Goal: Information Seeking & Learning: Learn about a topic

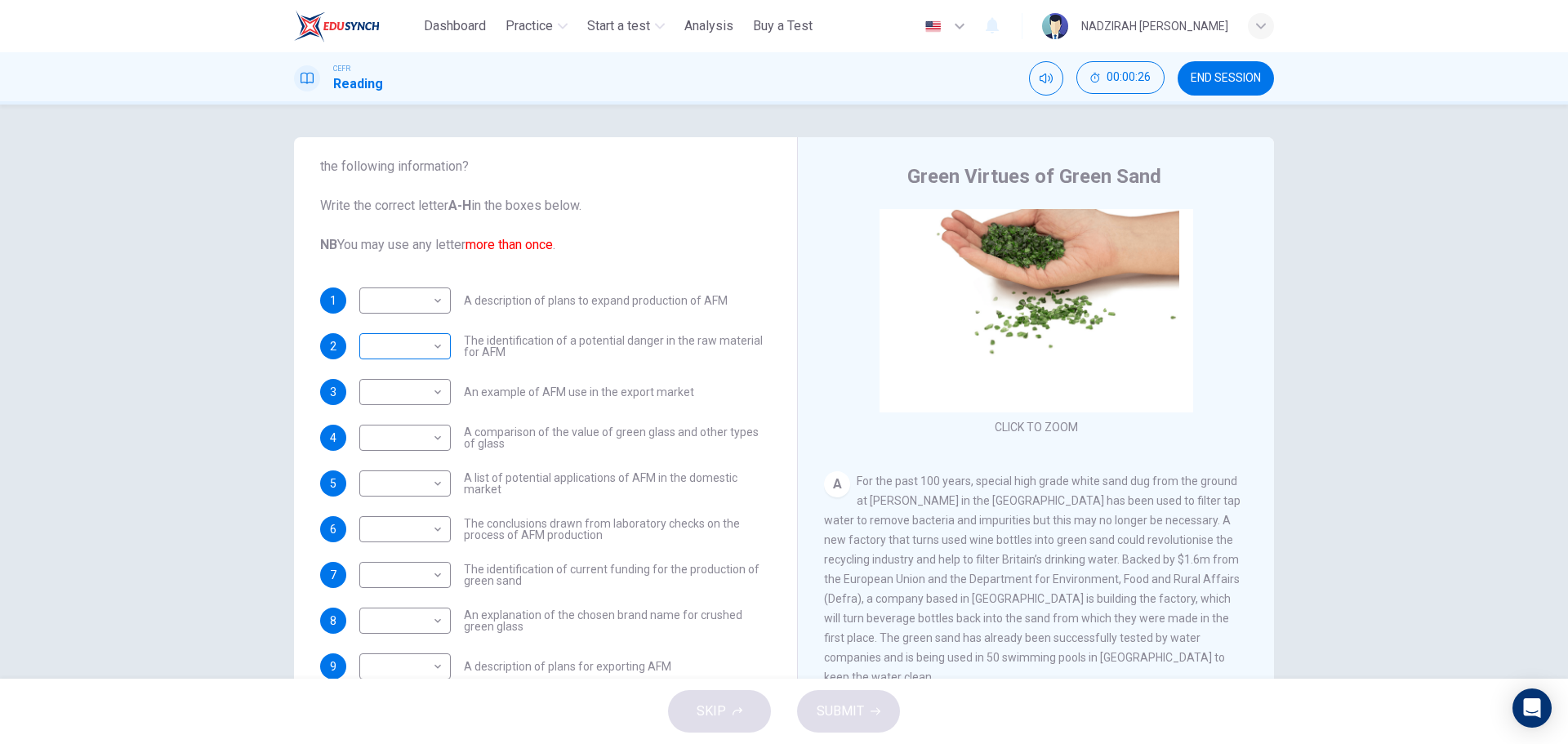
scroll to position [49, 0]
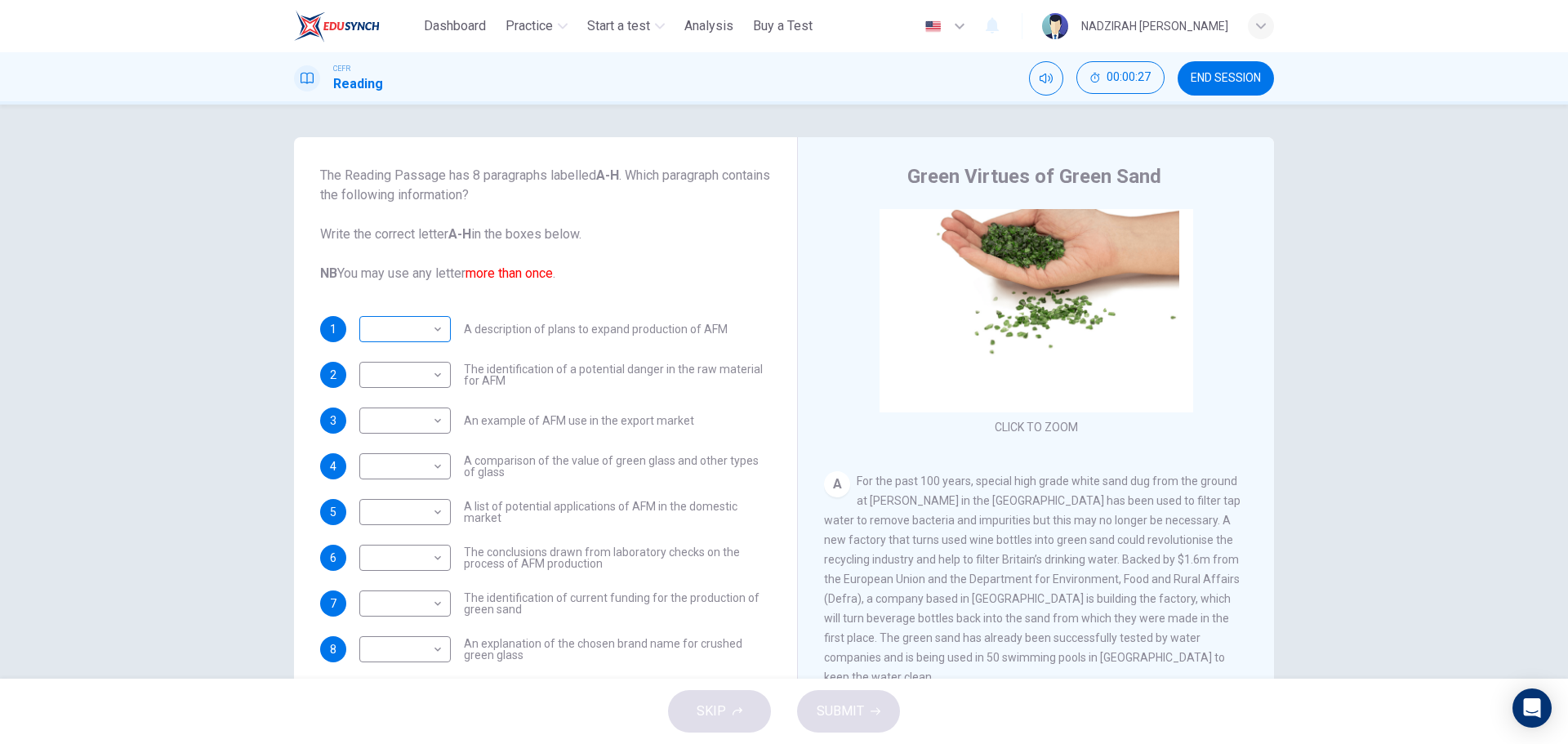
click at [408, 328] on body "This site uses cookies, as explained in our Privacy Policy . If you agree to th…" at bounding box center [784, 372] width 1568 height 744
click at [408, 328] on div at bounding box center [784, 372] width 1568 height 744
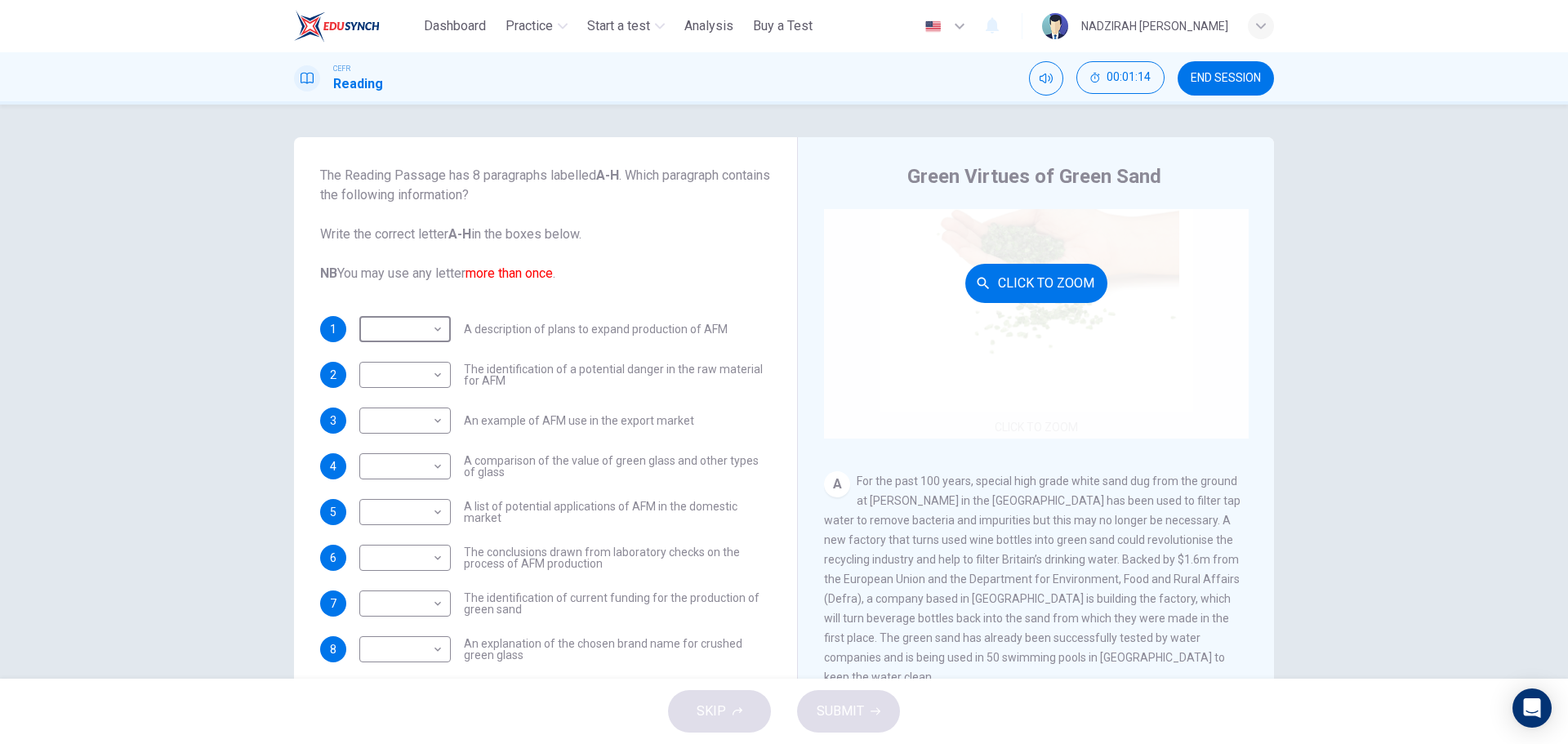
click at [908, 247] on div "Click to Zoom" at bounding box center [1036, 283] width 425 height 311
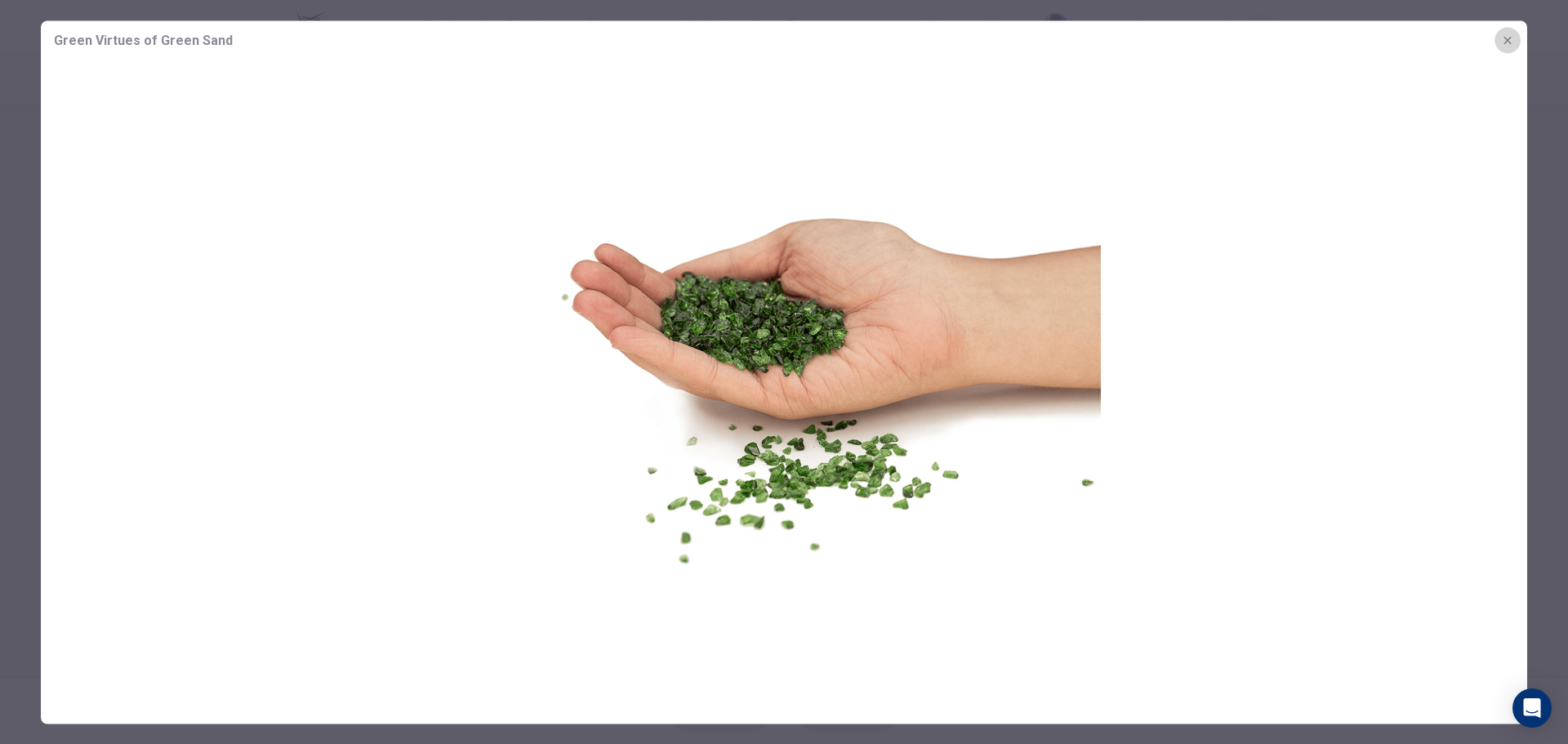
click at [1510, 44] on icon "button" at bounding box center [1508, 40] width 13 height 13
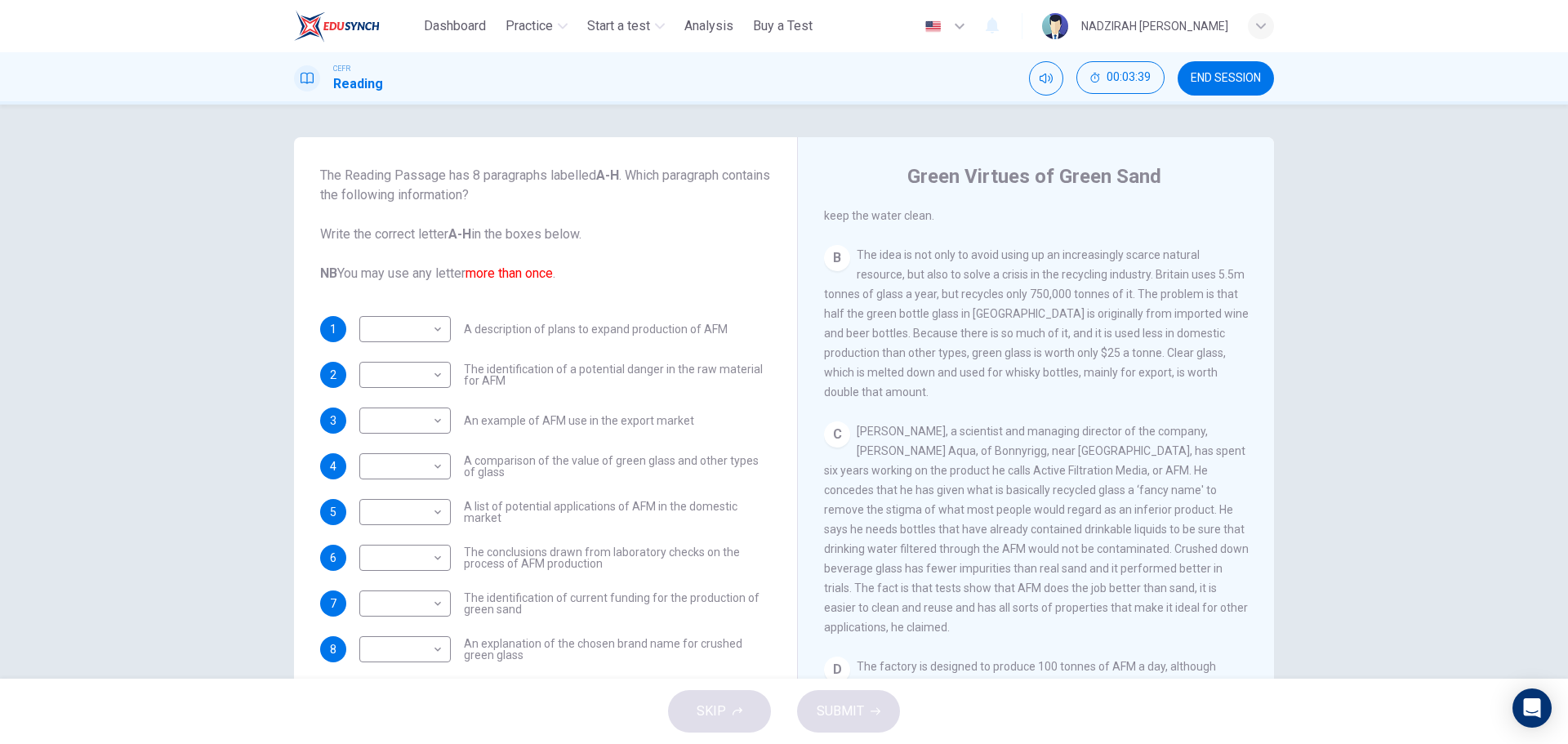
scroll to position [571, 0]
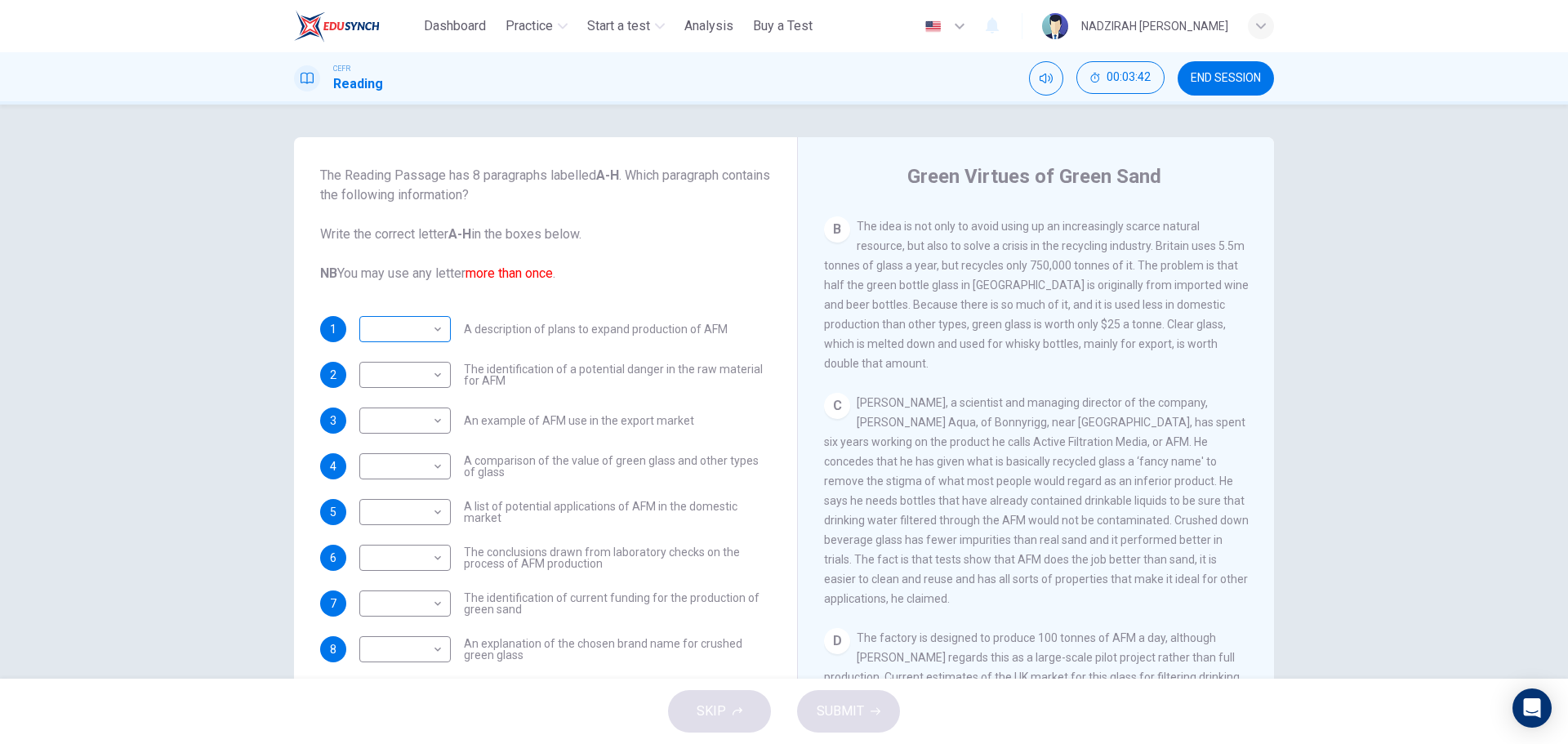
click at [417, 330] on body "This site uses cookies, as explained in our Privacy Policy . If you agree to th…" at bounding box center [784, 372] width 1568 height 744
click at [396, 408] on li "C" at bounding box center [400, 407] width 91 height 26
type input "*"
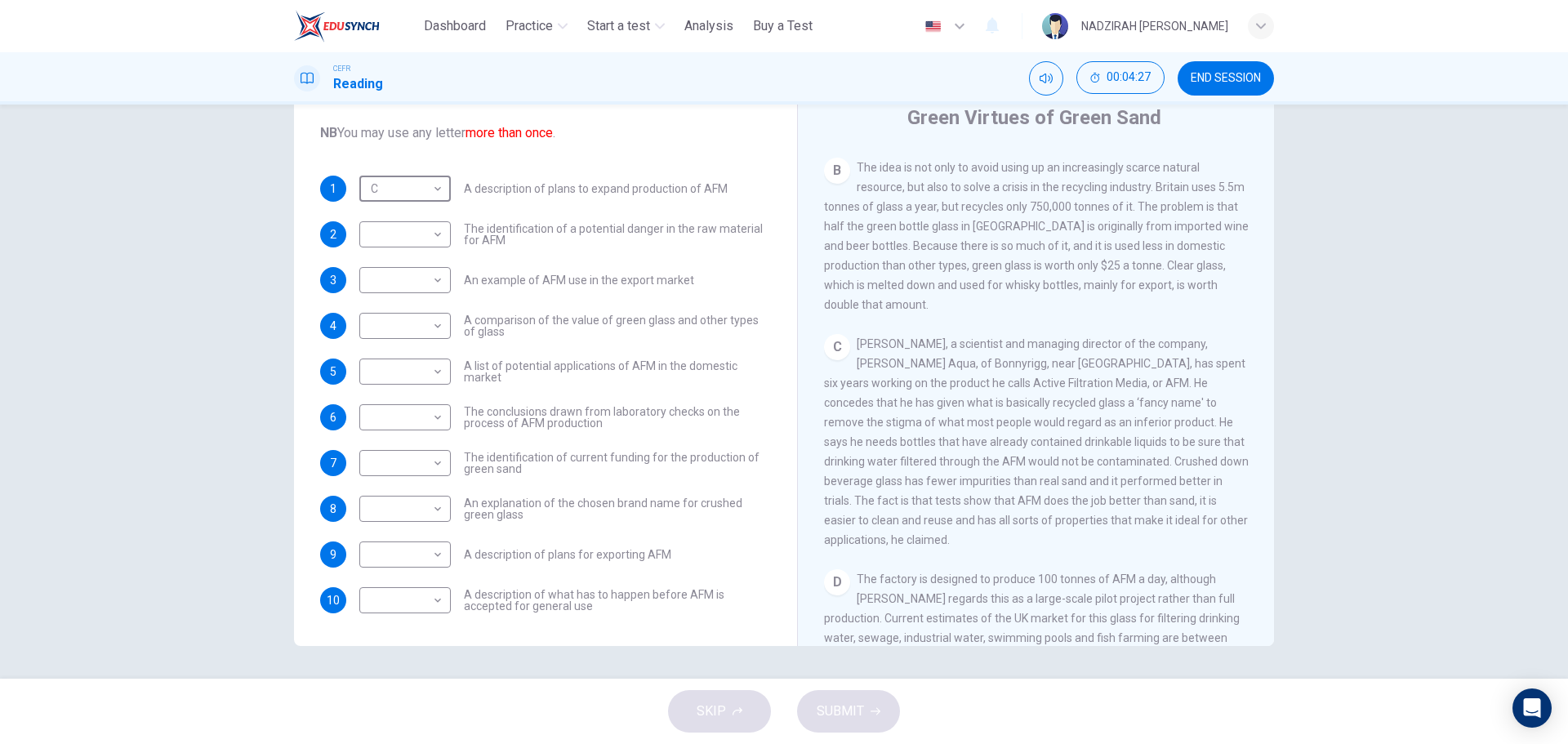
scroll to position [735, 0]
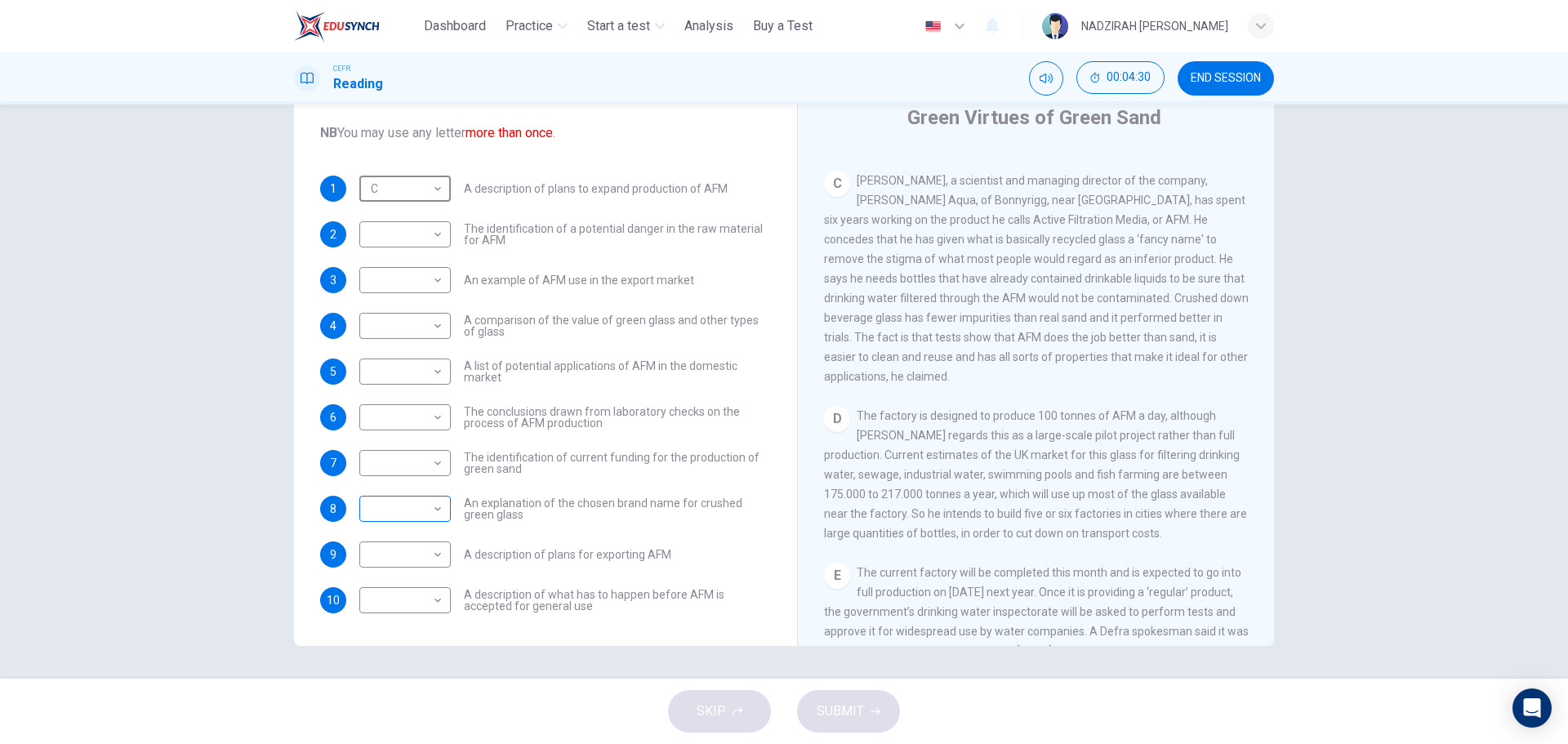
click at [426, 515] on body "This site uses cookies, as explained in our Privacy Policy . If you agree to th…" at bounding box center [784, 372] width 1568 height 744
click at [419, 585] on li "C" at bounding box center [400, 586] width 91 height 26
type input "*"
click at [416, 186] on body "This site uses cookies, as explained in our Privacy Policy . If you agree to th…" at bounding box center [784, 372] width 1568 height 744
click at [630, 524] on div at bounding box center [784, 372] width 1568 height 744
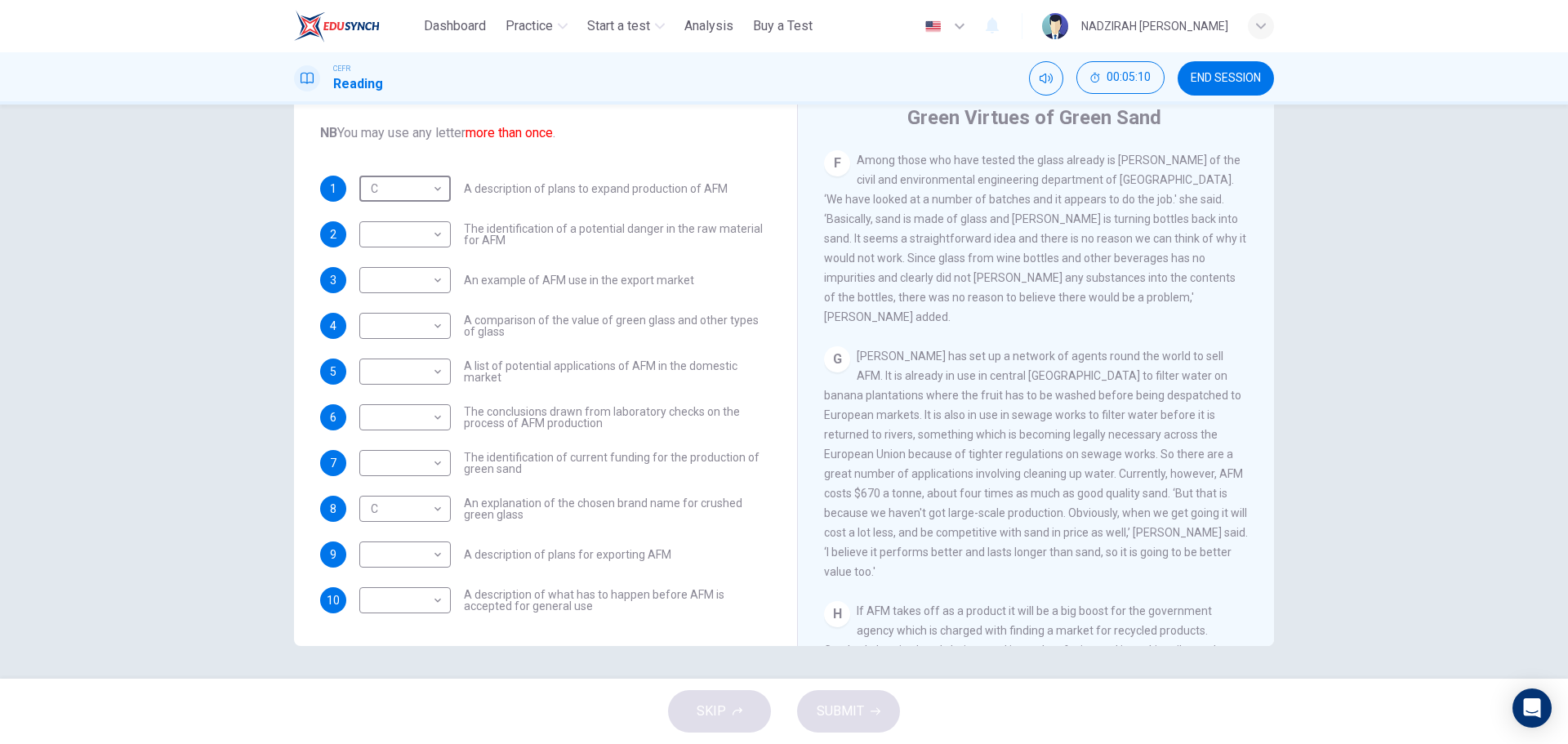
scroll to position [1372, 0]
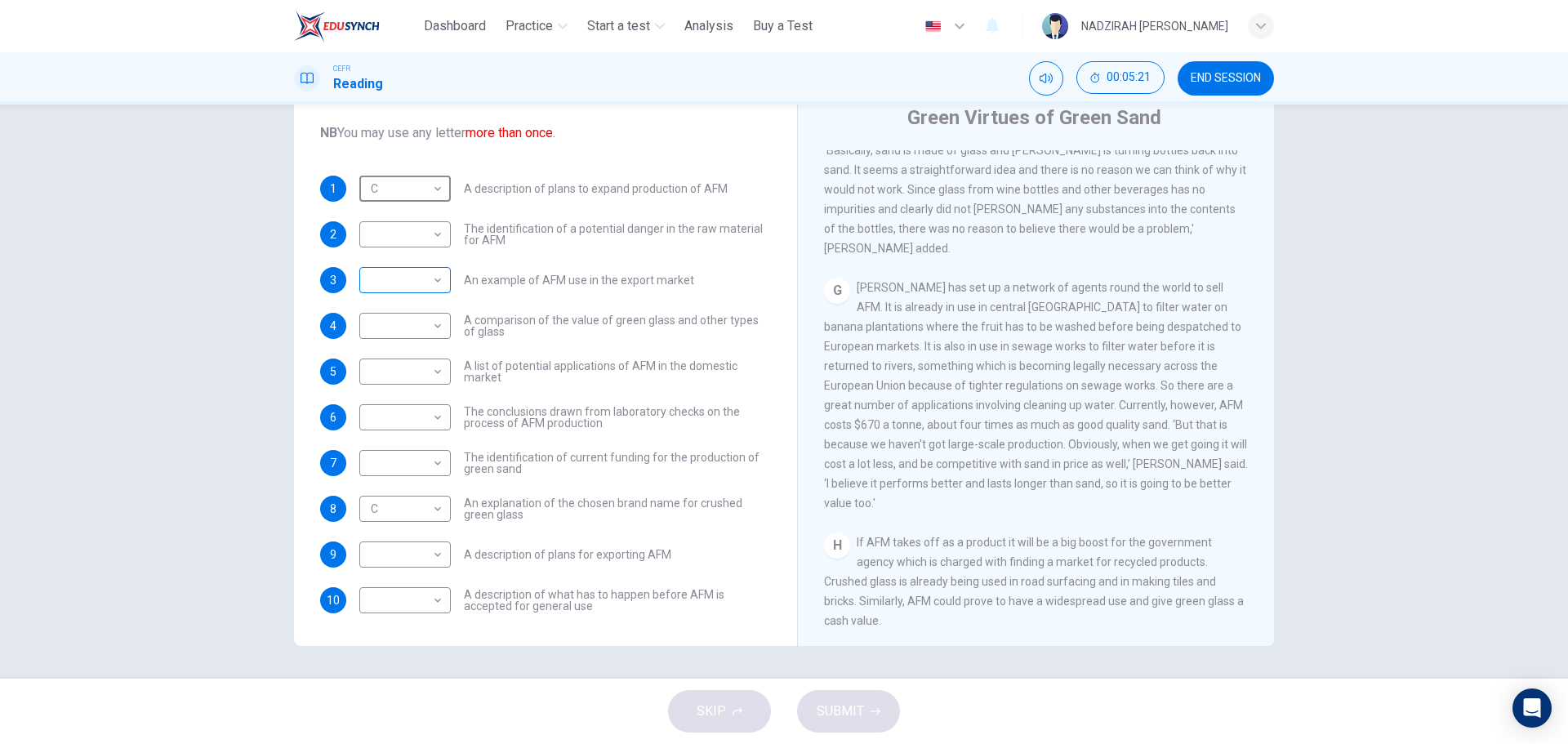
click at [404, 278] on body "This site uses cookies, as explained in our Privacy Policy . If you agree to th…" at bounding box center [784, 372] width 1568 height 744
click at [383, 455] on li "G" at bounding box center [400, 462] width 91 height 26
type input "*"
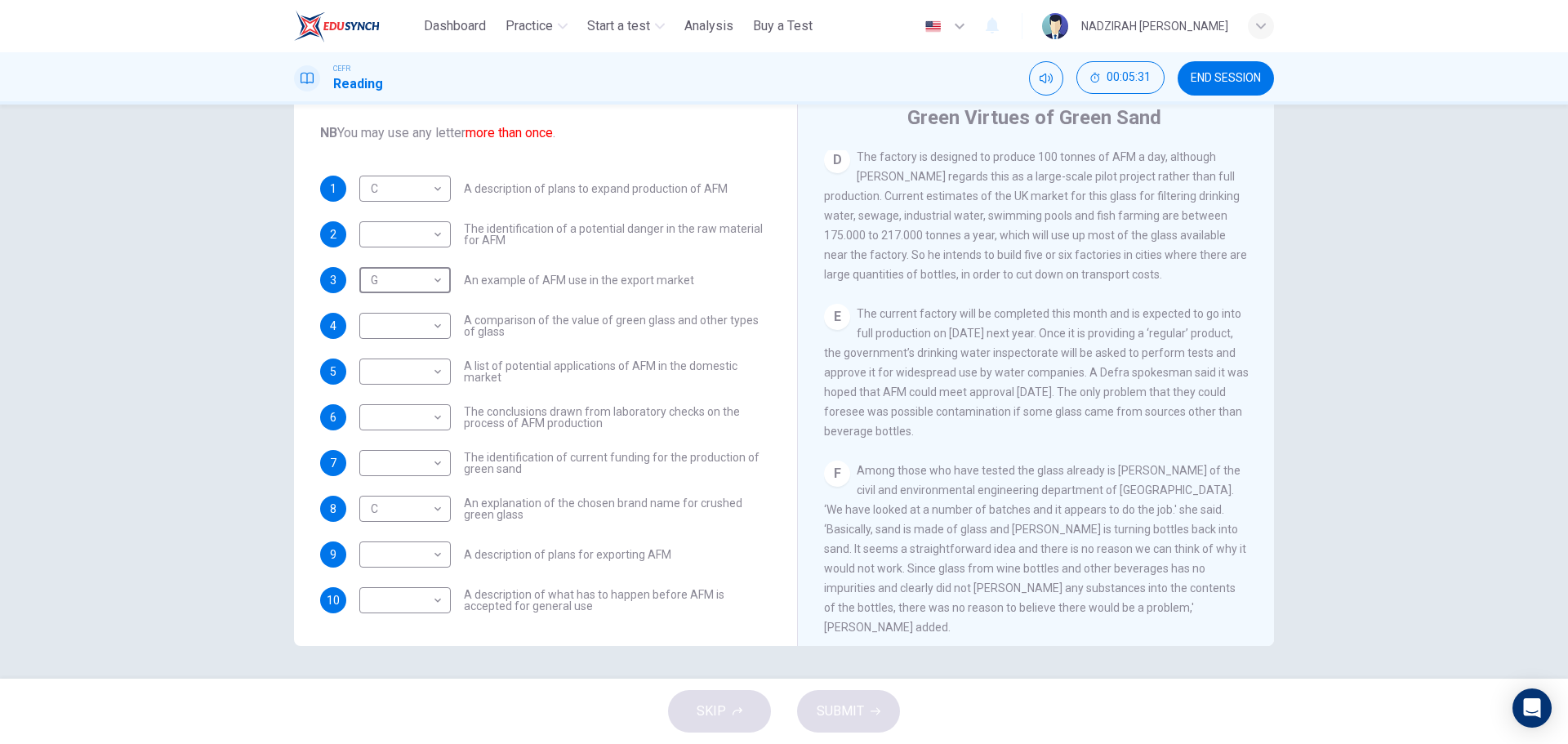
scroll to position [965, 0]
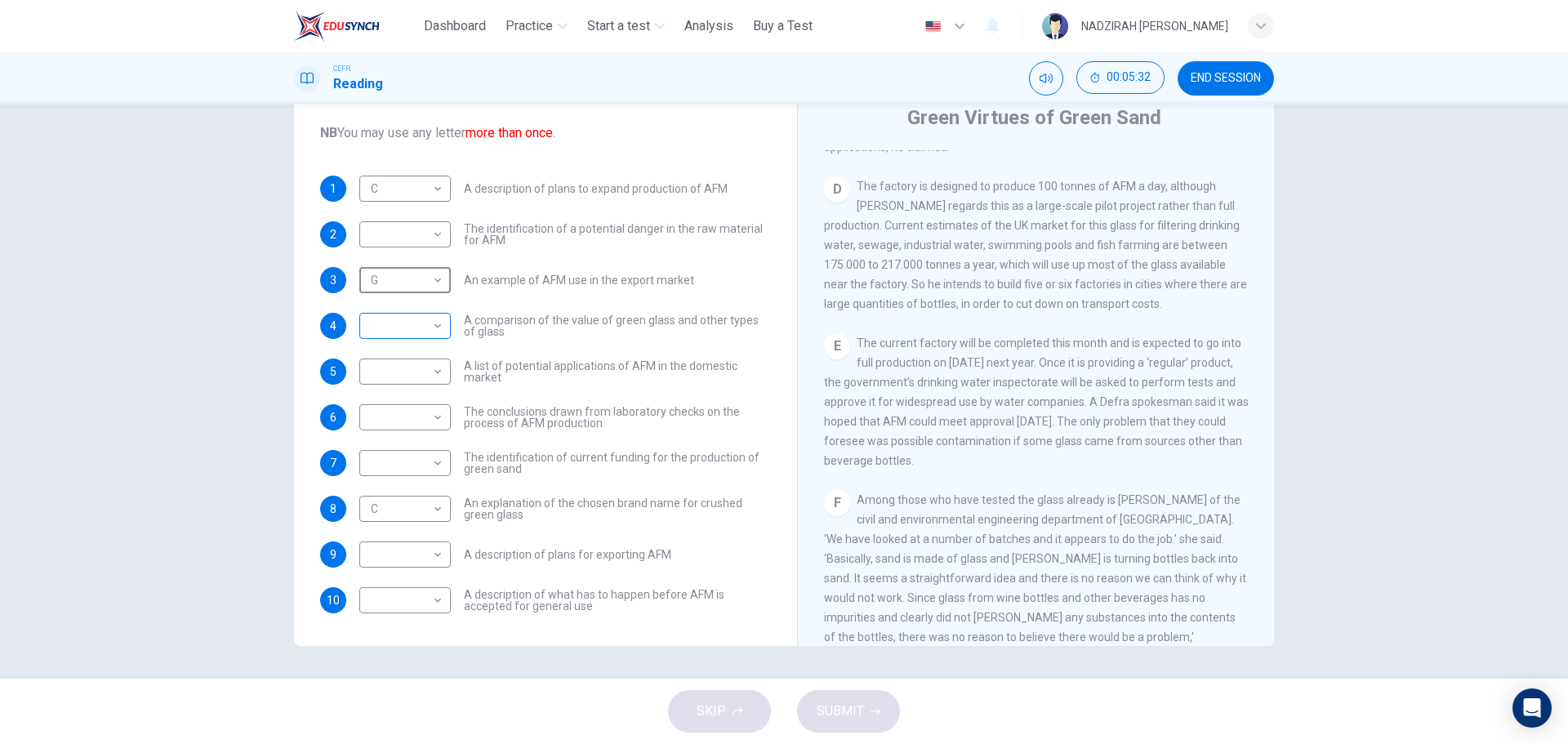
click at [415, 329] on body "This site uses cookies, as explained in our Privacy Policy . If you agree to th…" at bounding box center [784, 372] width 1568 height 744
click at [393, 457] on li "E" at bounding box center [400, 456] width 91 height 26
type input "*"
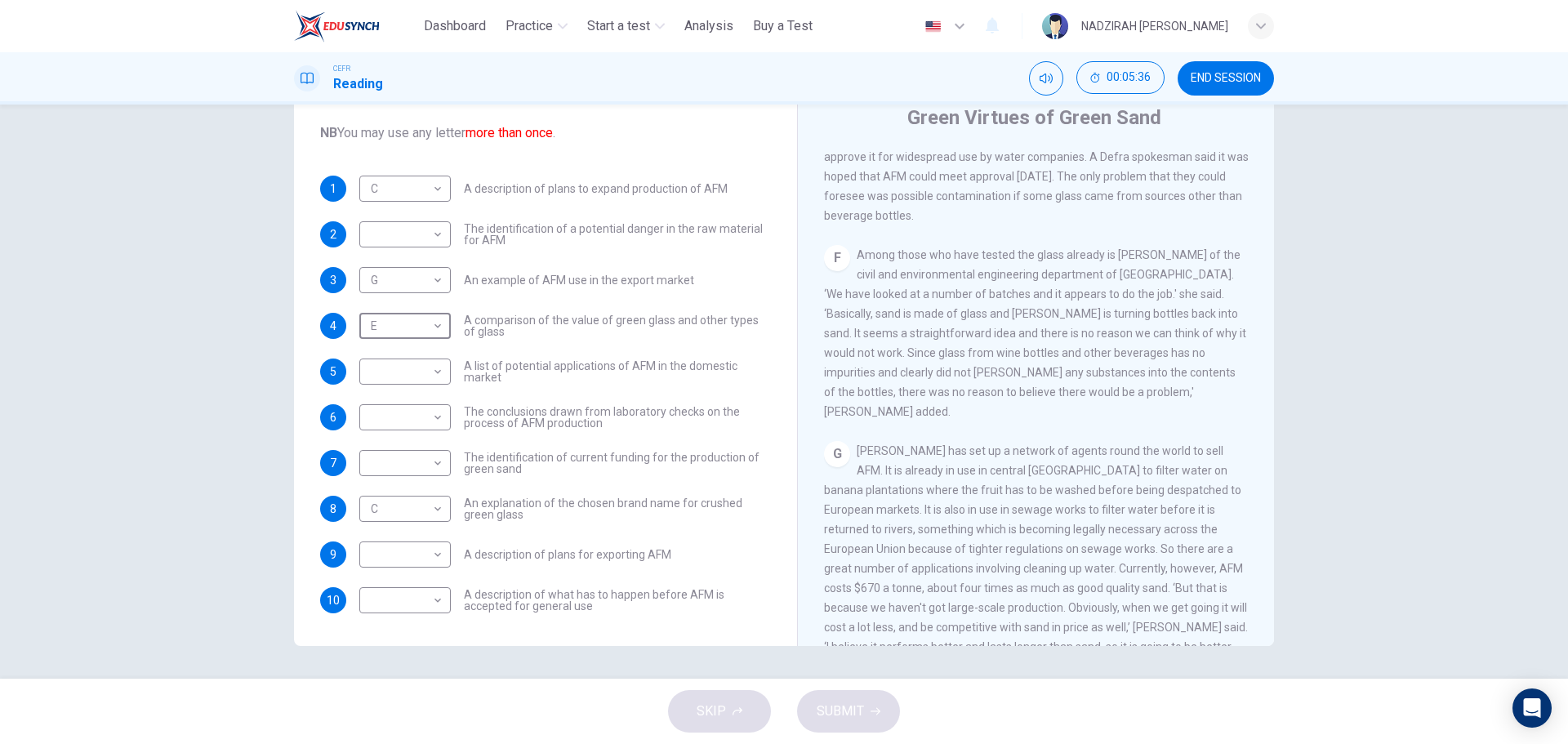
scroll to position [1372, 0]
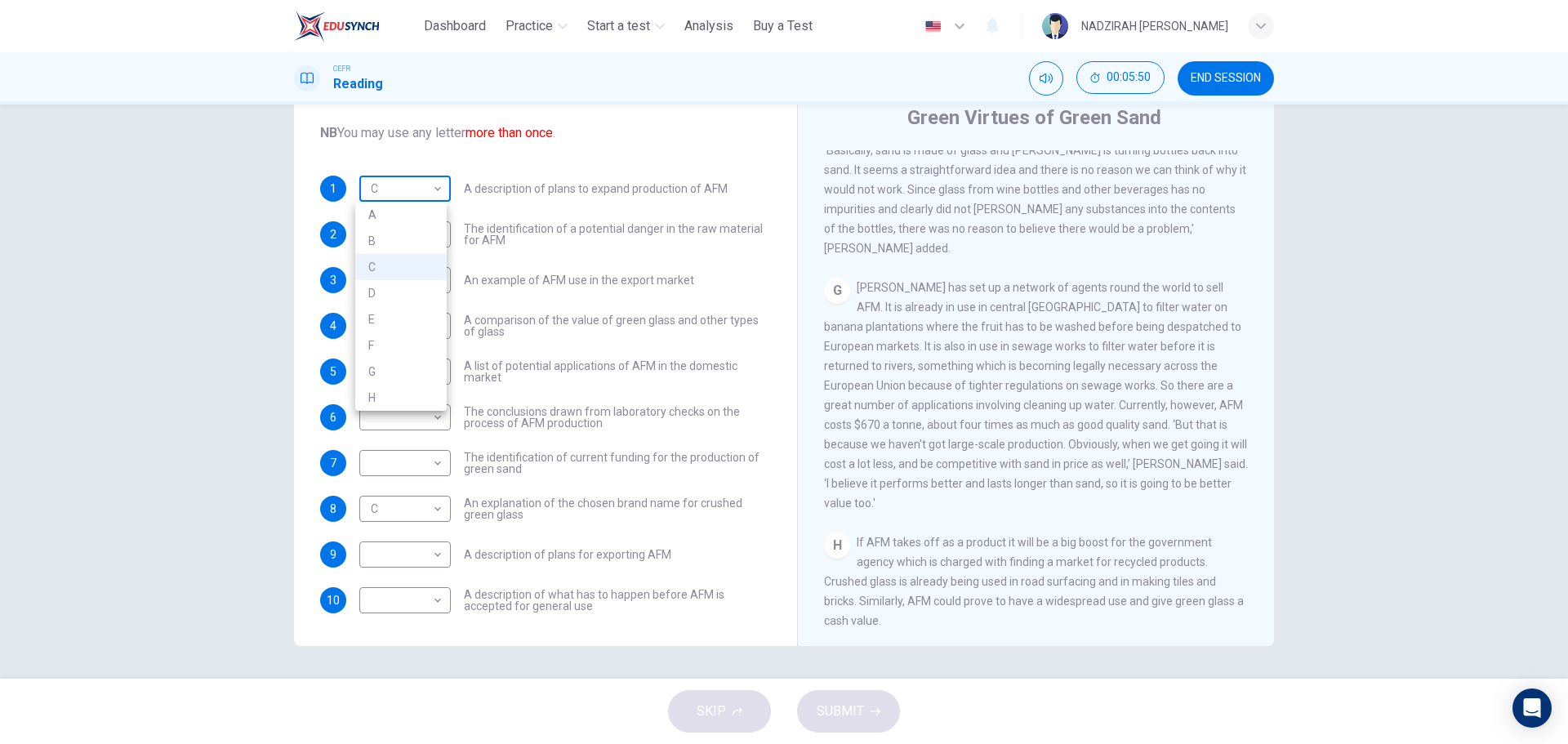
click at [425, 186] on body "This site uses cookies, as explained in our Privacy Policy . If you agree to th…" at bounding box center [784, 372] width 1568 height 744
click at [377, 362] on li "G" at bounding box center [400, 371] width 91 height 26
click at [378, 178] on body "This site uses cookies, as explained in our Privacy Policy . If you agree to th…" at bounding box center [784, 372] width 1568 height 744
click at [401, 393] on li "H" at bounding box center [400, 398] width 91 height 26
type input "*"
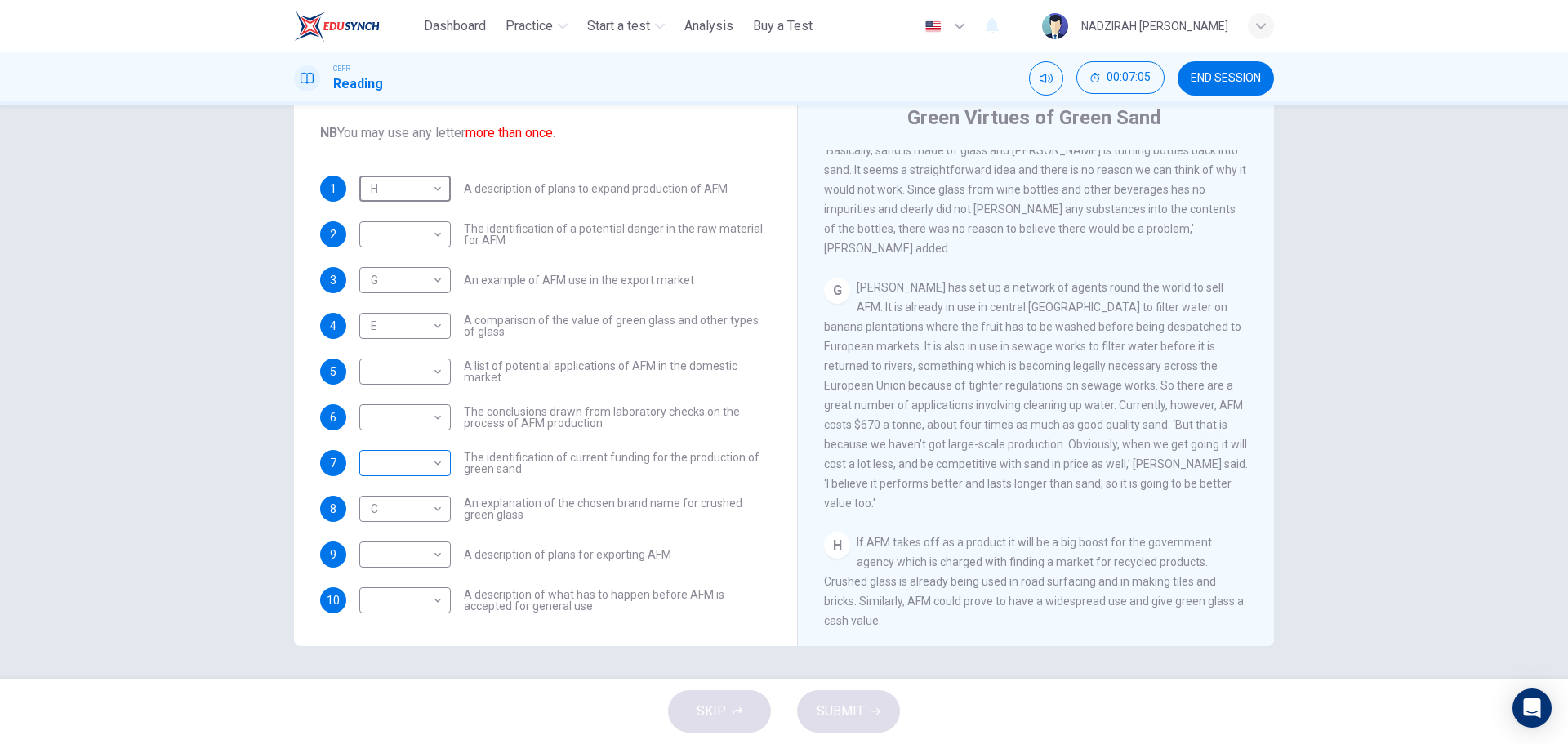
click at [400, 467] on body "This site uses cookies, as explained in our Privacy Policy . If you agree to th…" at bounding box center [784, 372] width 1568 height 744
click at [390, 640] on li "G" at bounding box center [400, 645] width 91 height 26
type input "*"
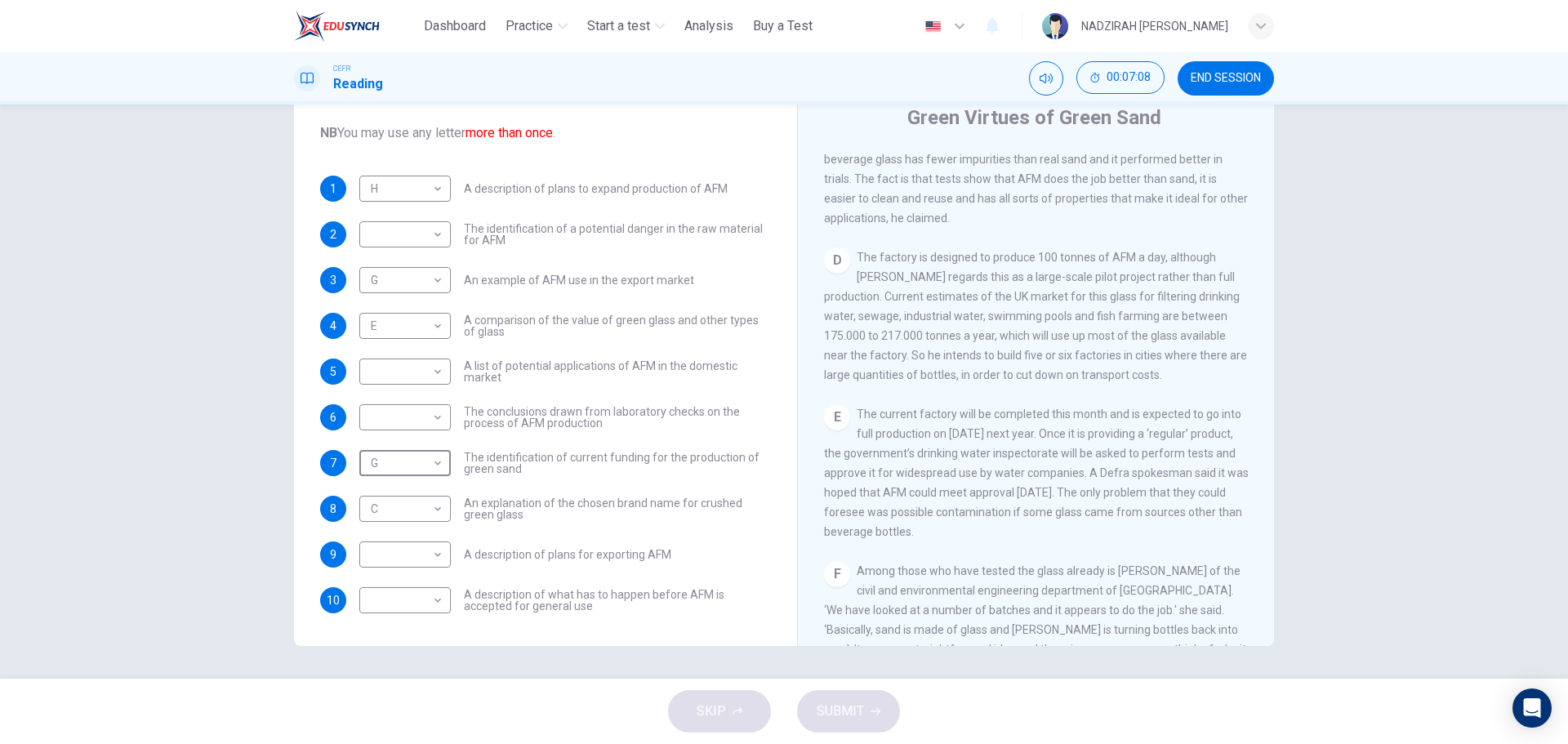
scroll to position [882, 0]
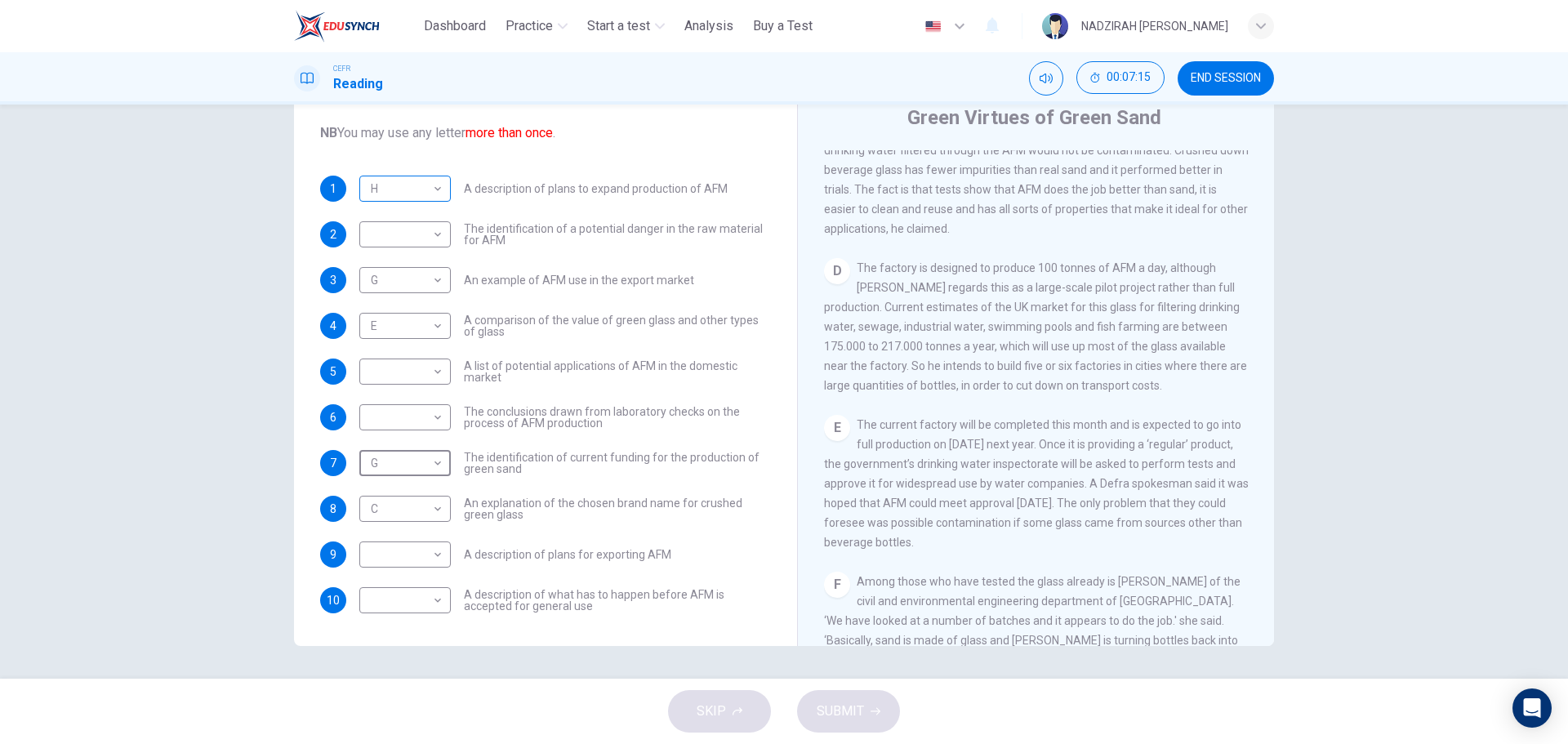
click at [419, 190] on body "This site uses cookies, as explained in our Privacy Policy . If you agree to th…" at bounding box center [784, 372] width 1568 height 744
click at [419, 190] on div at bounding box center [784, 372] width 1568 height 744
click at [419, 190] on body "This site uses cookies, as explained in our Privacy Policy . If you agree to th…" at bounding box center [784, 372] width 1568 height 744
click at [612, 330] on div at bounding box center [784, 372] width 1568 height 744
click at [404, 552] on body "This site uses cookies, as explained in our Privacy Policy . If you agree to th…" at bounding box center [784, 372] width 1568 height 744
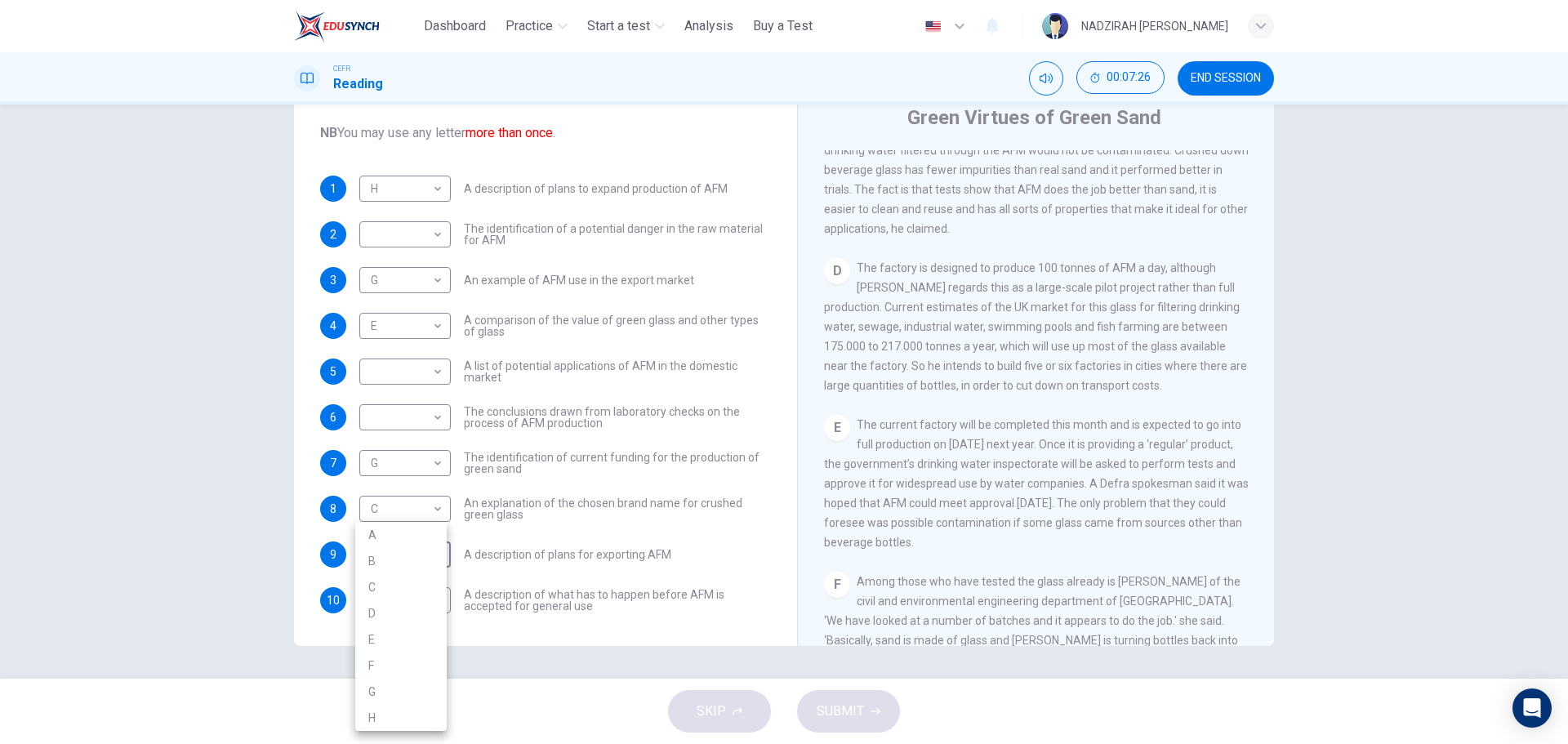
click at [387, 713] on li "H" at bounding box center [400, 717] width 91 height 26
type input "*"
click at [415, 180] on body "This site uses cookies, as explained in our Privacy Policy . If you agree to th…" at bounding box center [784, 372] width 1568 height 744
click at [396, 281] on li "D" at bounding box center [400, 293] width 91 height 26
type input "*"
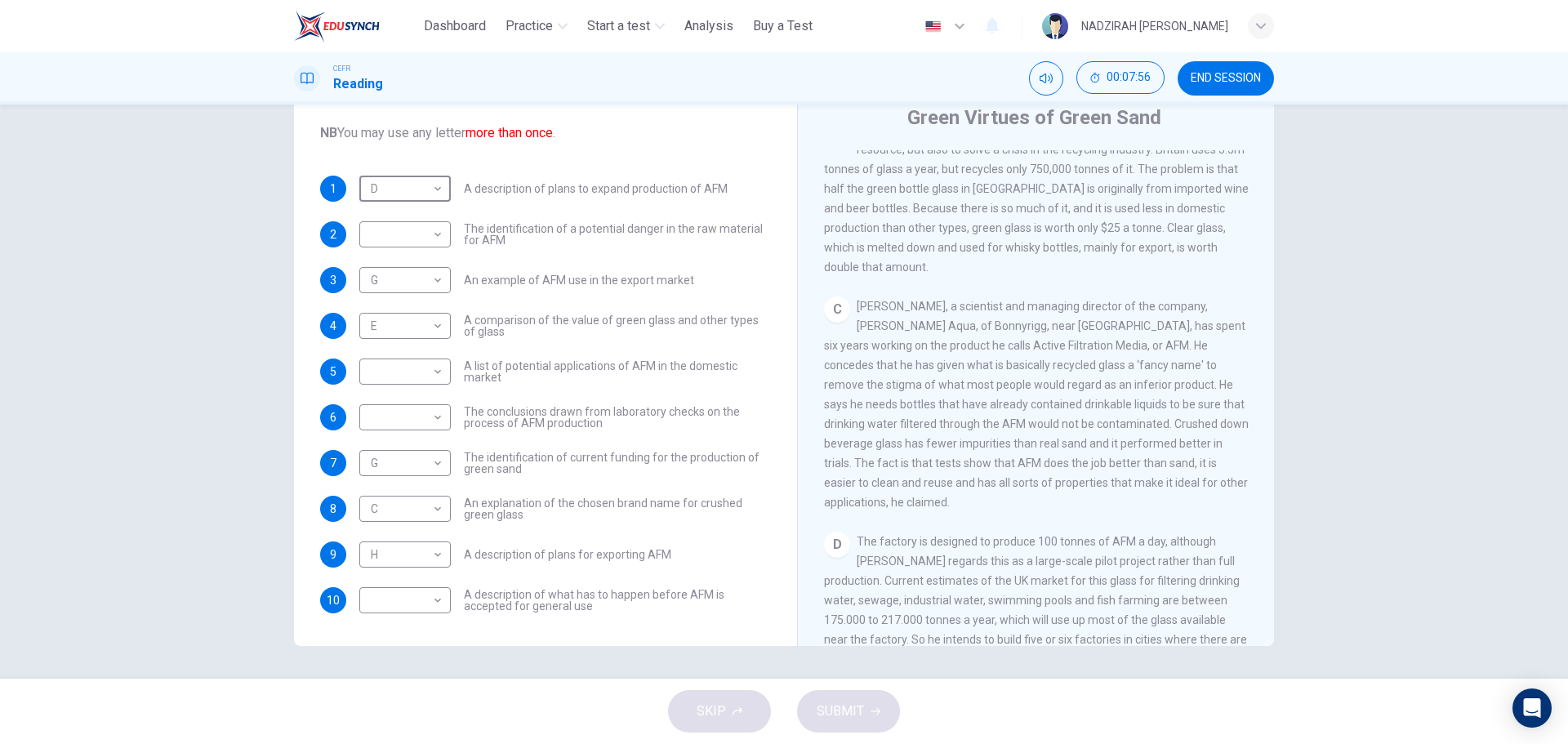
scroll to position [637, 0]
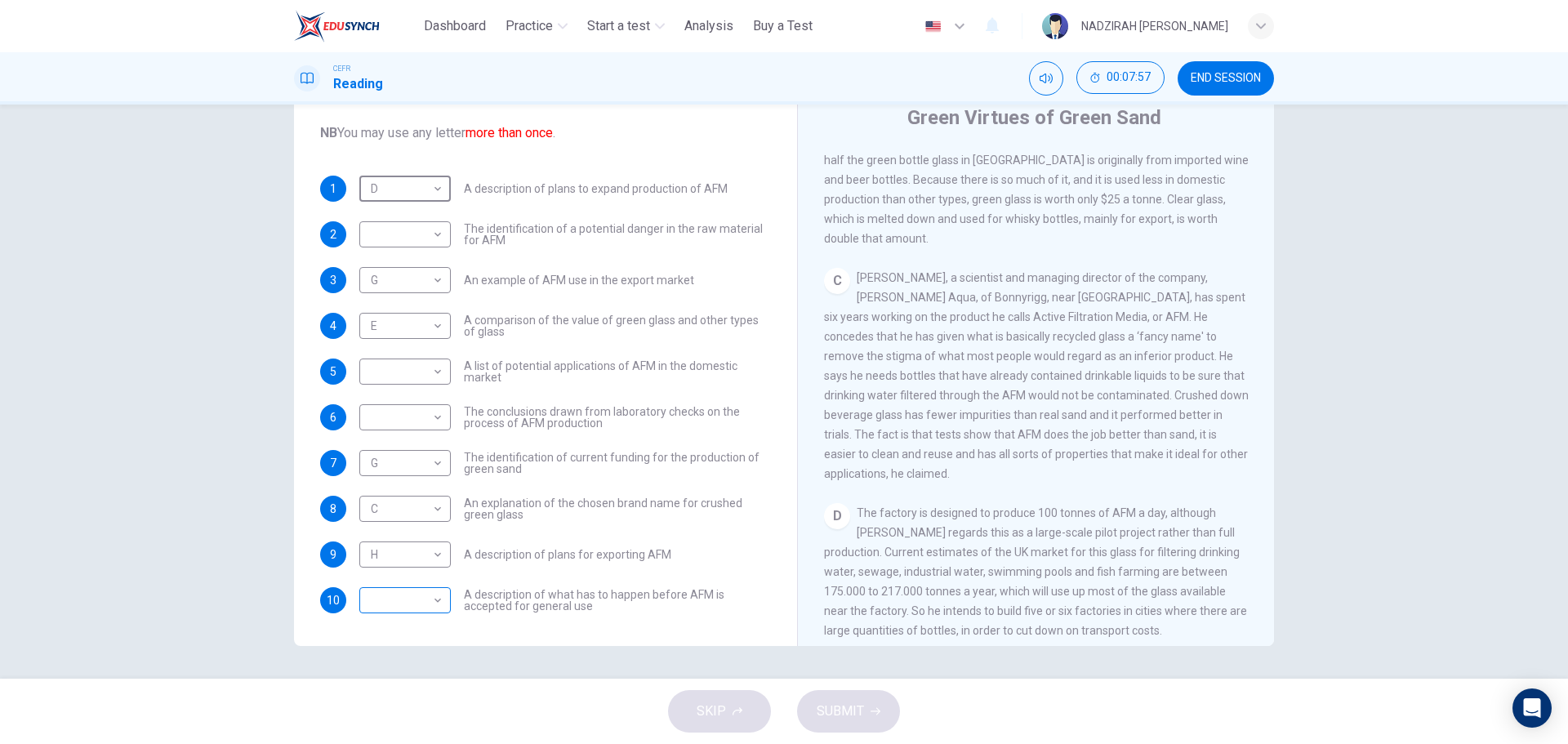
click at [430, 603] on body "This site uses cookies, as explained in our Privacy Policy . If you agree to th…" at bounding box center [784, 372] width 1568 height 744
click at [402, 589] on li "C" at bounding box center [400, 586] width 91 height 26
type input "*"
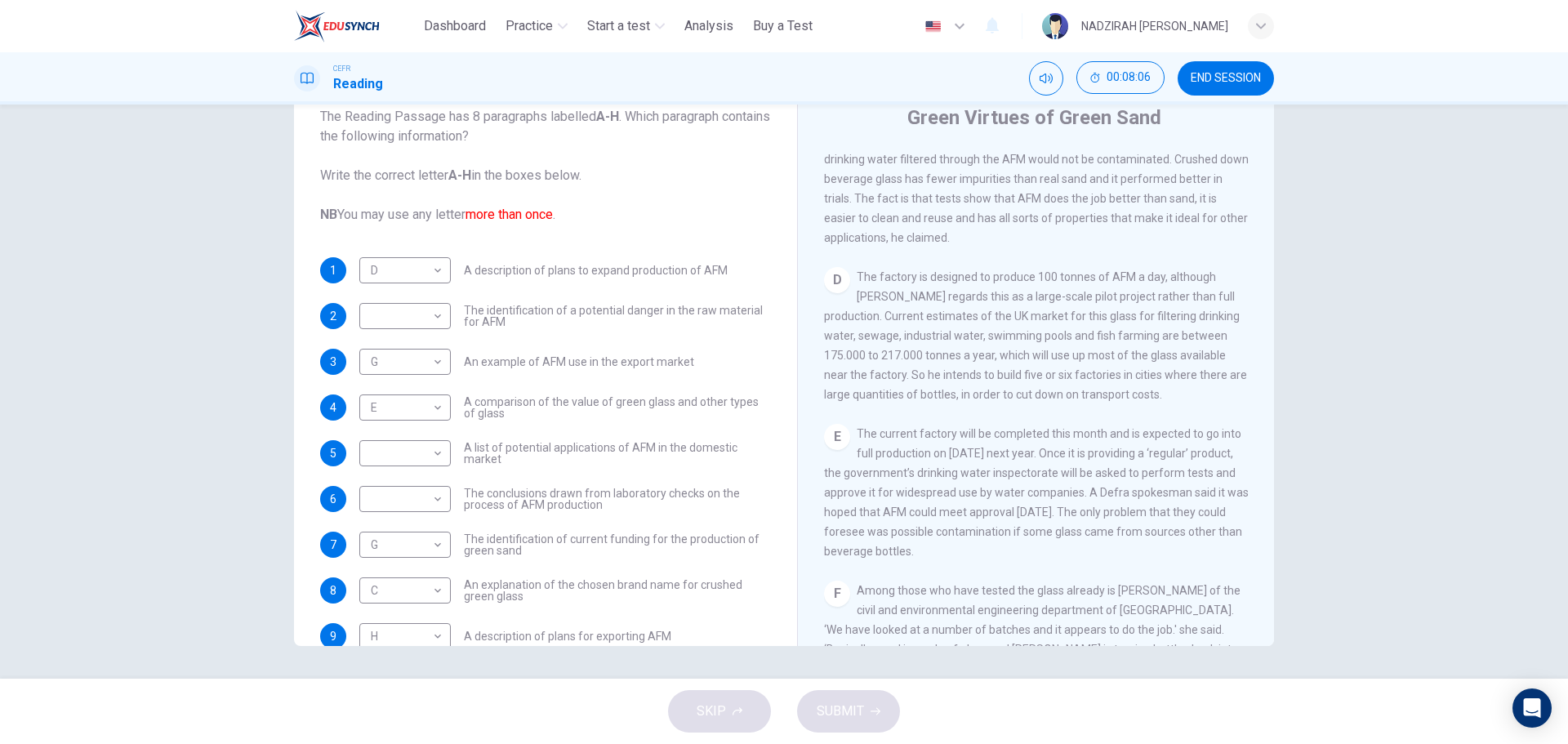
scroll to position [882, 0]
click at [414, 322] on body "This site uses cookies, as explained in our Privacy Policy . If you agree to th…" at bounding box center [784, 372] width 1568 height 744
click at [393, 447] on li "E" at bounding box center [400, 446] width 91 height 26
type input "*"
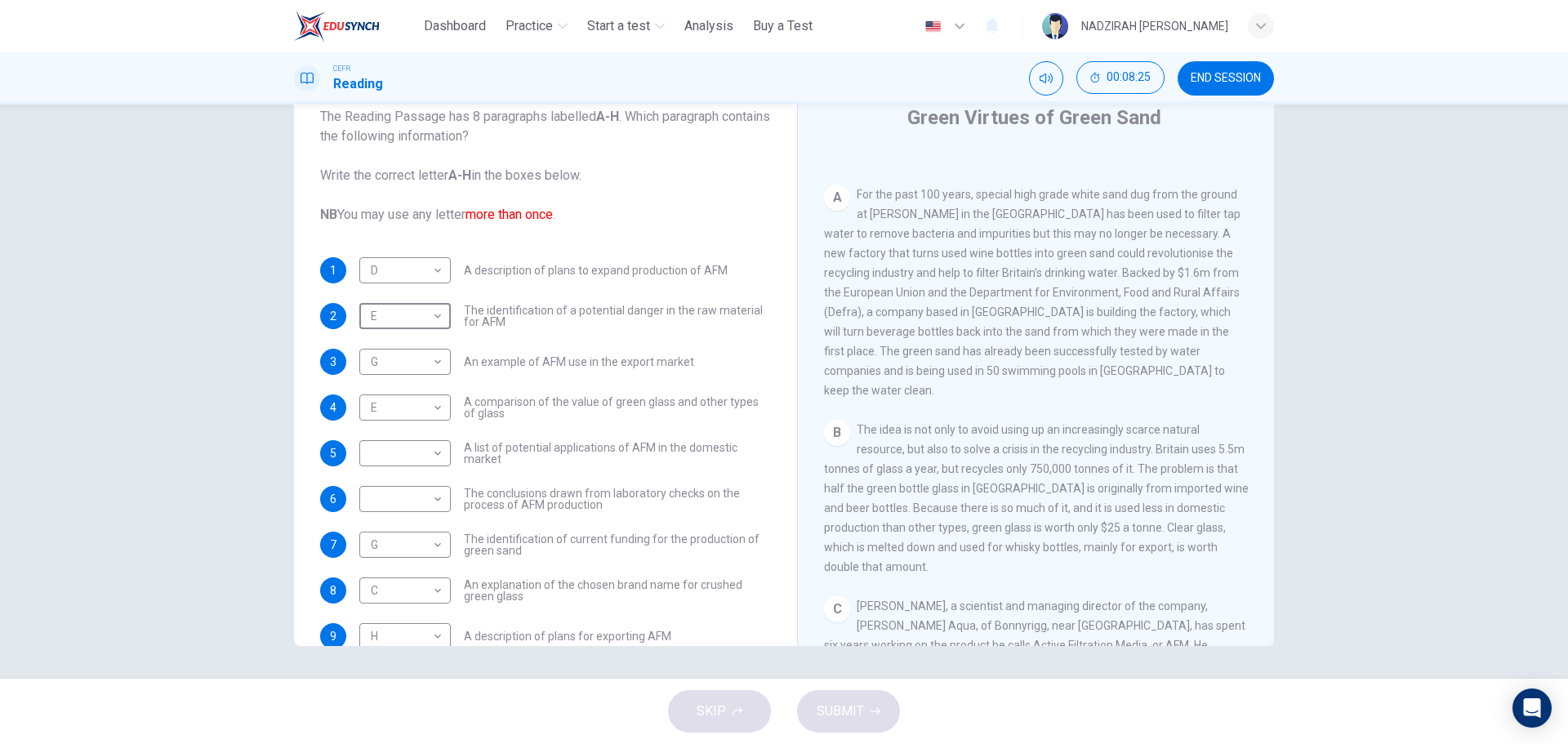
scroll to position [230, 0]
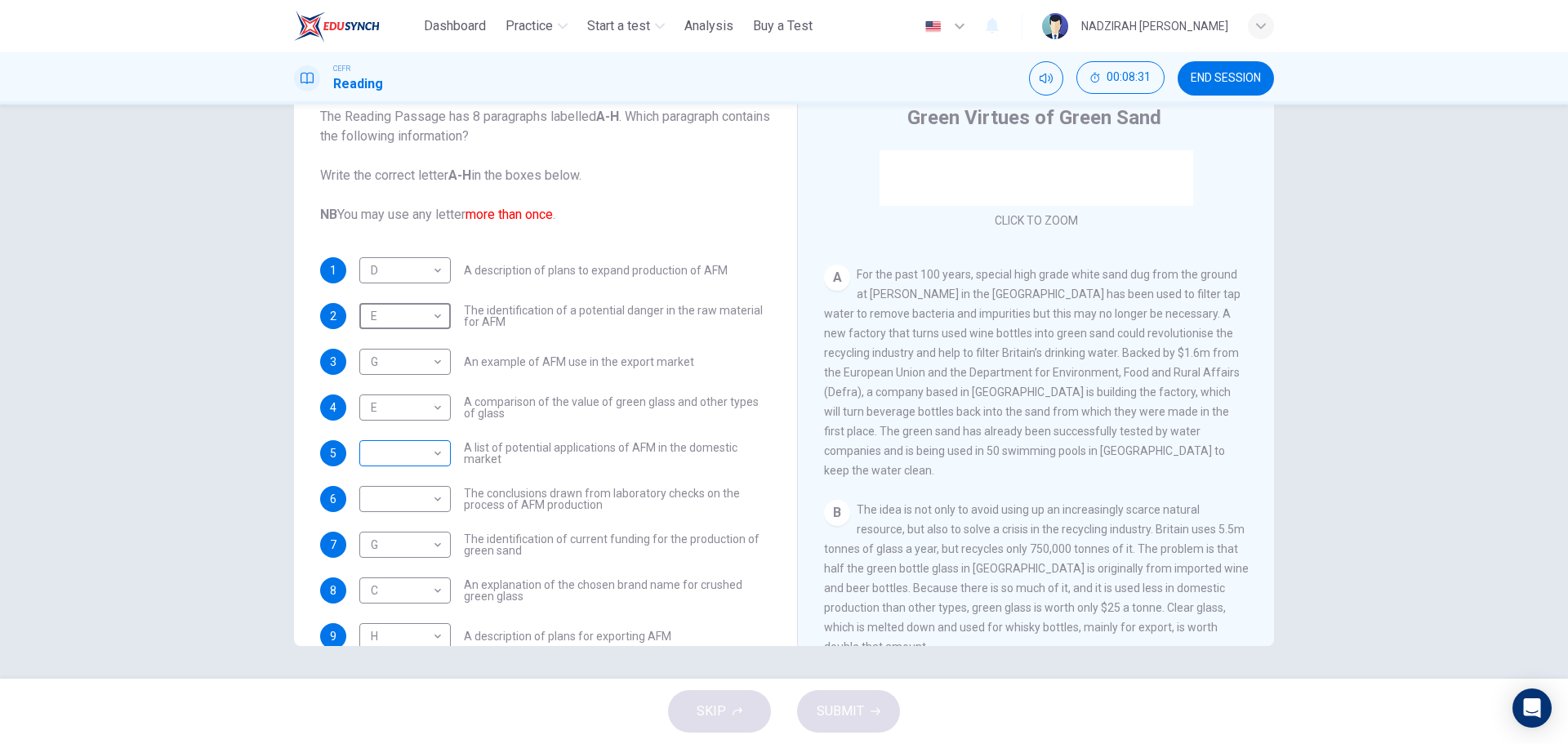
click at [403, 458] on body "This site uses cookies, as explained in our Privacy Policy . If you agree to th…" at bounding box center [784, 372] width 1568 height 744
click at [401, 486] on li "A" at bounding box center [400, 479] width 91 height 26
type input "*"
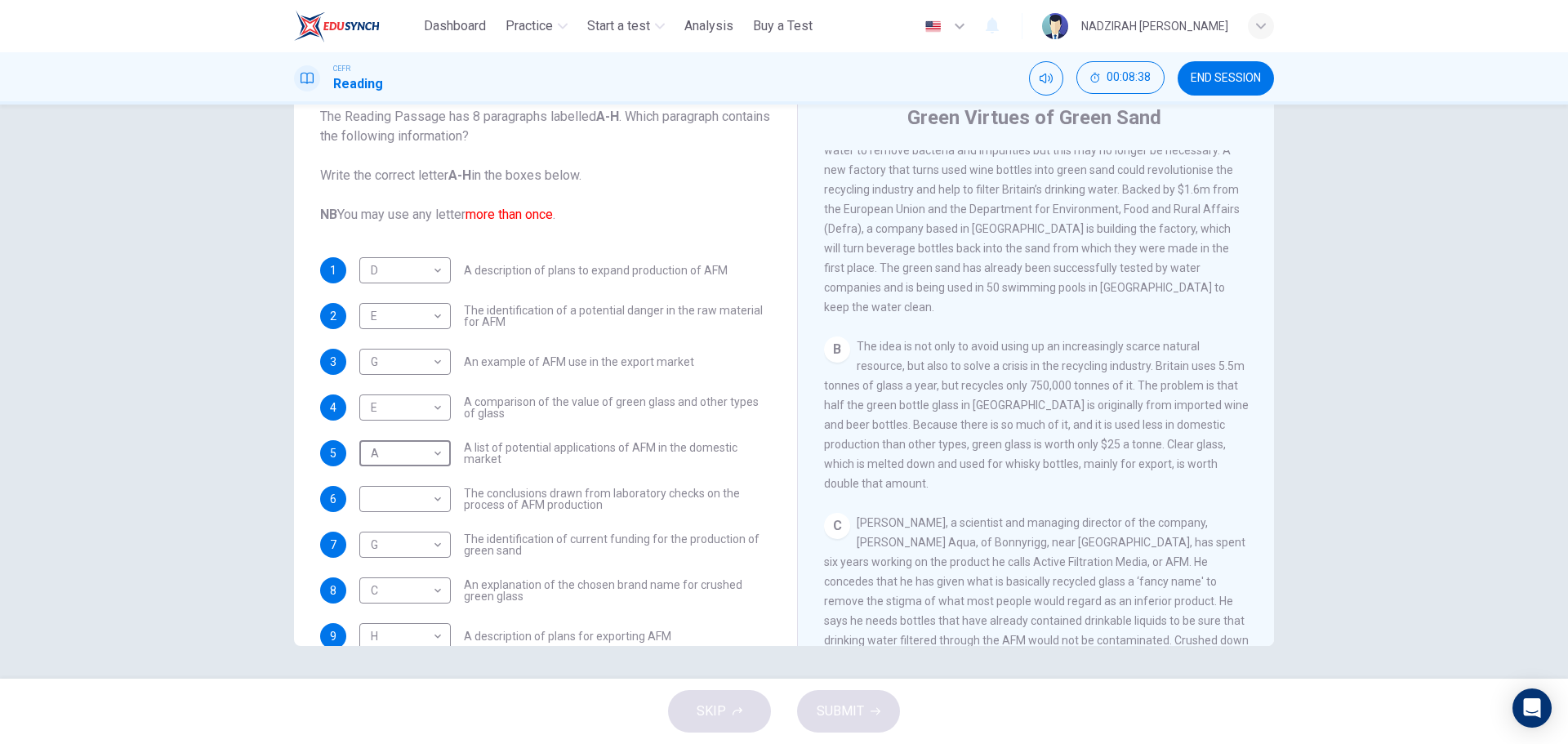
scroll to position [637, 0]
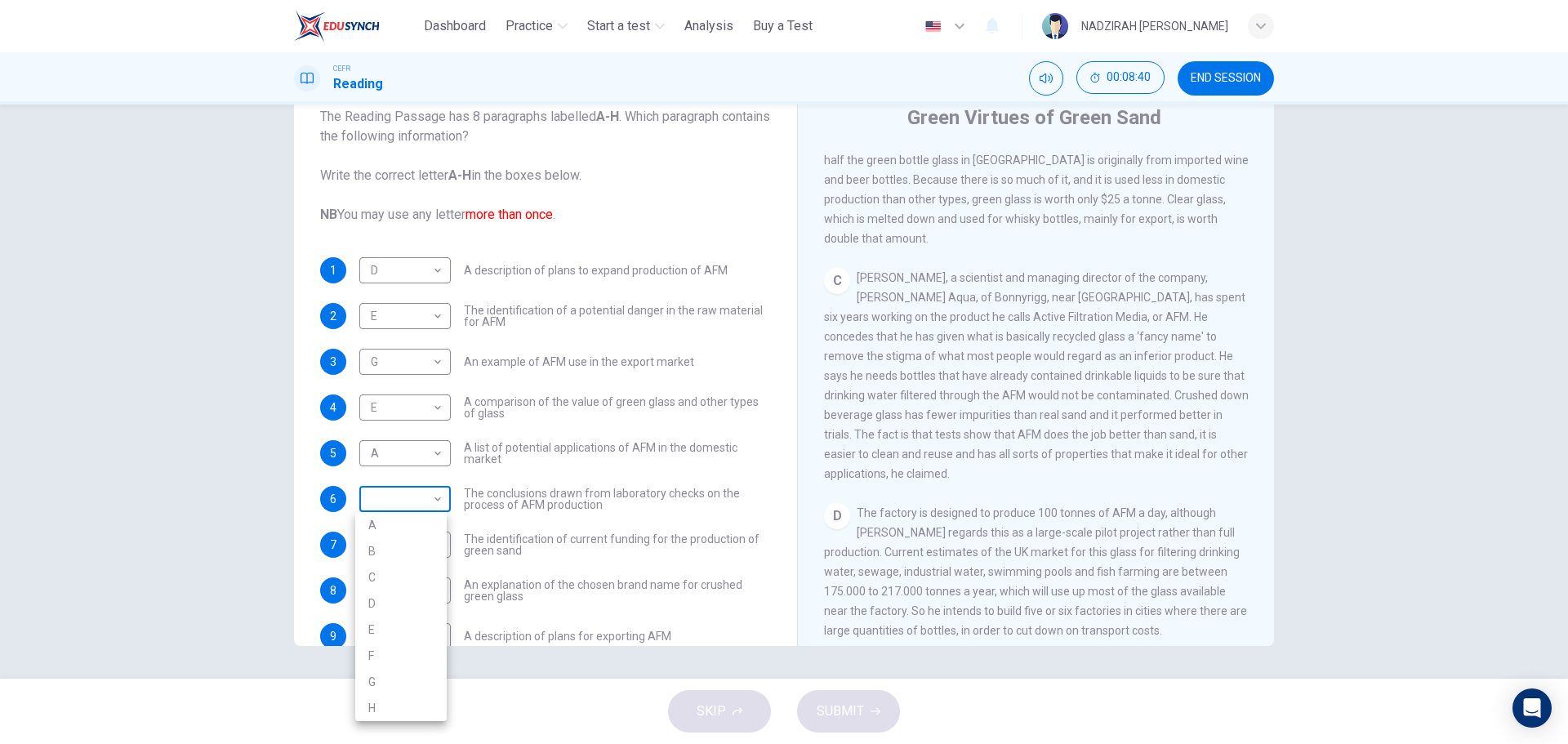
click at [392, 505] on body "This site uses cookies, as explained in our Privacy Policy . If you agree to th…" at bounding box center [784, 372] width 1568 height 744
click at [957, 559] on div at bounding box center [784, 372] width 1568 height 744
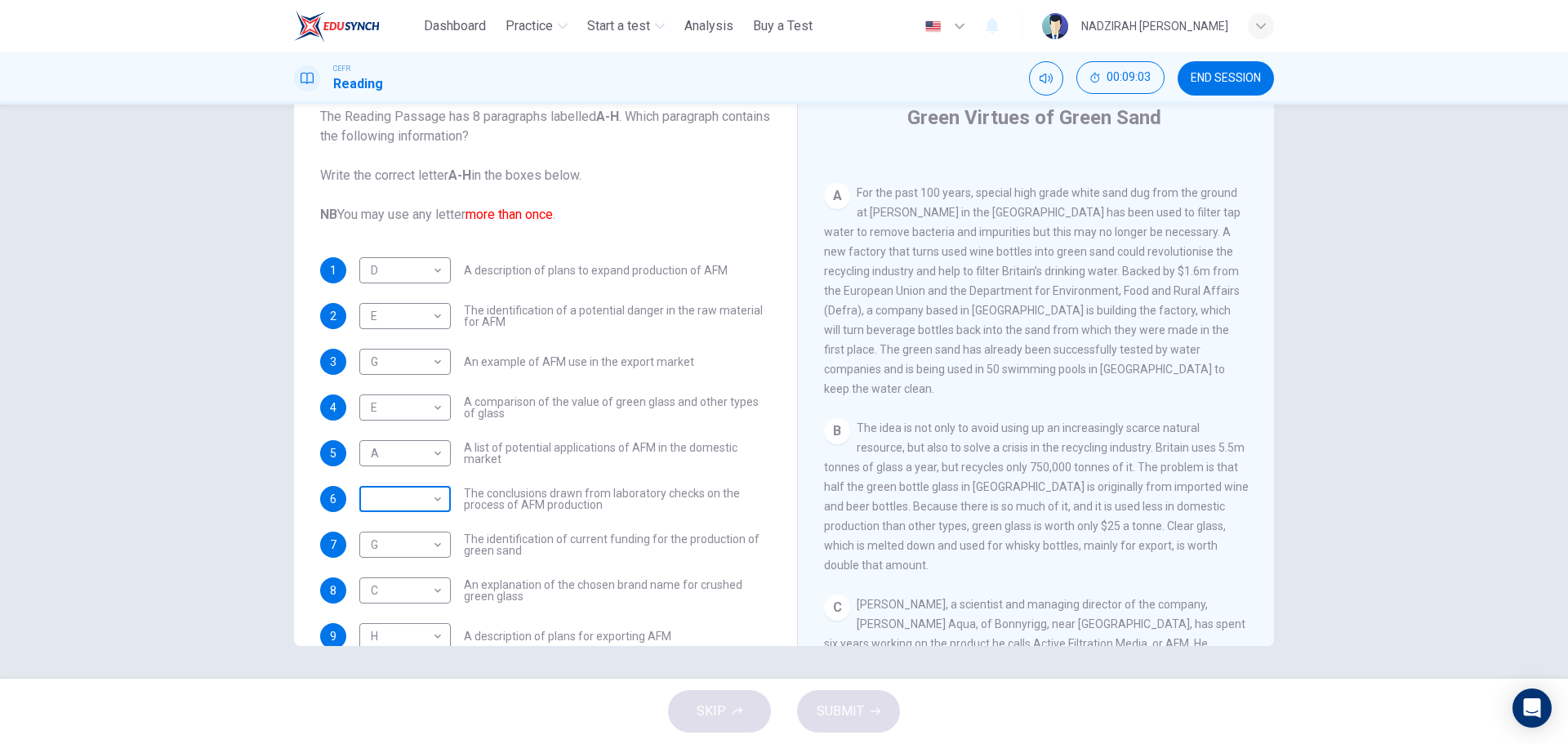
click at [436, 506] on body "This site uses cookies, as explained in our Privacy Policy . If you agree to th…" at bounding box center [784, 372] width 1568 height 744
click at [394, 554] on li "B" at bounding box center [400, 551] width 91 height 26
type input "*"
click at [847, 704] on span "SUBMIT" at bounding box center [841, 710] width 47 height 23
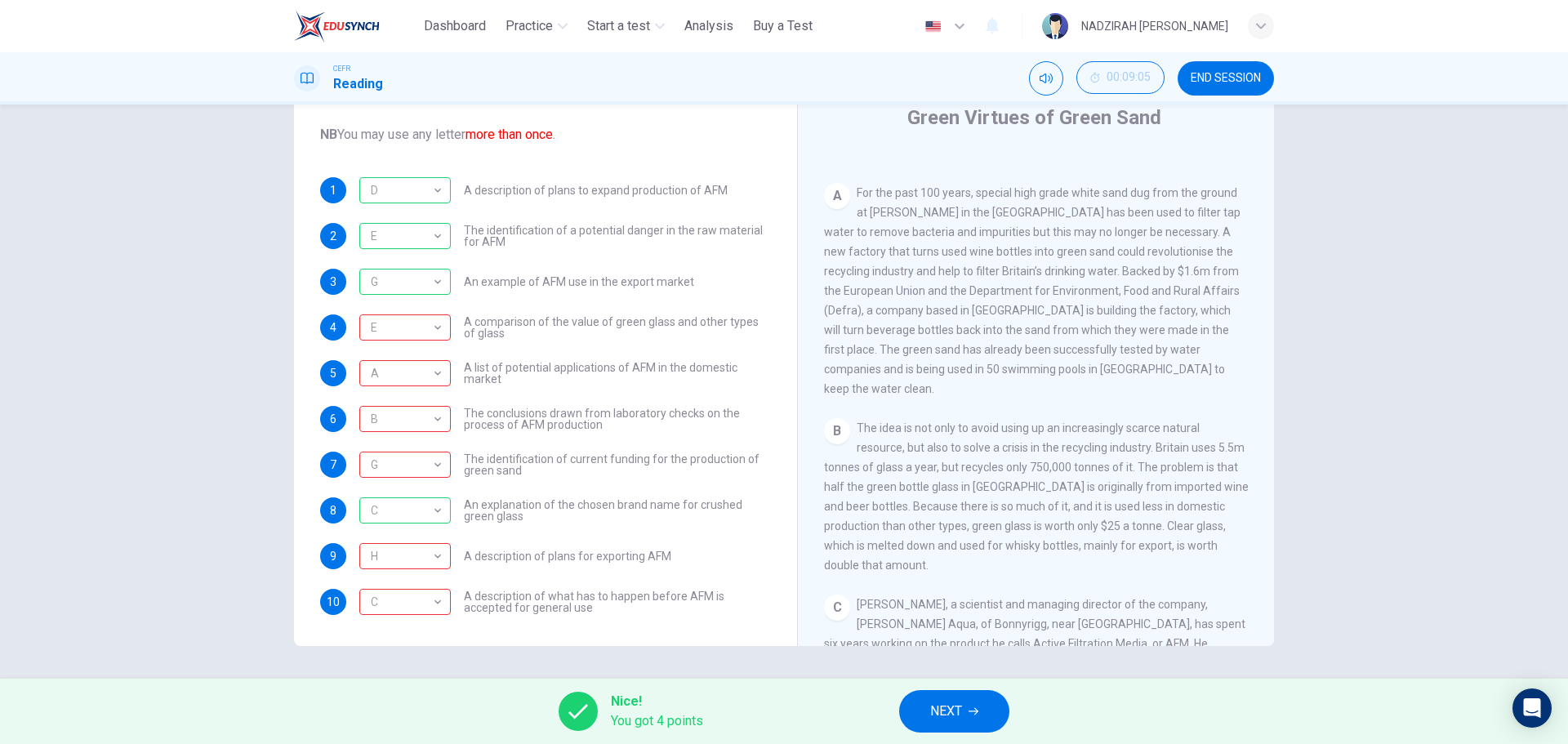
scroll to position [132, 0]
click at [426, 605] on div "C" at bounding box center [402, 600] width 86 height 46
click at [961, 697] on button "NEXT" at bounding box center [954, 711] width 110 height 43
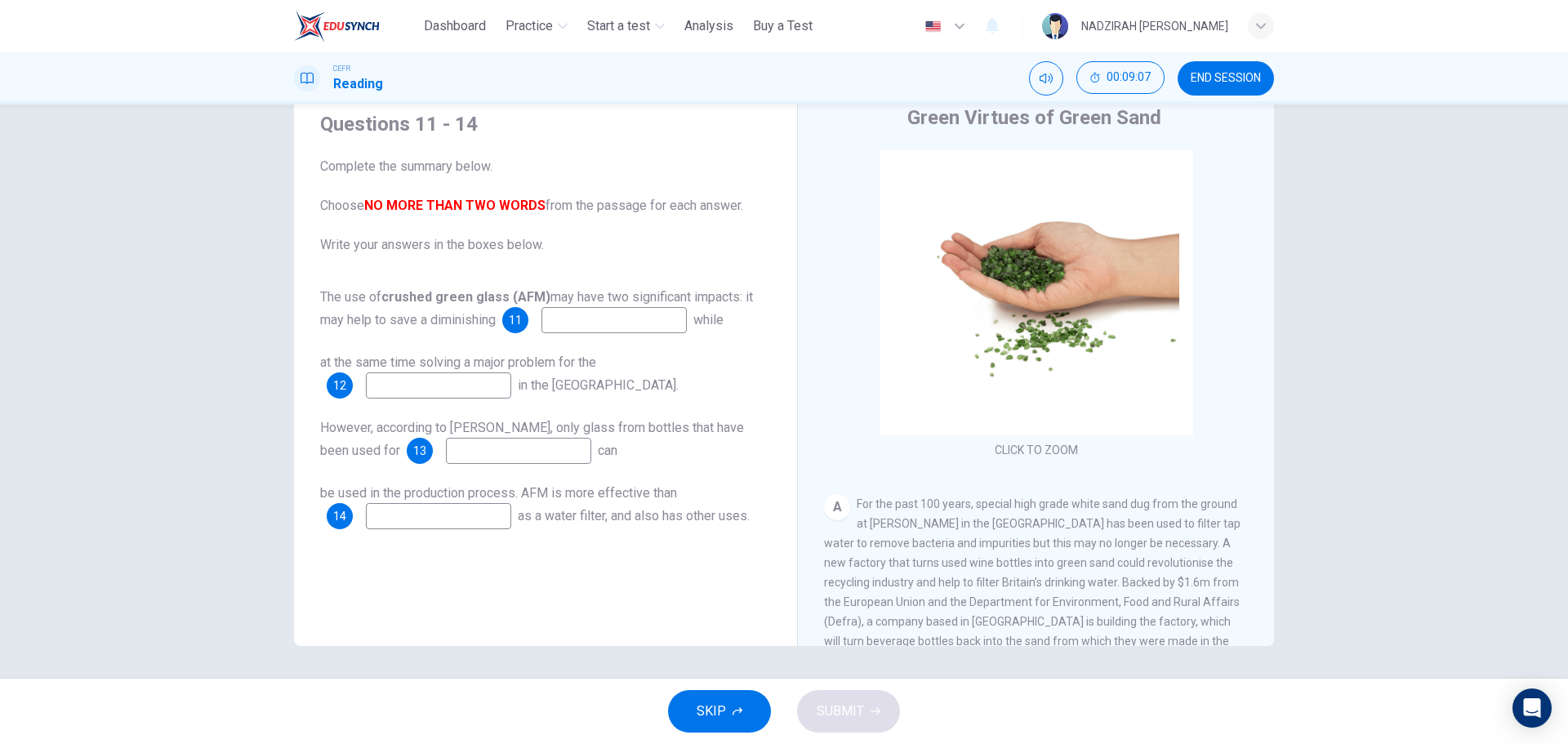
click at [687, 326] on input at bounding box center [613, 320] width 145 height 26
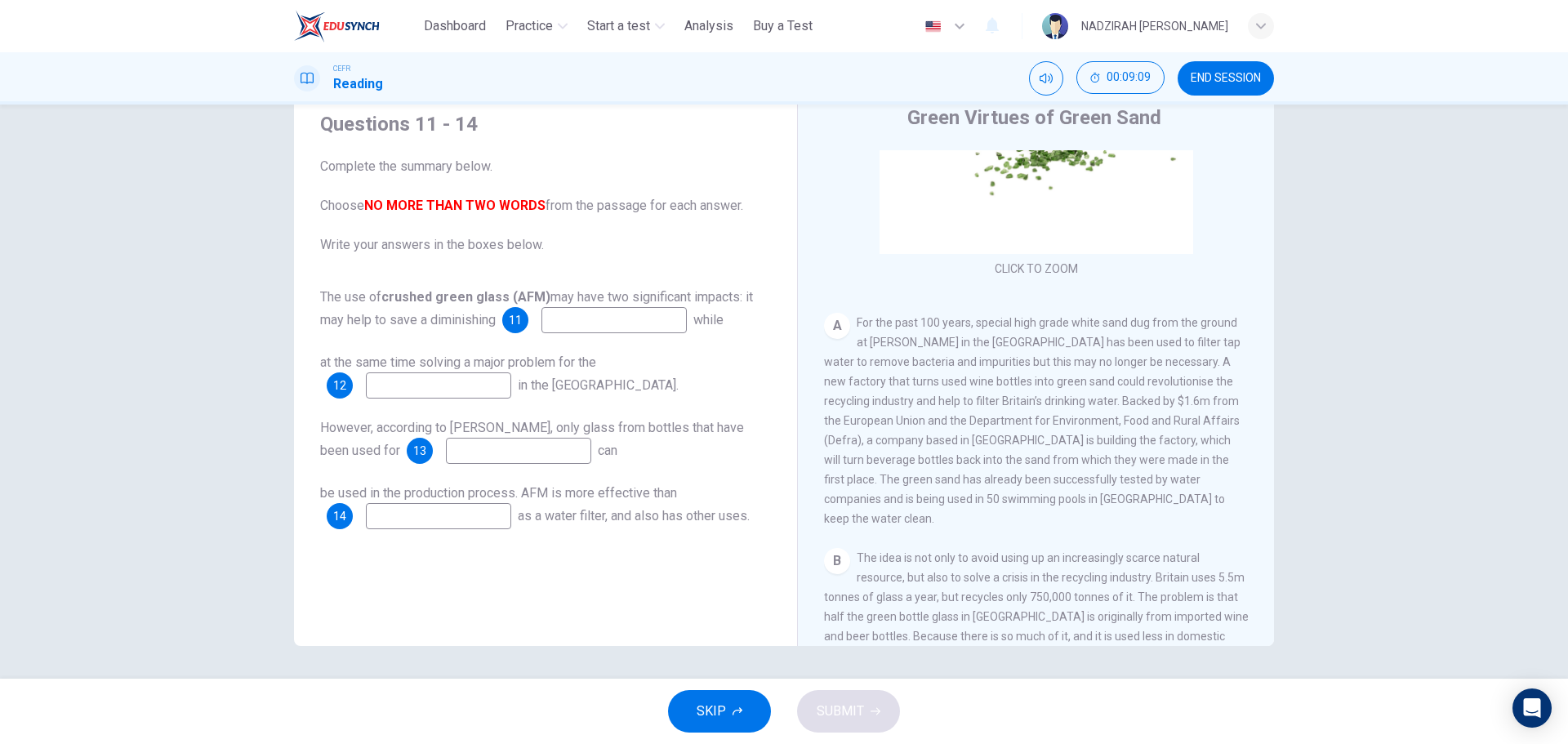
scroll to position [245, 0]
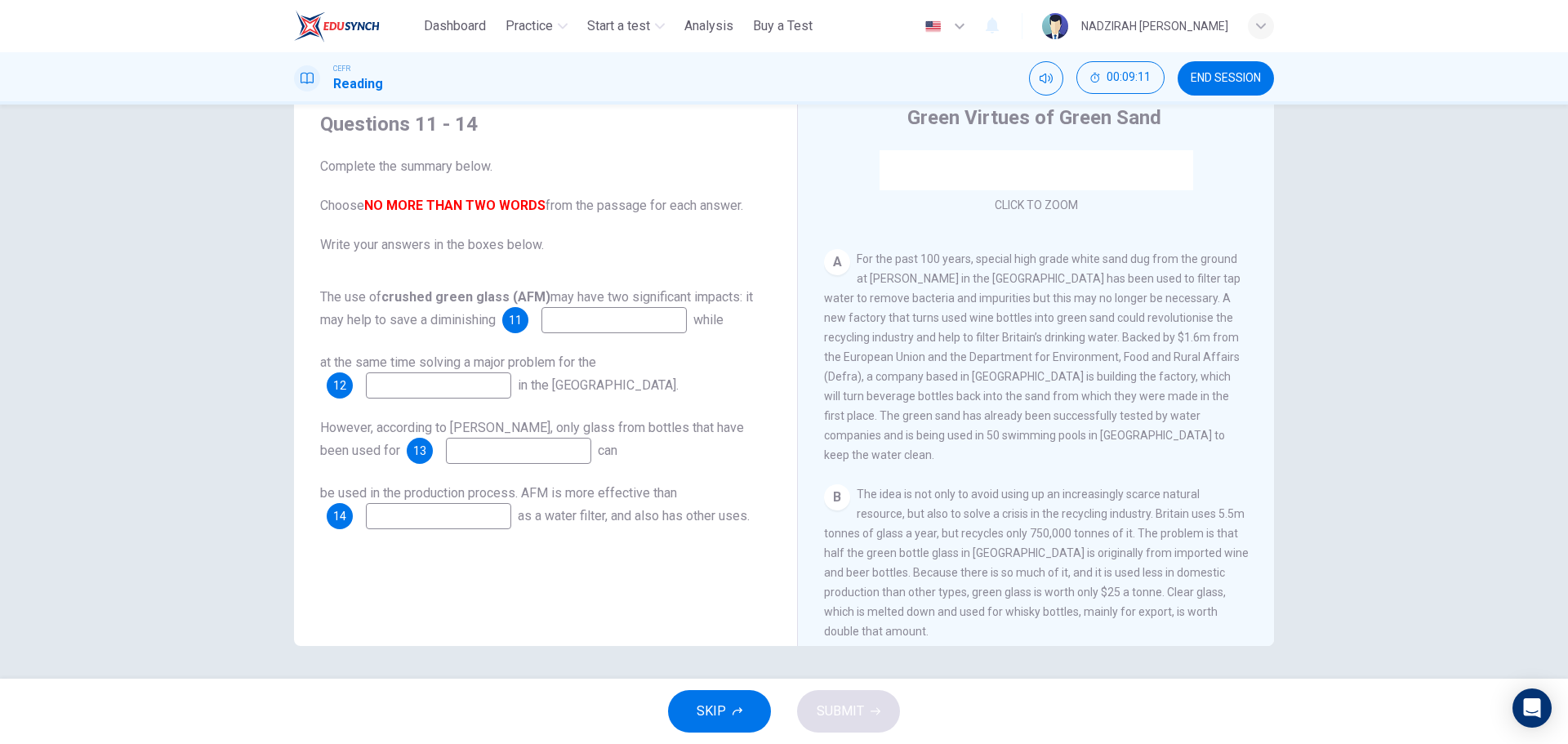
click at [478, 387] on input at bounding box center [438, 385] width 145 height 26
click at [546, 447] on input at bounding box center [518, 450] width 145 height 26
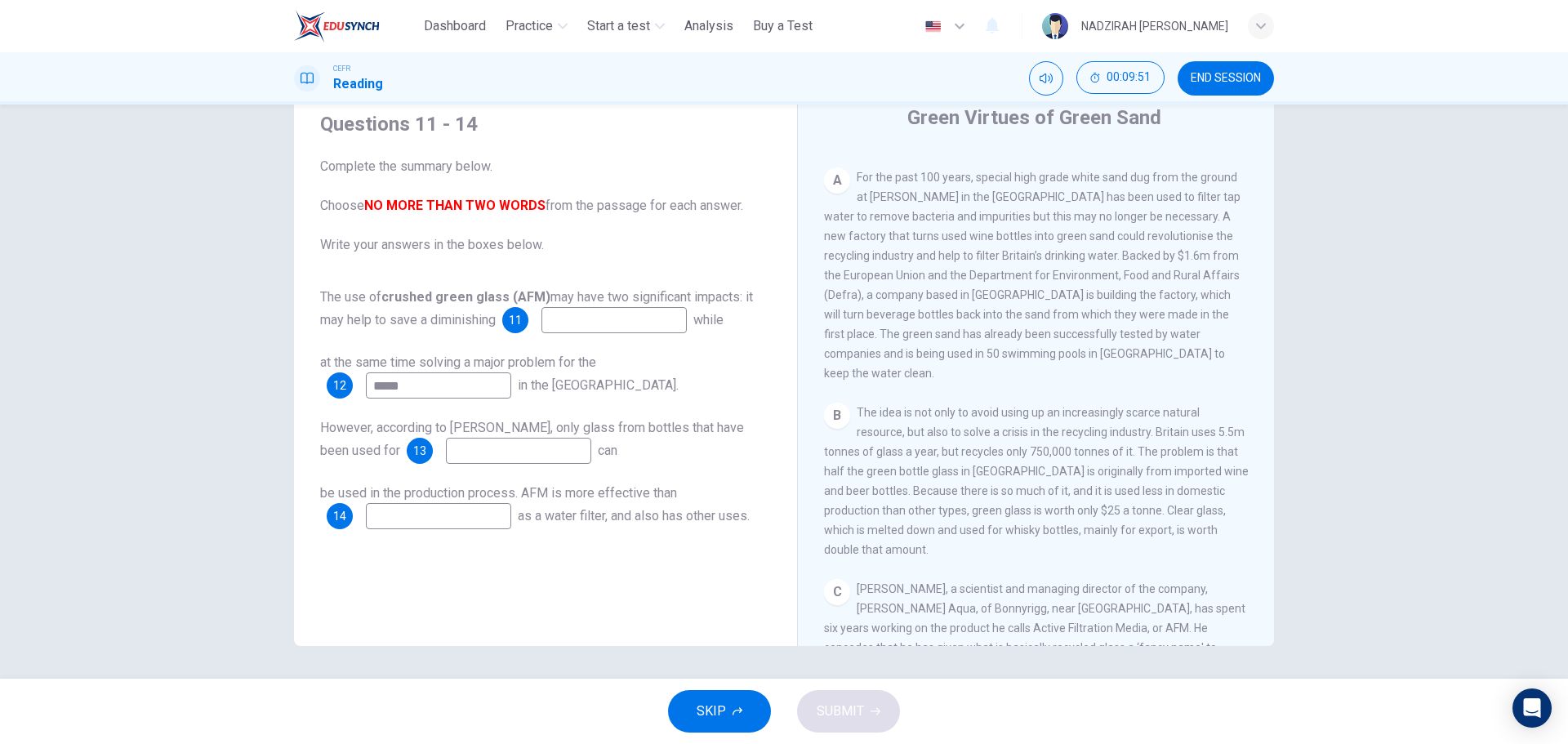
scroll to position [164, 0]
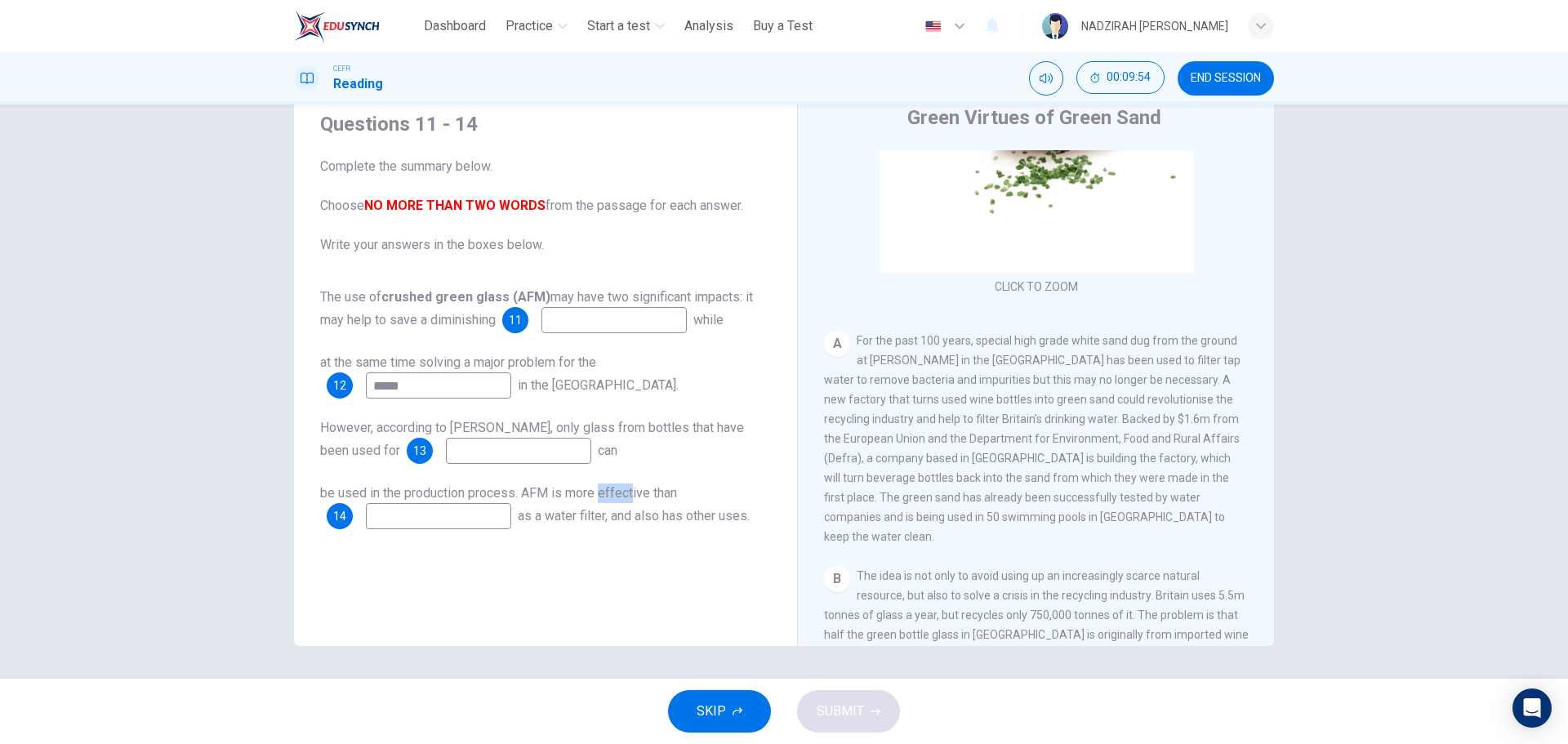
click at [1003, 381] on span "For the past 100 years, special high grade white sand dug from the ground at [P…" at bounding box center [1032, 438] width 416 height 209
drag, startPoint x: 649, startPoint y: 452, endPoint x: 649, endPoint y: 440, distance: 12.0
click at [649, 451] on div "However, according to [PERSON_NAME], only glass from bottles that have been use…" at bounding box center [545, 440] width 451 height 46
click at [645, 433] on span "However, according to [PERSON_NAME], only glass from bottles that have been use…" at bounding box center [532, 439] width 424 height 39
click at [633, 502] on div "be used in the production process. AFM is more effective than 14 as a water fil…" at bounding box center [545, 506] width 451 height 46
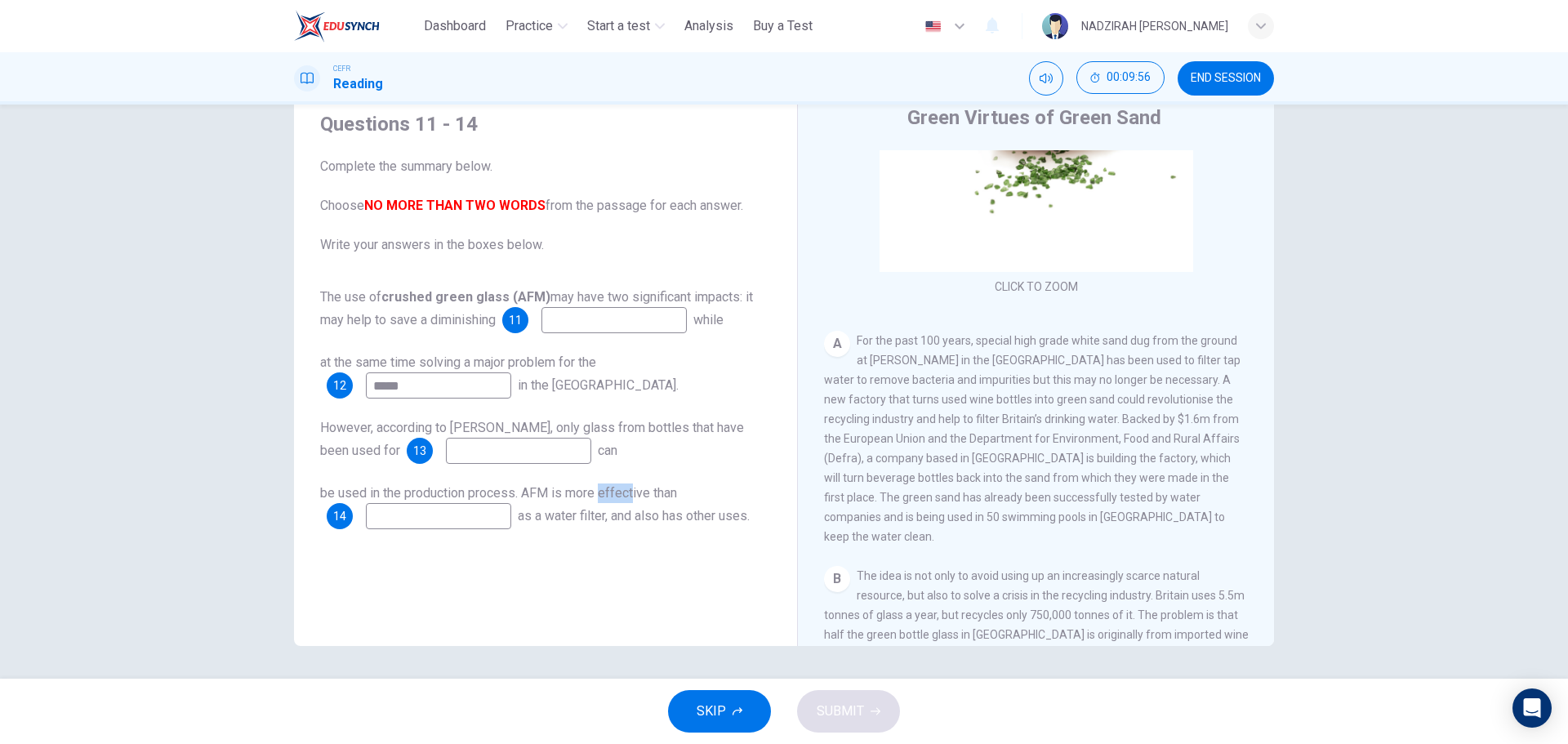
click at [620, 498] on span "be used in the production process. AFM is more effective than" at bounding box center [498, 492] width 357 height 15
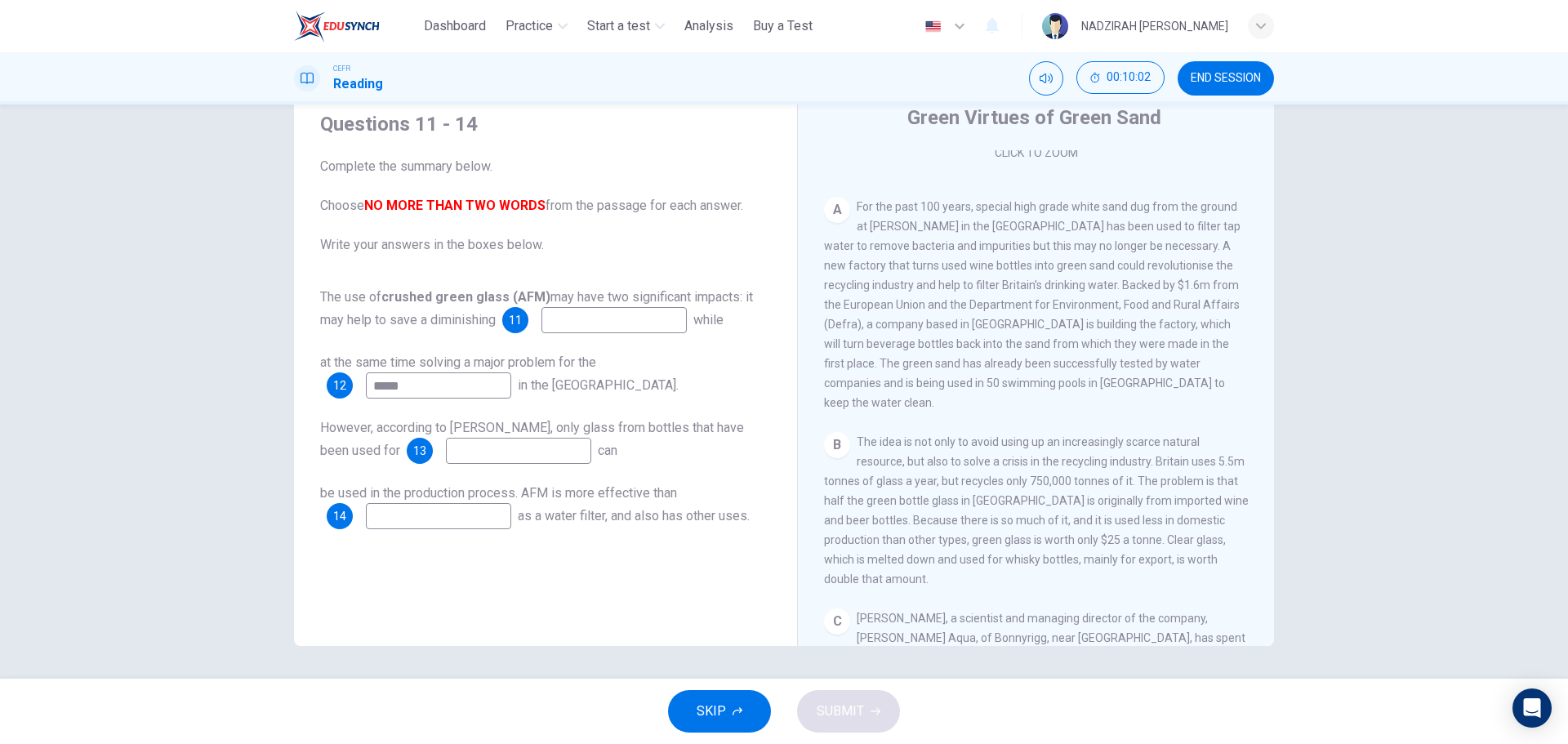
scroll to position [326, 0]
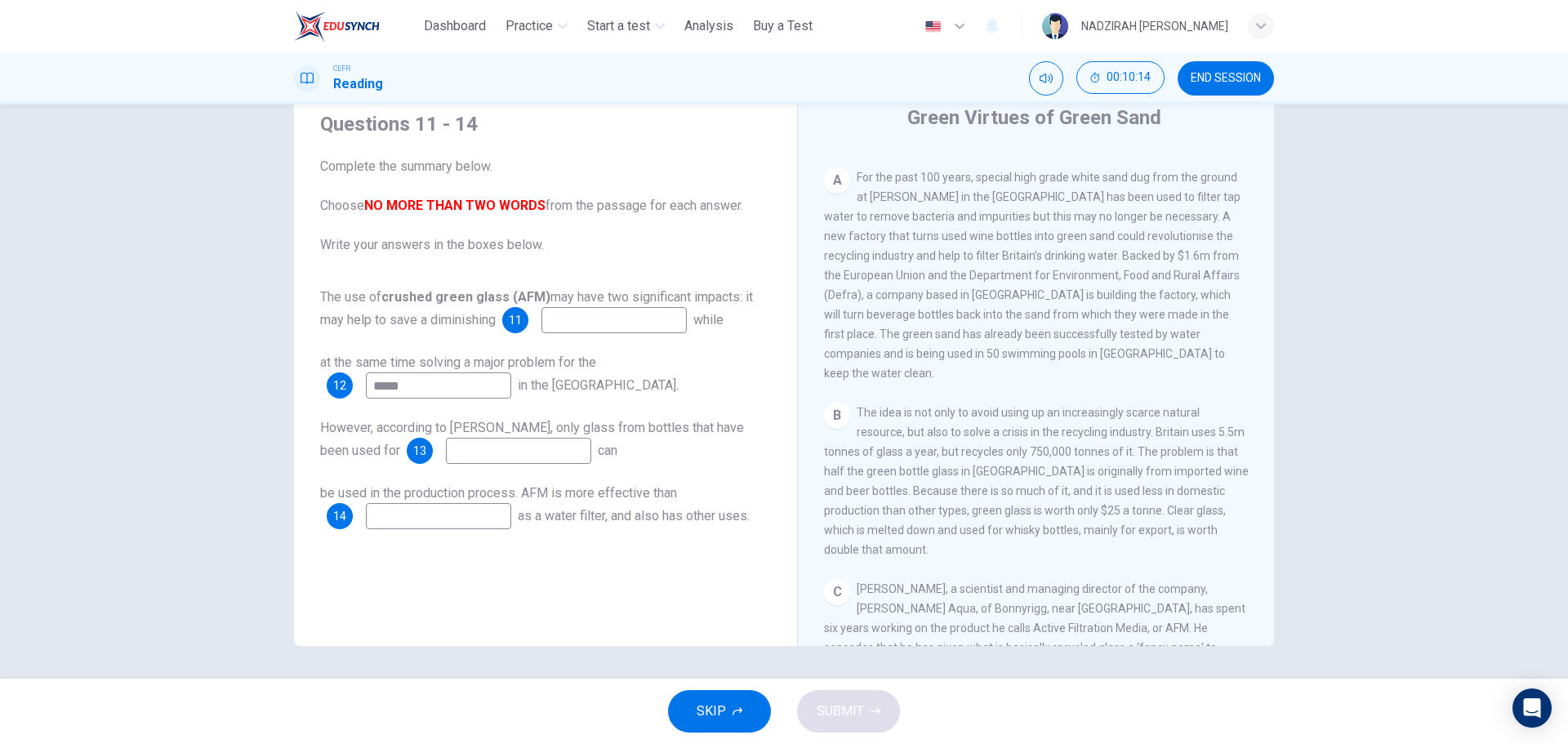
click at [392, 389] on input "*****" at bounding box center [438, 385] width 145 height 26
drag, startPoint x: 216, startPoint y: 386, endPoint x: 206, endPoint y: 384, distance: 10.2
click at [206, 384] on div "**********" at bounding box center [784, 392] width 1568 height 574
type input "**********"
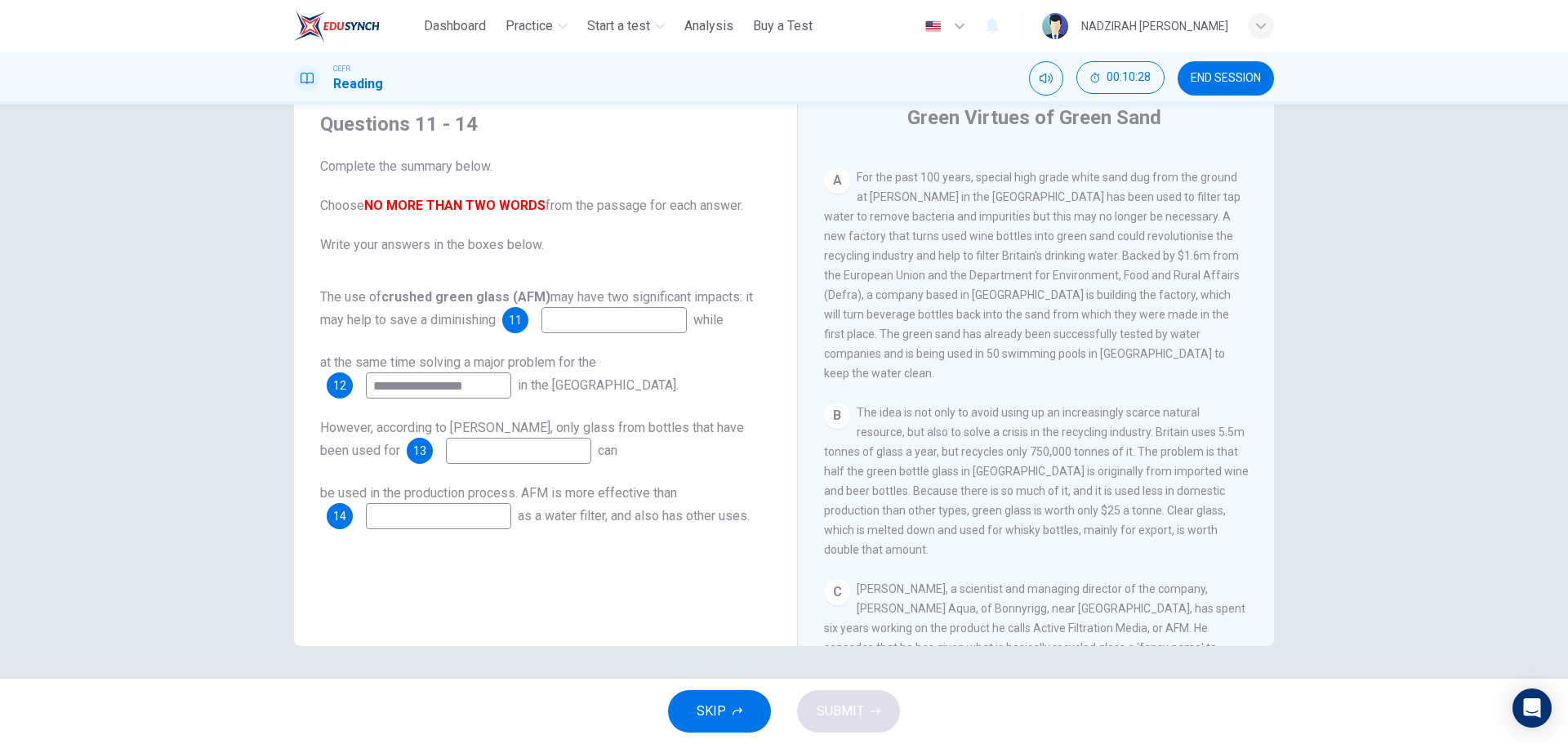
click at [590, 331] on input at bounding box center [613, 320] width 145 height 26
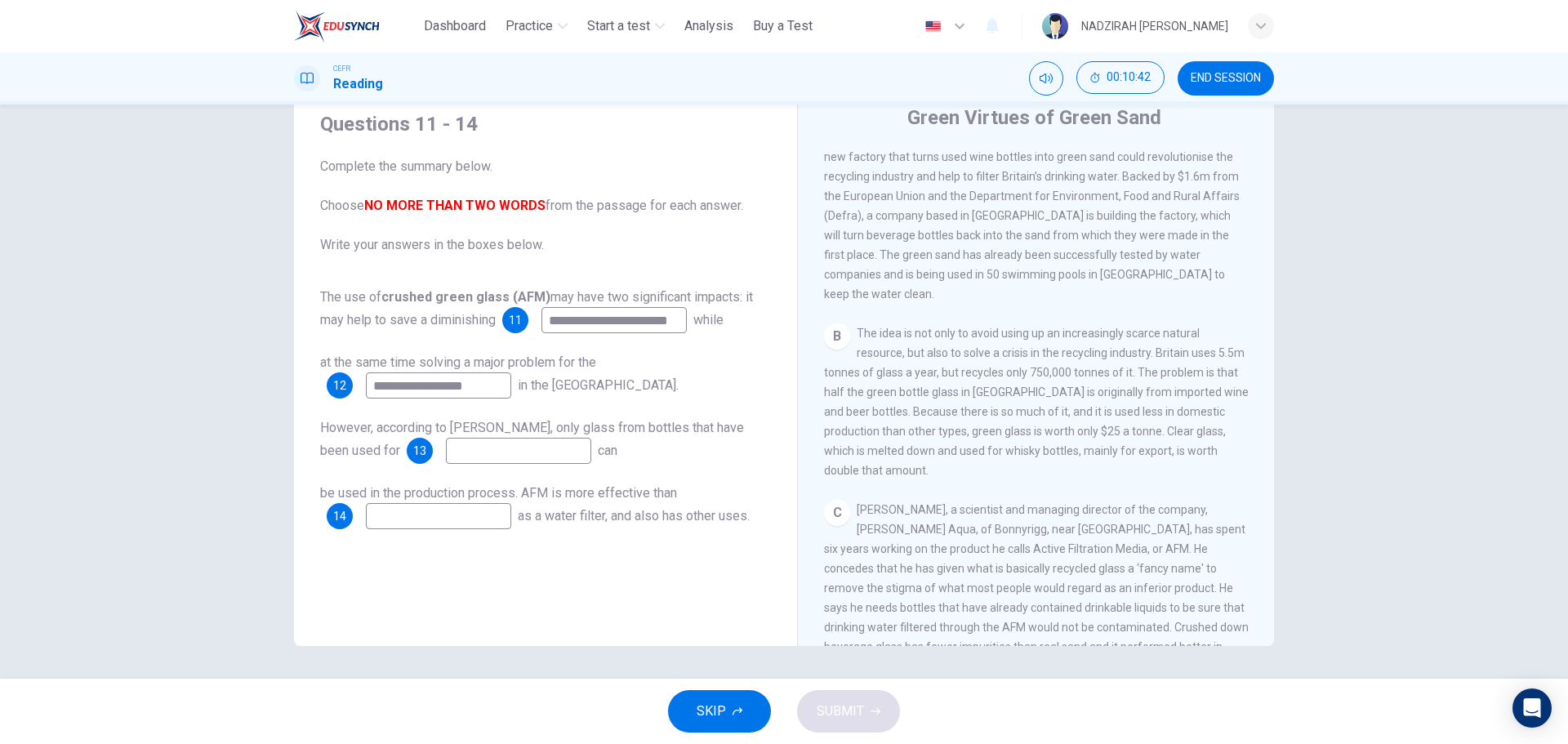
scroll to position [490, 0]
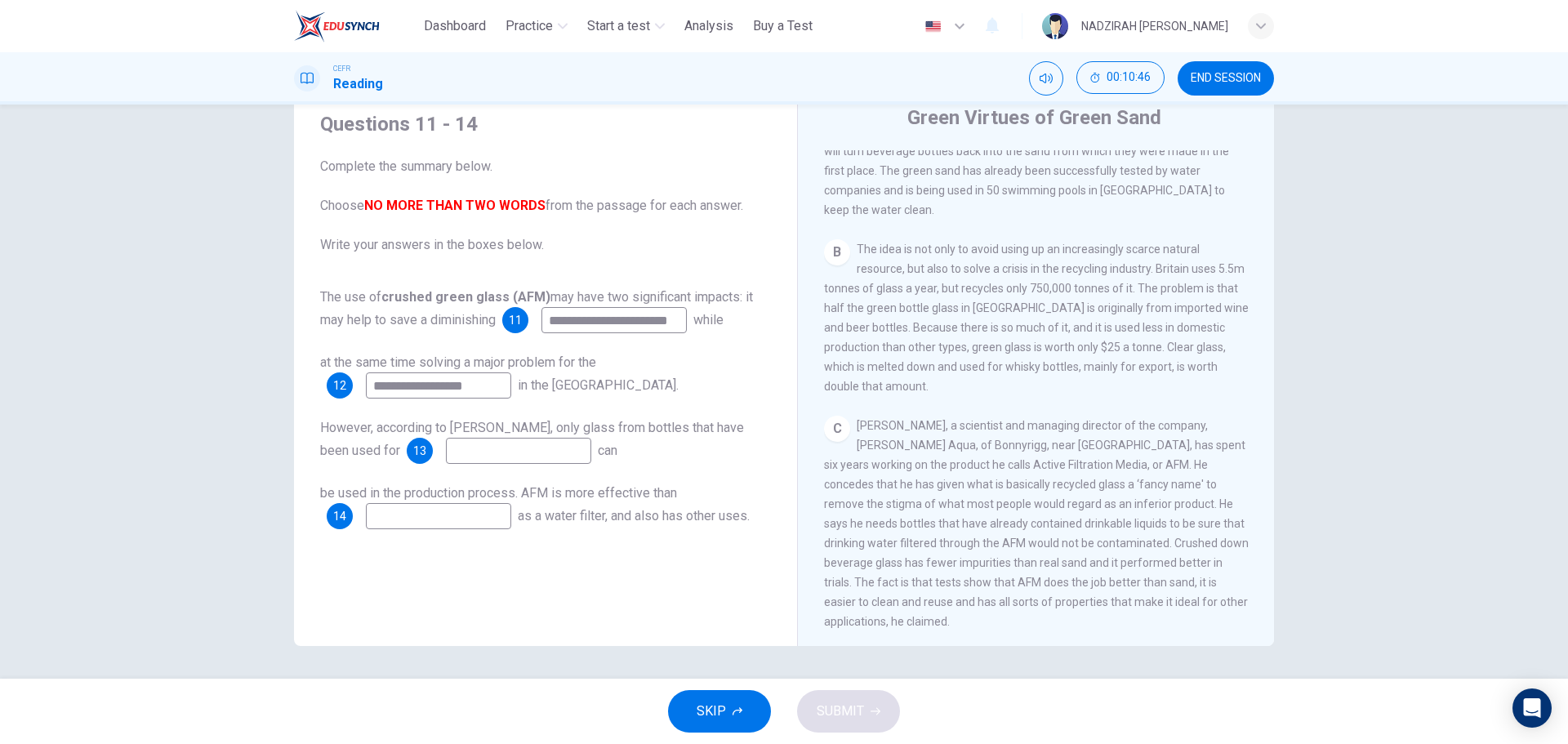
type input "**********"
click at [534, 455] on input at bounding box center [518, 450] width 145 height 26
type input "**********"
click at [462, 518] on input at bounding box center [438, 516] width 145 height 26
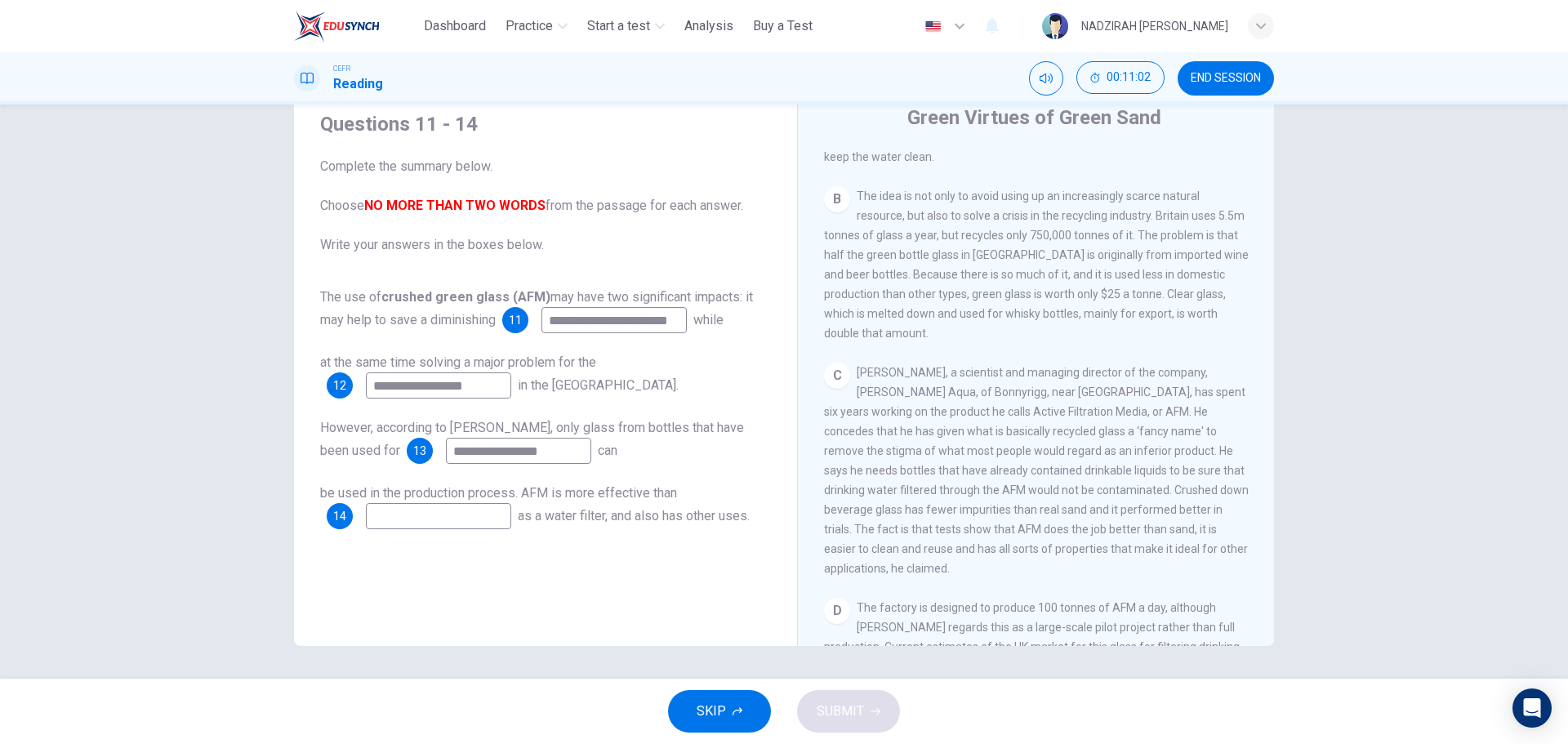
scroll to position [571, 0]
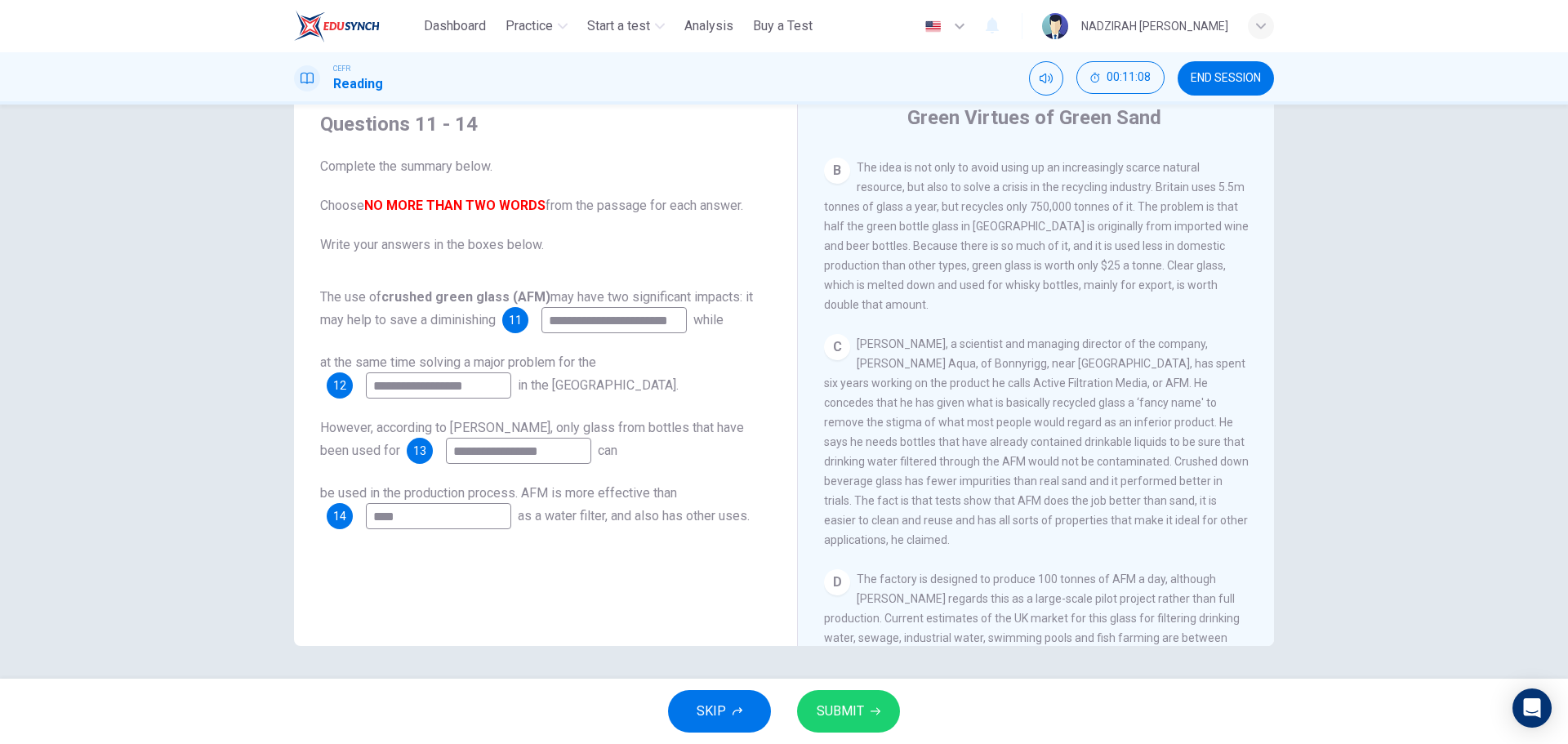
type input "****"
click at [873, 721] on button "SUBMIT" at bounding box center [848, 711] width 103 height 43
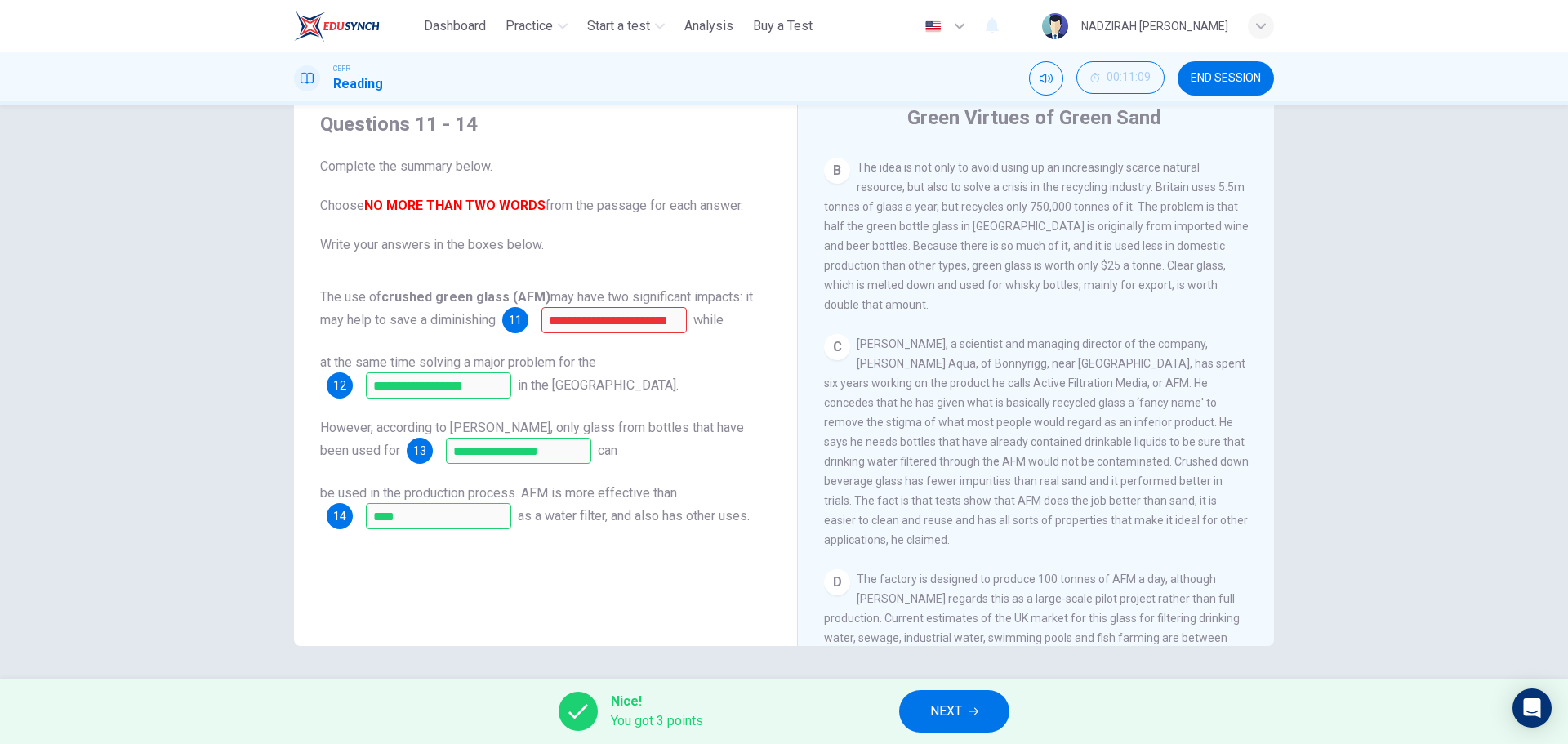
click at [944, 699] on button "NEXT" at bounding box center [954, 711] width 110 height 43
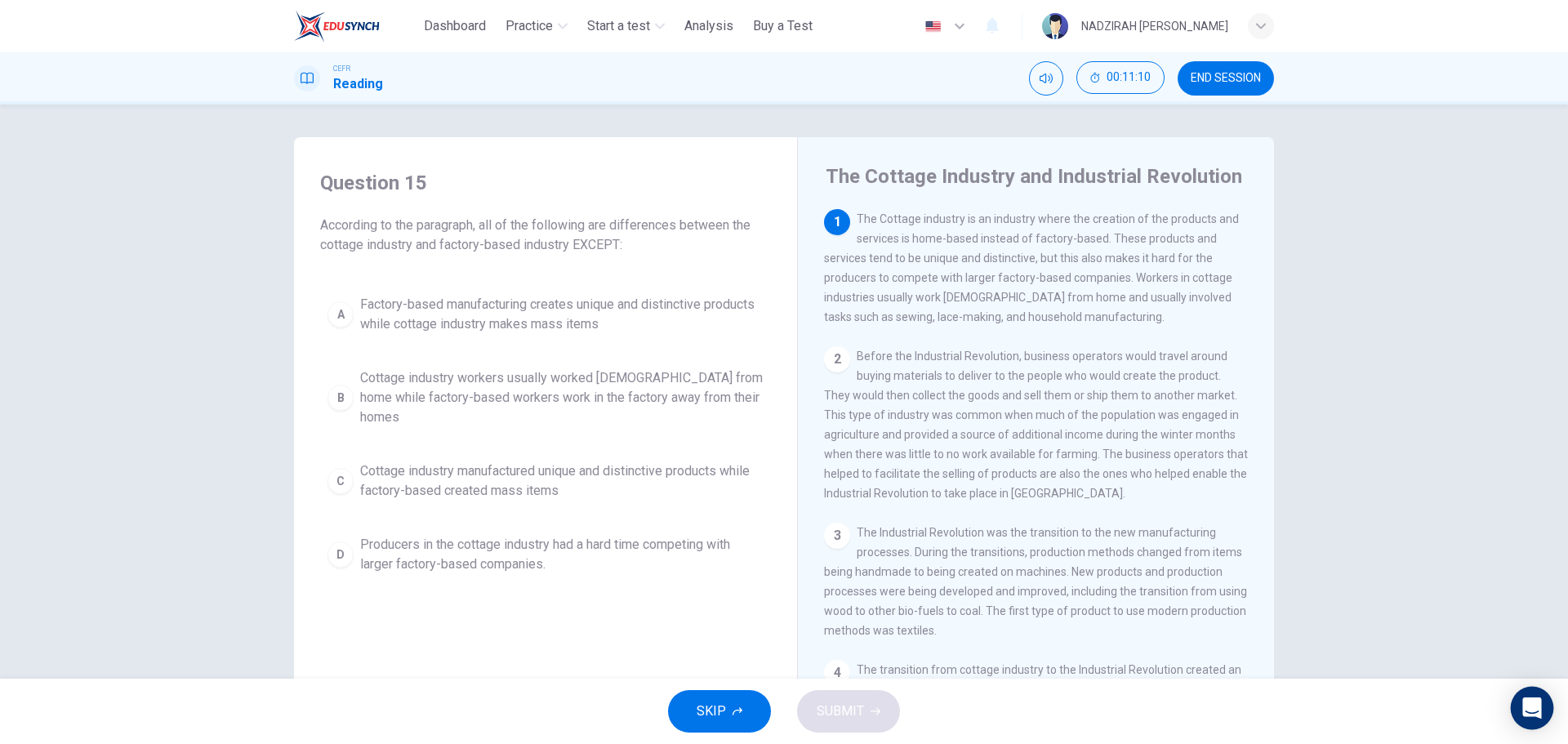
click at [1541, 716] on icon "Open Intercom Messenger" at bounding box center [1532, 707] width 21 height 21
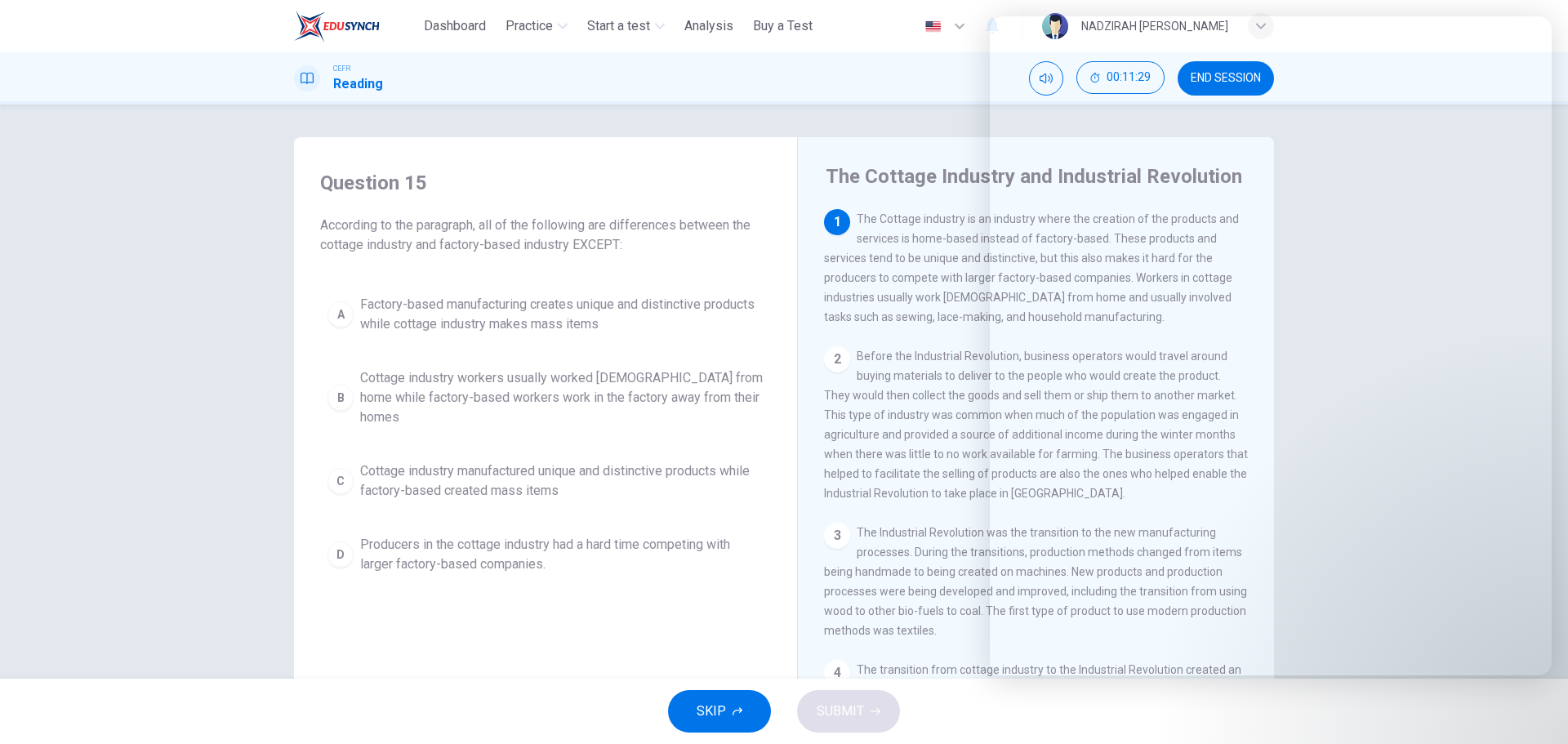
click at [701, 386] on span "Cottage industry workers usually worked [DEMOGRAPHIC_DATA] from home while fact…" at bounding box center [561, 398] width 404 height 59
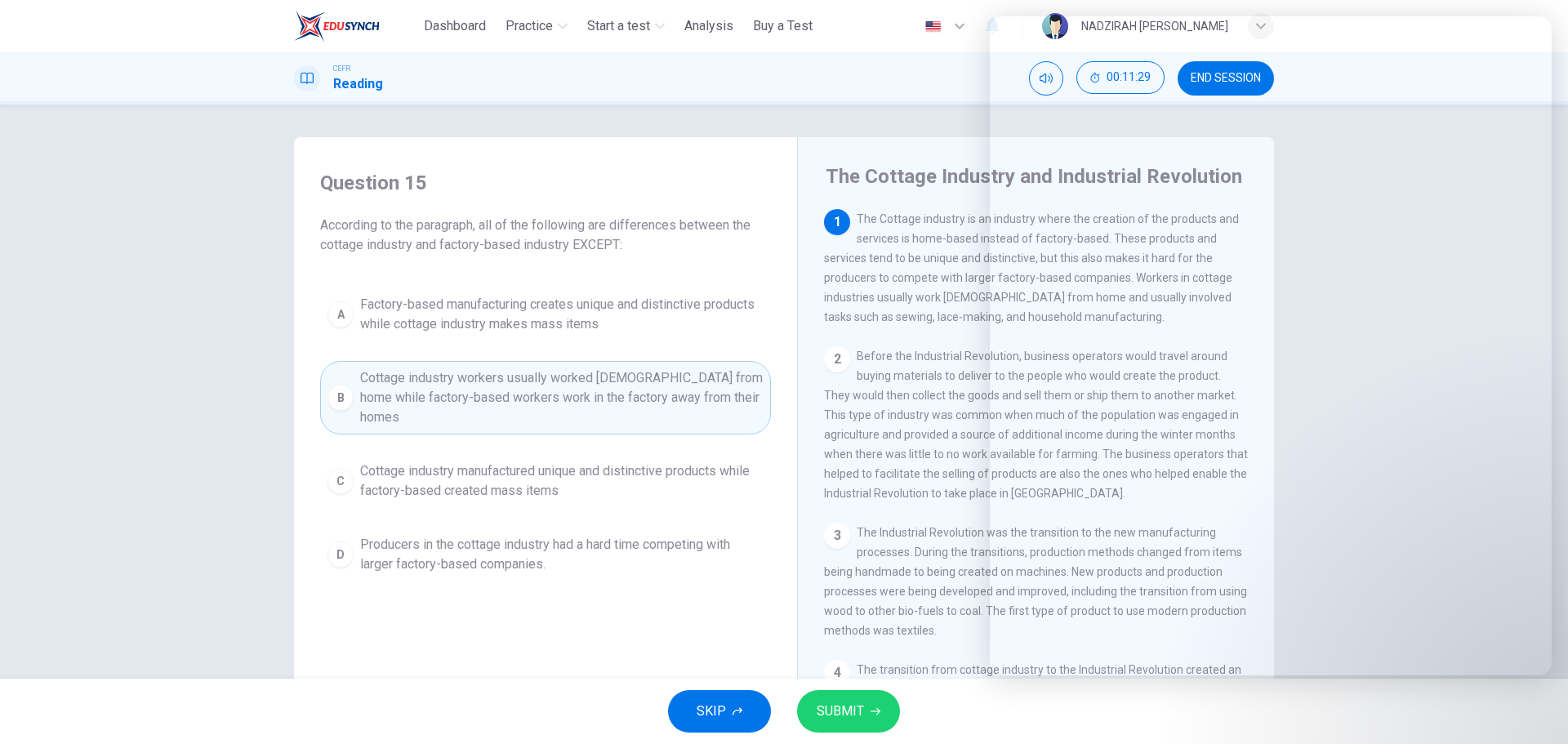
click at [818, 277] on div "The Cottage Industry and Industrial Revolution 1 The Cottage industry is an ind…" at bounding box center [1035, 434] width 477 height 594
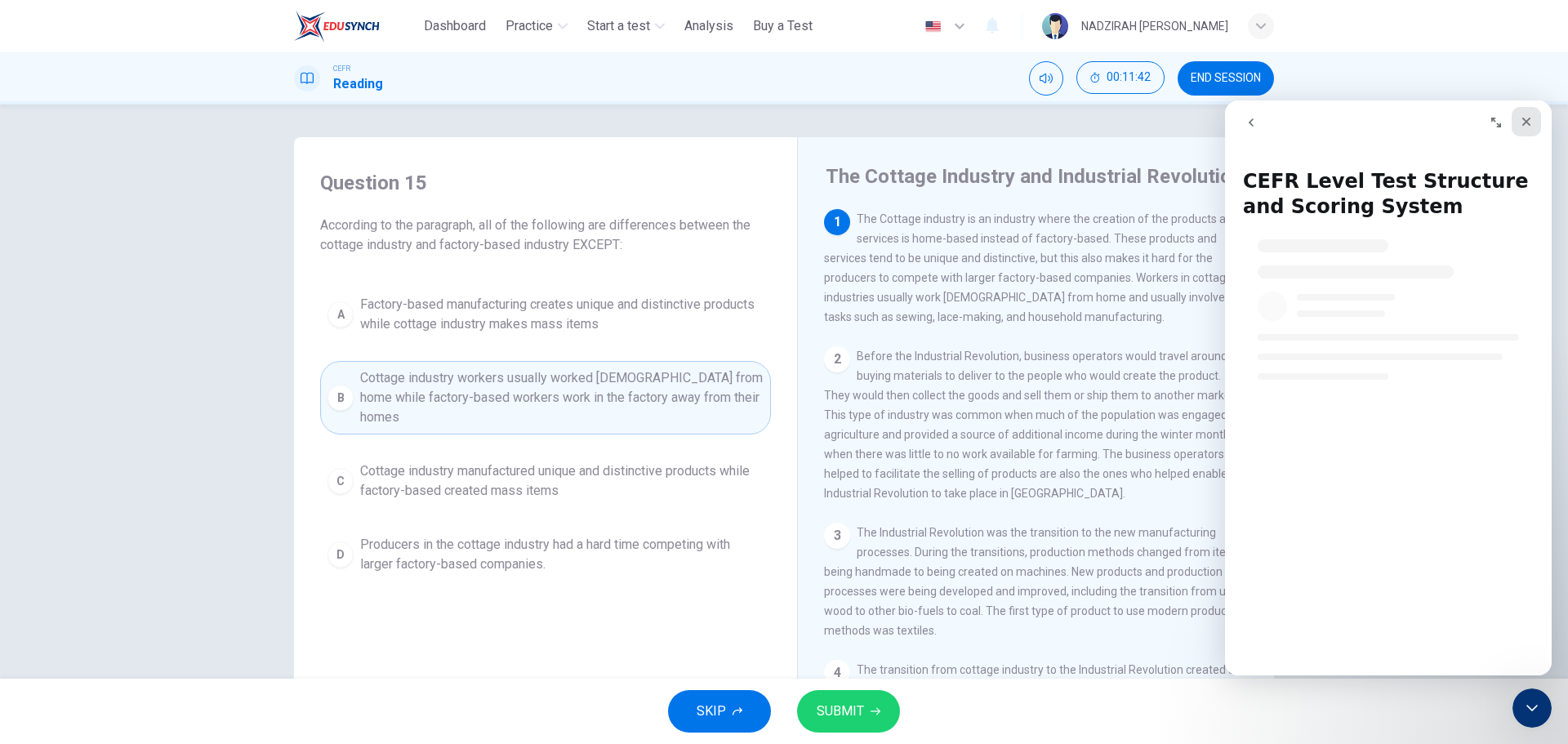
click at [1526, 130] on div "Close" at bounding box center [1526, 122] width 29 height 29
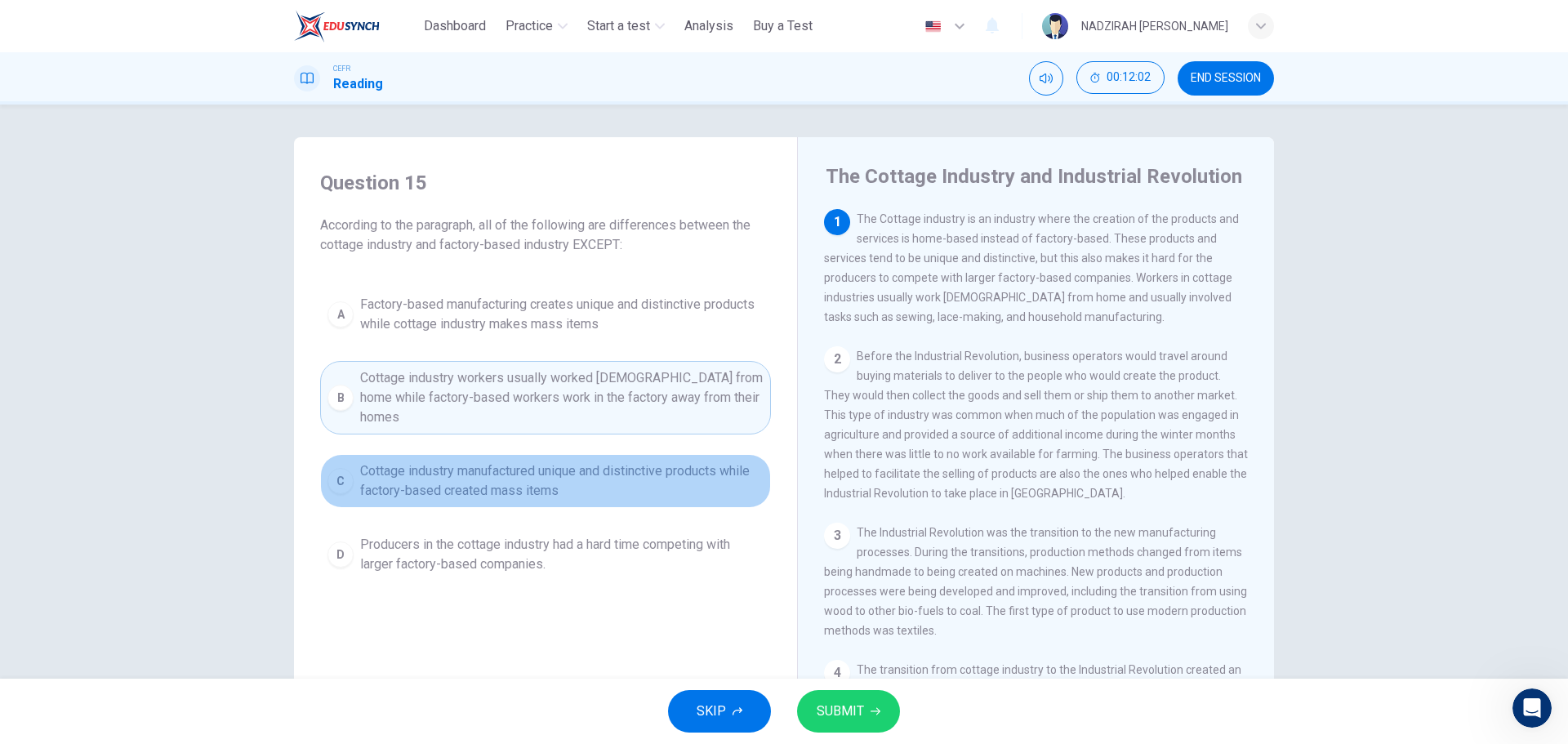
click at [685, 461] on span "Cottage industry manufactured unique and distinctive products while factory-bas…" at bounding box center [561, 481] width 404 height 39
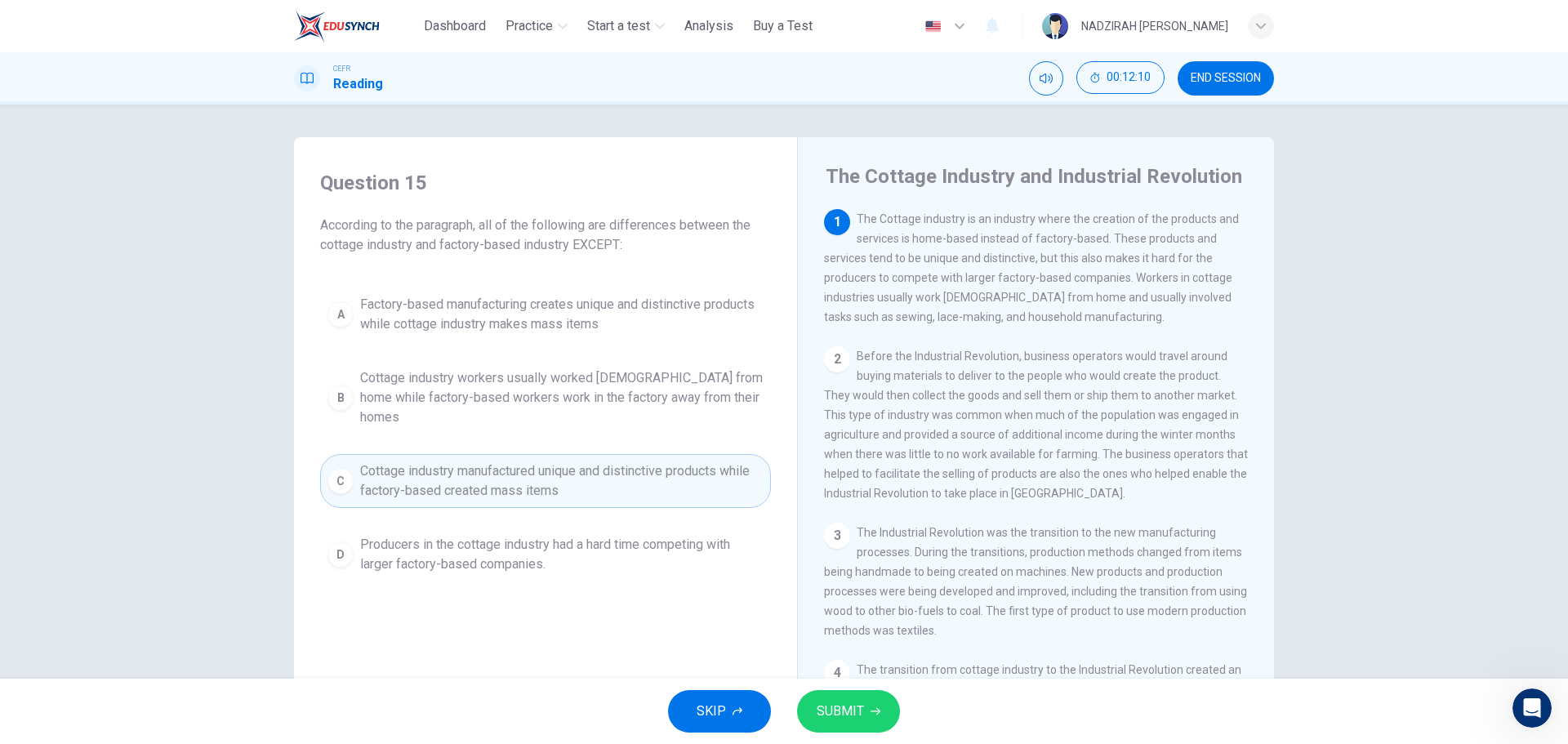
click at [636, 535] on span "Producers in the cottage industry had a hard time competing with larger factory…" at bounding box center [561, 554] width 404 height 39
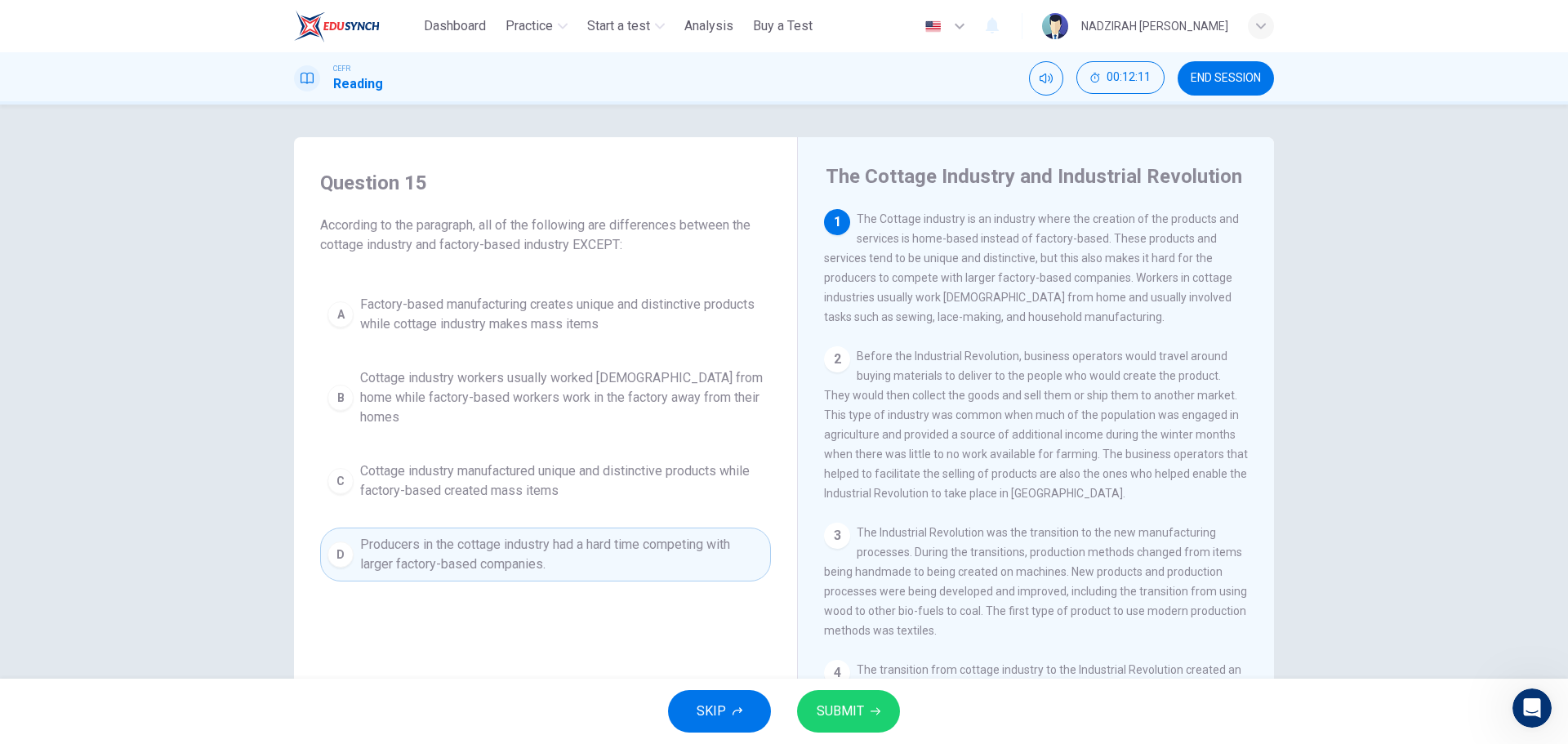
click at [693, 463] on span "Cottage industry manufactured unique and distinctive products while factory-bas…" at bounding box center [561, 481] width 404 height 39
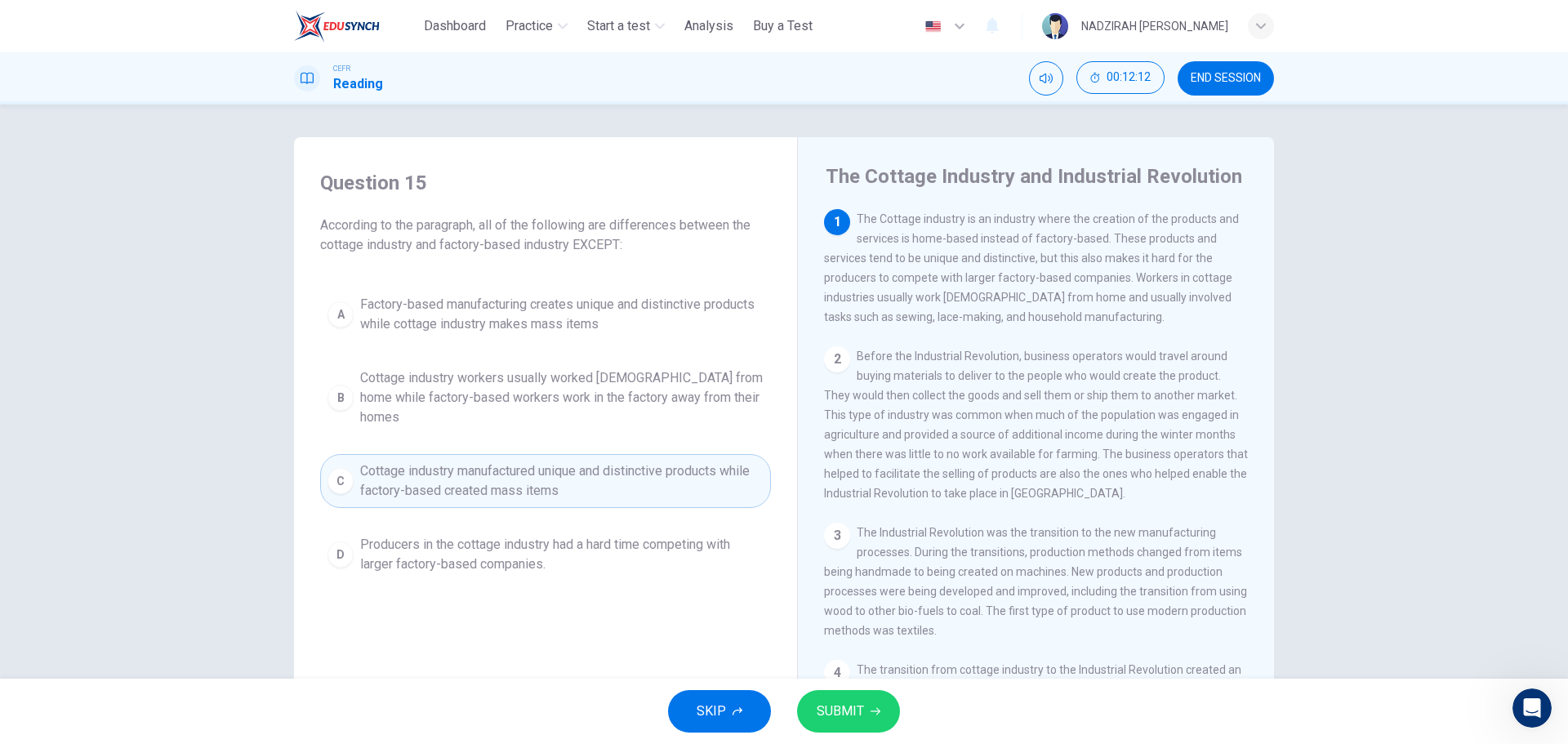
click at [873, 721] on button "SUBMIT" at bounding box center [848, 711] width 103 height 43
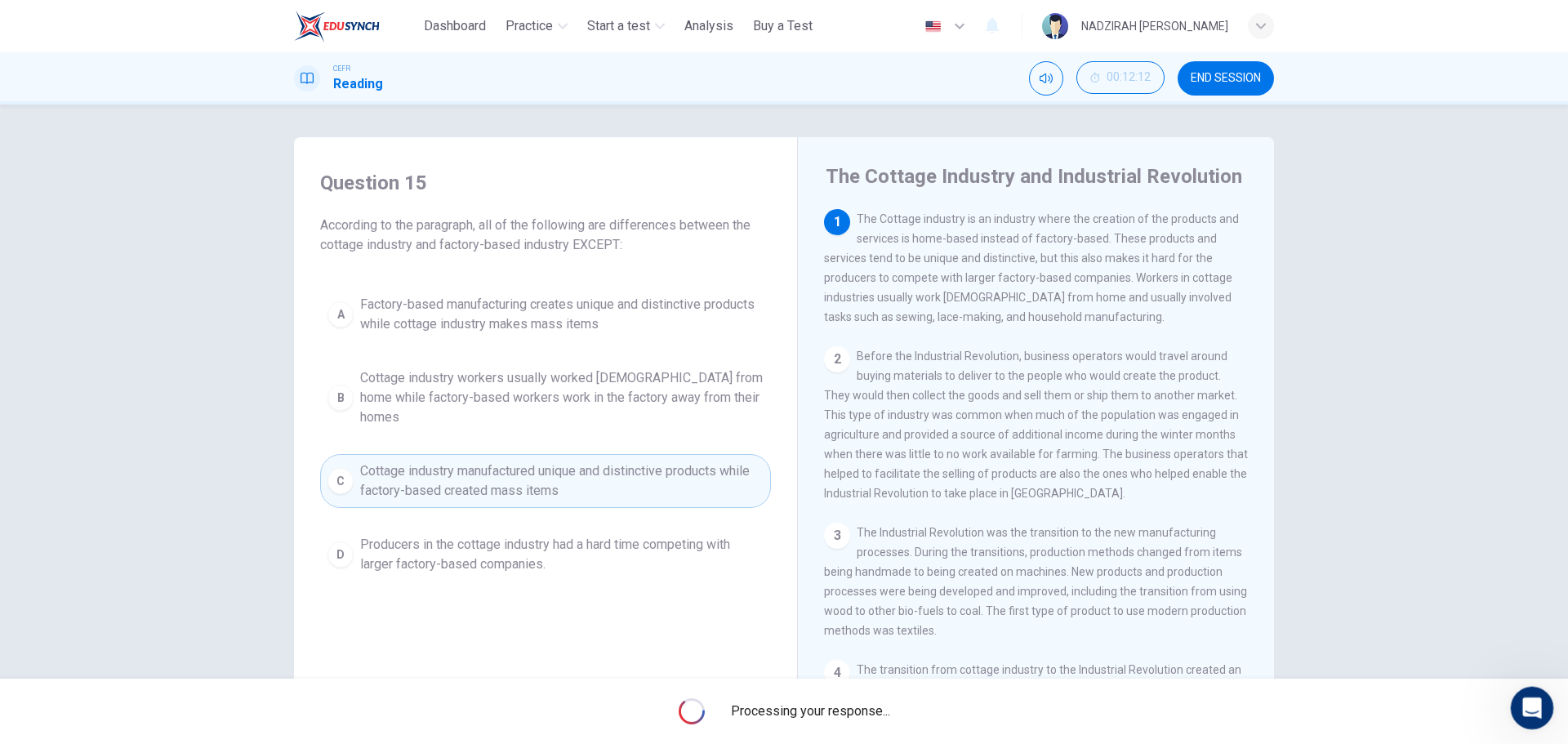
click at [1532, 706] on icon "Open Intercom Messenger" at bounding box center [1530, 705] width 12 height 13
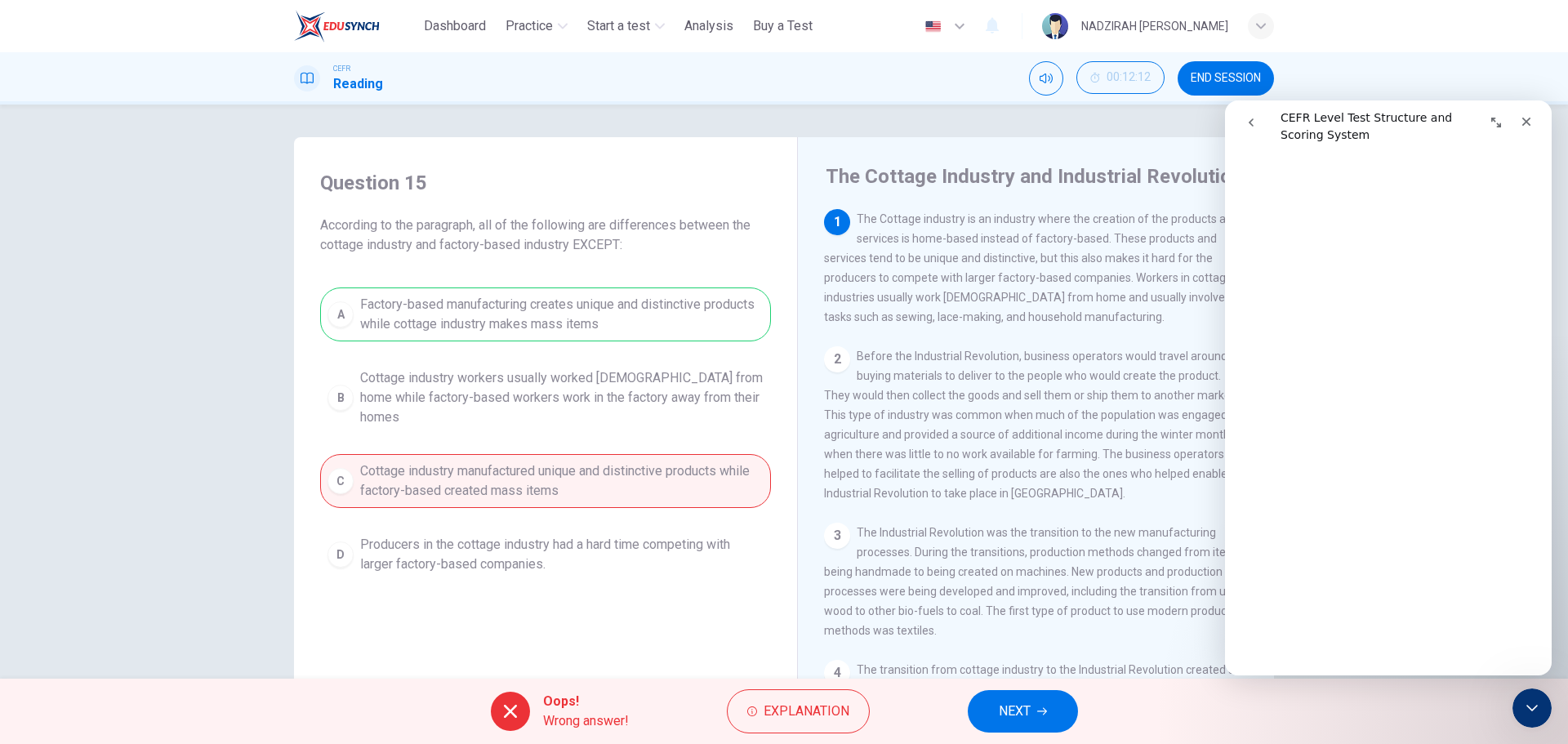
scroll to position [164, 0]
click at [517, 331] on div "A Factory-based manufacturing creates unique and distinctive products while cot…" at bounding box center [545, 434] width 451 height 294
click at [666, 559] on div "A Factory-based manufacturing creates unique and distinctive products while cot…" at bounding box center [545, 434] width 451 height 294
click at [1520, 689] on body "This site uses cookies, as explained in our Privacy Policy . If you agree to th…" at bounding box center [784, 372] width 1568 height 744
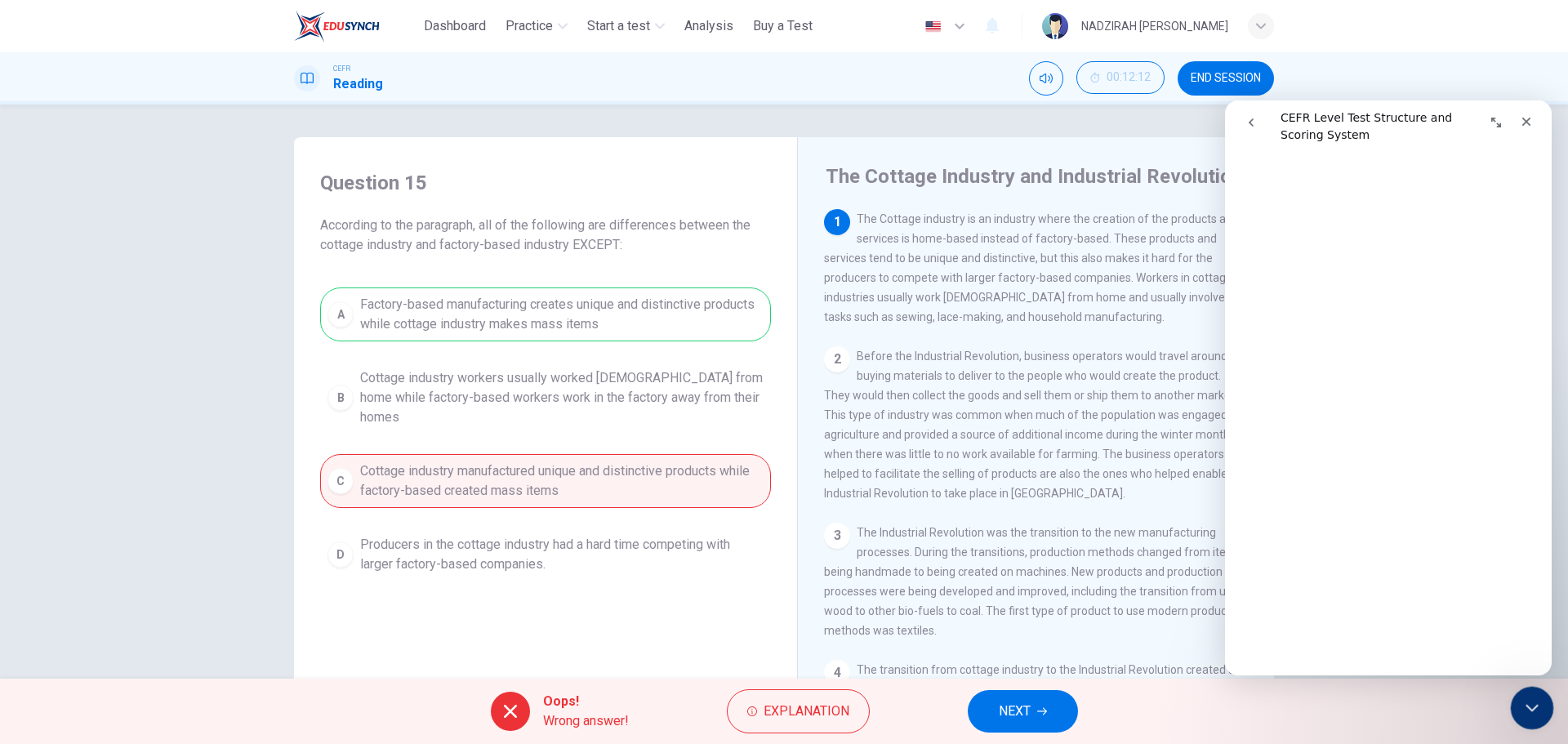
click at [1541, 710] on div "Close Intercom Messenger" at bounding box center [1529, 705] width 39 height 39
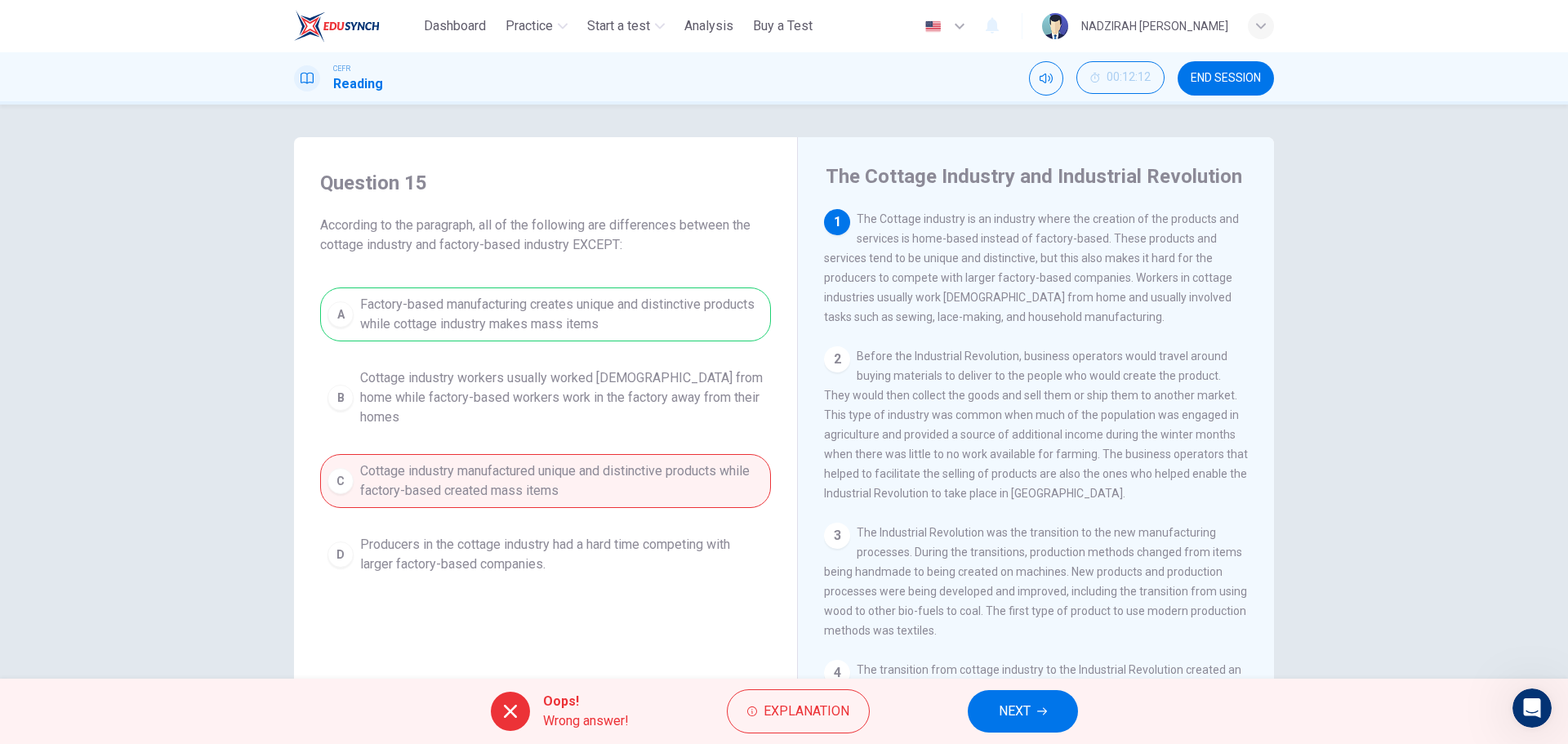
click at [1022, 708] on span "NEXT" at bounding box center [1015, 710] width 32 height 23
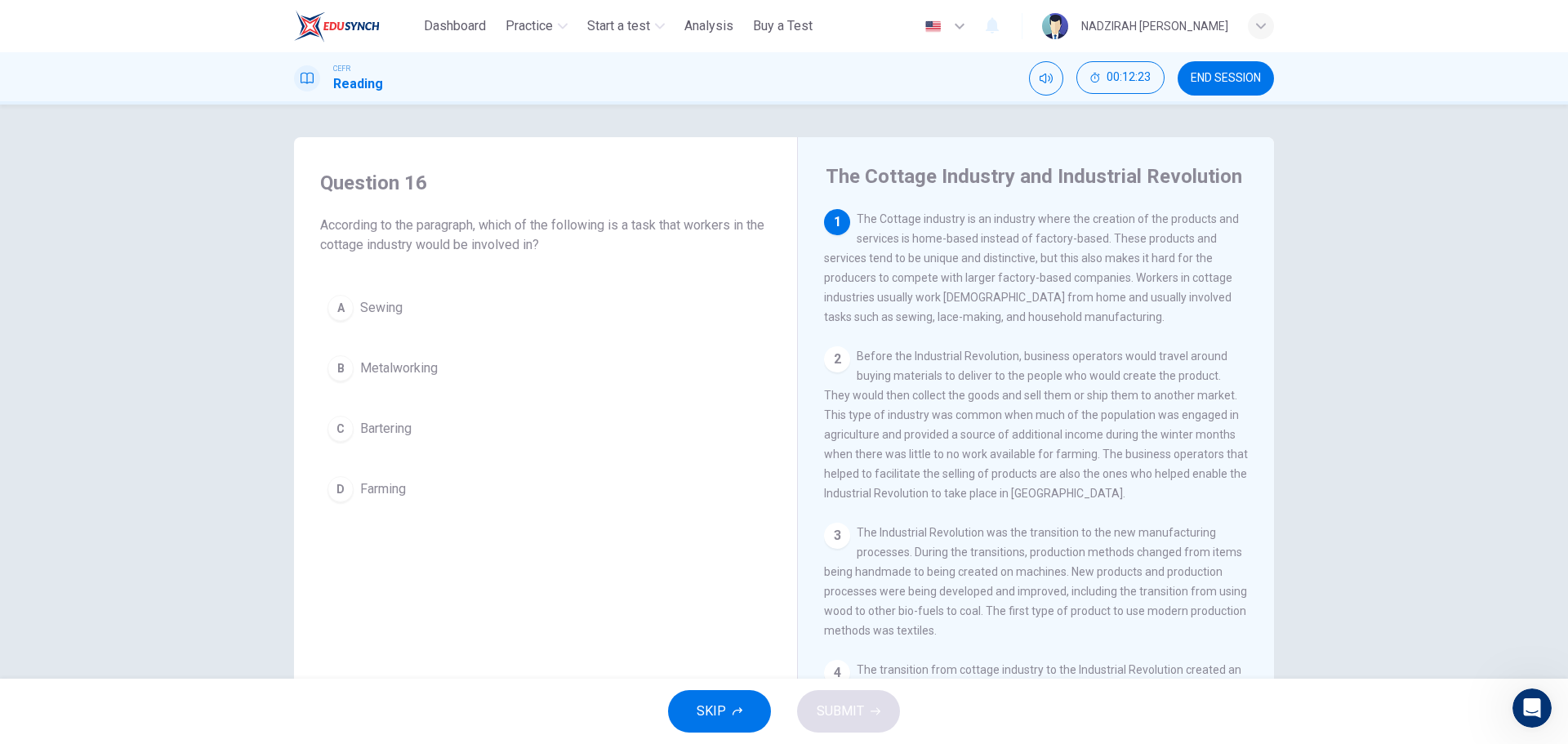
click at [467, 294] on button "A Sewing" at bounding box center [545, 308] width 451 height 41
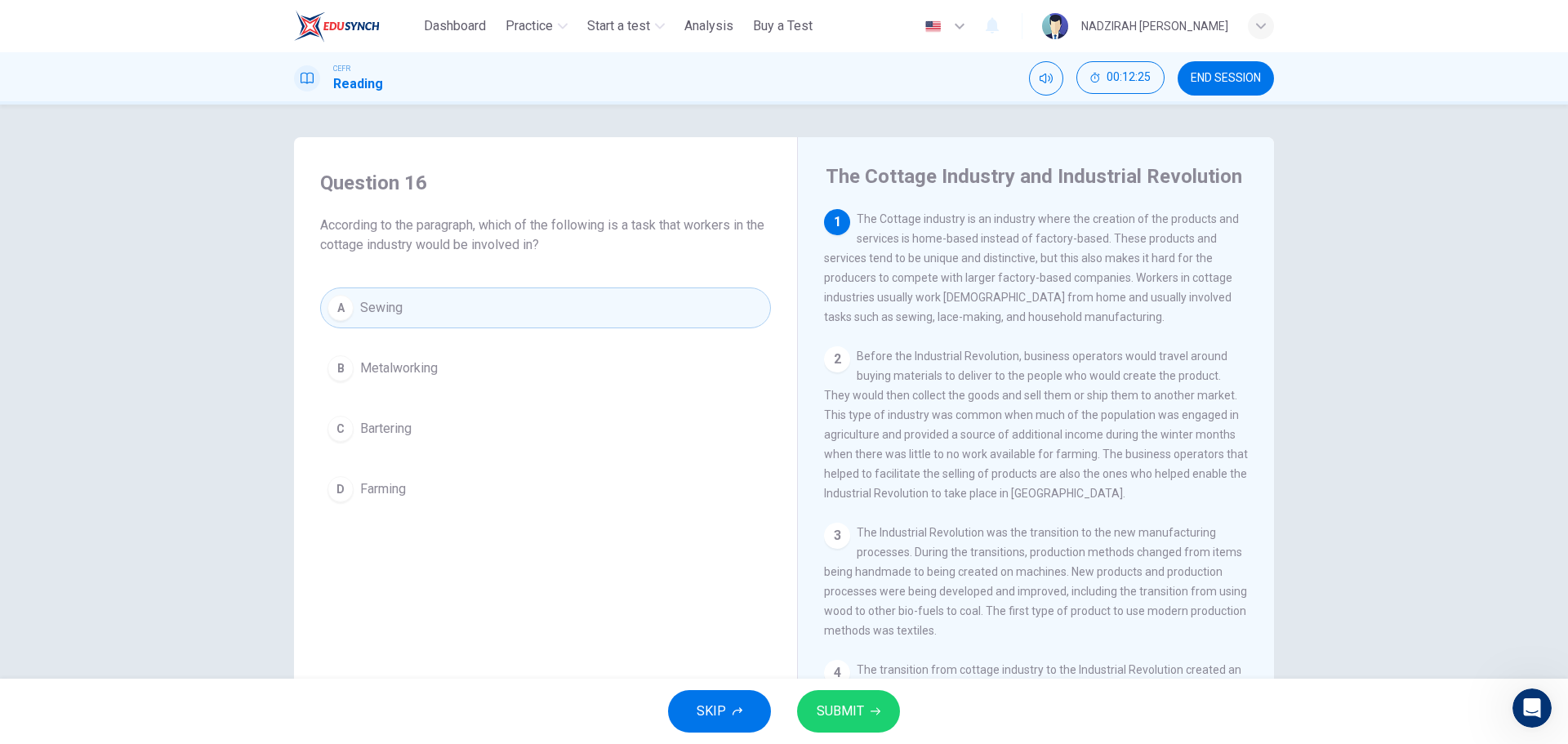
click at [862, 707] on span "SUBMIT" at bounding box center [841, 710] width 47 height 23
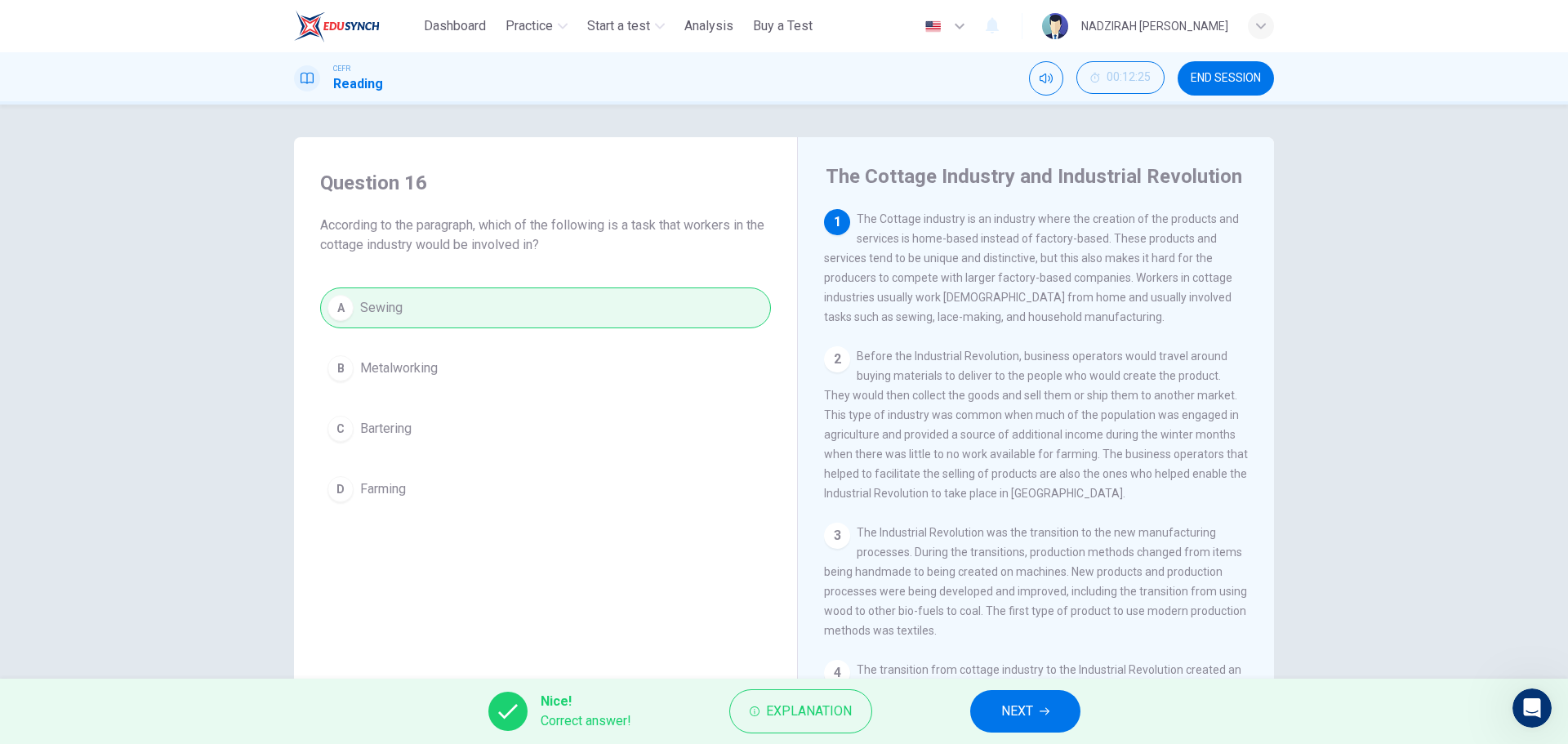
click at [1040, 704] on button "NEXT" at bounding box center [1025, 711] width 110 height 43
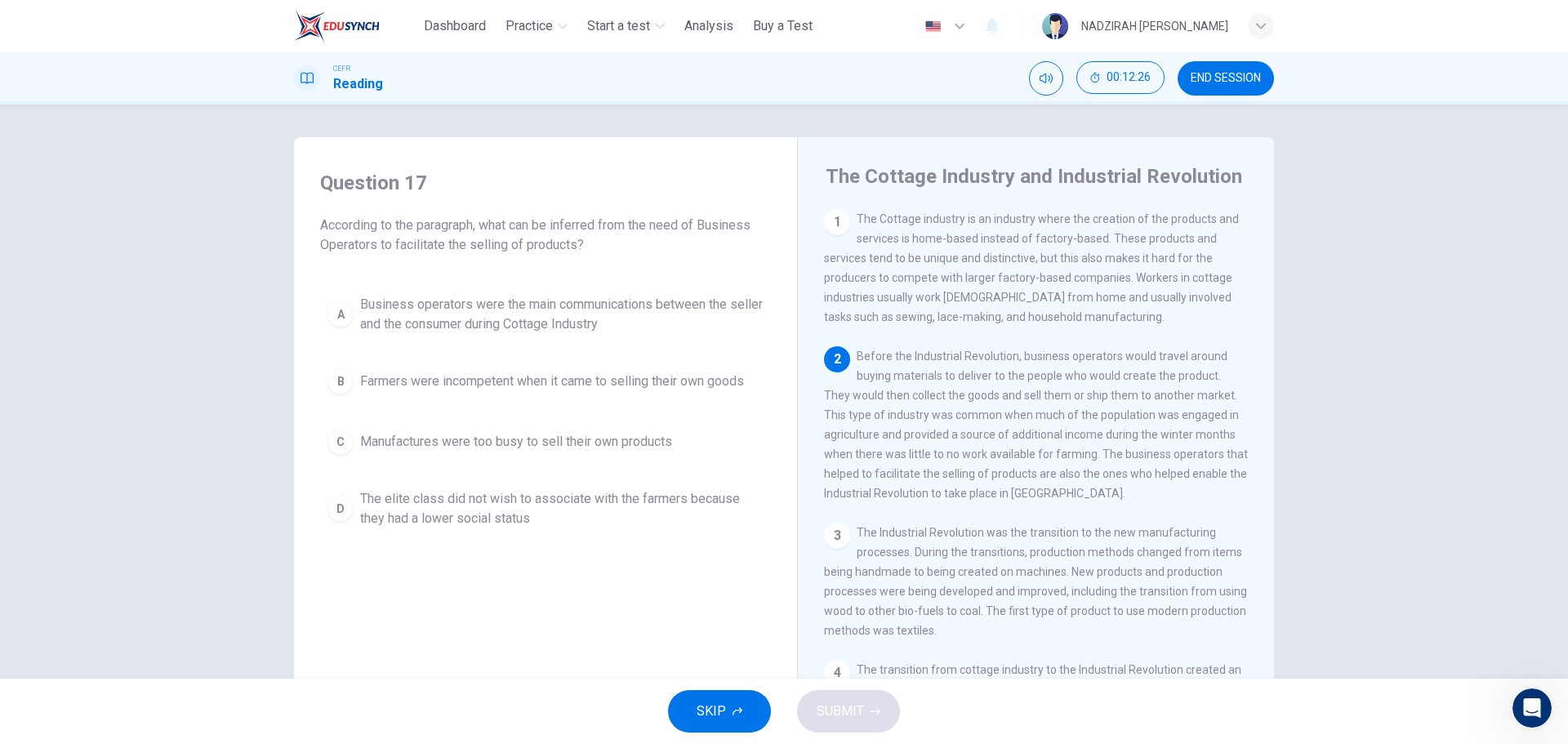
scroll to position [81, 0]
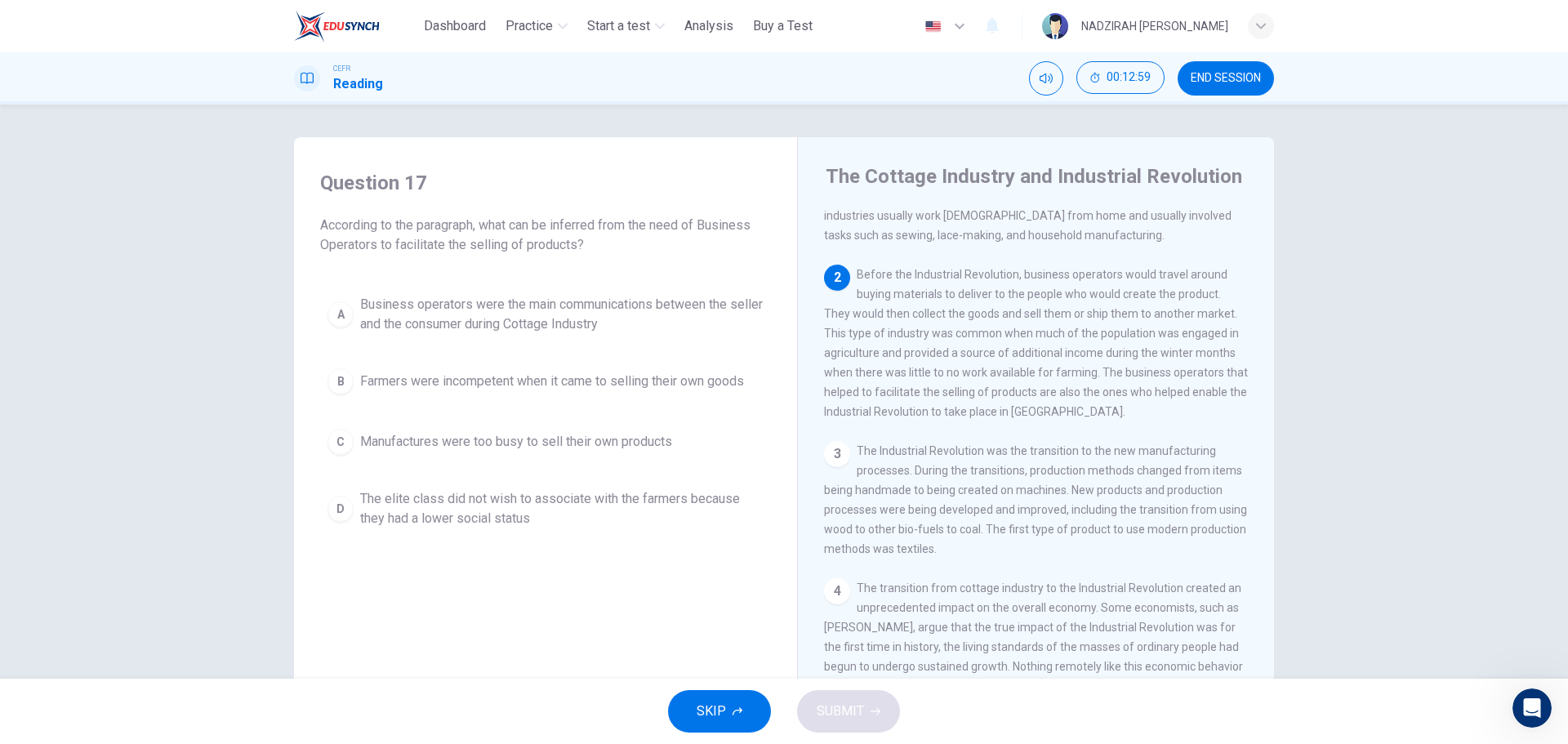
click at [523, 324] on span "Business operators were the main communications between the seller and the cons…" at bounding box center [561, 314] width 404 height 39
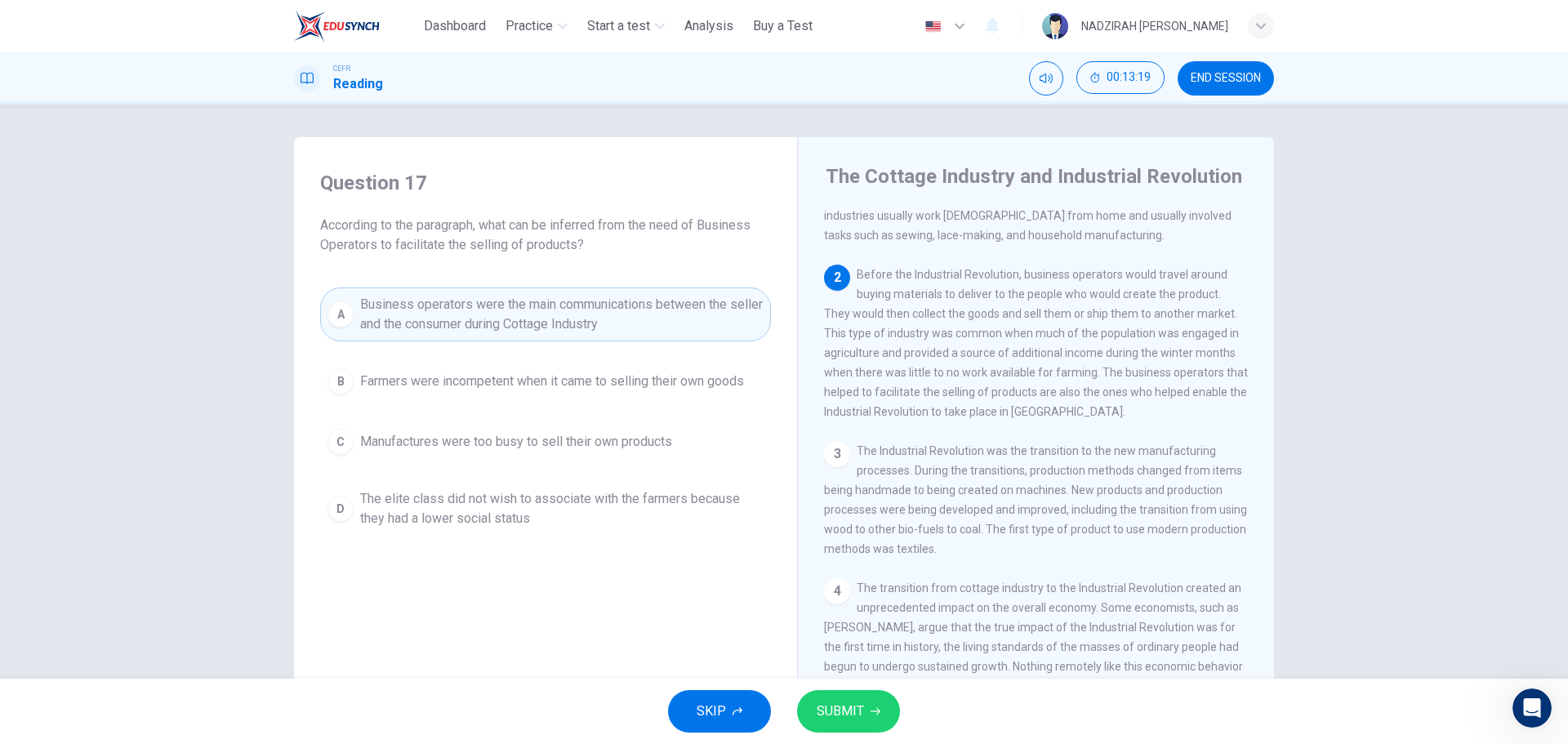
click at [859, 701] on span "SUBMIT" at bounding box center [841, 710] width 47 height 23
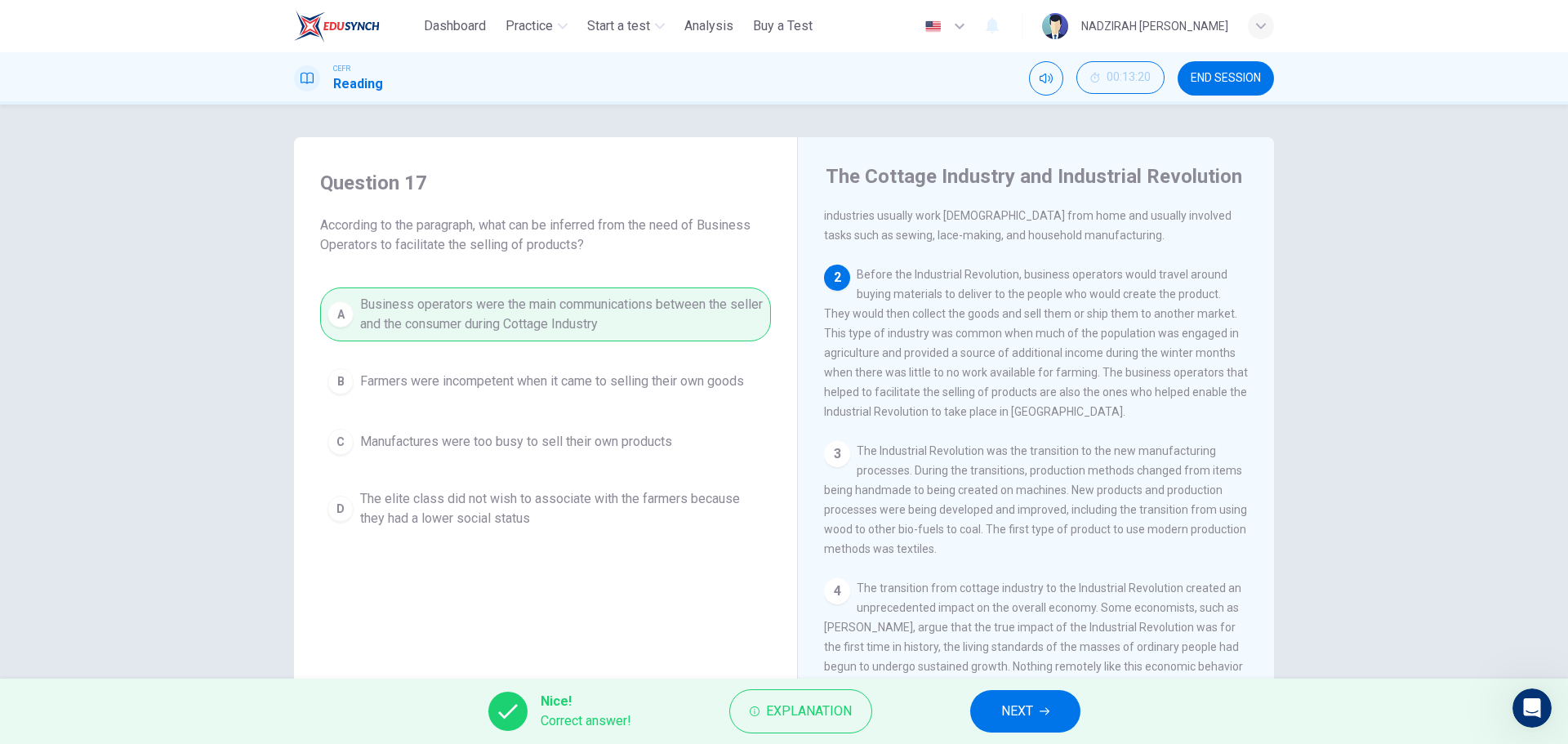
click at [990, 705] on button "NEXT" at bounding box center [1025, 711] width 110 height 43
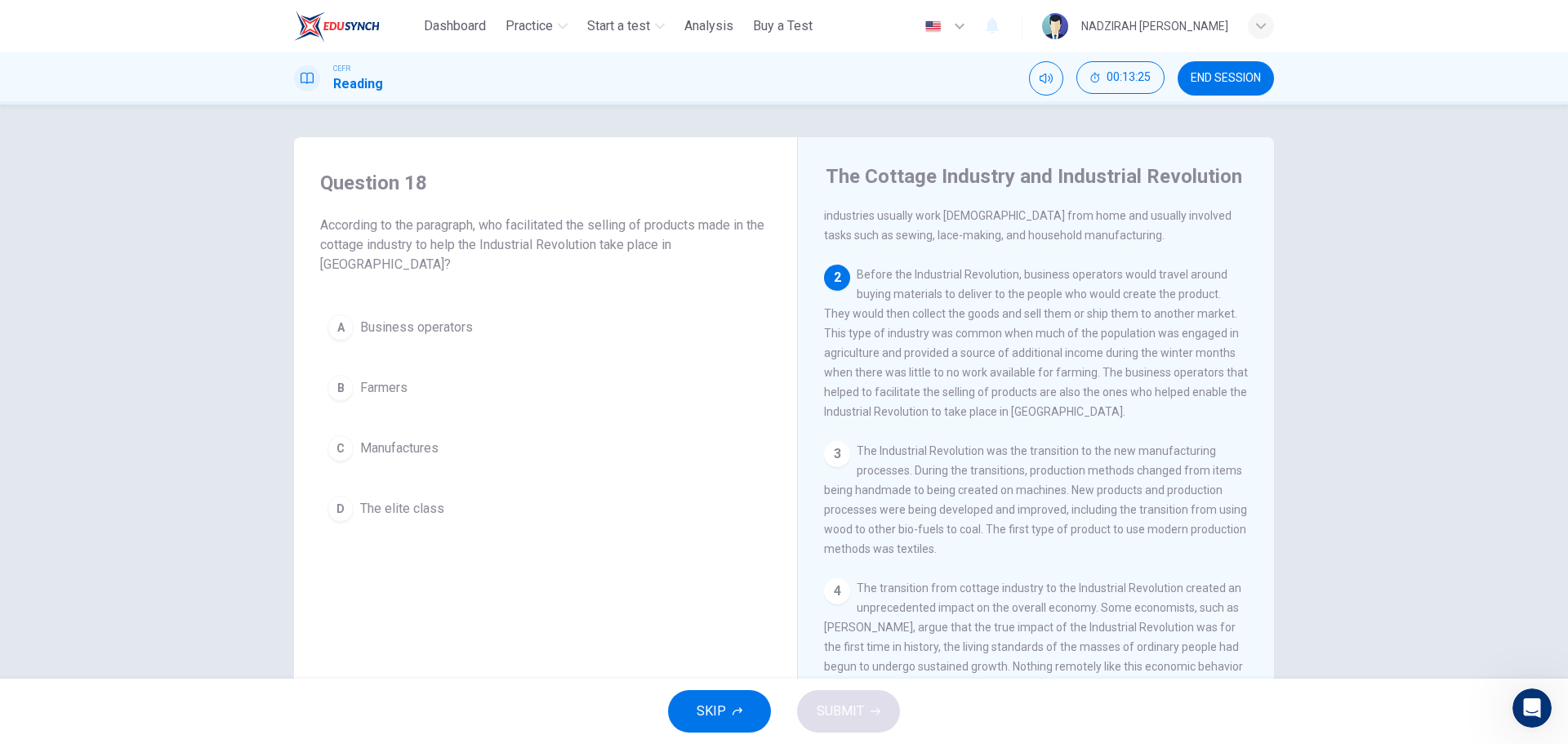
click at [363, 320] on span "Business operators" at bounding box center [416, 327] width 112 height 19
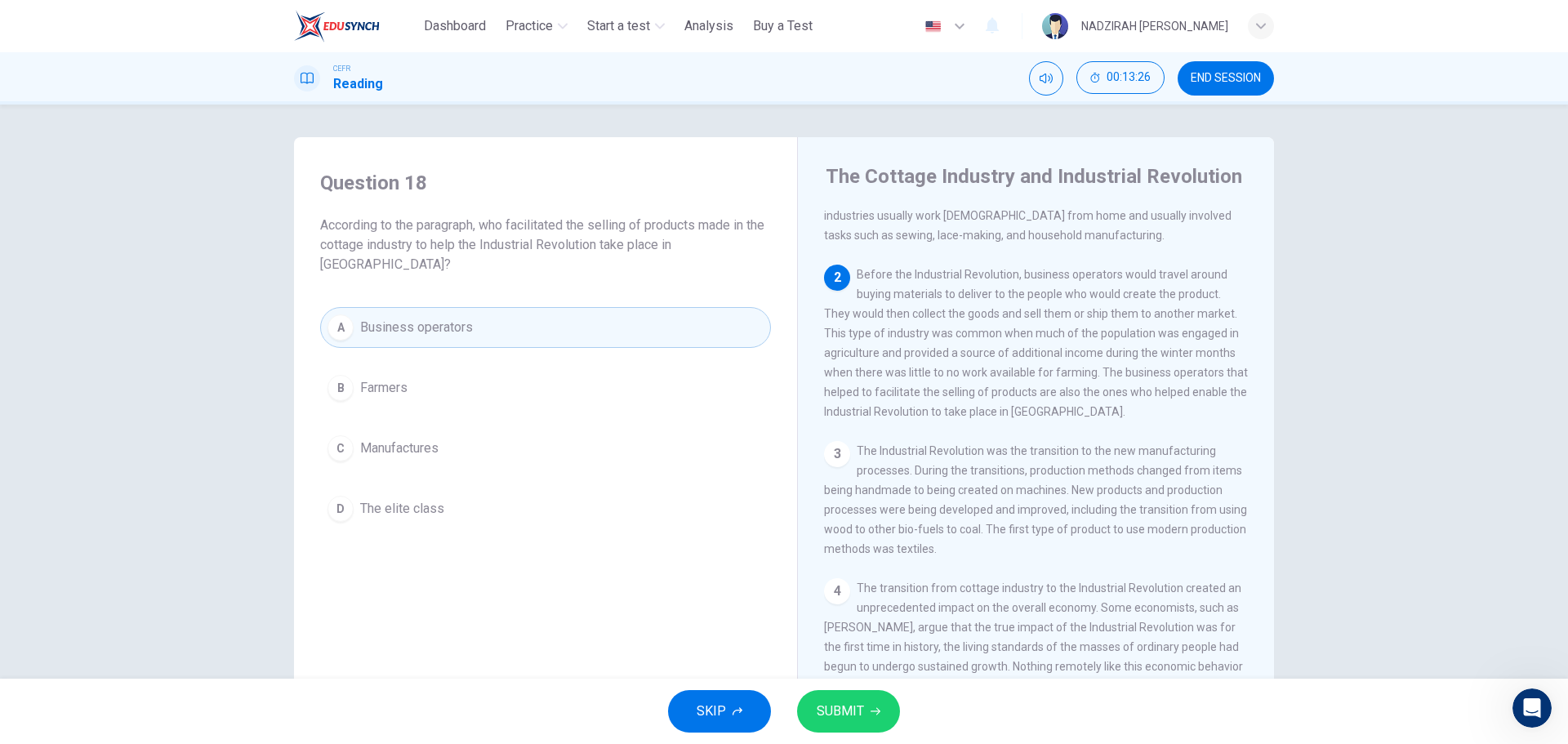
click at [908, 715] on div "SKIP SUBMIT" at bounding box center [784, 711] width 1568 height 65
click at [893, 716] on button "SUBMIT" at bounding box center [848, 711] width 103 height 43
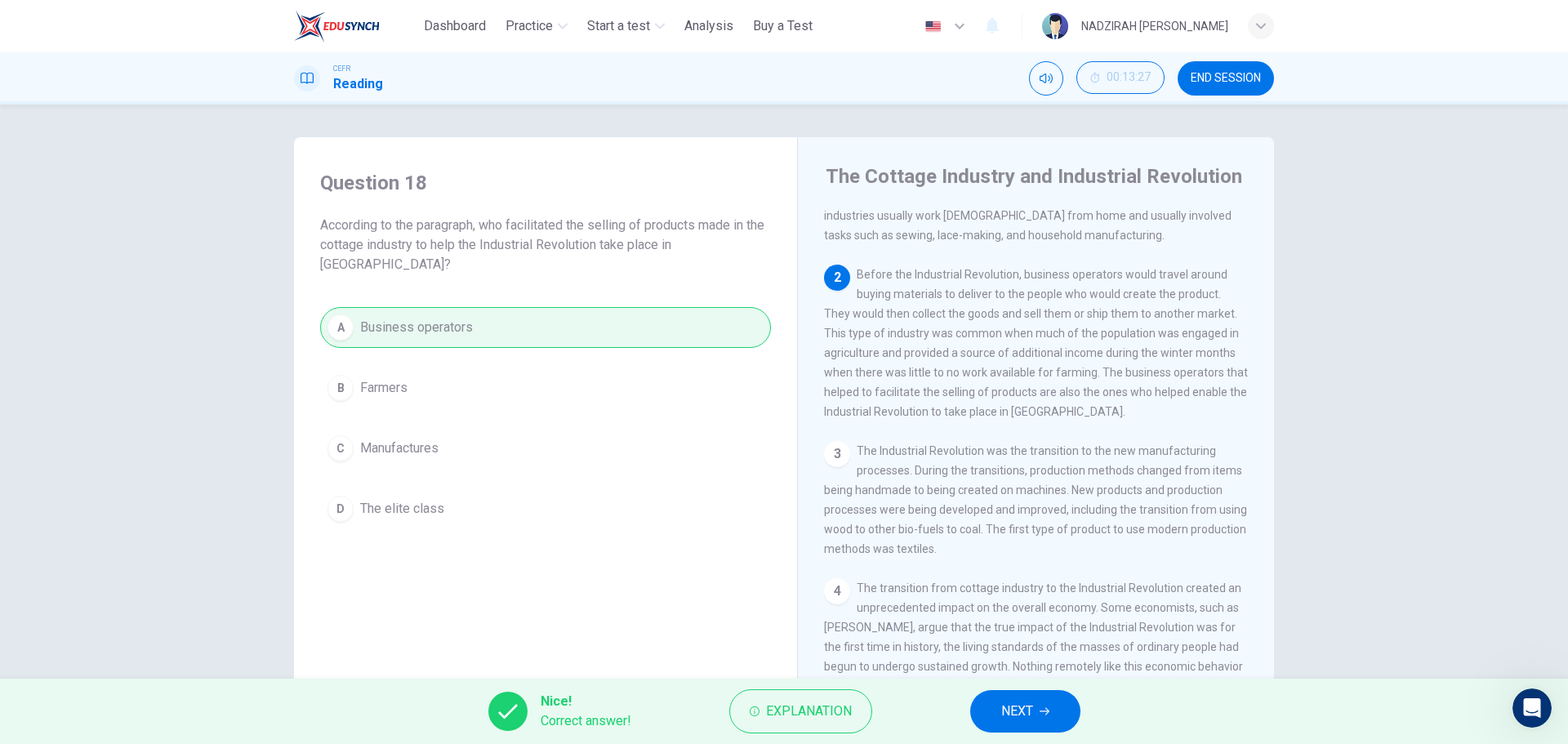
click at [1052, 715] on button "NEXT" at bounding box center [1025, 711] width 110 height 43
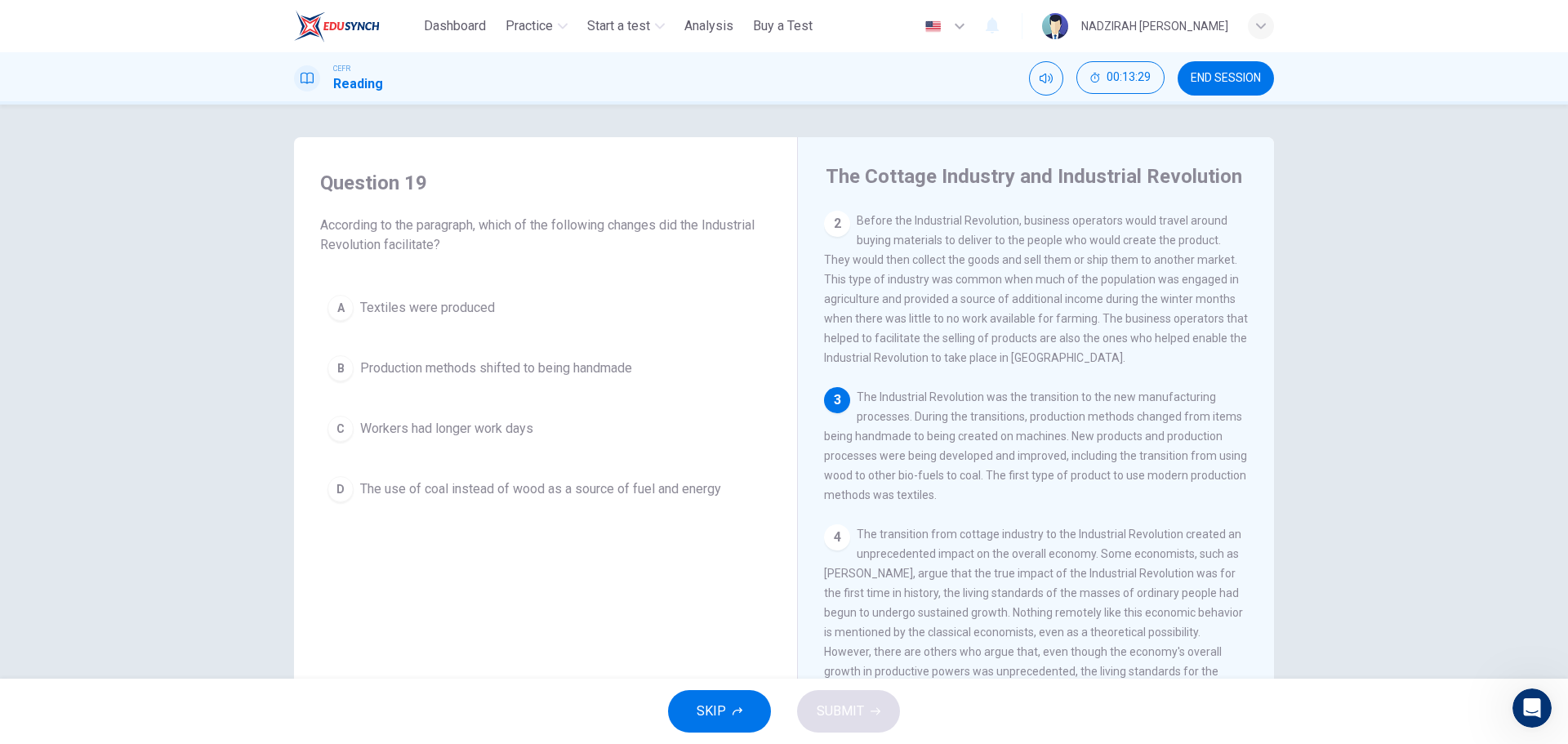
scroll to position [164, 0]
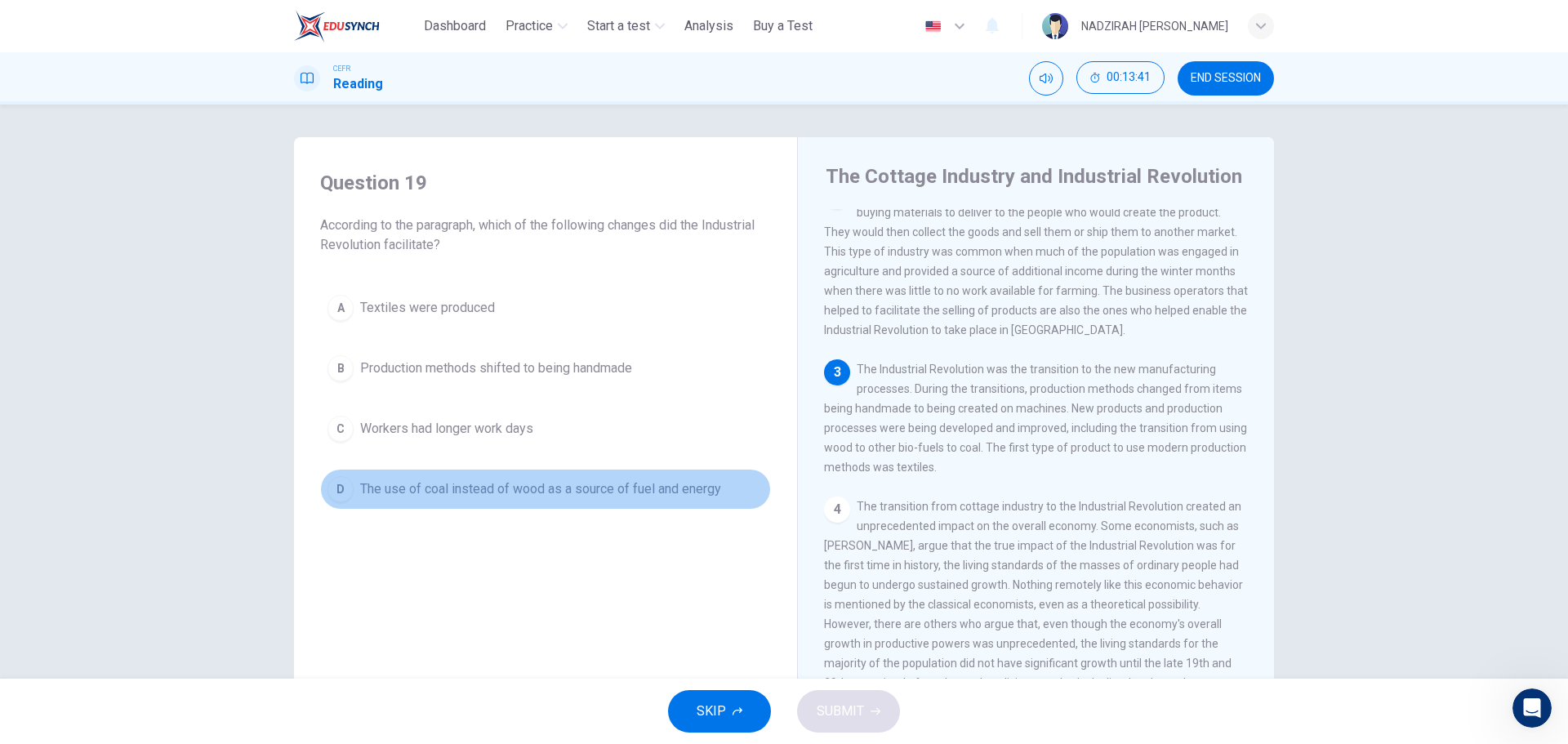
click at [478, 475] on button "D The use of coal instead of wood as a source of fuel and energy" at bounding box center [545, 489] width 451 height 41
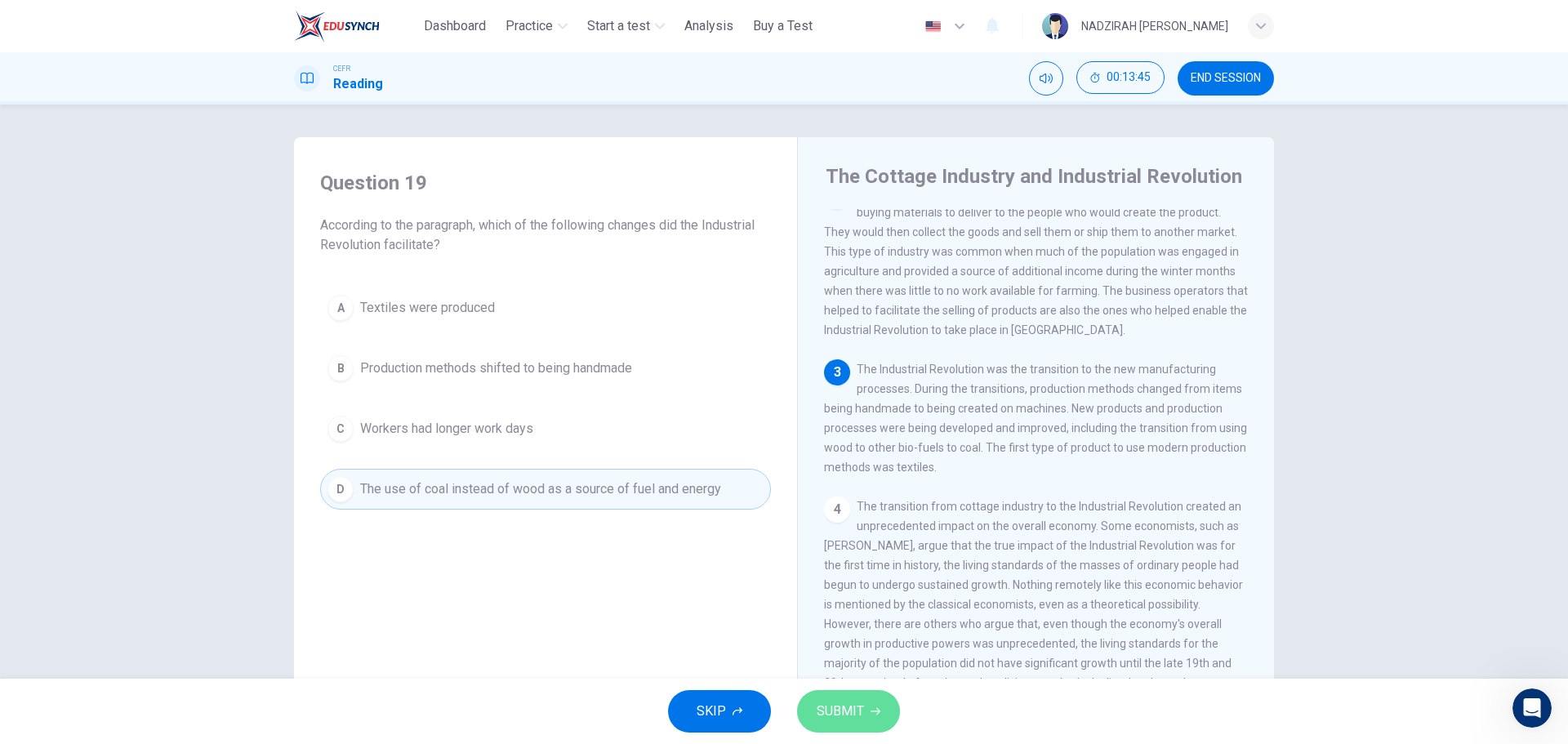
click at [850, 710] on span "SUBMIT" at bounding box center [841, 710] width 47 height 23
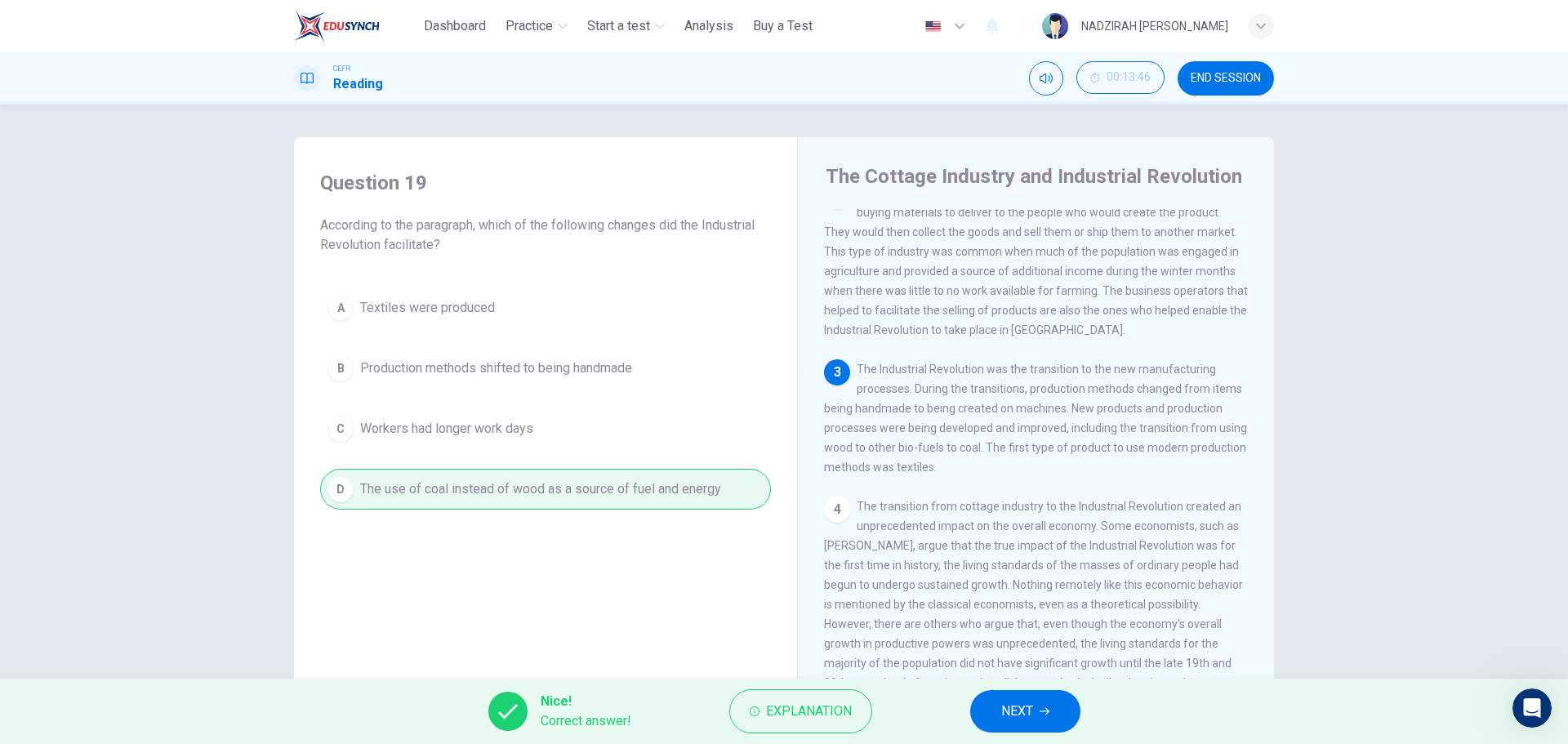
click at [1055, 710] on button "NEXT" at bounding box center [1025, 711] width 110 height 43
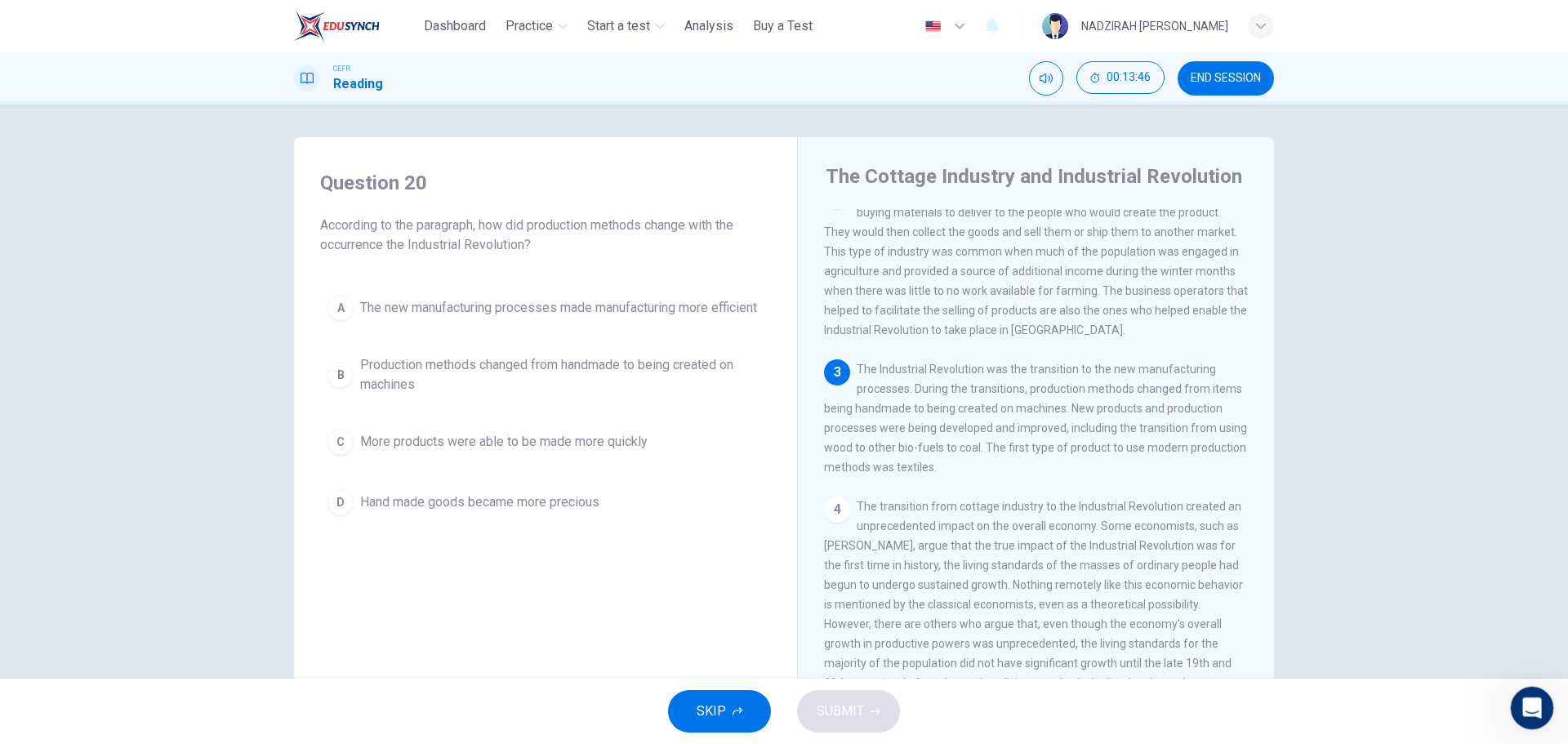
click at [1519, 725] on div "Open Intercom Messenger" at bounding box center [1529, 705] width 39 height 39
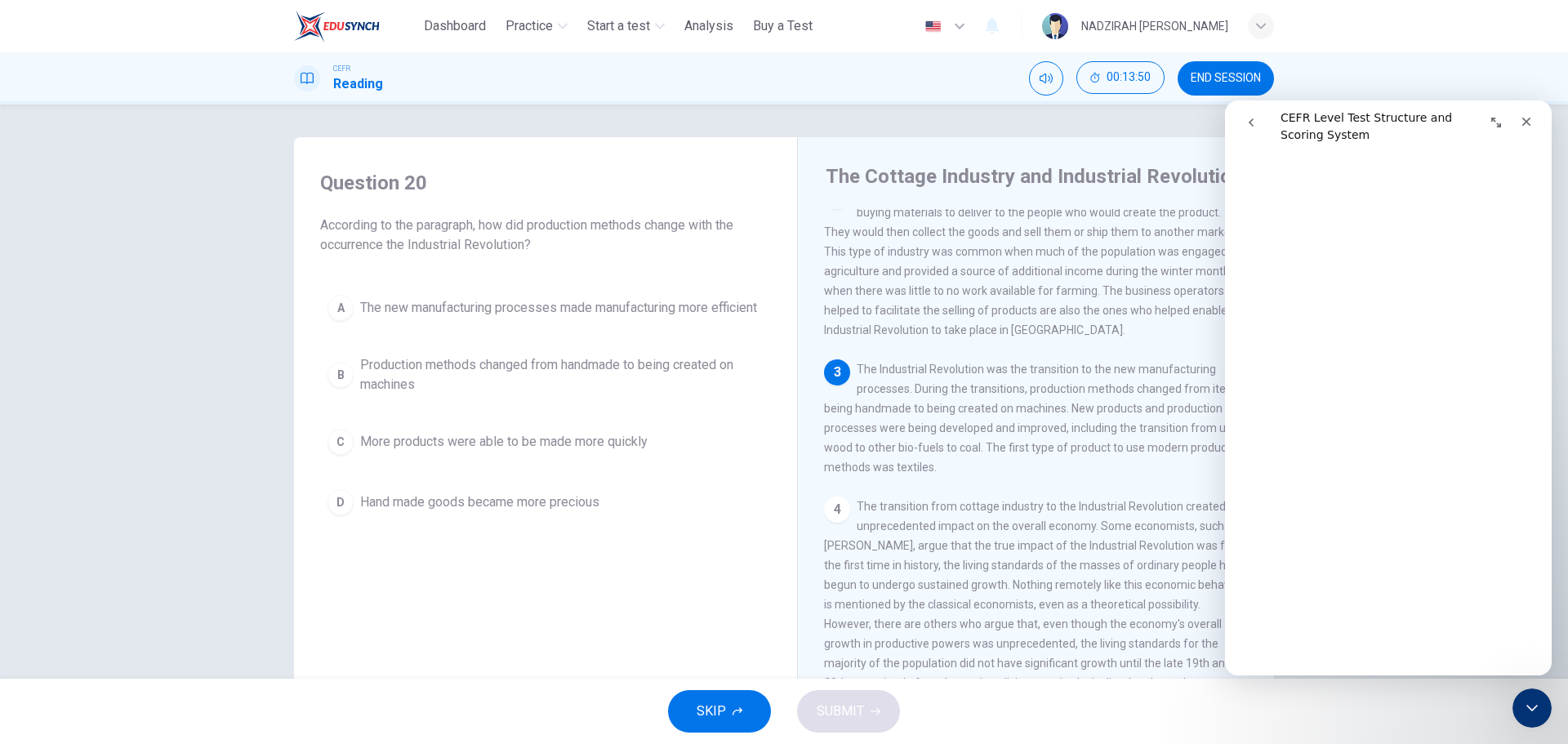
scroll to position [408, 0]
click at [658, 605] on div "Question 20 According to the paragraph, how did production methods change with …" at bounding box center [545, 429] width 477 height 551
click at [633, 451] on span "More products were able to be made more quickly" at bounding box center [503, 441] width 288 height 19
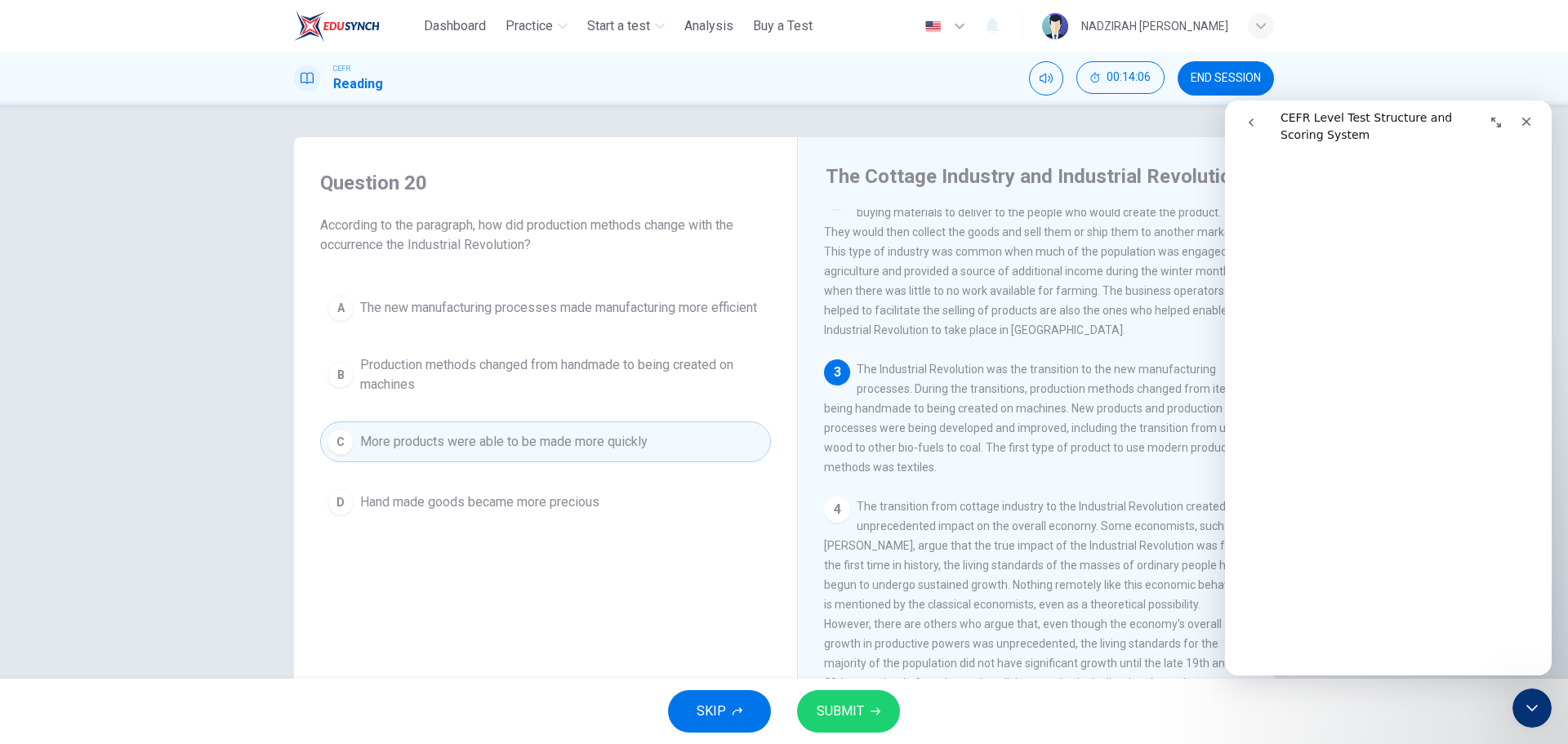
click at [988, 477] on div "3 The Industrial Revolution was the transition to the new manufacturing process…" at bounding box center [1036, 418] width 425 height 117
click at [555, 352] on div "A The new manufacturing processes made manufacturing more efficient B Productio…" at bounding box center [545, 405] width 451 height 235
click at [564, 374] on span "Production methods changed from handmade to being created on machines" at bounding box center [561, 374] width 404 height 39
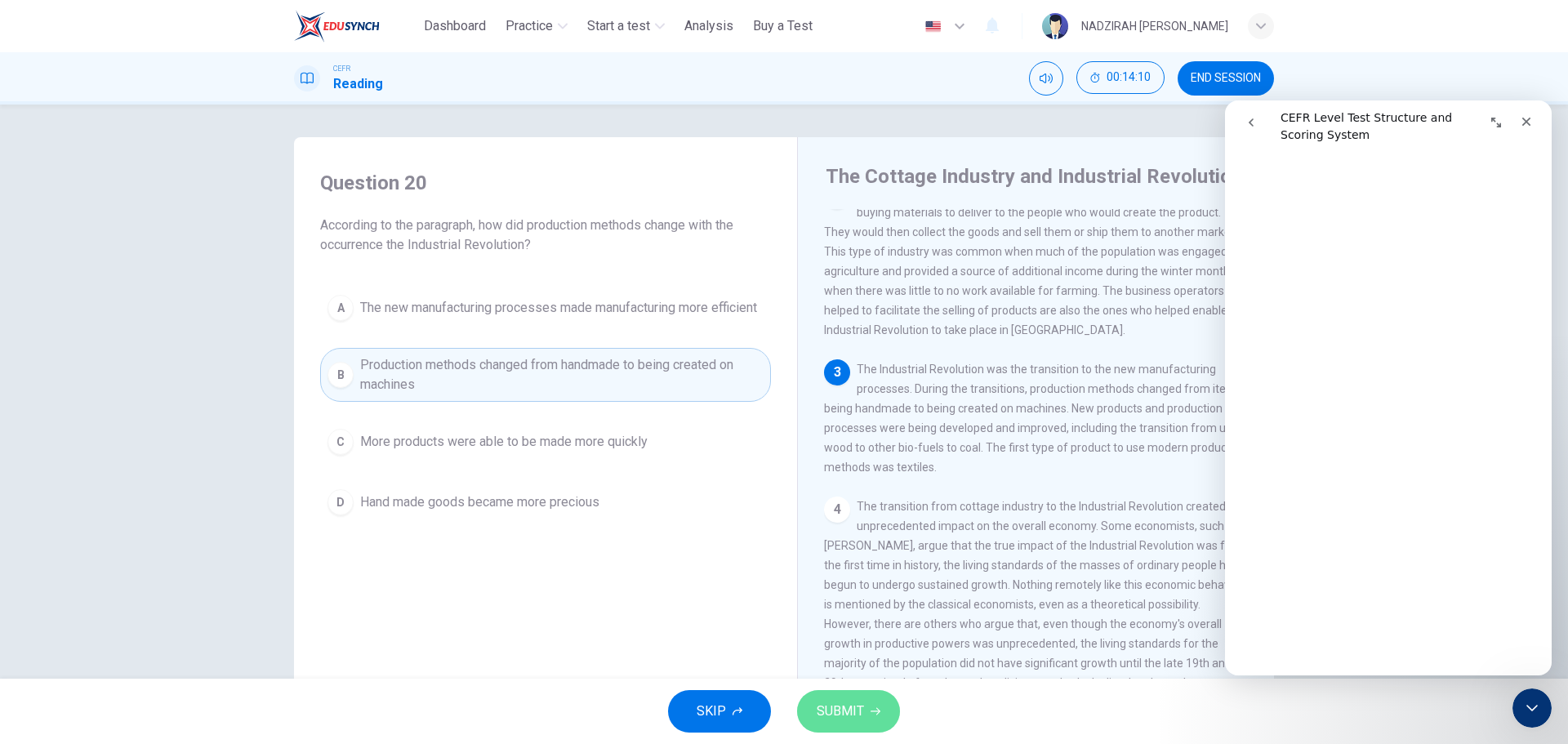
click at [879, 699] on button "SUBMIT" at bounding box center [848, 711] width 103 height 43
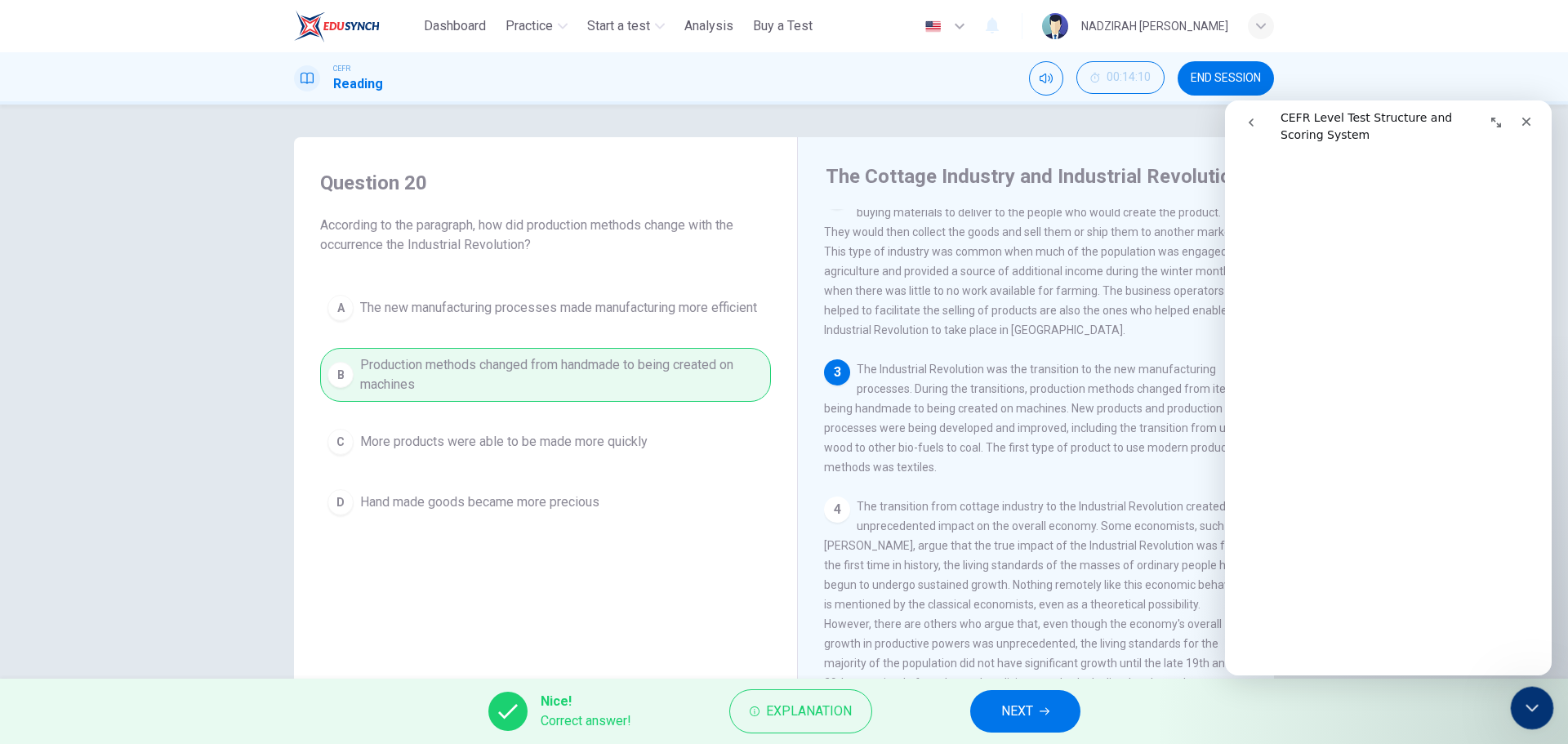
click at [1535, 715] on icon "Close Intercom Messenger" at bounding box center [1529, 705] width 19 height 19
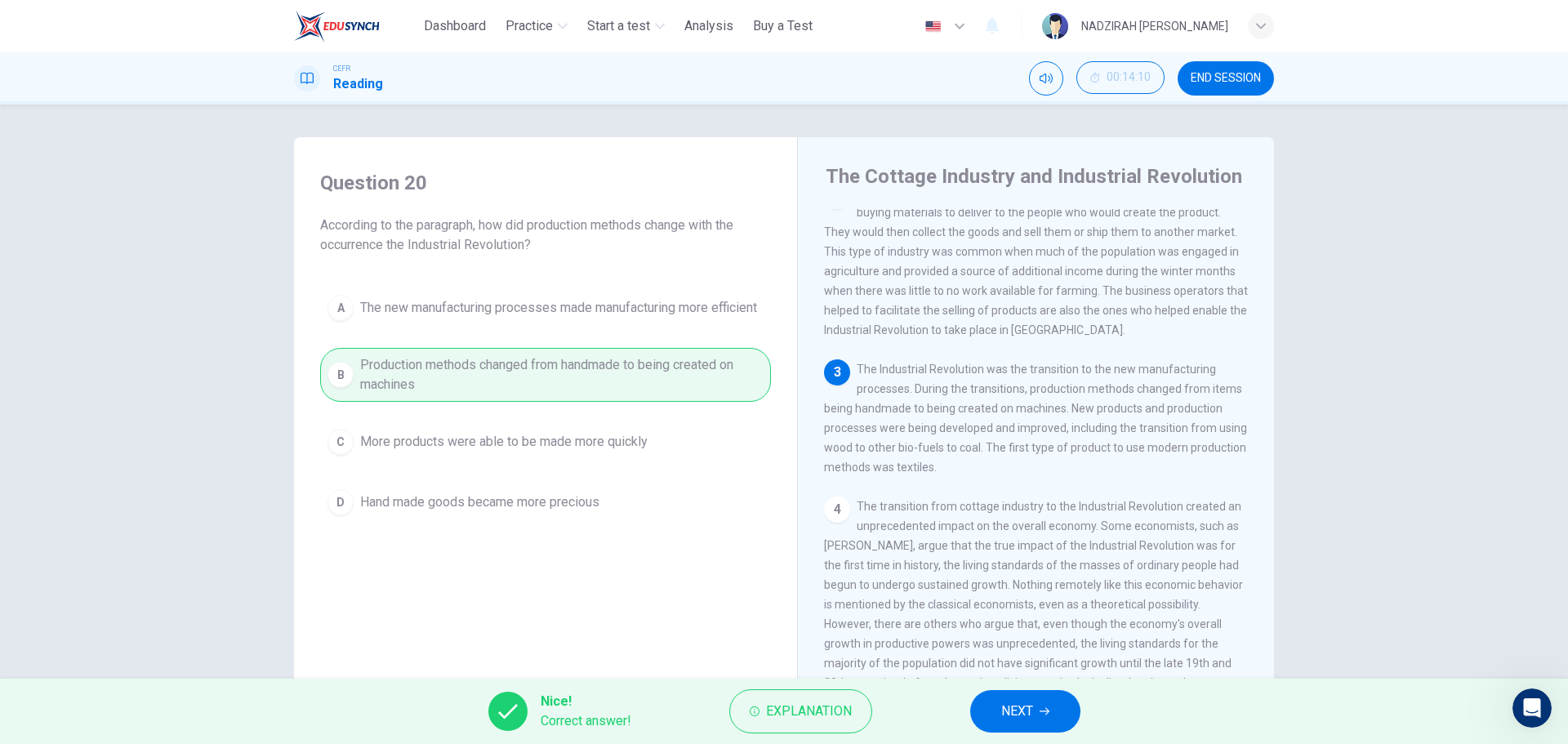
click at [1213, 84] on span "END SESSION" at bounding box center [1226, 79] width 70 height 13
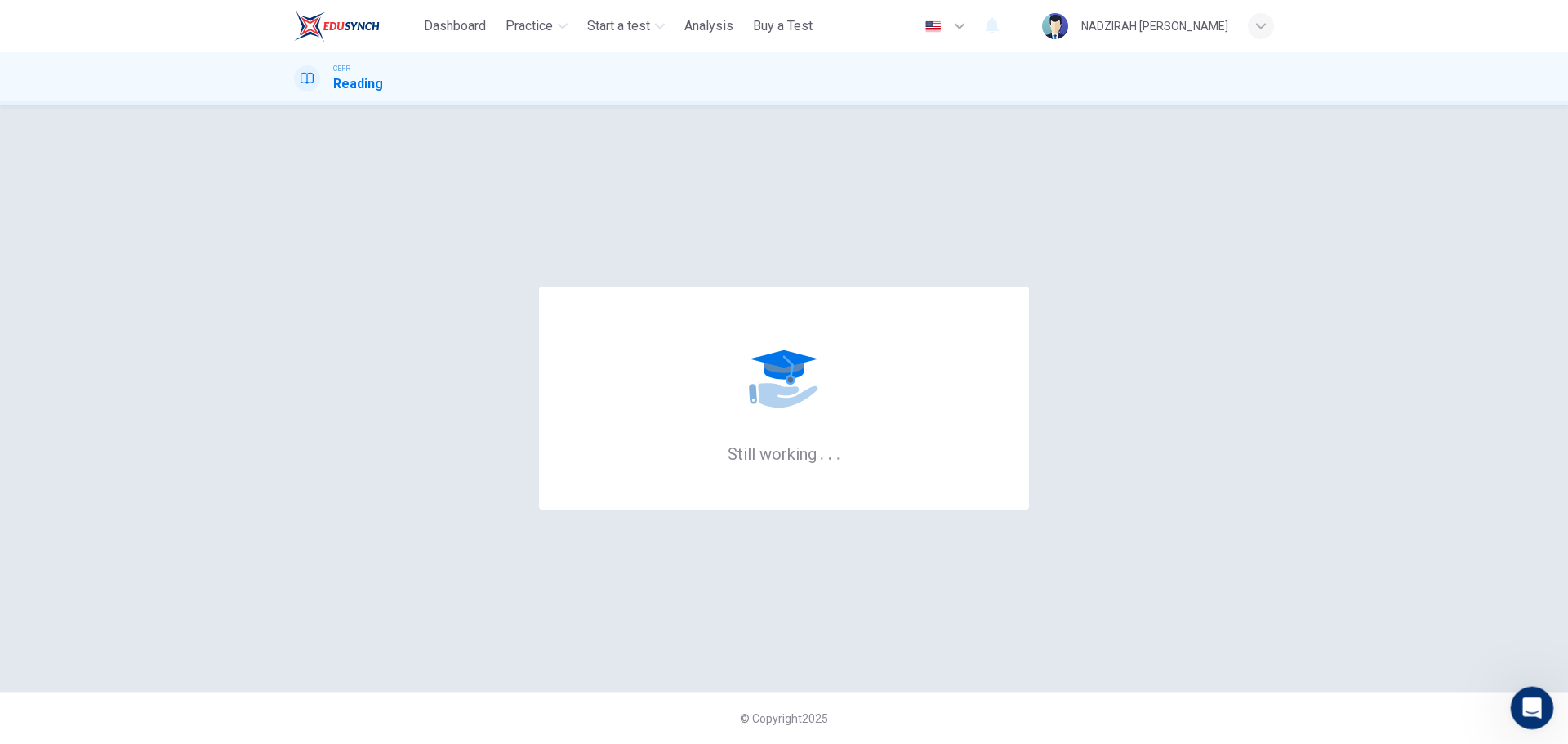
click at [1528, 709] on icon "Open Intercom Messenger" at bounding box center [1530, 706] width 27 height 27
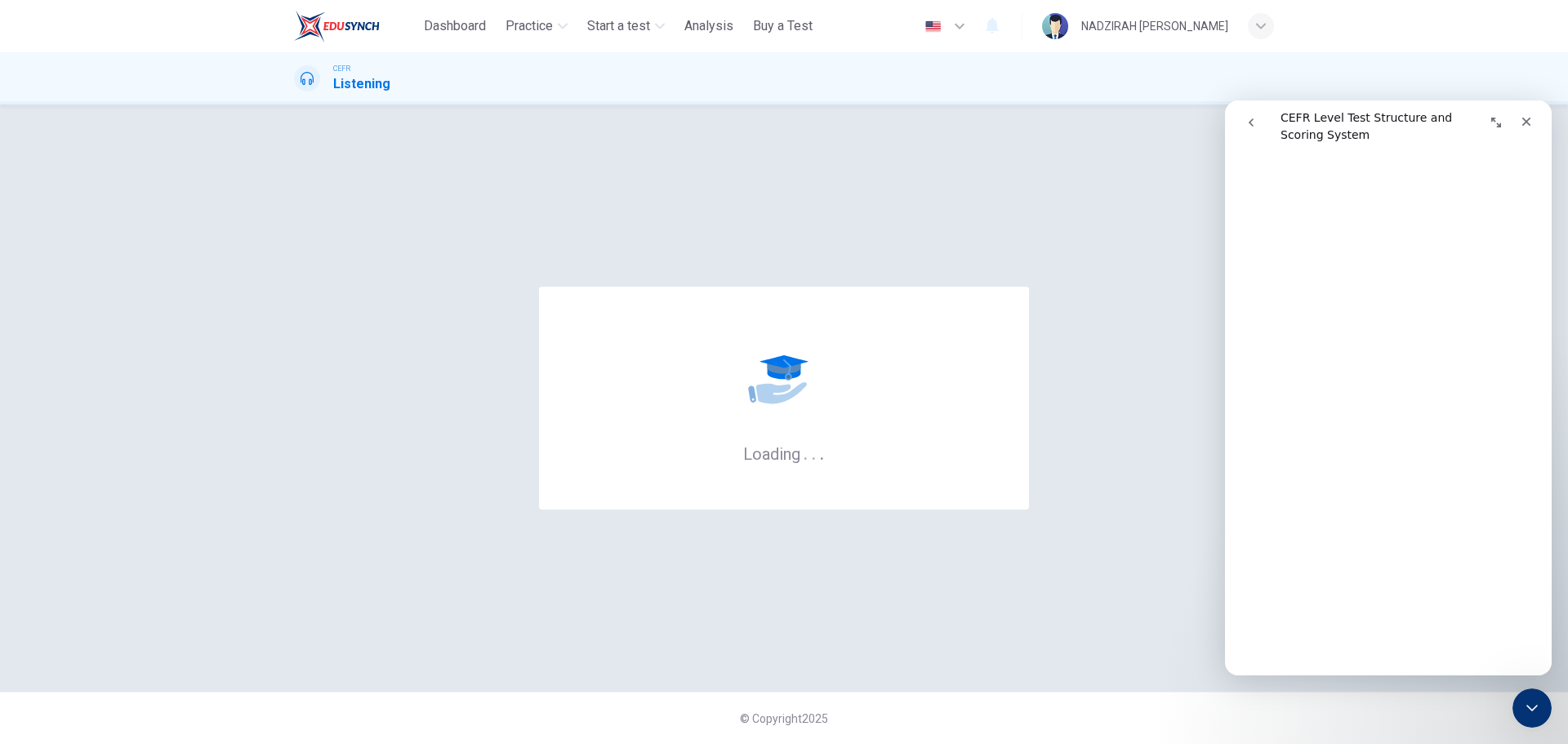
scroll to position [408, 0]
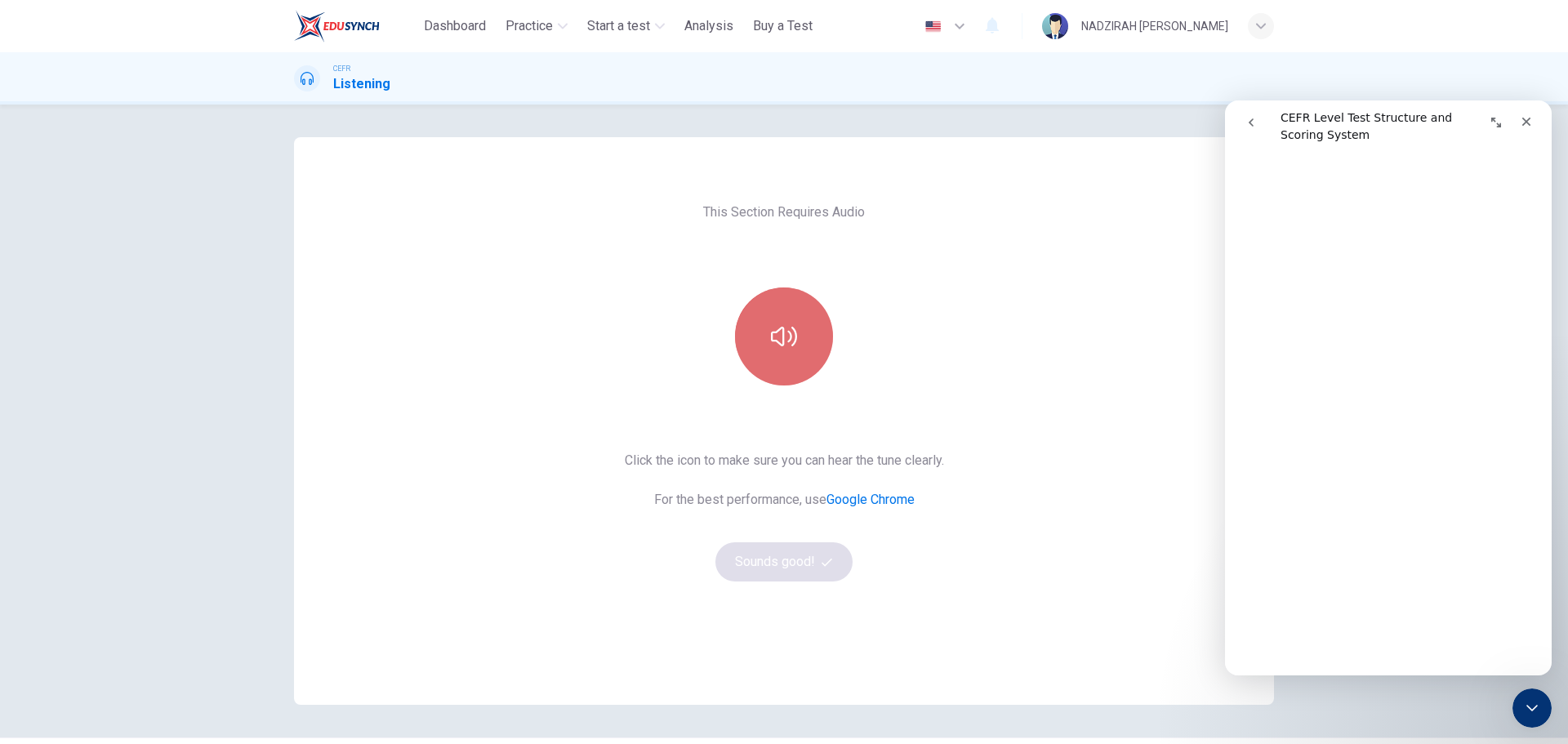
click at [795, 351] on button "button" at bounding box center [784, 336] width 98 height 98
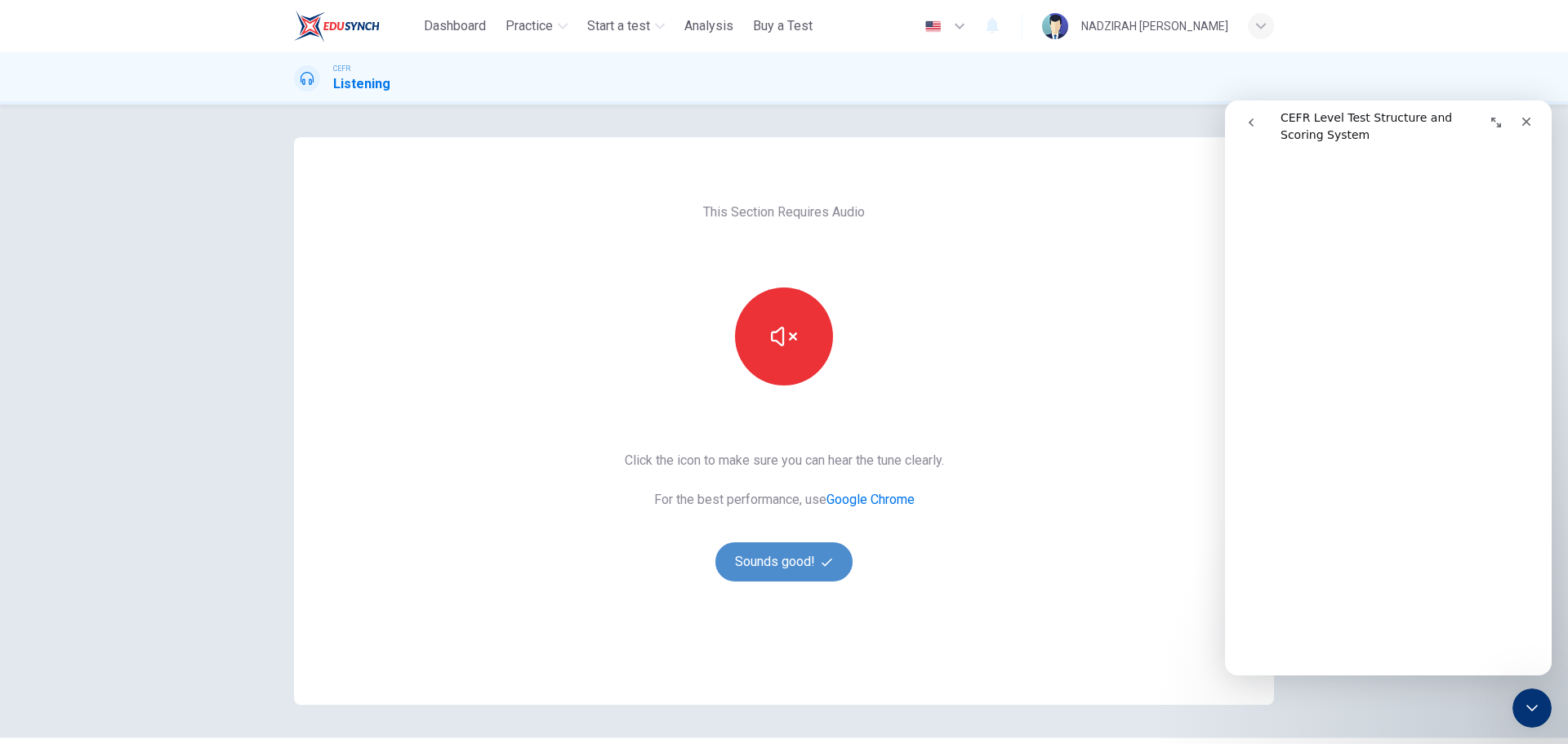
click at [804, 557] on button "Sounds good!" at bounding box center [784, 561] width 138 height 39
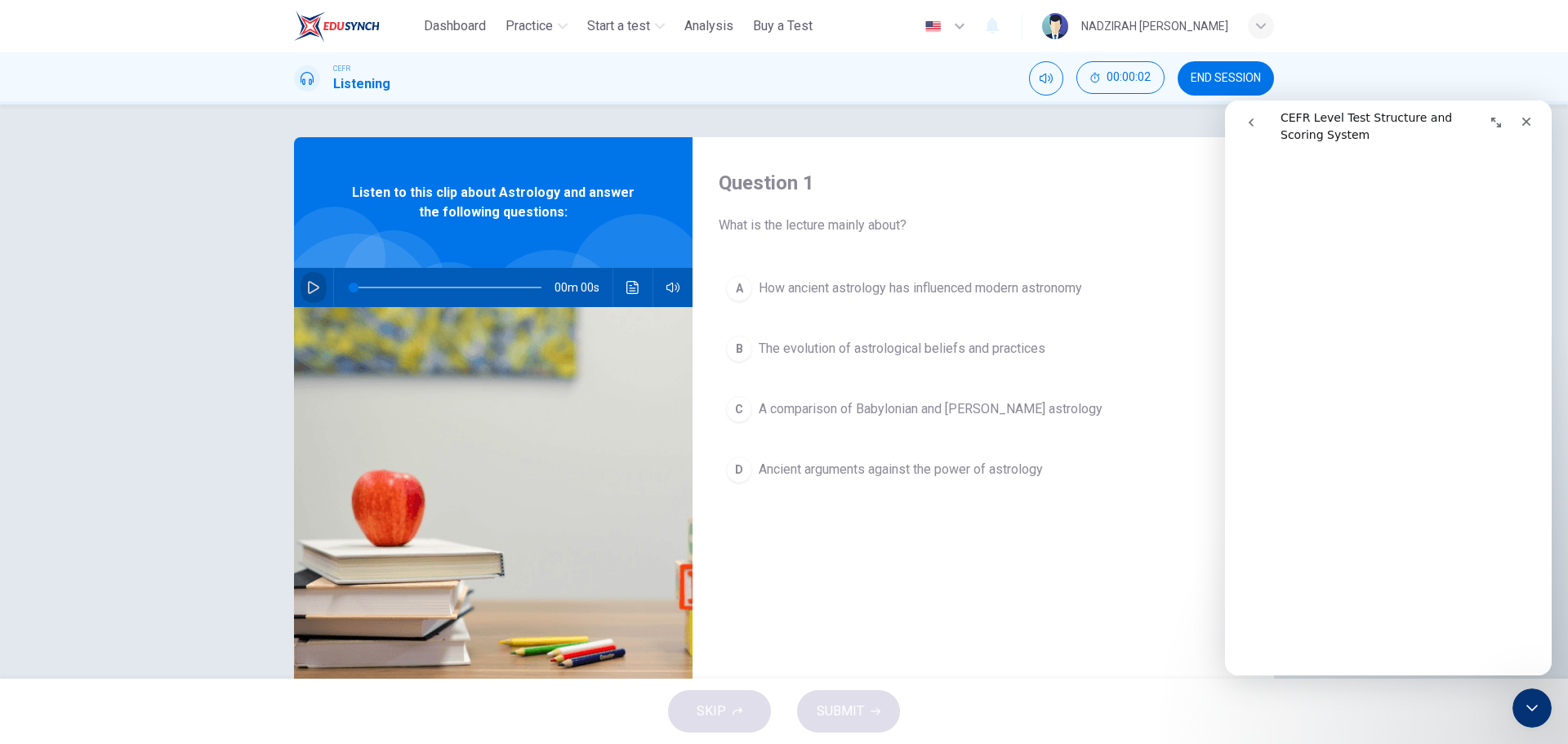
click at [320, 288] on button "button" at bounding box center [313, 287] width 26 height 39
click at [315, 283] on icon "button" at bounding box center [314, 288] width 13 height 13
drag, startPoint x: 357, startPoint y: 289, endPoint x: 331, endPoint y: 289, distance: 26.0
click at [334, 289] on div at bounding box center [444, 287] width 221 height 39
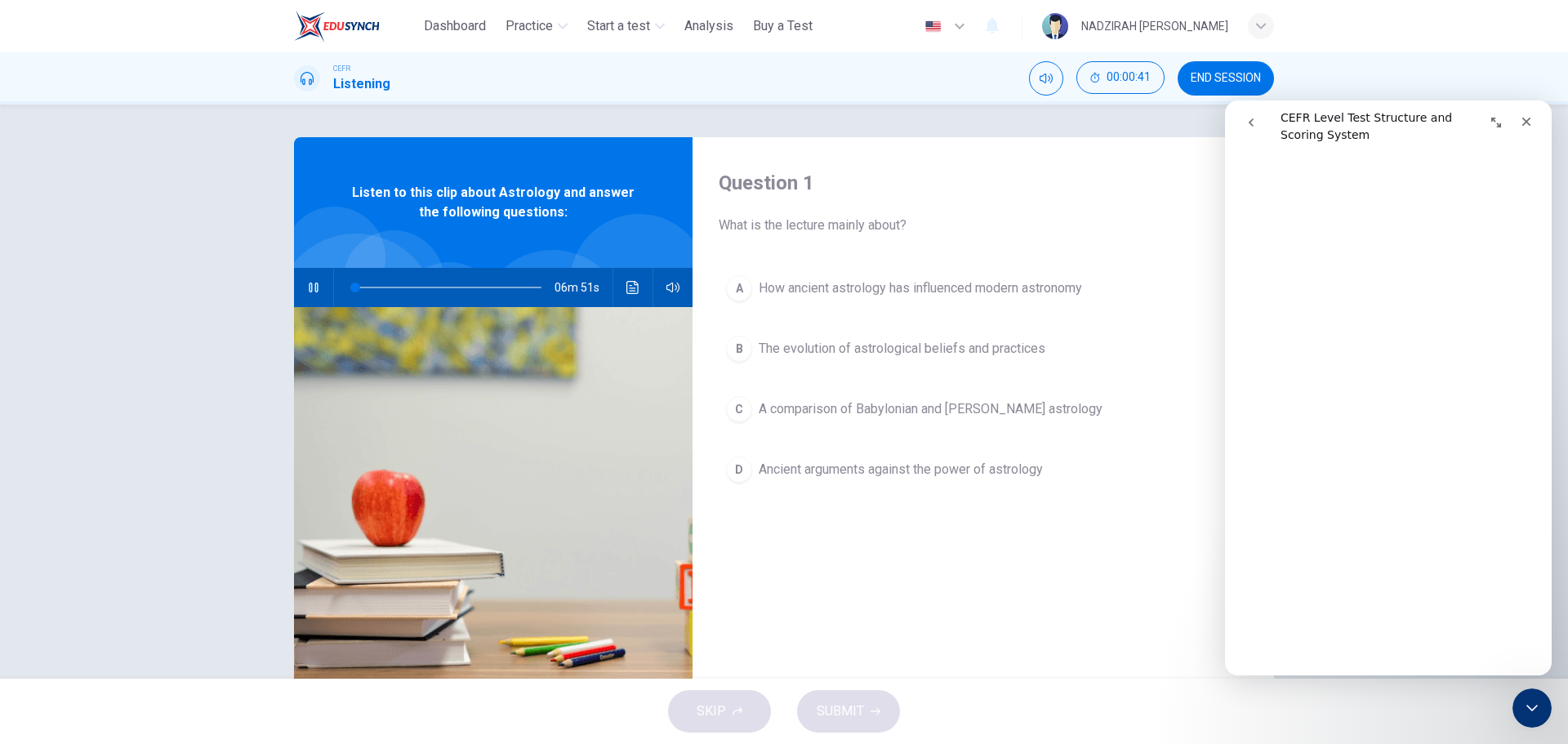
drag, startPoint x: 946, startPoint y: 466, endPoint x: 935, endPoint y: 424, distance: 43.4
click at [946, 466] on span "Ancient arguments against the power of astrology" at bounding box center [900, 469] width 284 height 19
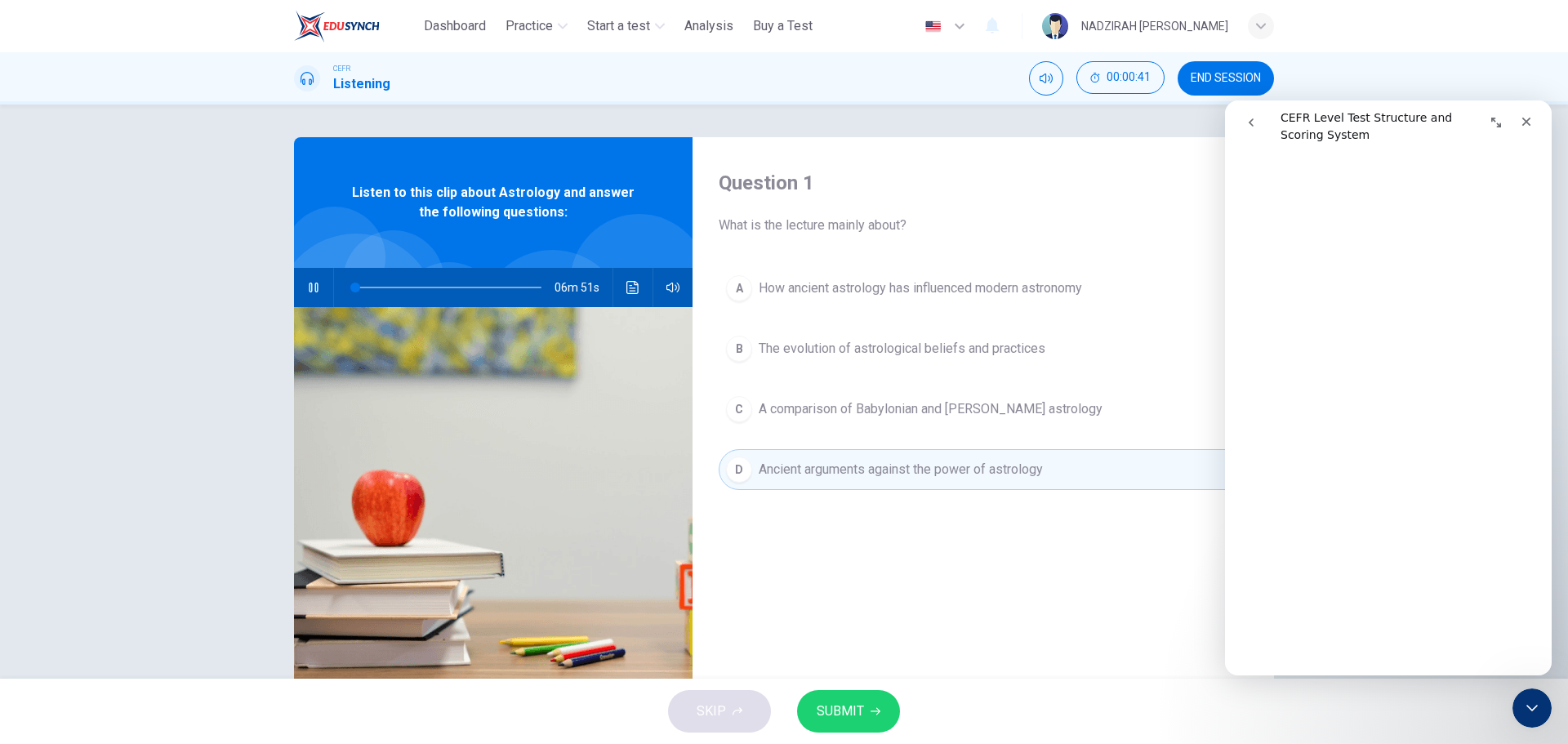
drag, startPoint x: 934, startPoint y: 424, endPoint x: 931, endPoint y: 393, distance: 31.1
click at [932, 424] on button "C A comparison of Babylonian and [PERSON_NAME] astrology" at bounding box center [983, 408] width 529 height 41
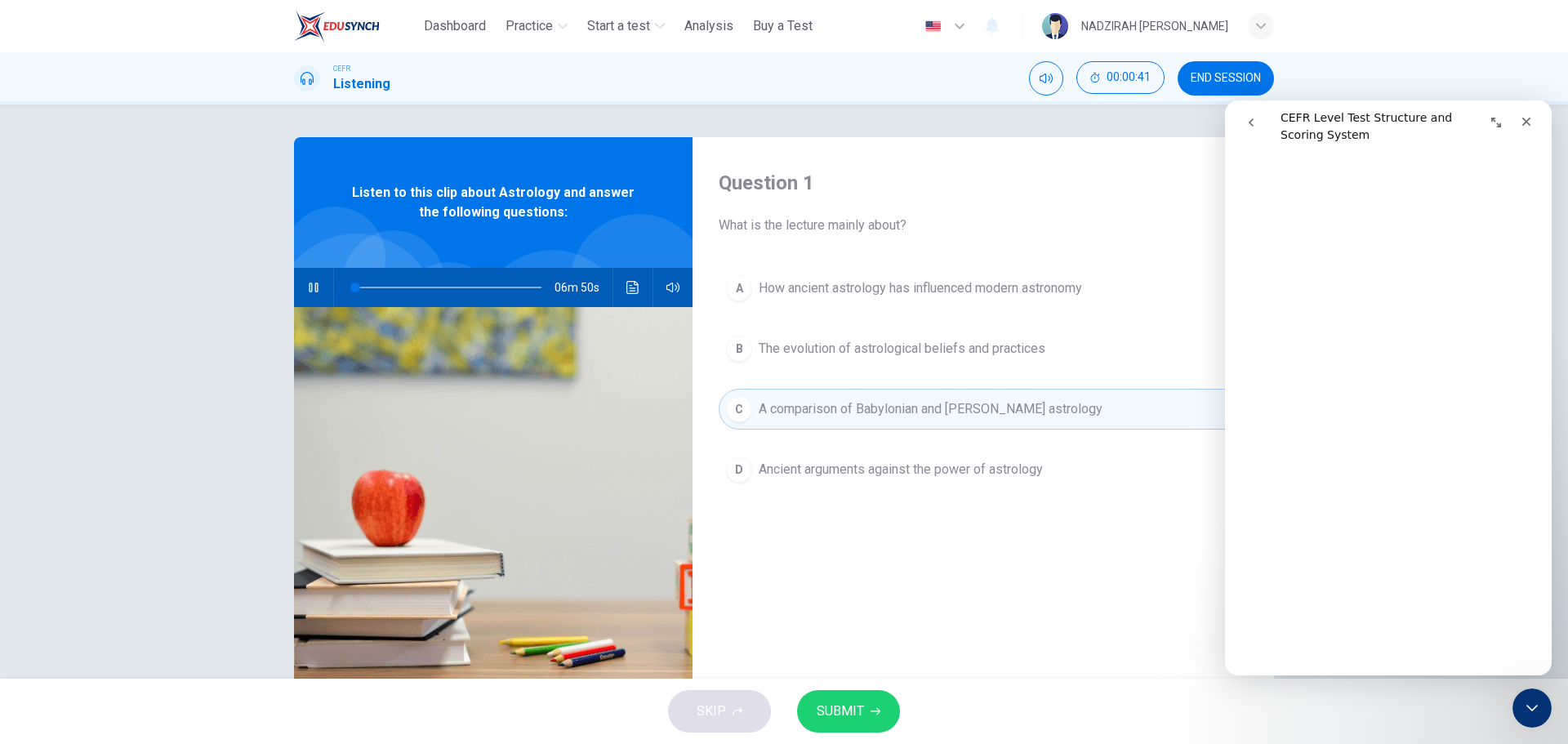
click at [932, 342] on span "The evolution of astrological beliefs and practices" at bounding box center [902, 348] width 287 height 19
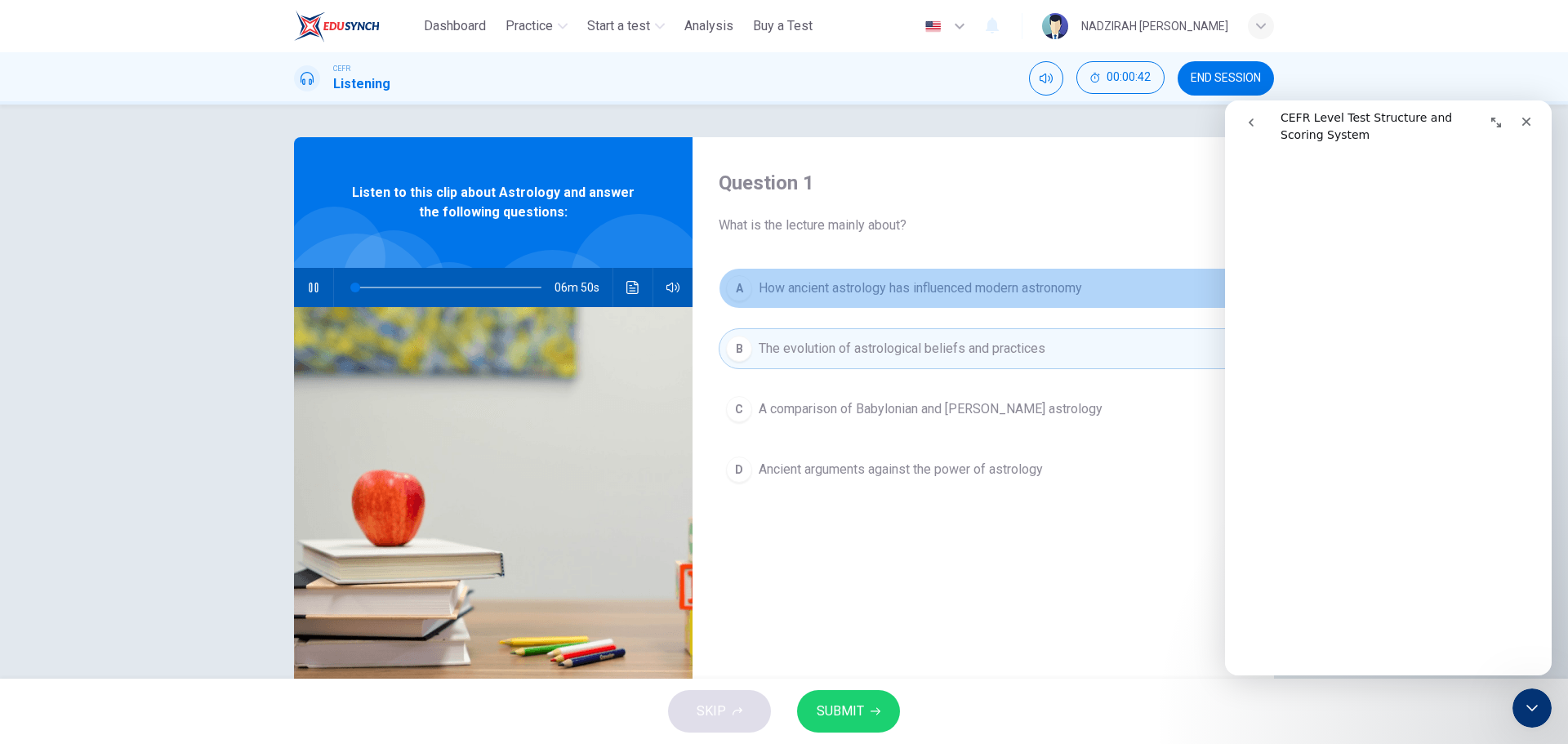
click at [943, 299] on button "A How ancient astrology has influenced modern astronomy" at bounding box center [983, 288] width 529 height 41
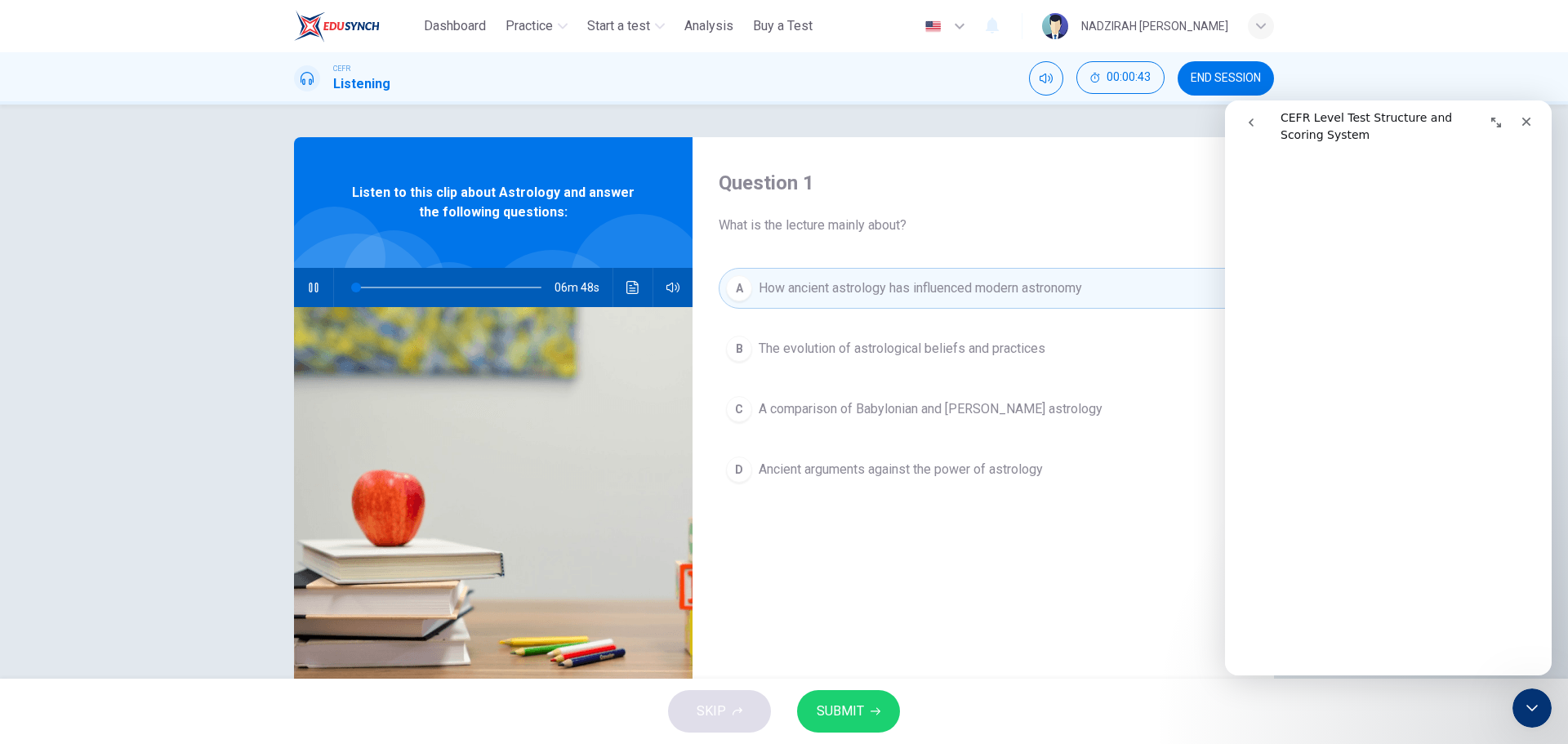
click at [917, 349] on span "The evolution of astrological beliefs and practices" at bounding box center [902, 348] width 287 height 19
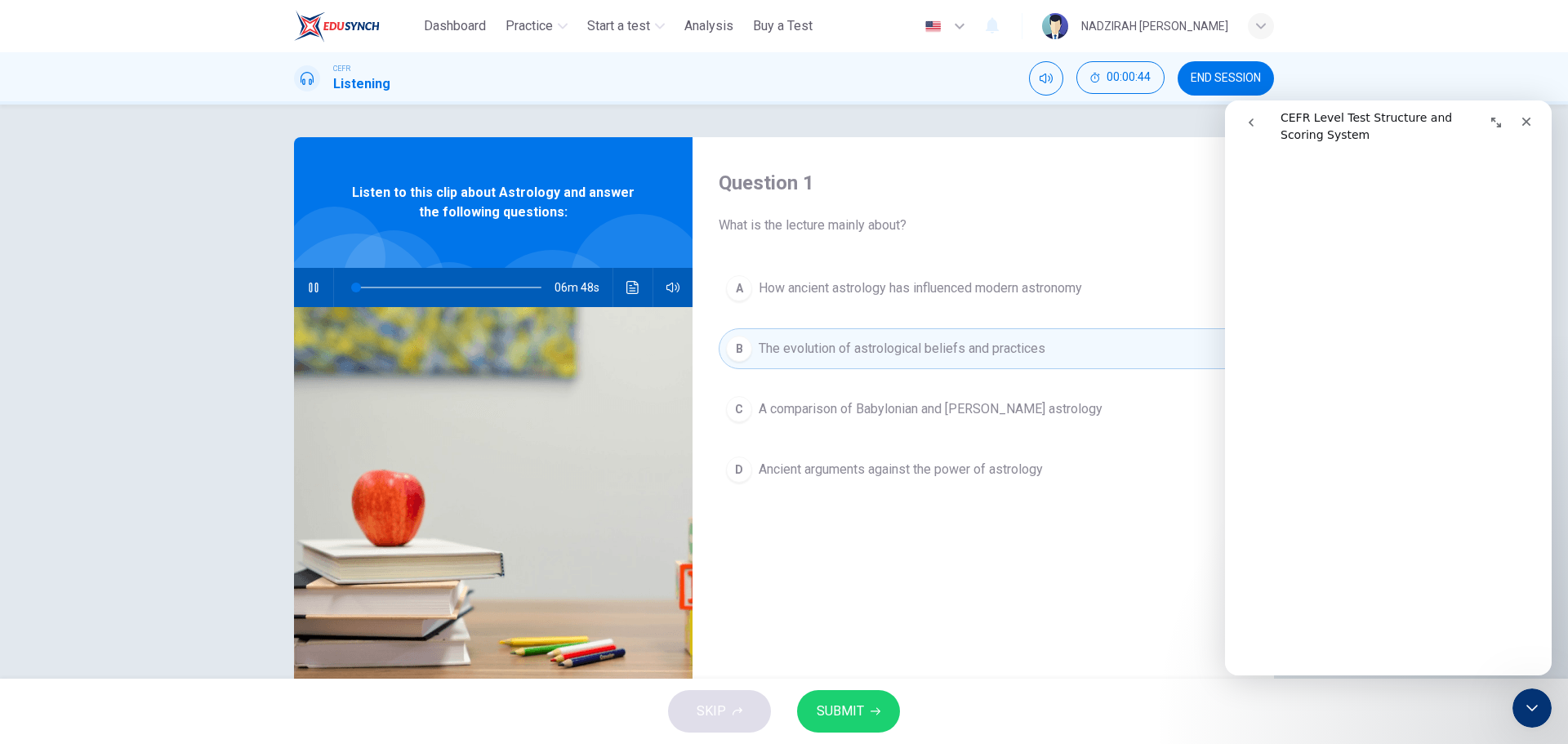
click at [937, 406] on span "A comparison of Babylonian and Greco-Roman astrology" at bounding box center [930, 408] width 344 height 19
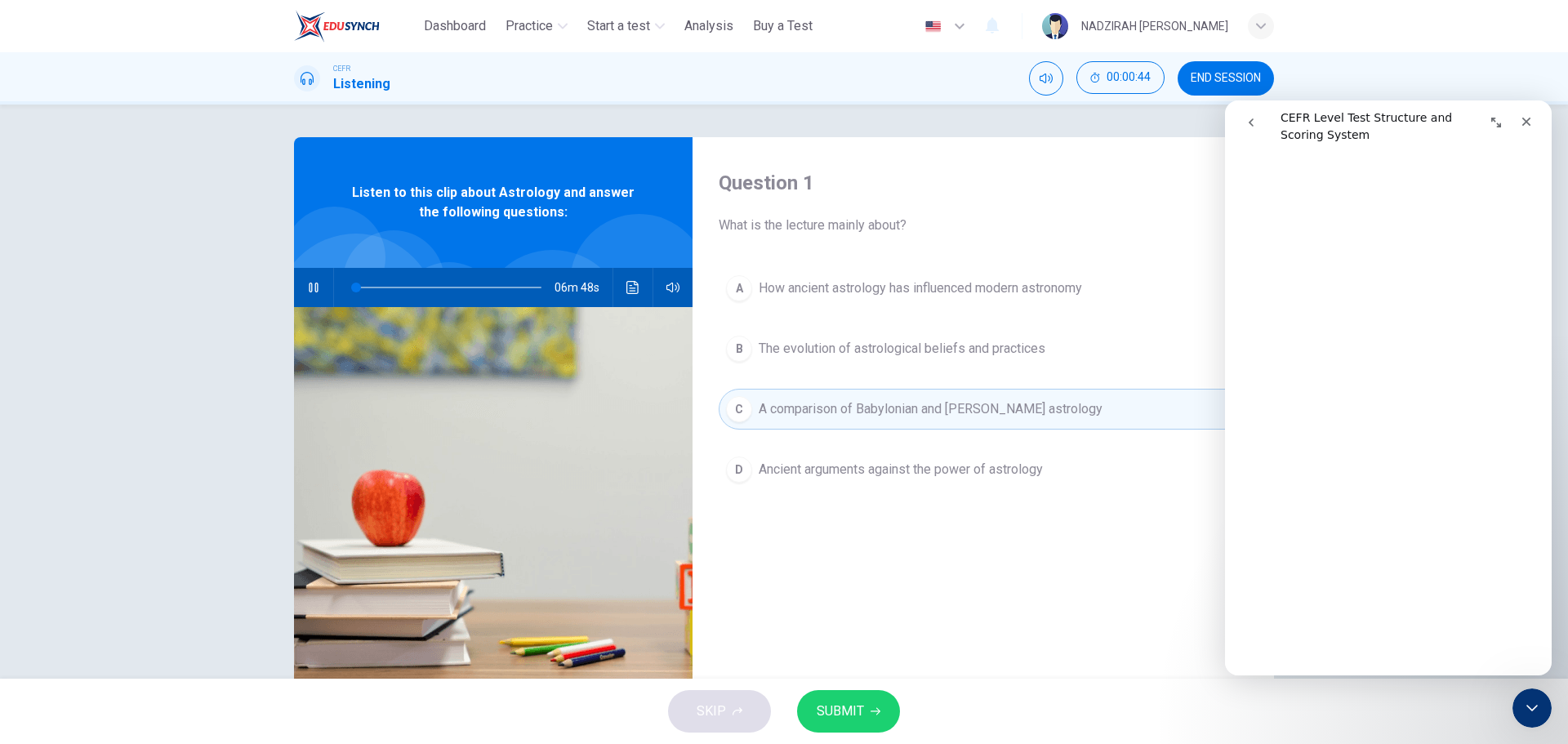
click at [953, 476] on span "Ancient arguments against the power of astrology" at bounding box center [900, 469] width 284 height 19
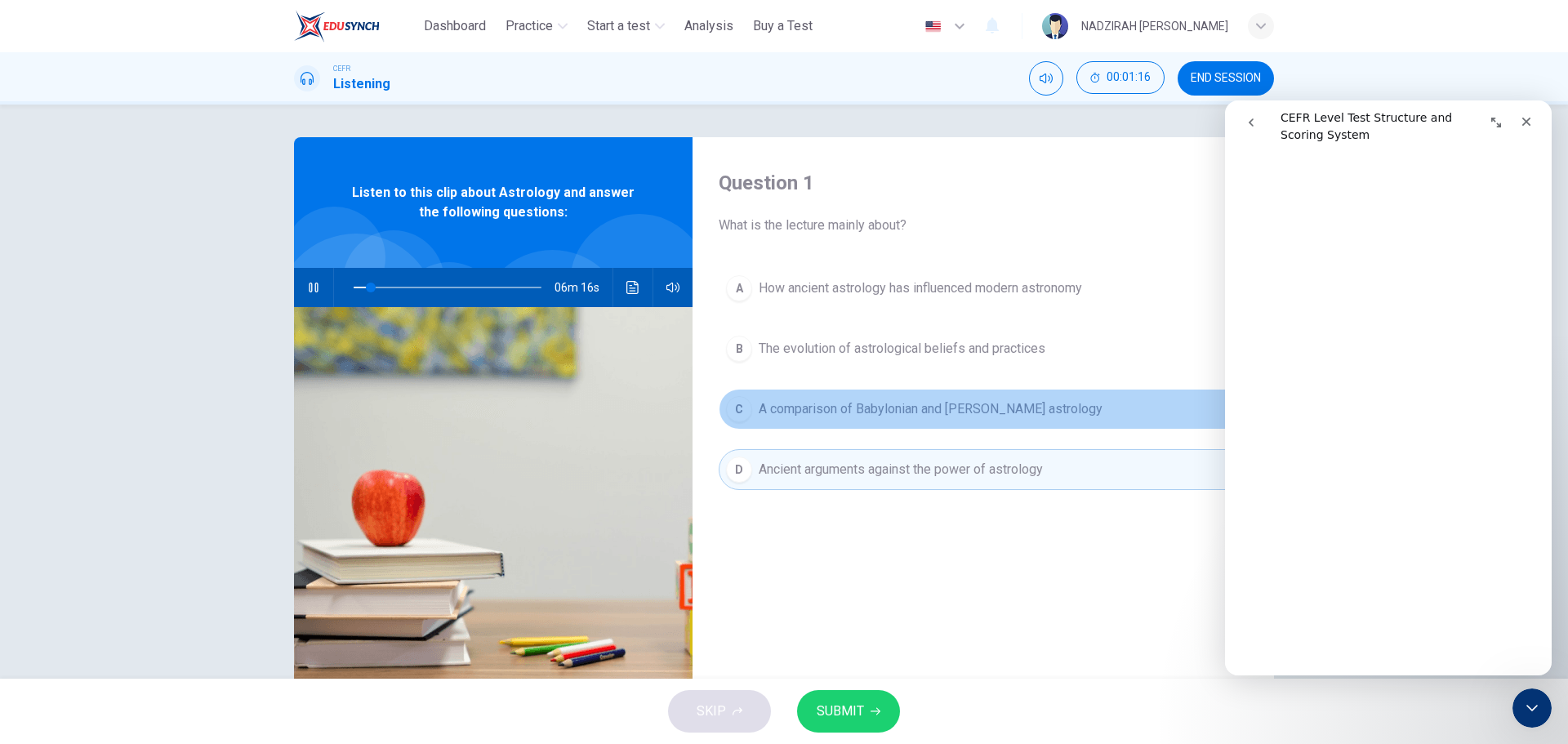
click at [1007, 407] on span "A comparison of Babylonian and Greco-Roman astrology" at bounding box center [930, 408] width 344 height 19
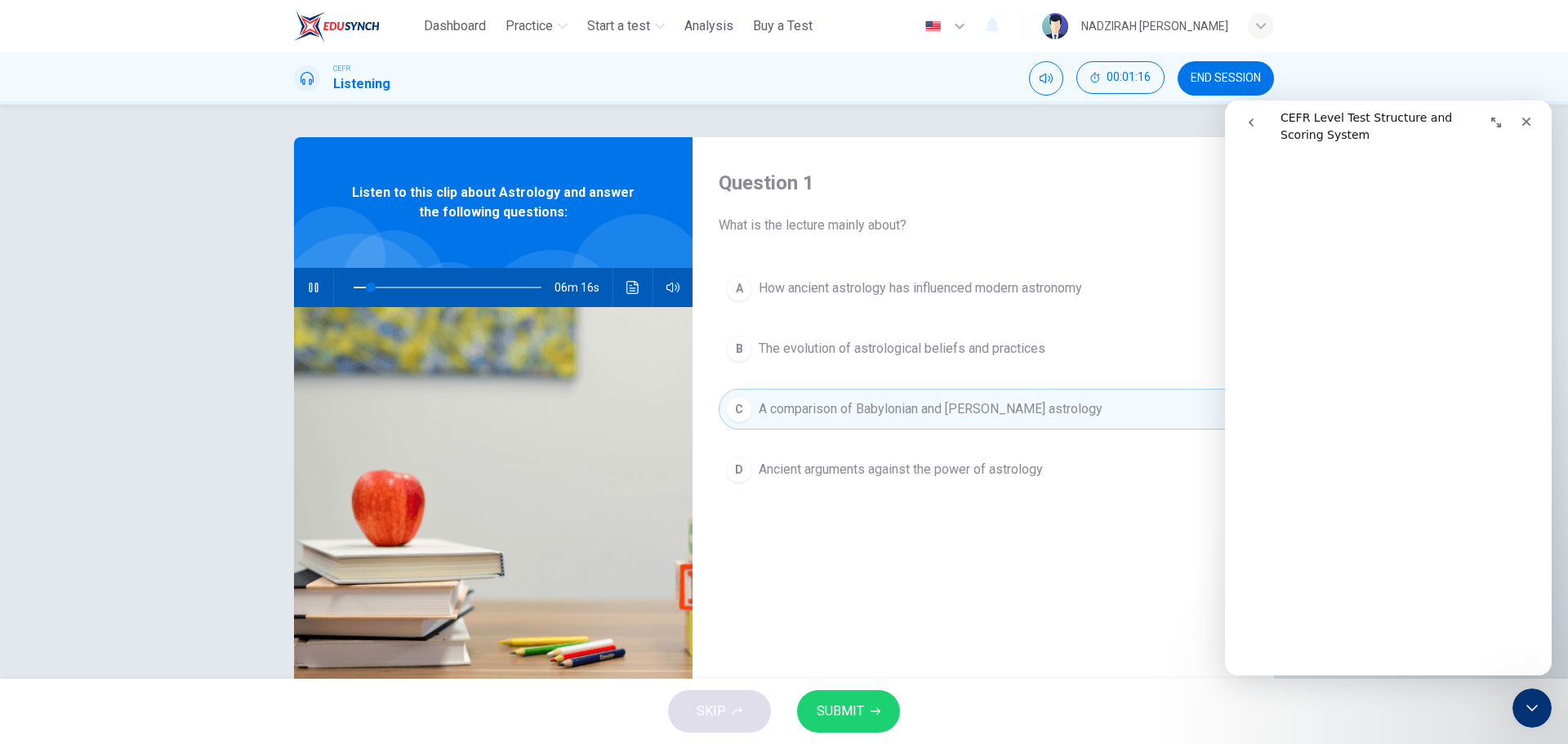
click at [982, 337] on button "B The evolution of astrological beliefs and practices" at bounding box center [983, 348] width 529 height 41
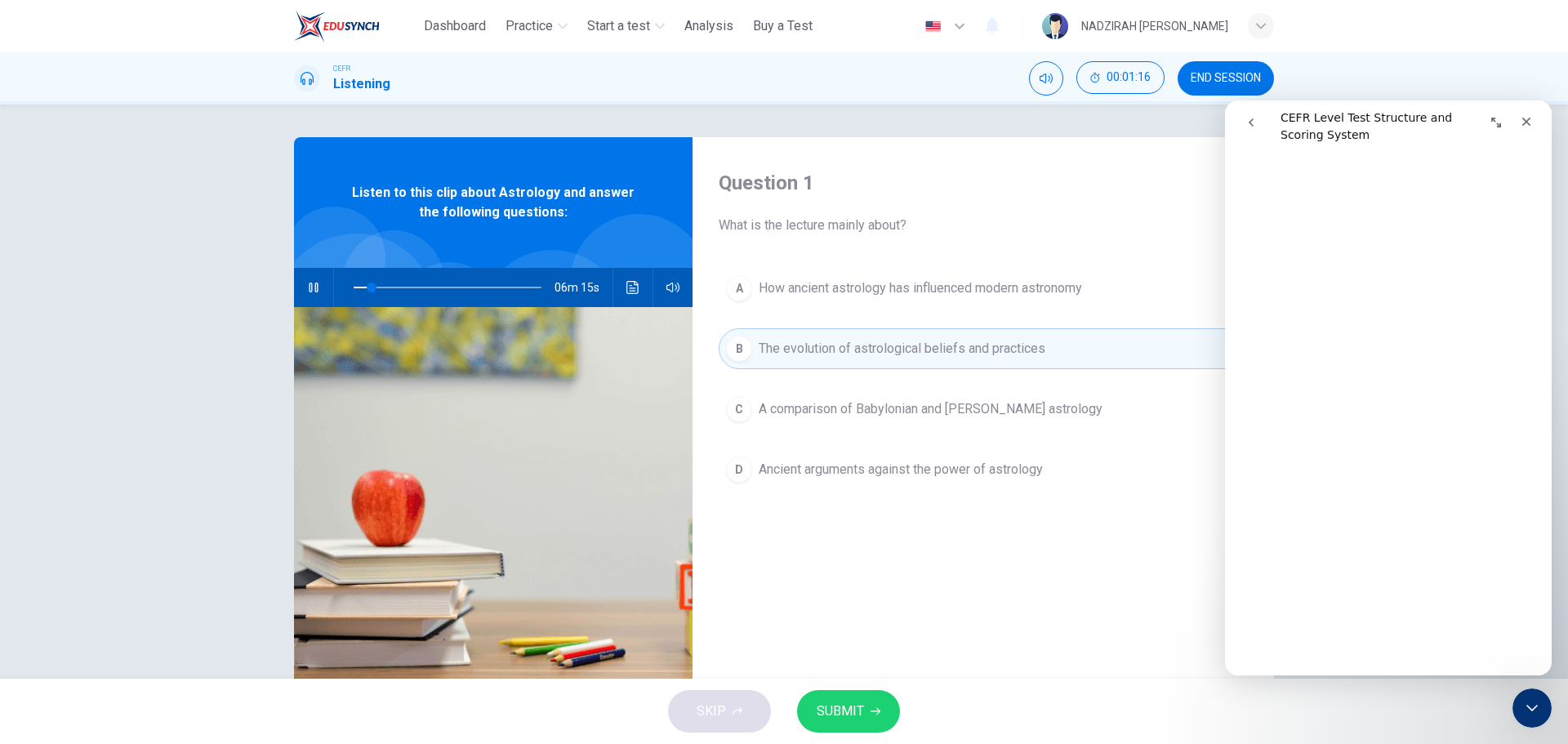
click at [988, 289] on span "How ancient astrology has influenced modern astronomy" at bounding box center [920, 288] width 324 height 19
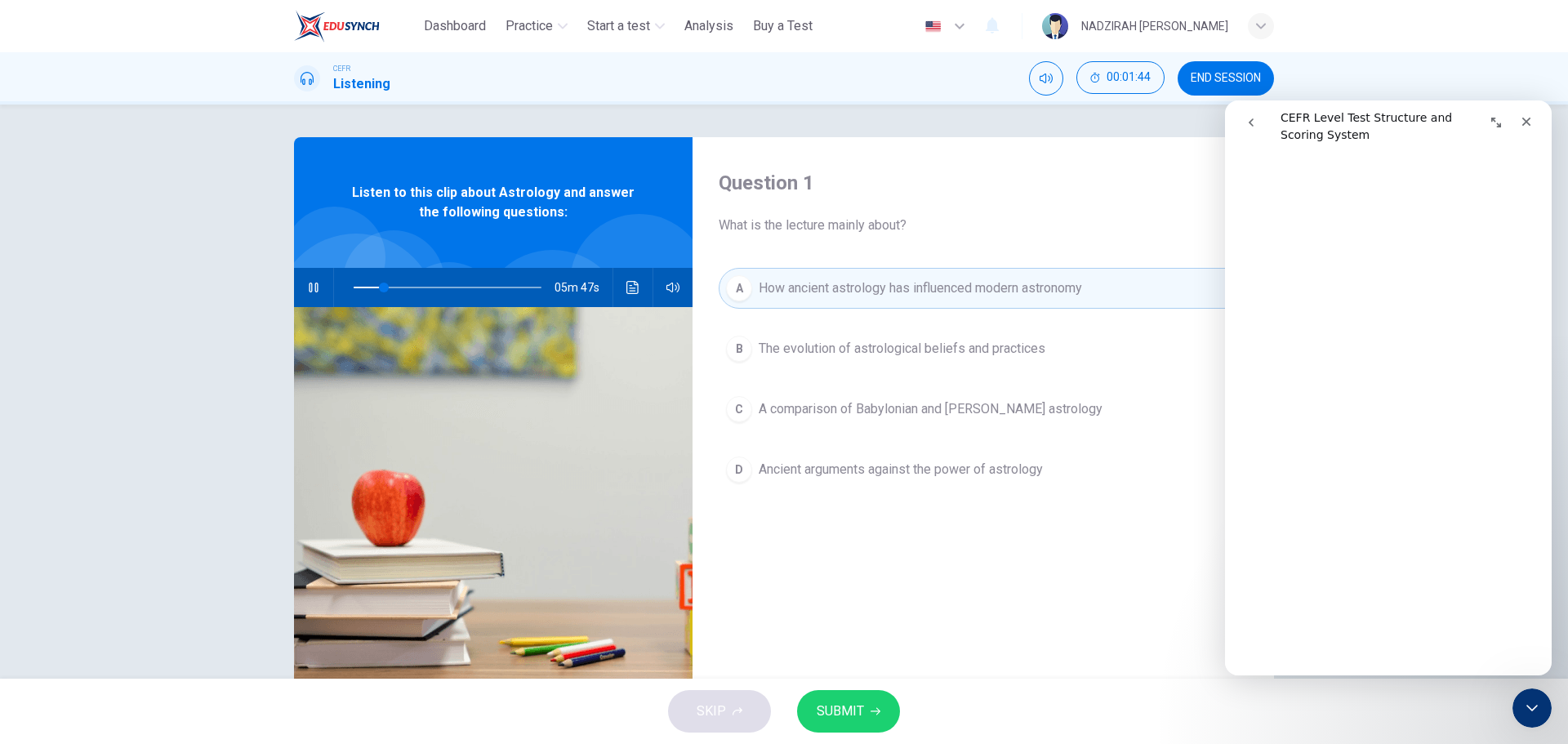
click at [987, 363] on button "B The evolution of astrological beliefs and practices" at bounding box center [983, 348] width 529 height 41
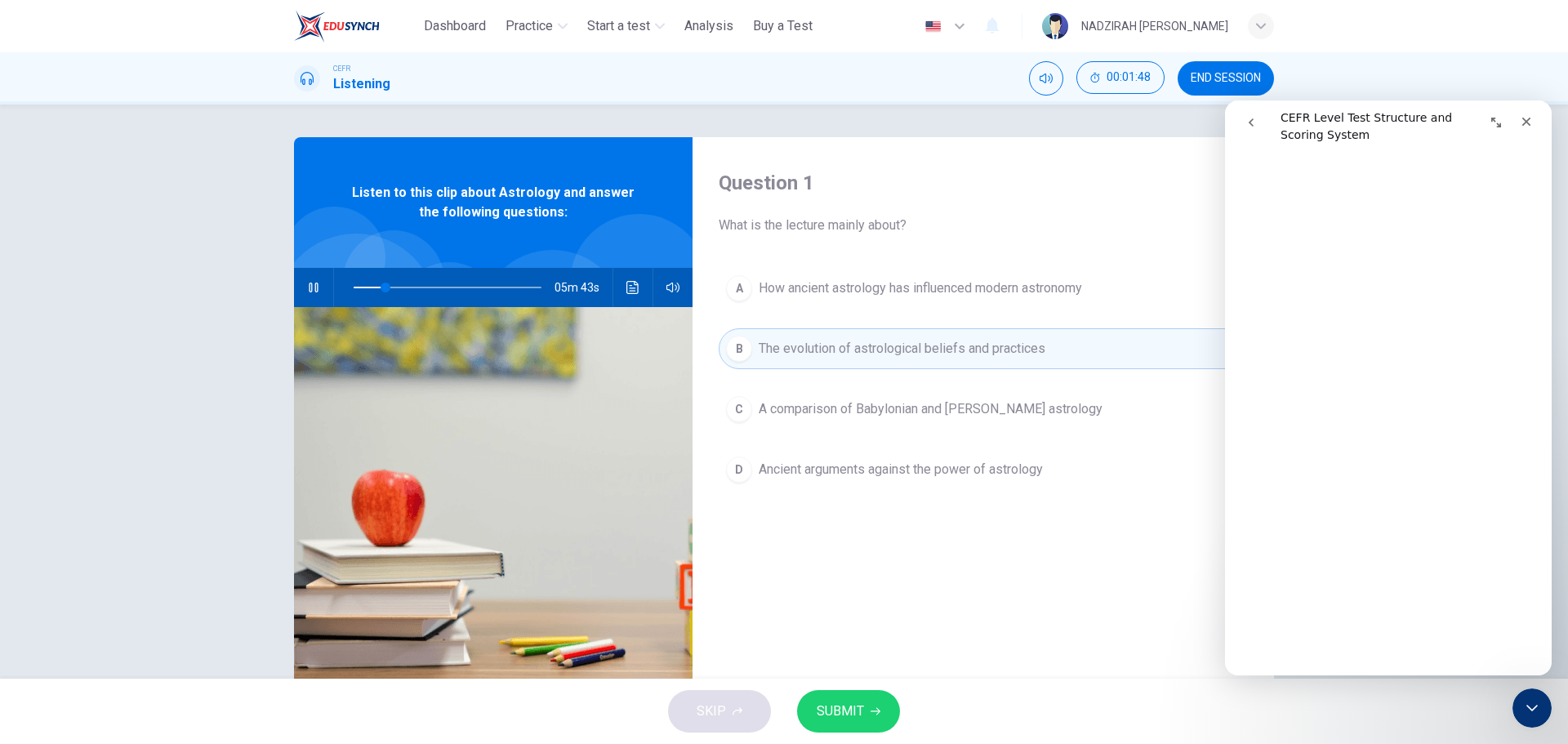
click at [879, 695] on button "SUBMIT" at bounding box center [848, 711] width 103 height 43
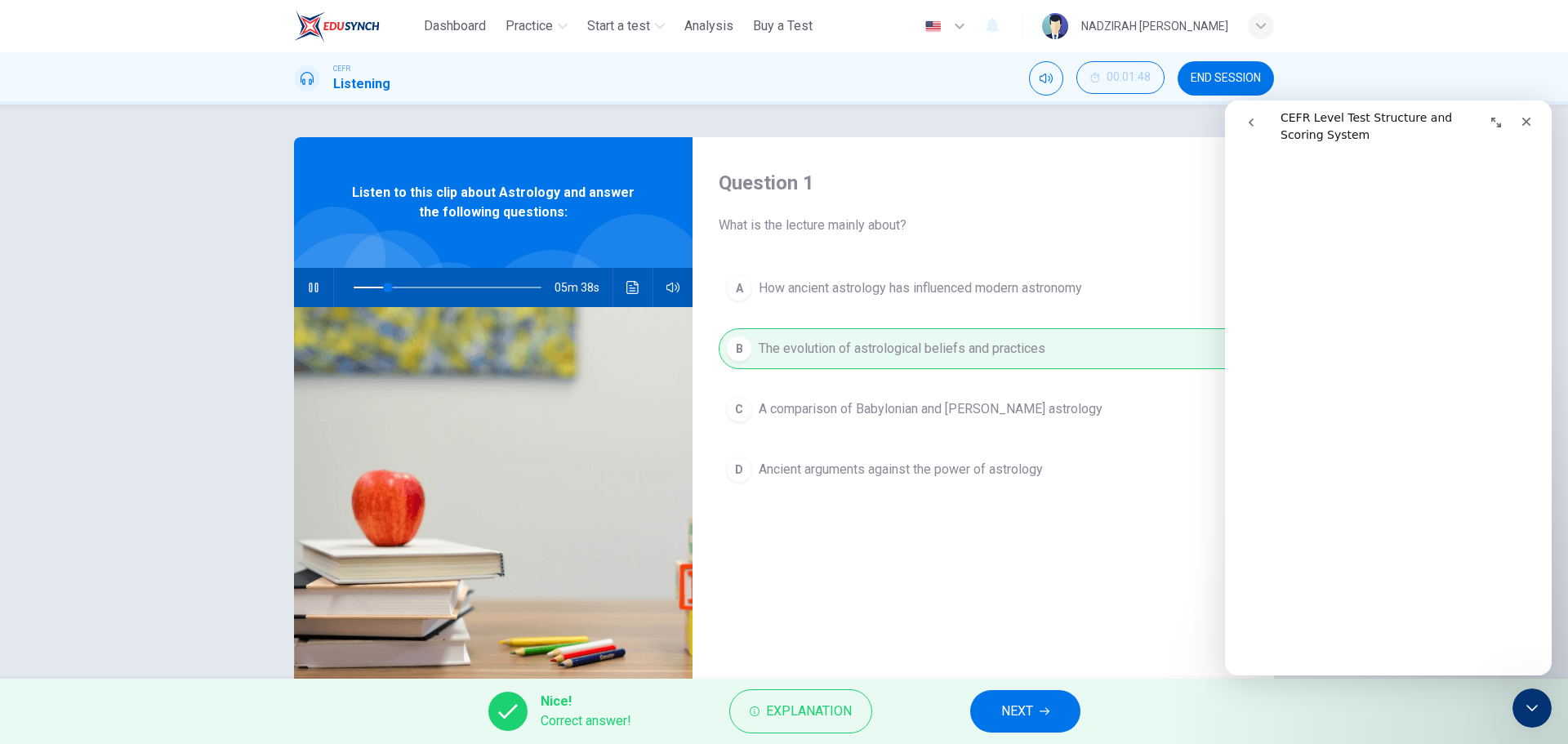
click at [1052, 703] on button "NEXT" at bounding box center [1025, 711] width 110 height 43
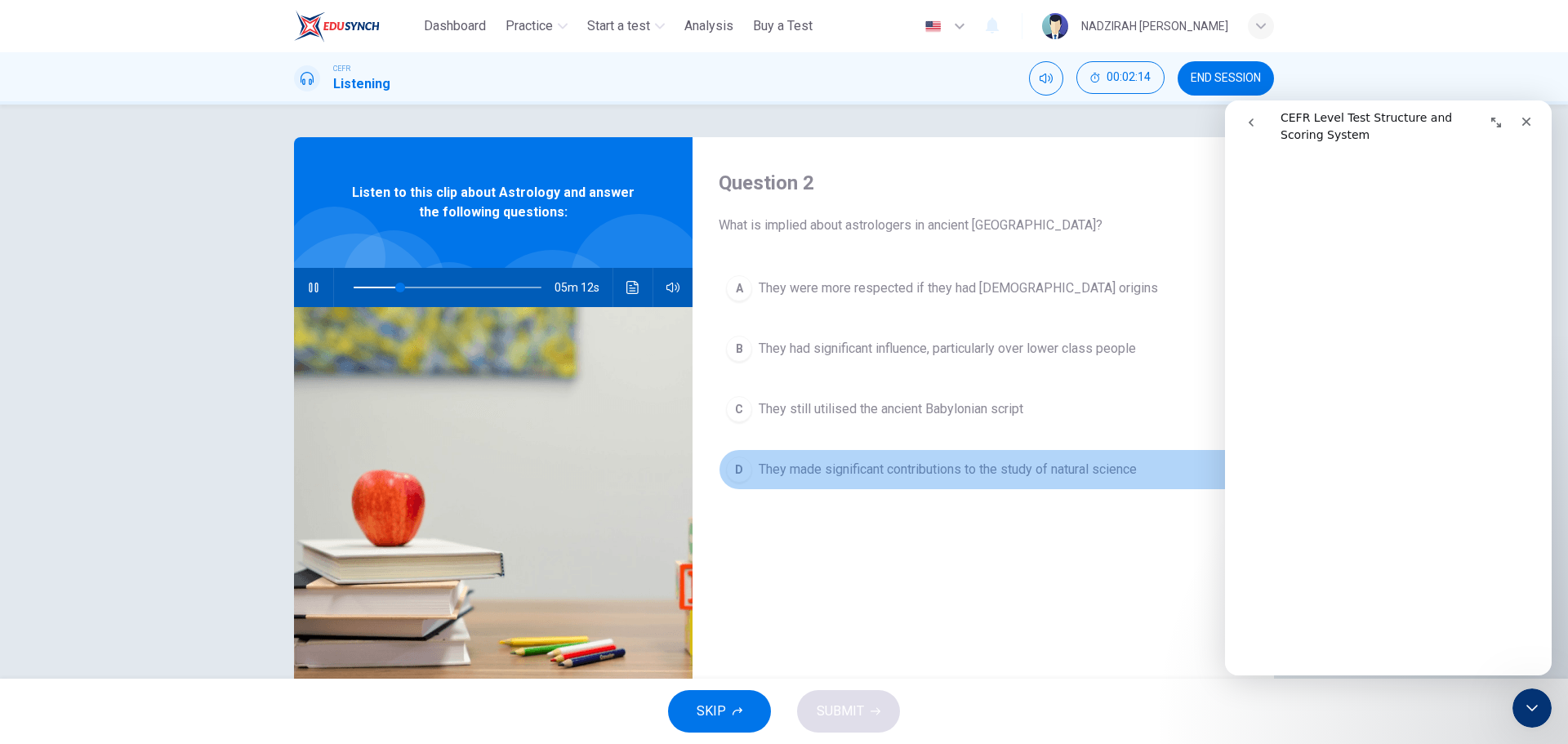
click at [935, 478] on span "They made significant contributions to the study of natural science" at bounding box center [947, 469] width 378 height 19
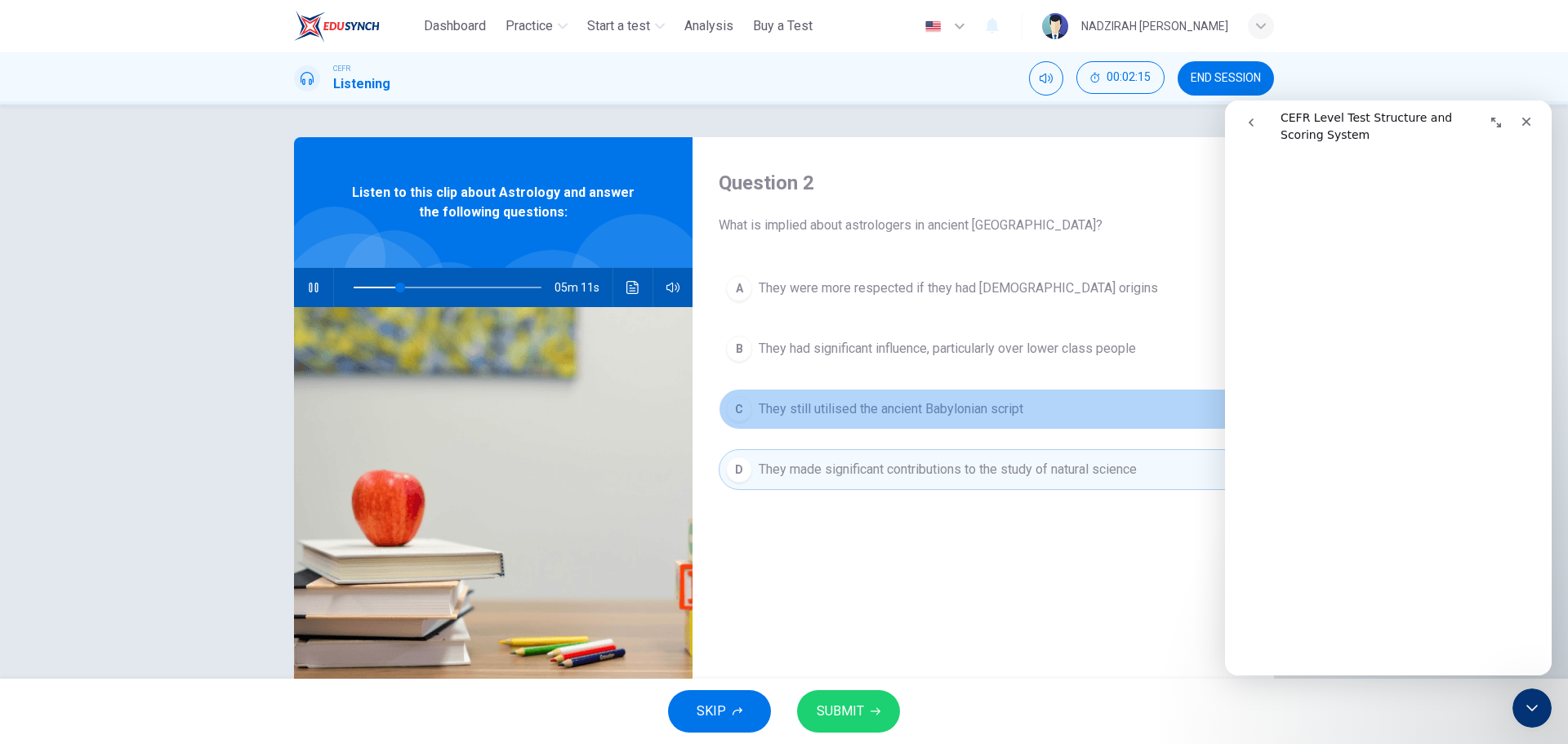
click at [961, 403] on span "They still utilised the ancient Babylonian script" at bounding box center [890, 408] width 264 height 19
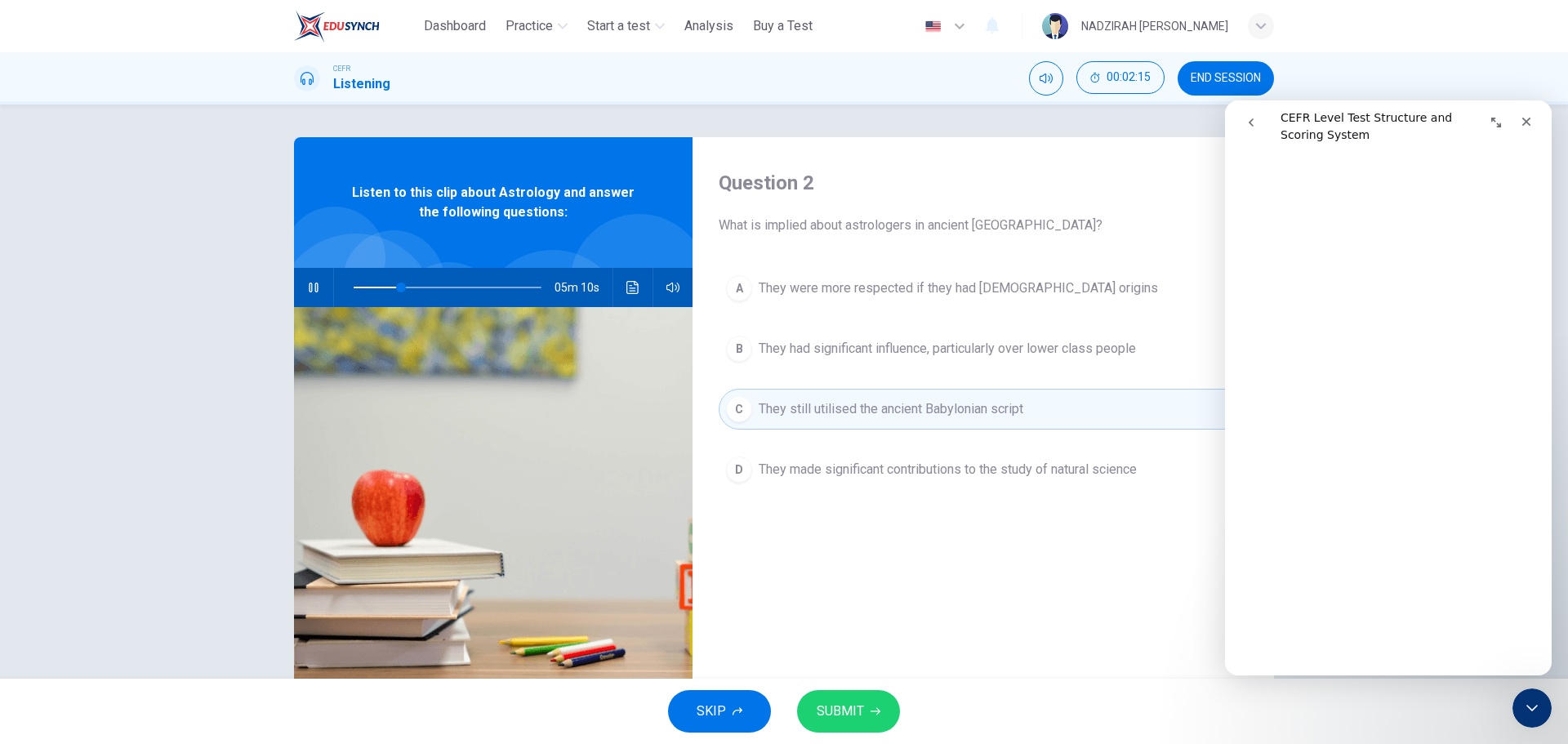
click at [950, 355] on span "They had significant influence, particularly over lower class people" at bounding box center [947, 348] width 378 height 19
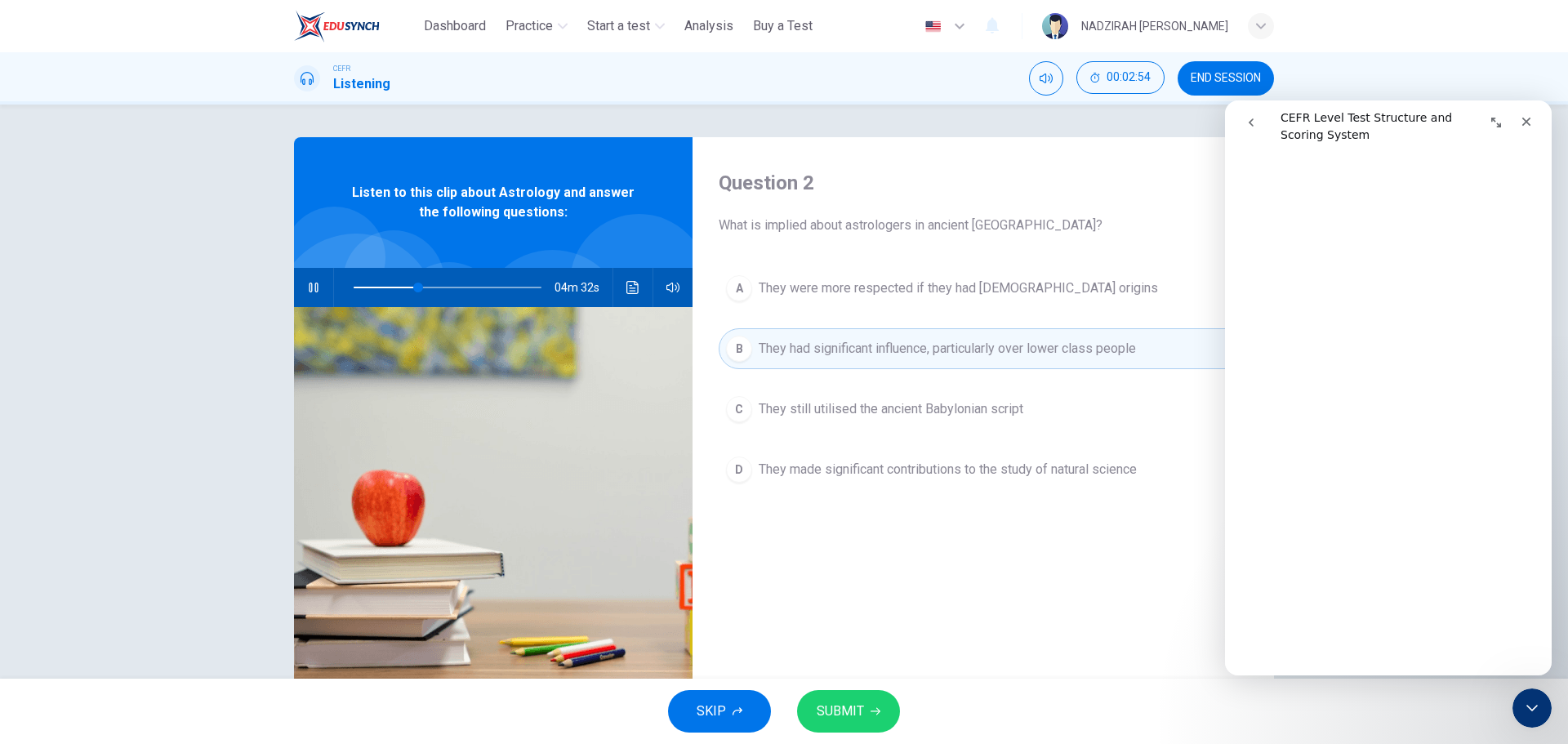
click at [840, 419] on button "C They still utilised the ancient Babylonian script" at bounding box center [983, 408] width 529 height 41
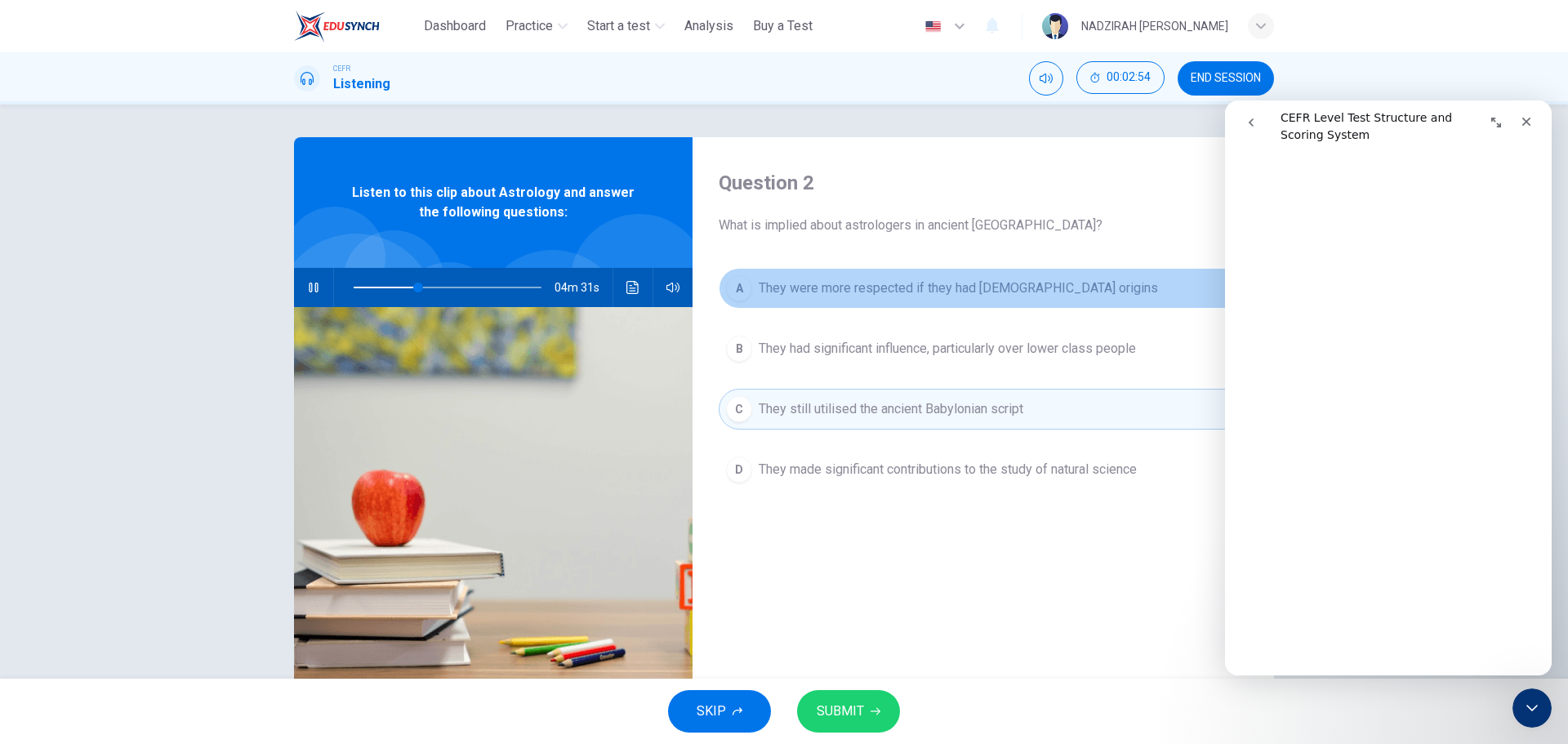
click at [883, 302] on button "A They were more respected if they had Greek origins" at bounding box center [983, 288] width 529 height 41
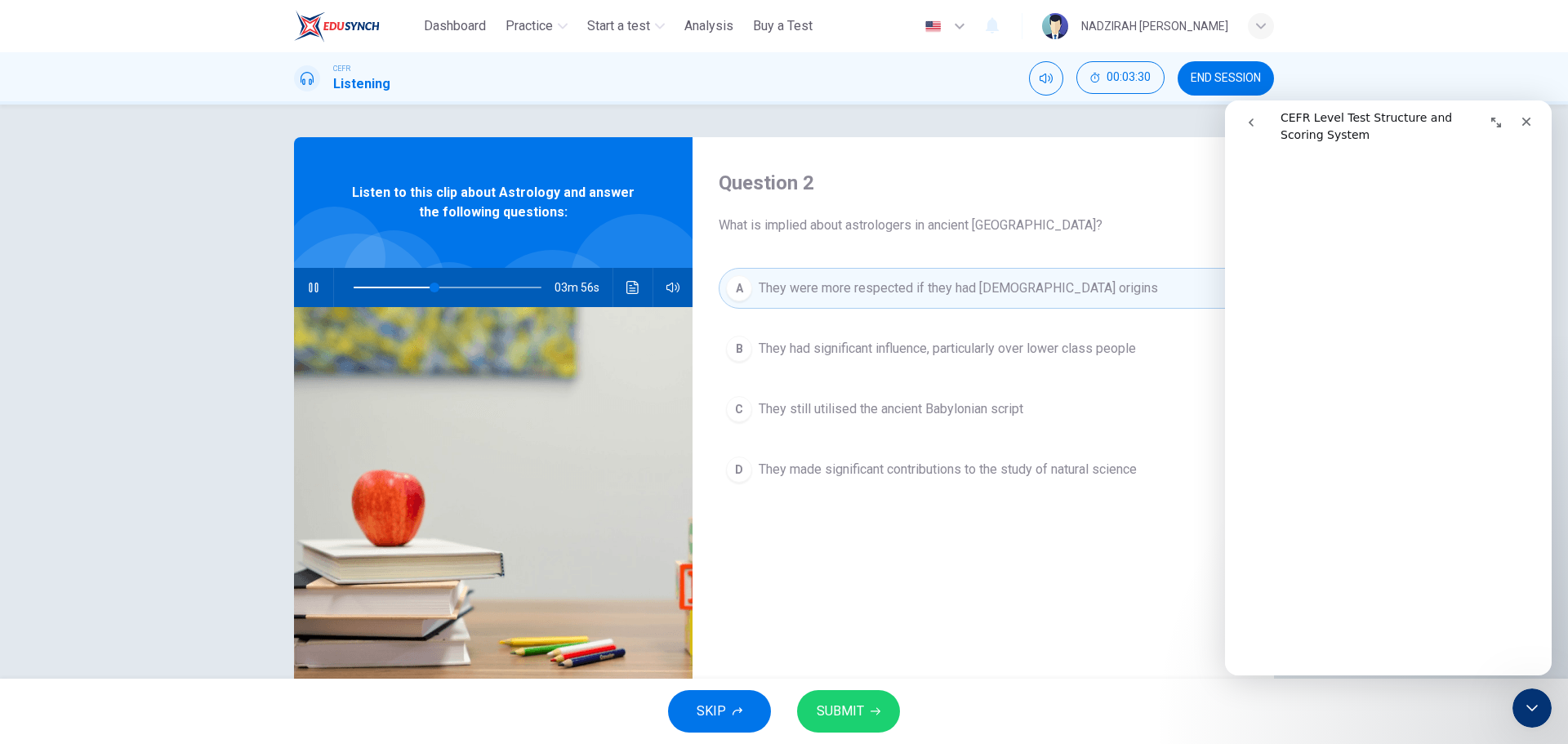
click at [620, 296] on button "Click to see the audio transcription" at bounding box center [633, 287] width 26 height 39
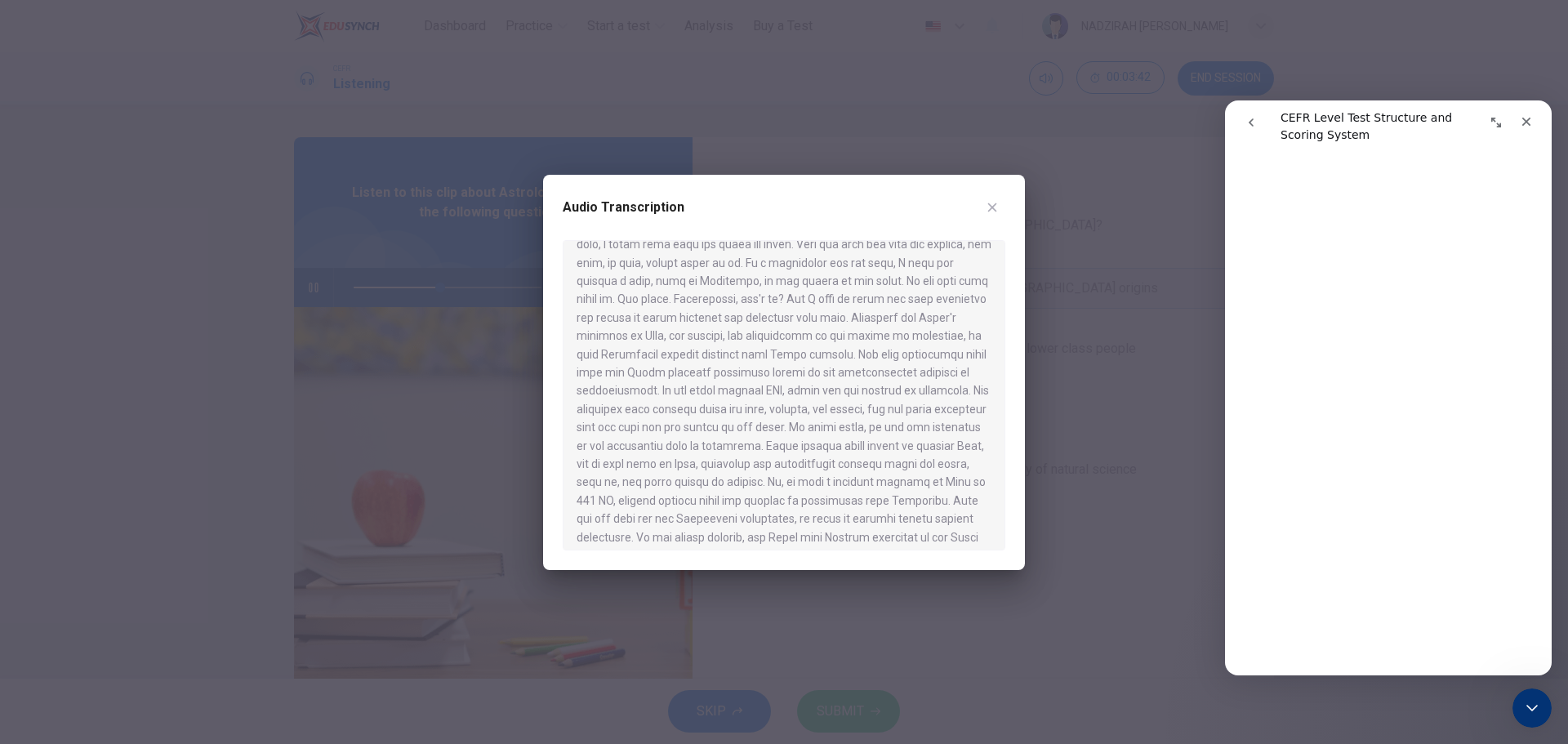
scroll to position [898, 0]
click at [985, 211] on button "button" at bounding box center [992, 207] width 26 height 26
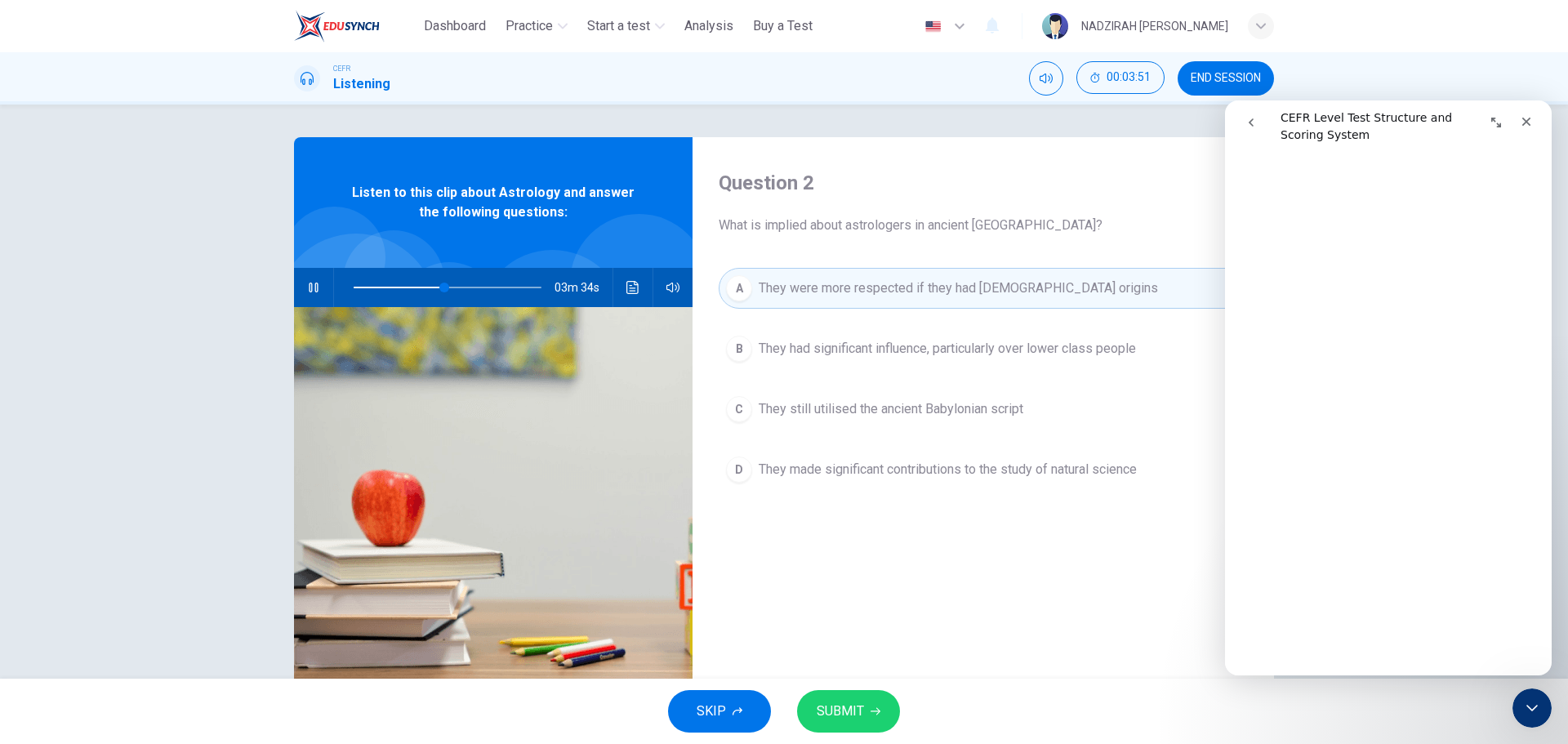
click at [889, 419] on button "C They still utilised the ancient Babylonian script" at bounding box center [983, 408] width 529 height 41
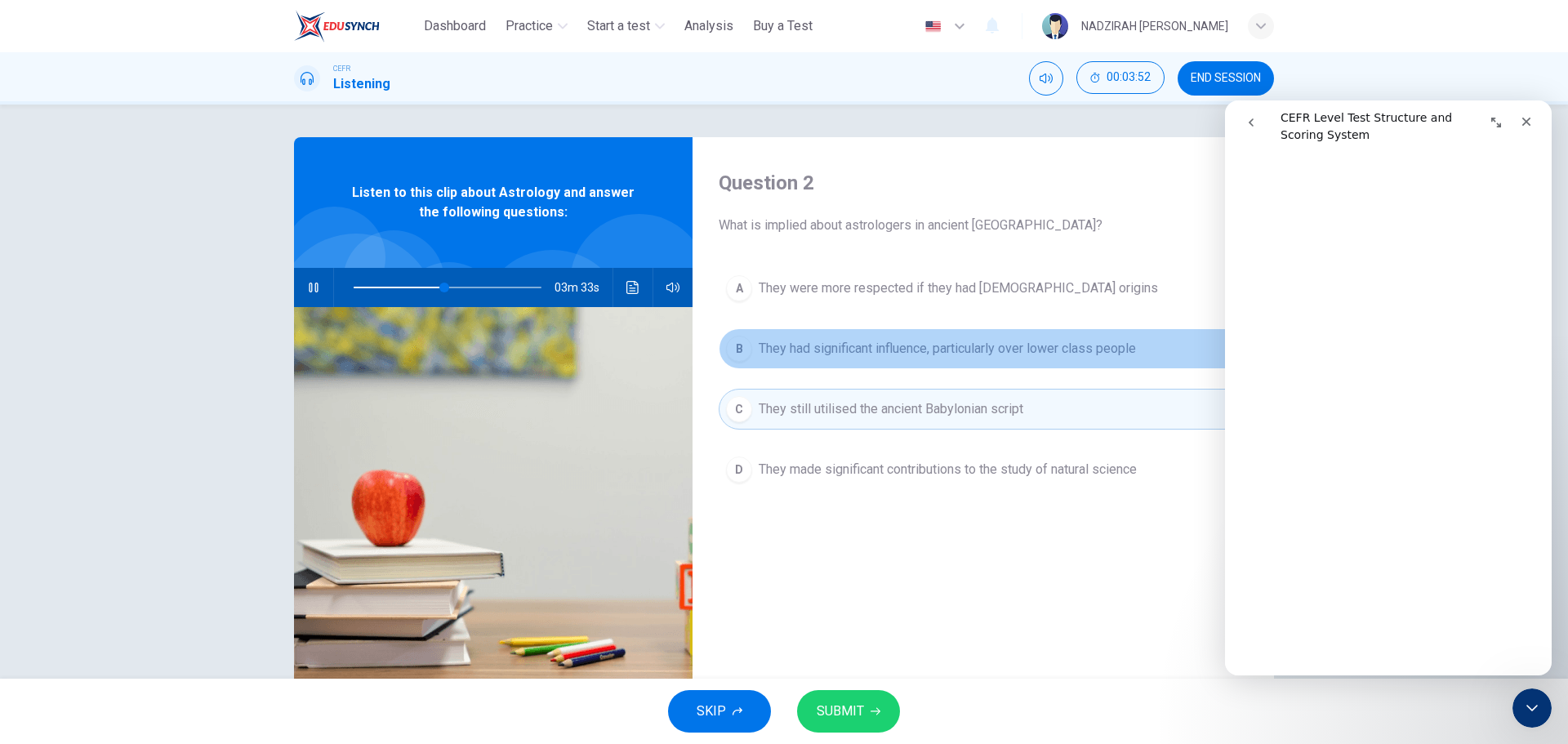
click at [959, 361] on button "B They had significant influence, particularly over lower class people" at bounding box center [983, 348] width 529 height 41
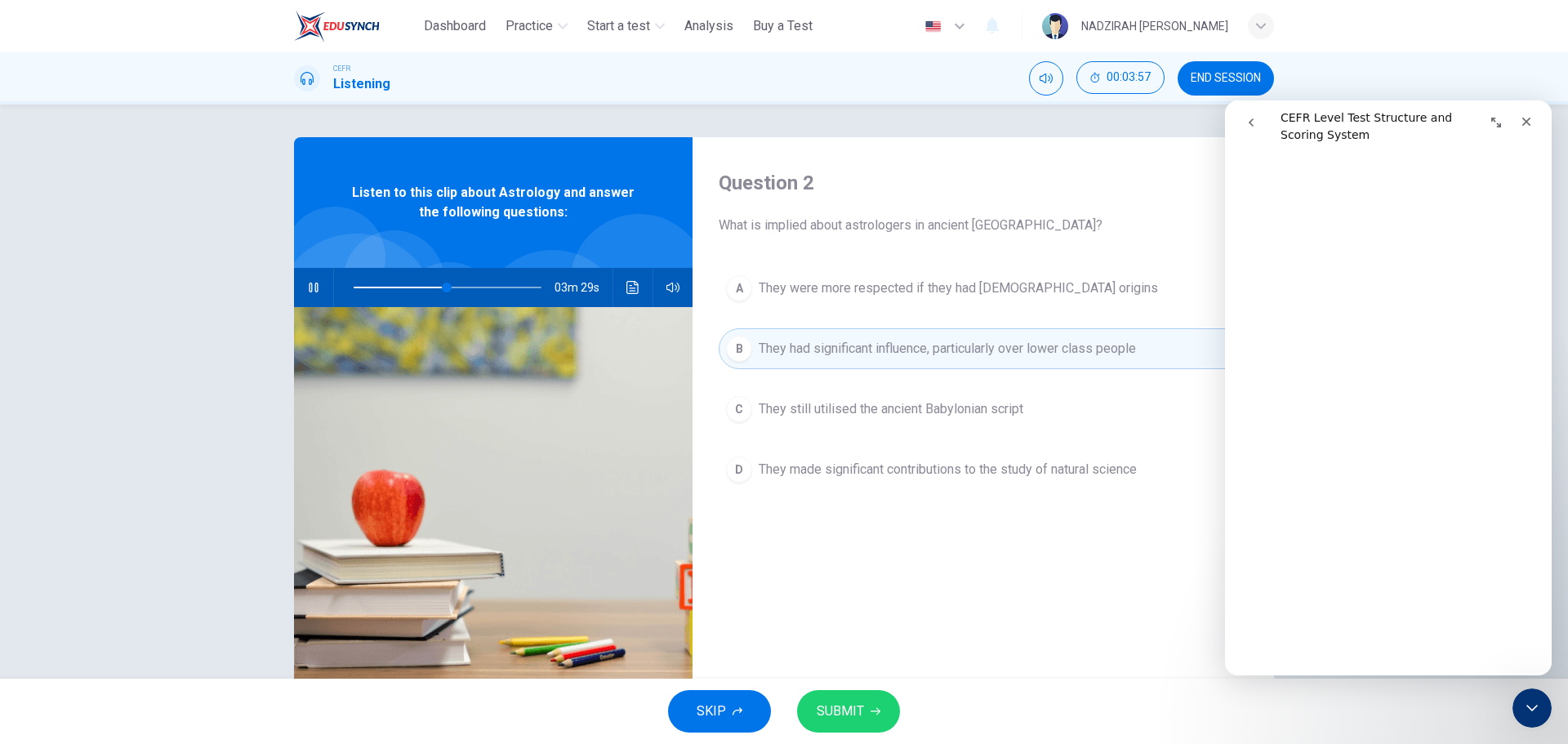
click at [632, 294] on button "Click to see the audio transcription" at bounding box center [633, 287] width 26 height 39
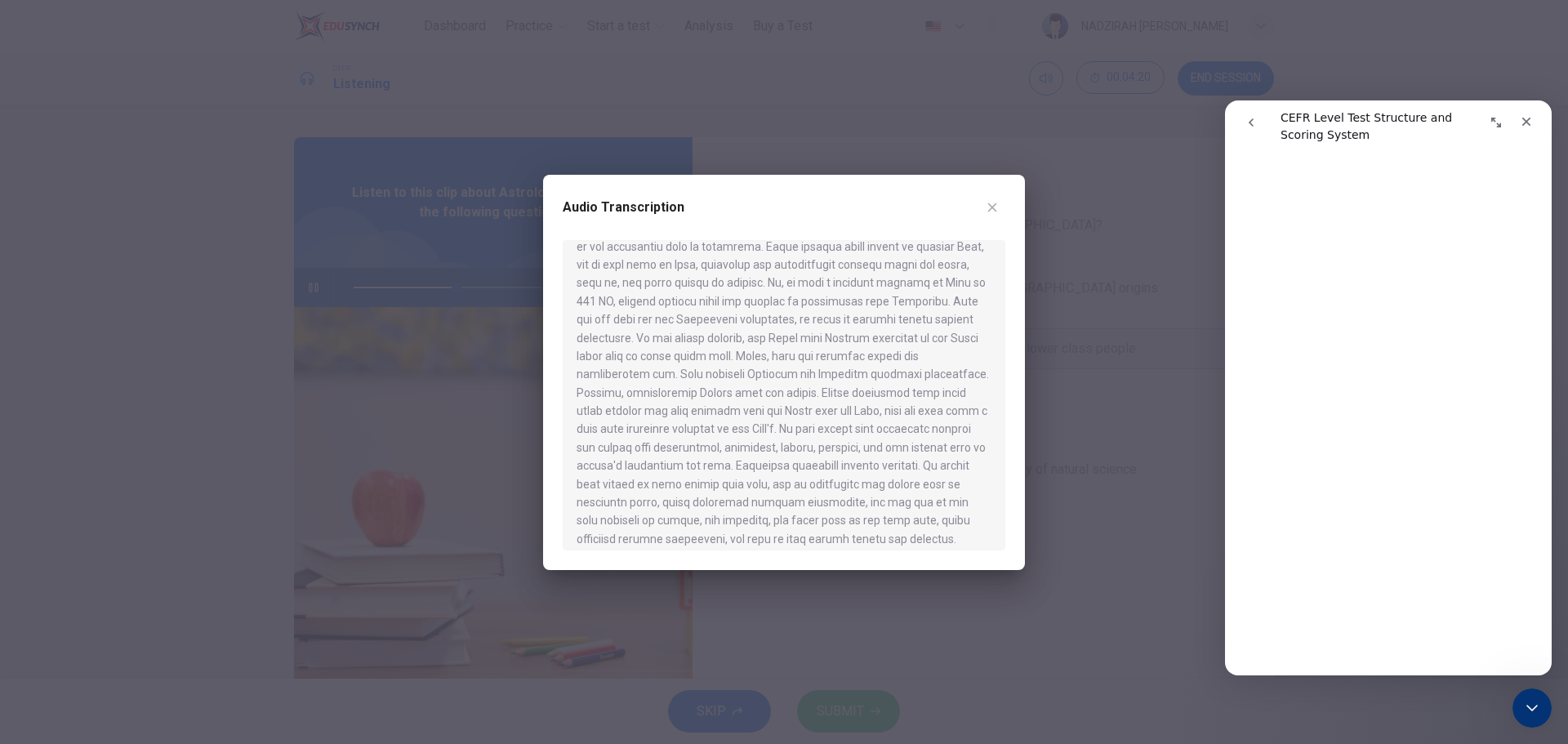
scroll to position [1126, 0]
click at [994, 219] on button "button" at bounding box center [992, 207] width 26 height 26
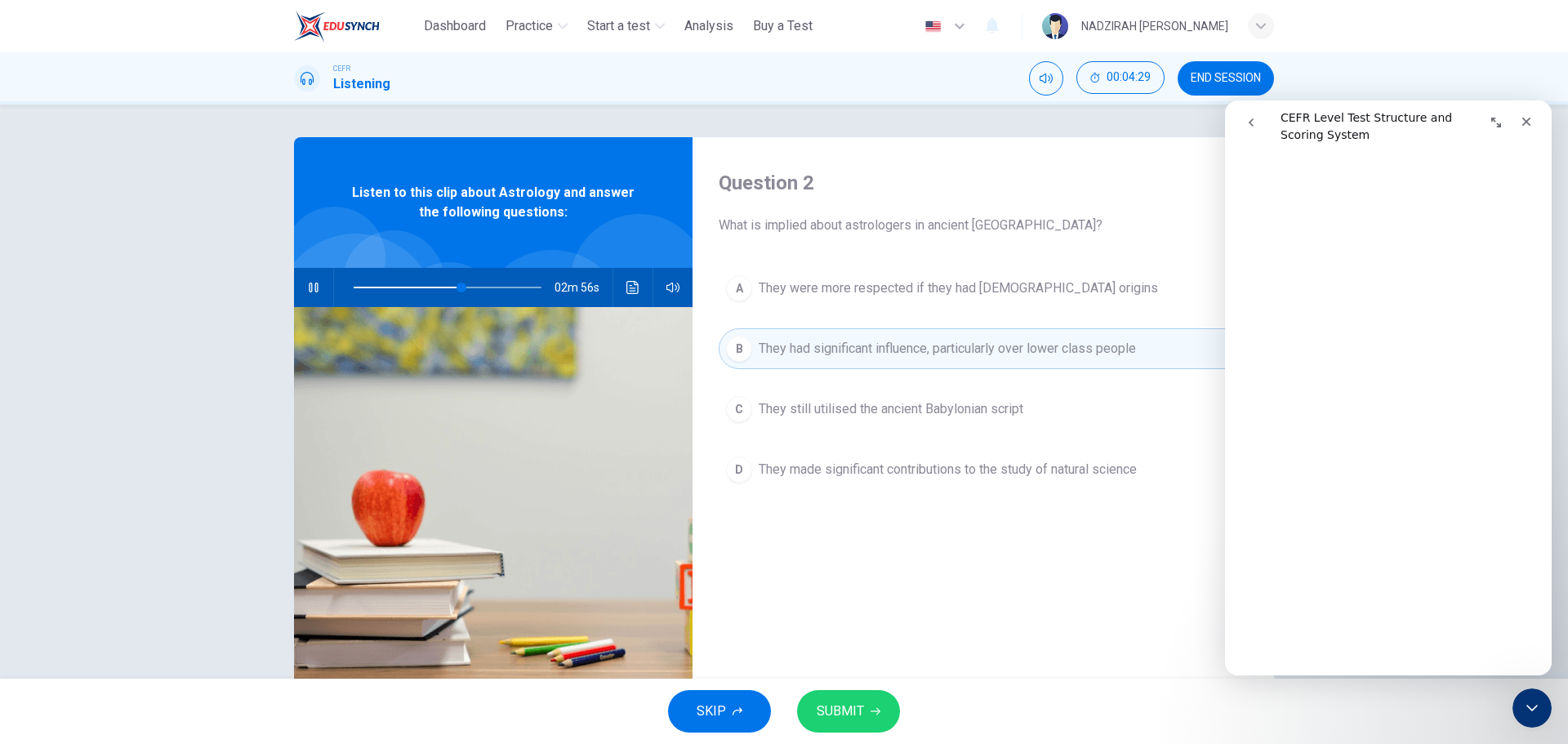
click at [703, 705] on span "SKIP" at bounding box center [711, 710] width 29 height 23
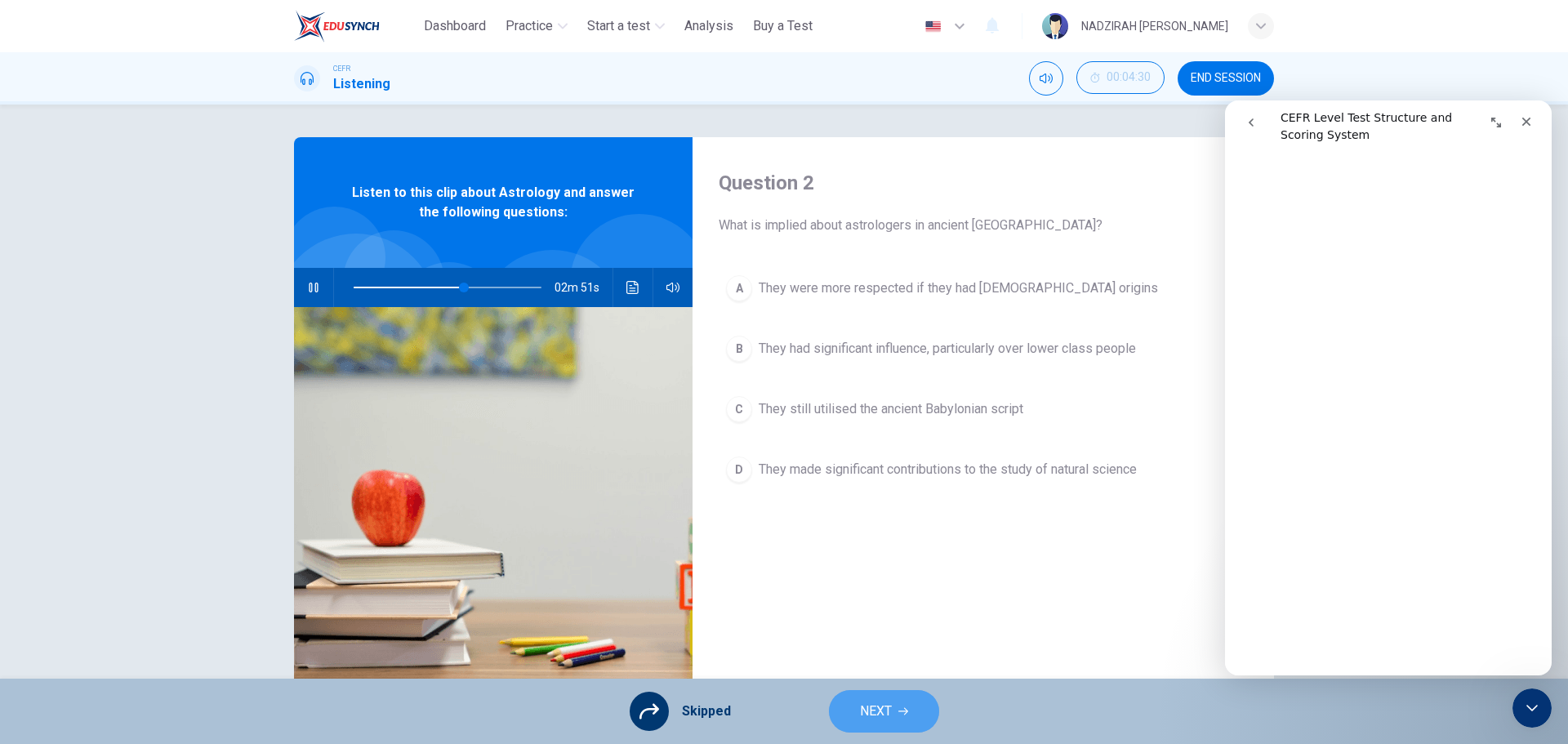
click at [892, 700] on button "NEXT" at bounding box center [883, 711] width 110 height 43
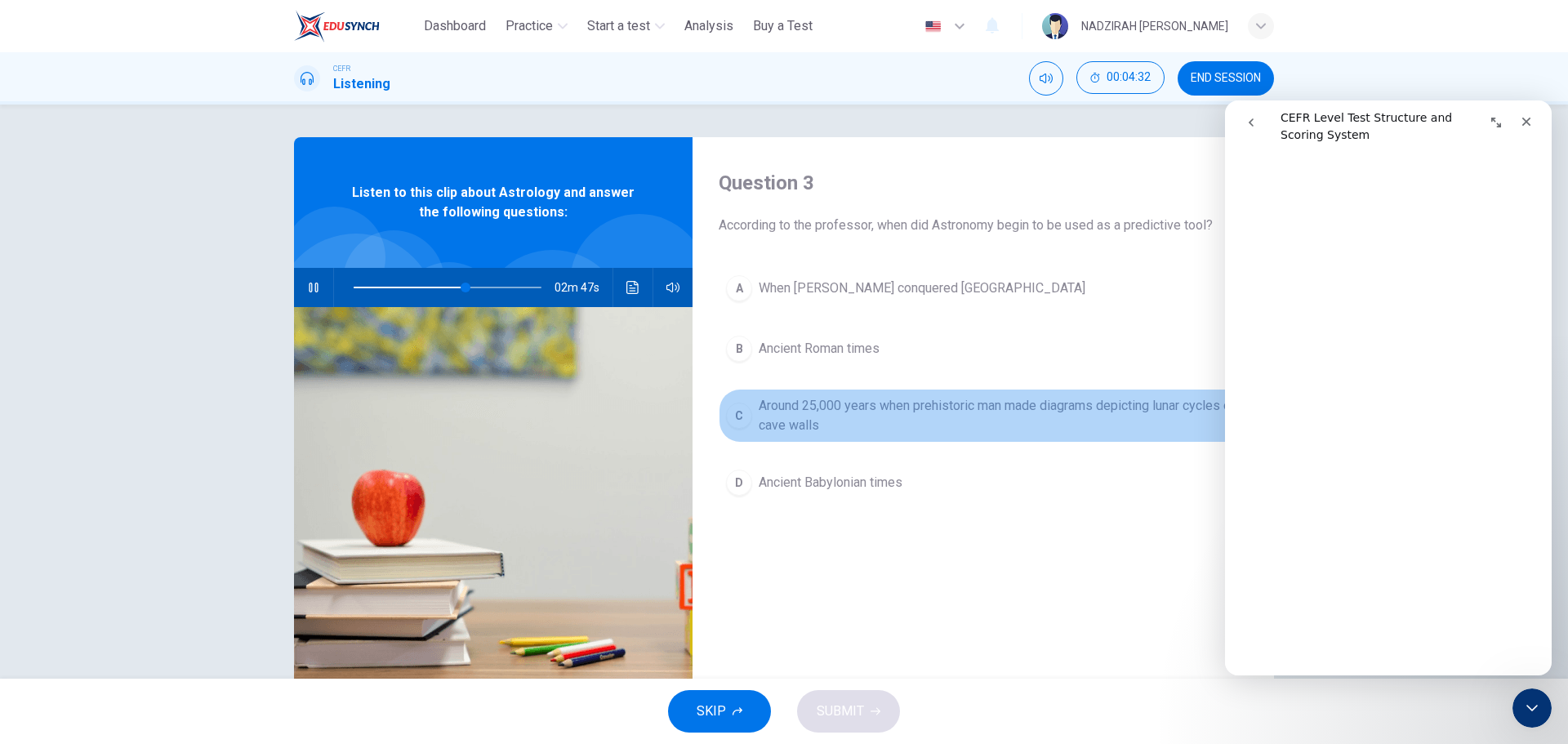
click at [798, 419] on span "Around 25,000 years when prehistoric man made diagrams depicting lunar cycles o…" at bounding box center [999, 415] width 482 height 39
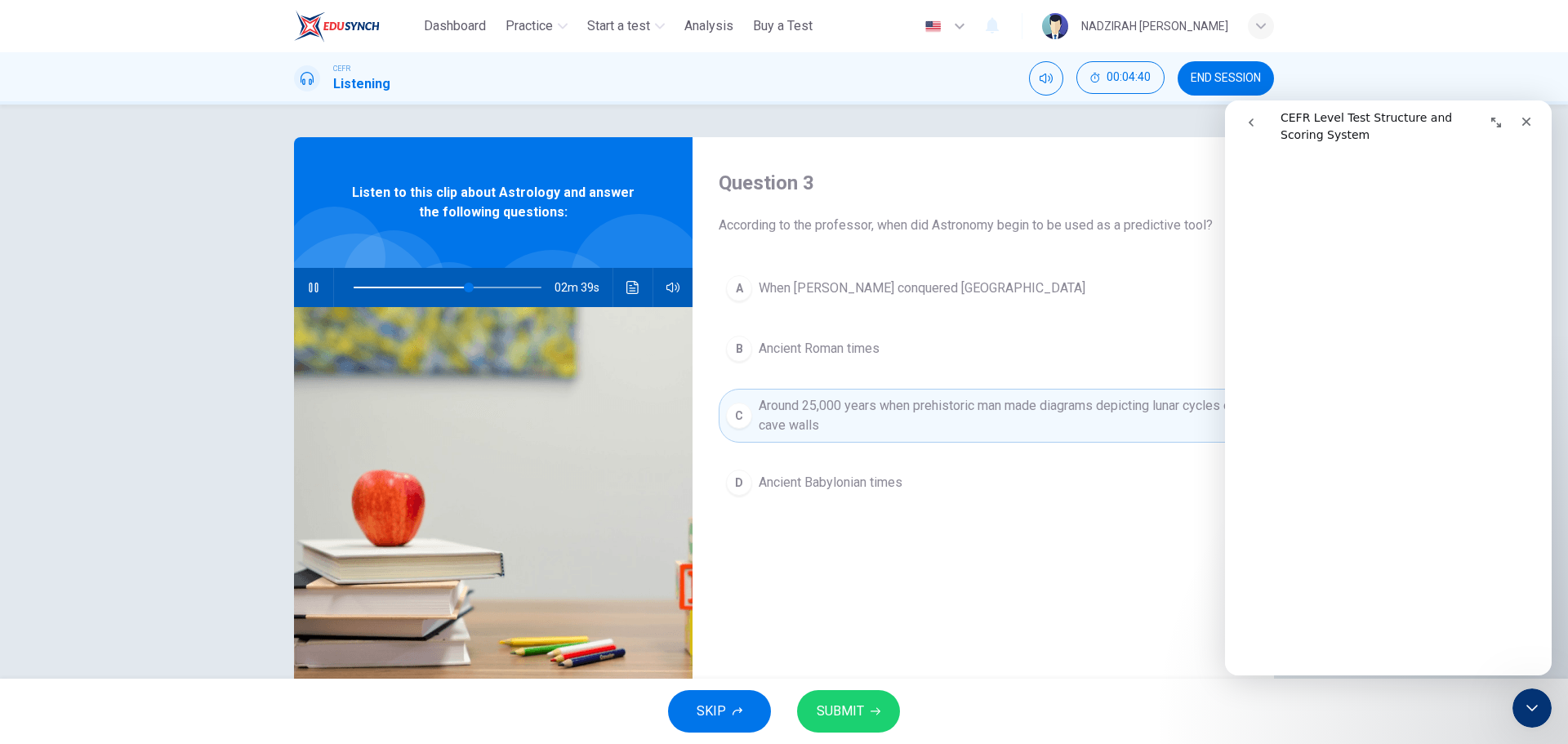
click at [622, 284] on button "Click to see the audio transcription" at bounding box center [633, 287] width 26 height 39
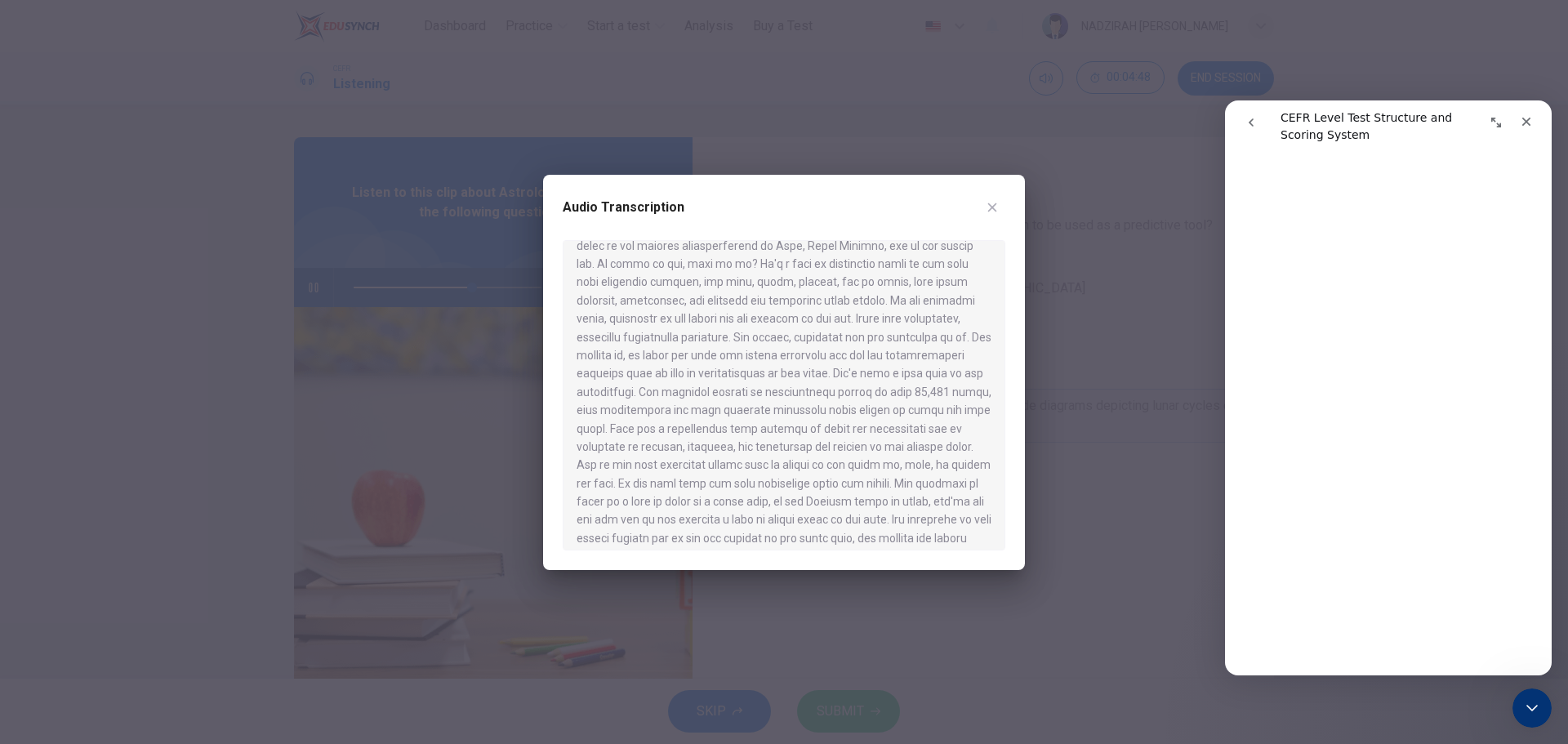
scroll to position [0, 0]
click at [993, 209] on icon "button" at bounding box center [992, 207] width 13 height 13
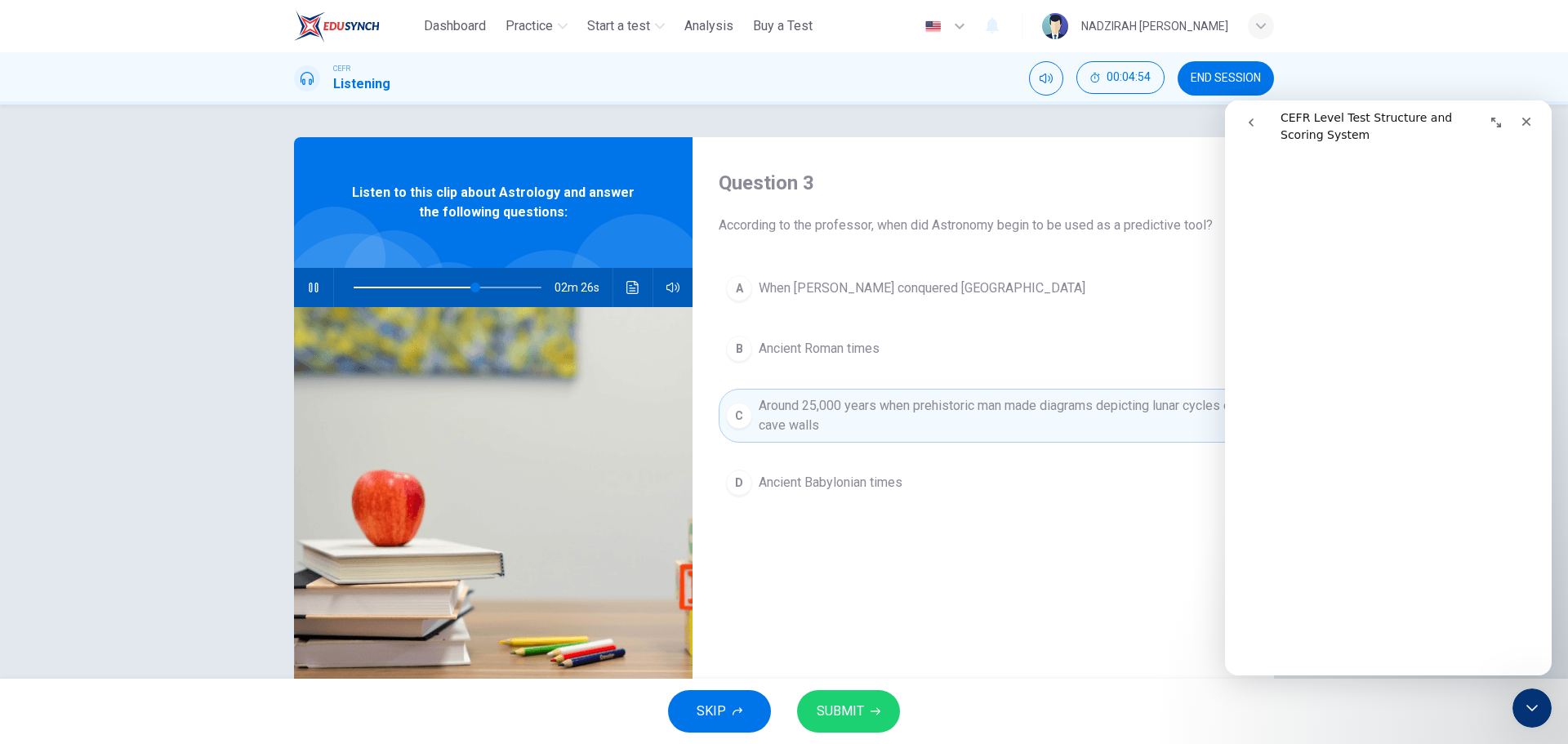
click at [834, 479] on span "Ancient Babylonian times" at bounding box center [830, 482] width 143 height 19
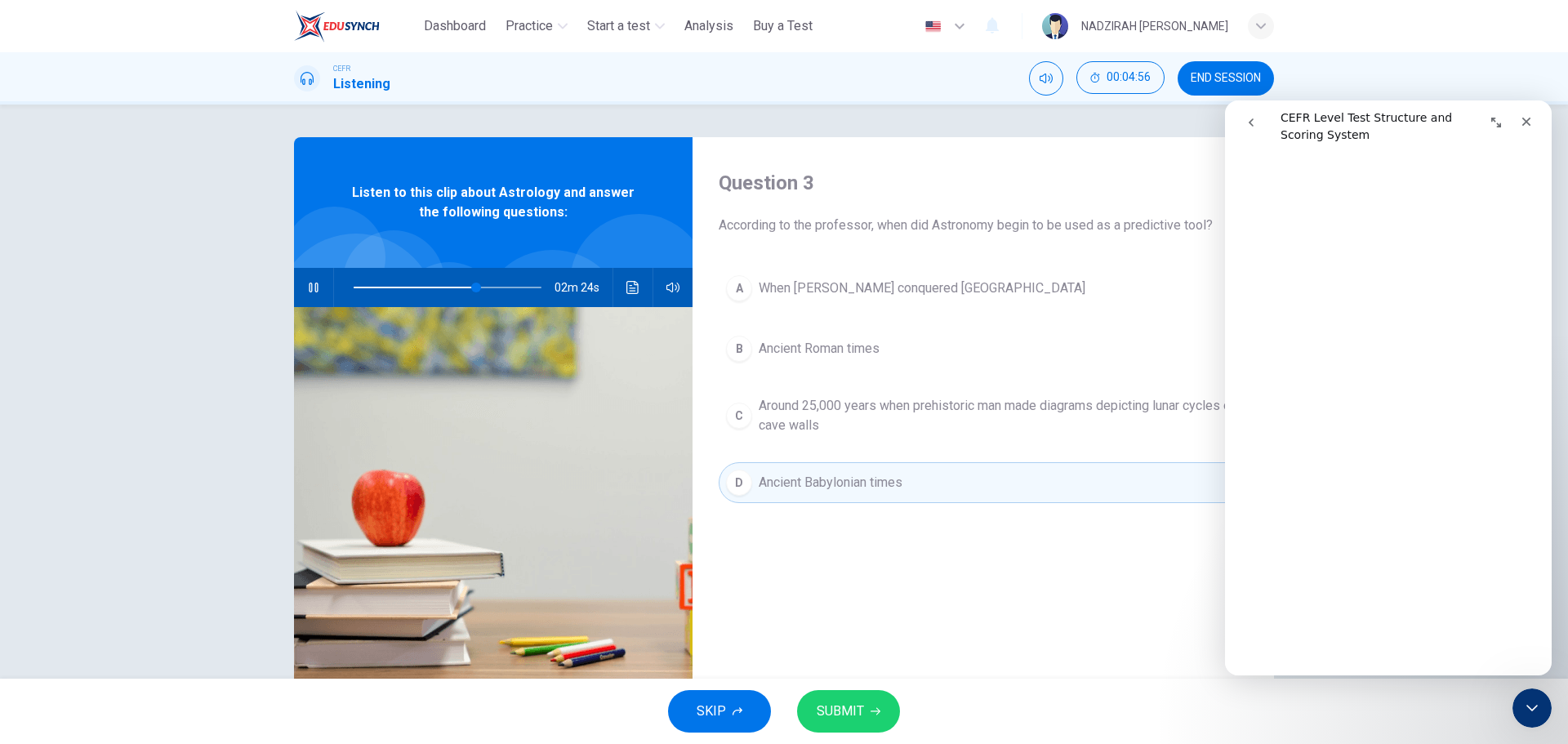
click at [801, 352] on span "Ancient Roman times" at bounding box center [819, 348] width 121 height 19
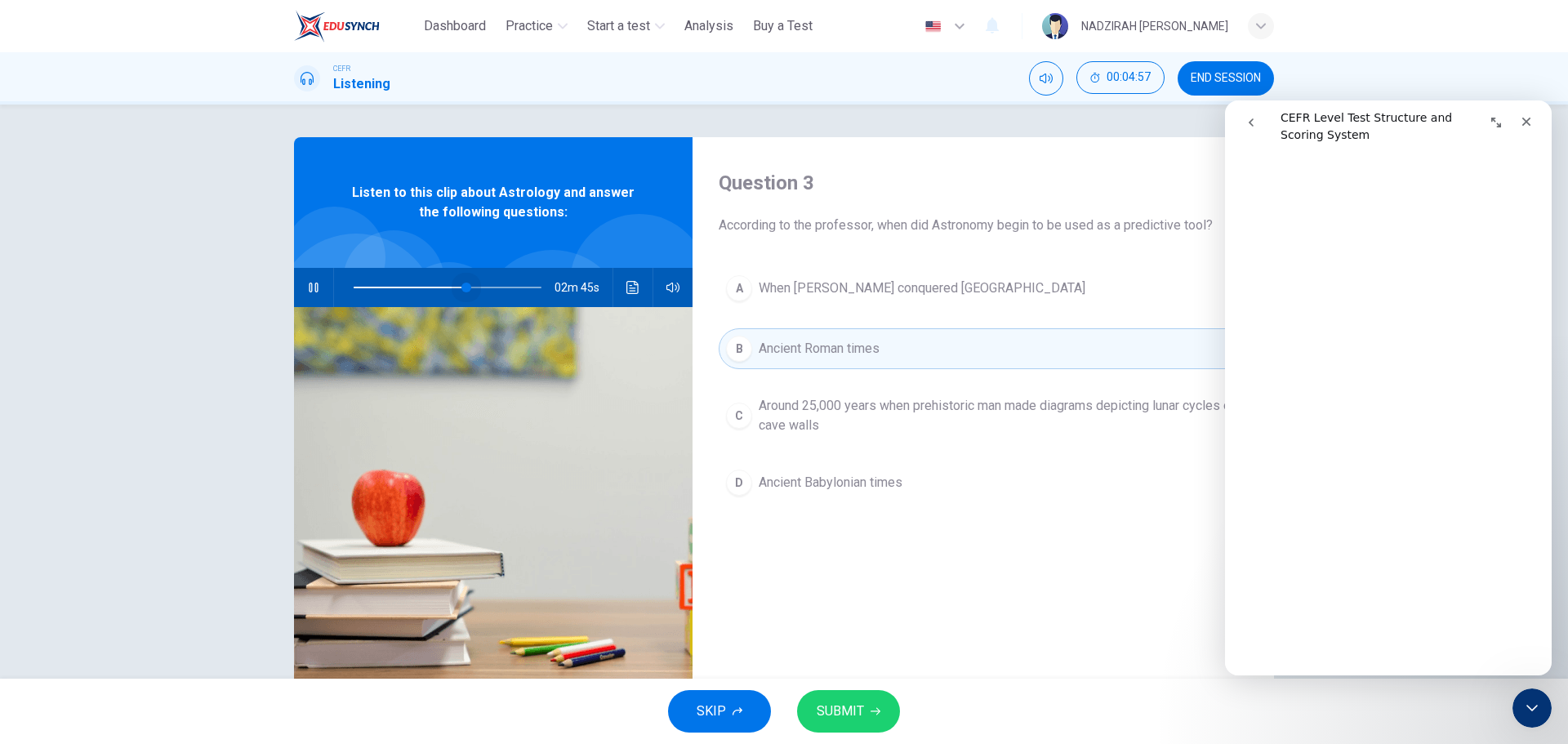
click at [462, 289] on span at bounding box center [466, 288] width 10 height 10
click at [451, 286] on span at bounding box center [455, 288] width 10 height 10
click at [447, 286] on span at bounding box center [452, 288] width 10 height 10
click at [628, 289] on icon "Click to see the audio transcription" at bounding box center [633, 288] width 13 height 13
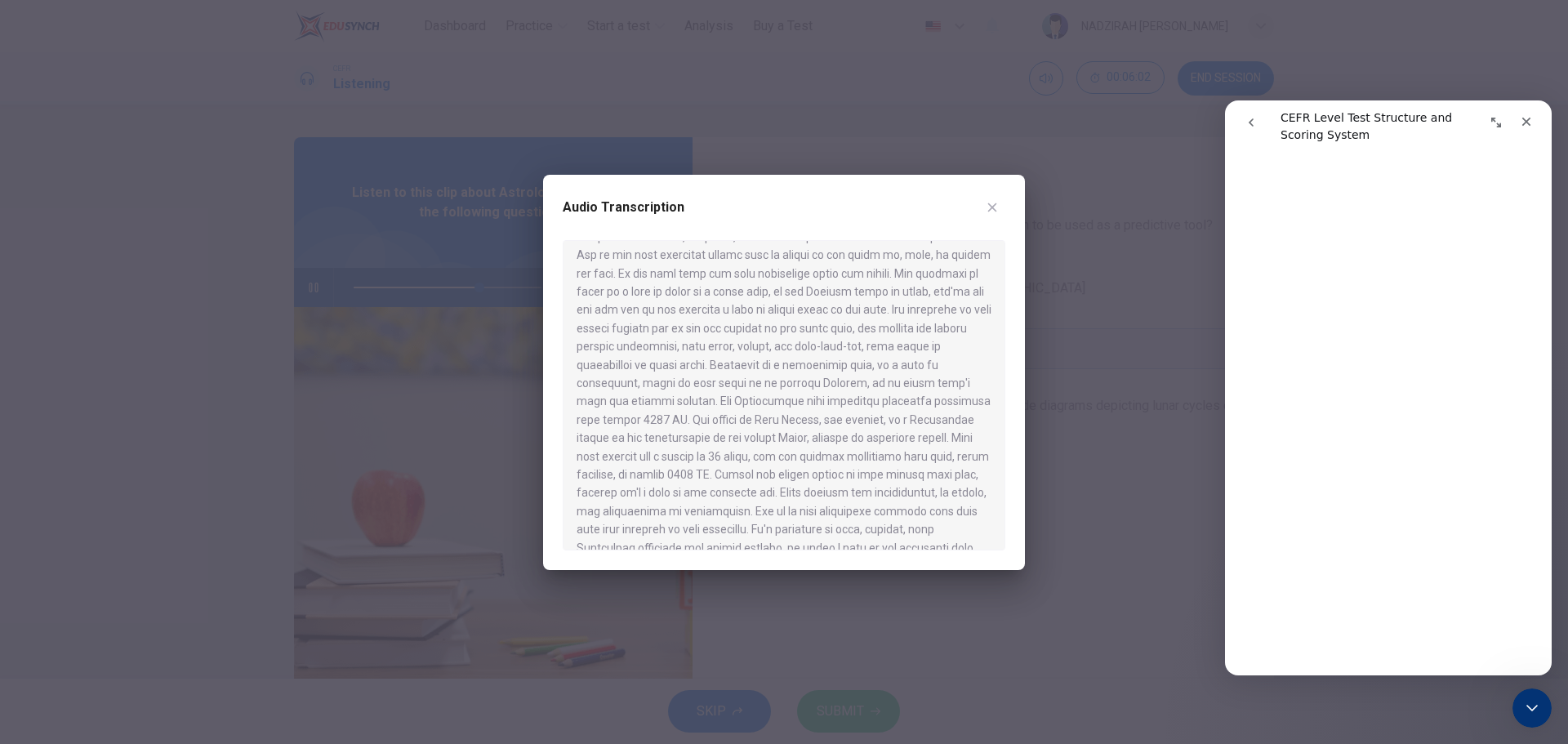
scroll to position [408, 0]
click at [1074, 478] on div at bounding box center [784, 372] width 1568 height 744
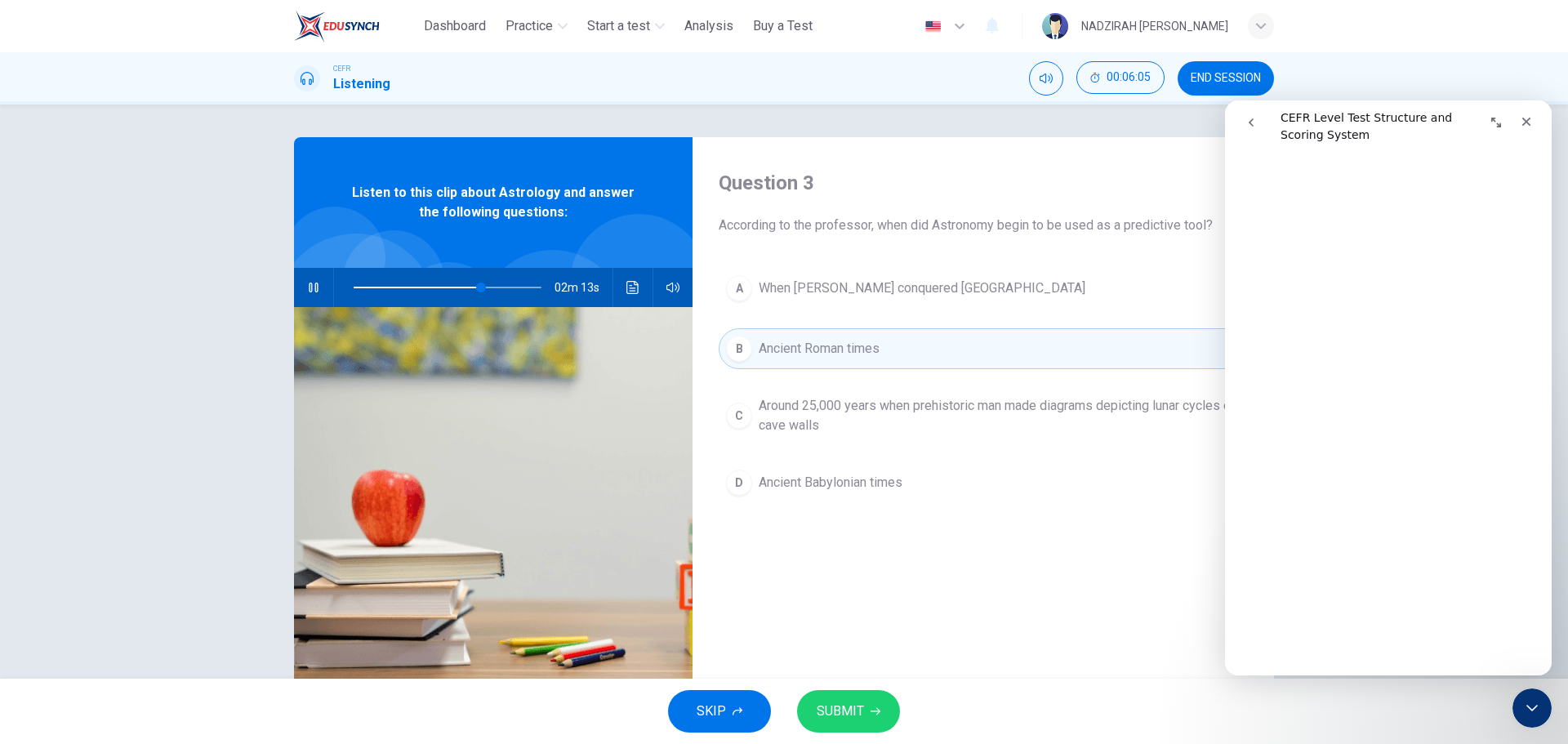
click at [867, 483] on span "Ancient Babylonian times" at bounding box center [830, 482] width 143 height 19
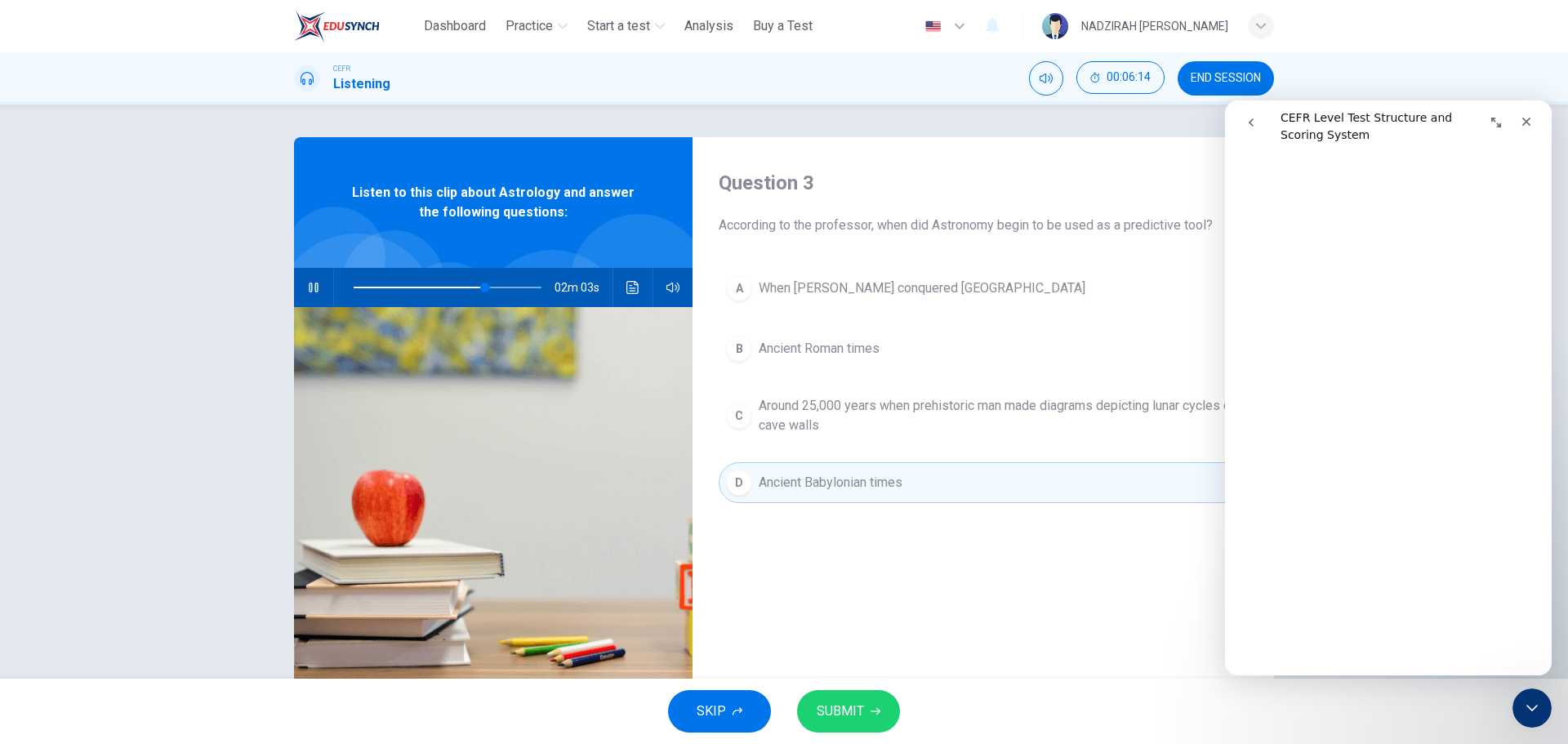
click at [831, 712] on span "SUBMIT" at bounding box center [841, 710] width 47 height 23
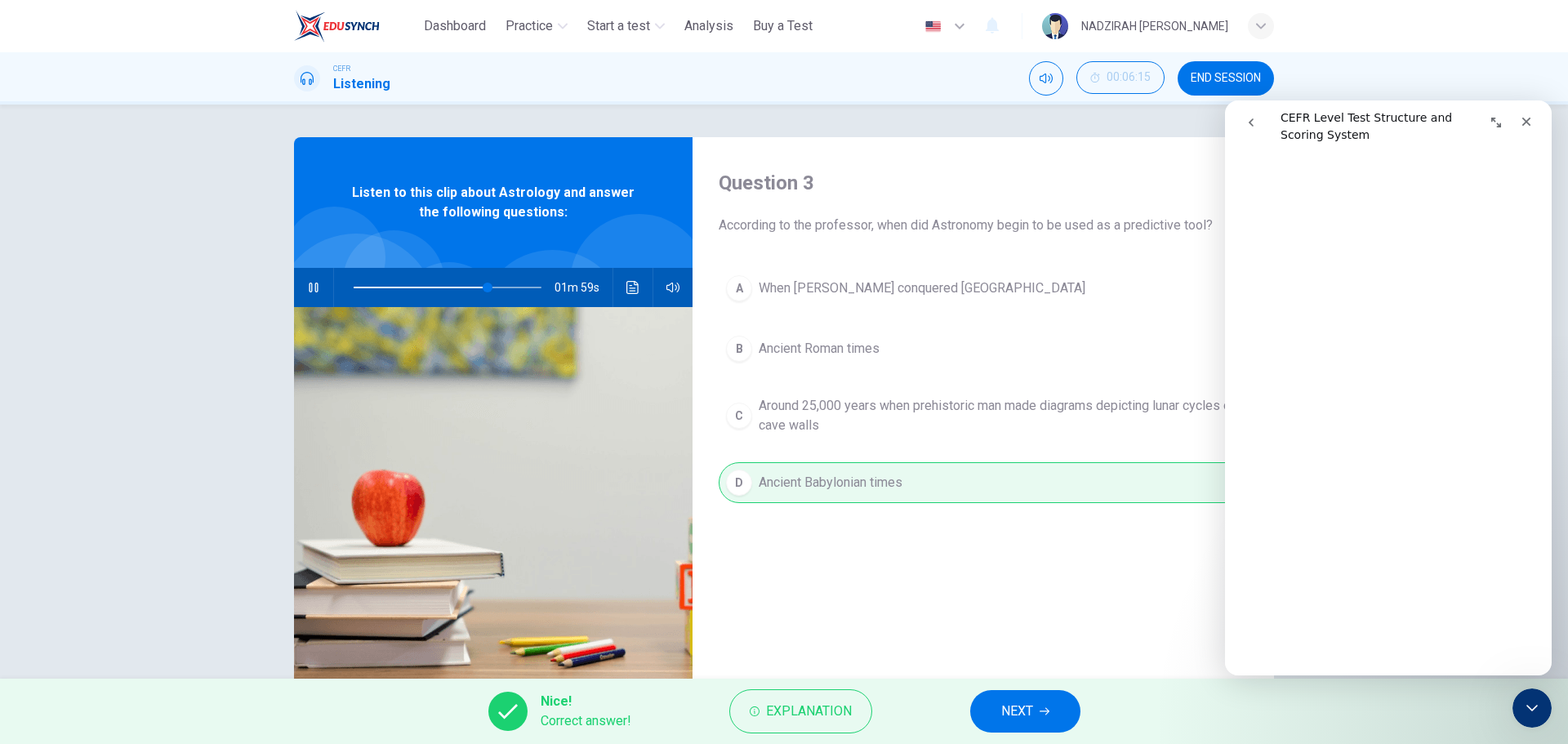
click at [1008, 711] on span "NEXT" at bounding box center [1018, 710] width 32 height 23
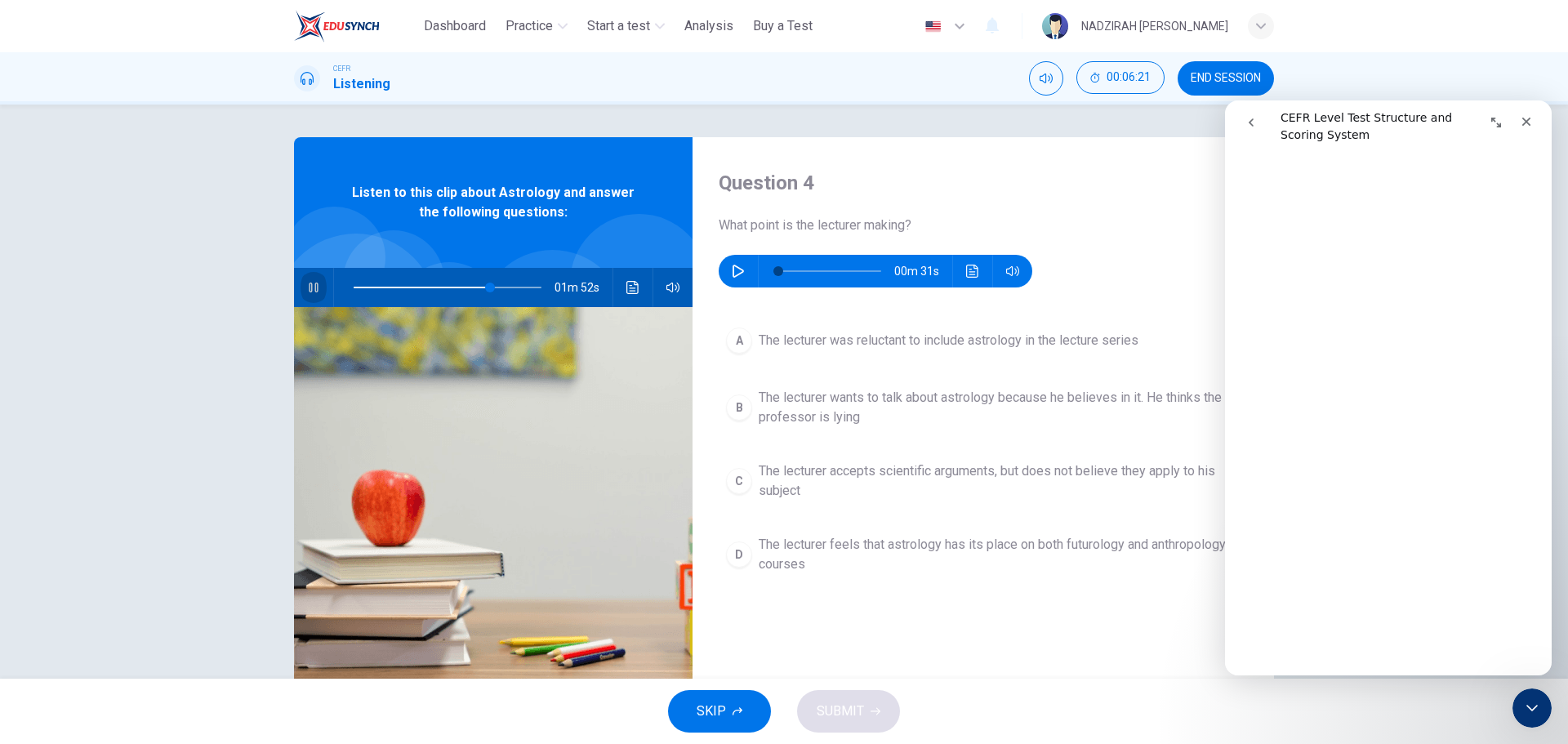
click at [314, 294] on button "button" at bounding box center [313, 287] width 26 height 39
type input "**"
click at [732, 268] on icon "button" at bounding box center [738, 271] width 12 height 13
type input "**"
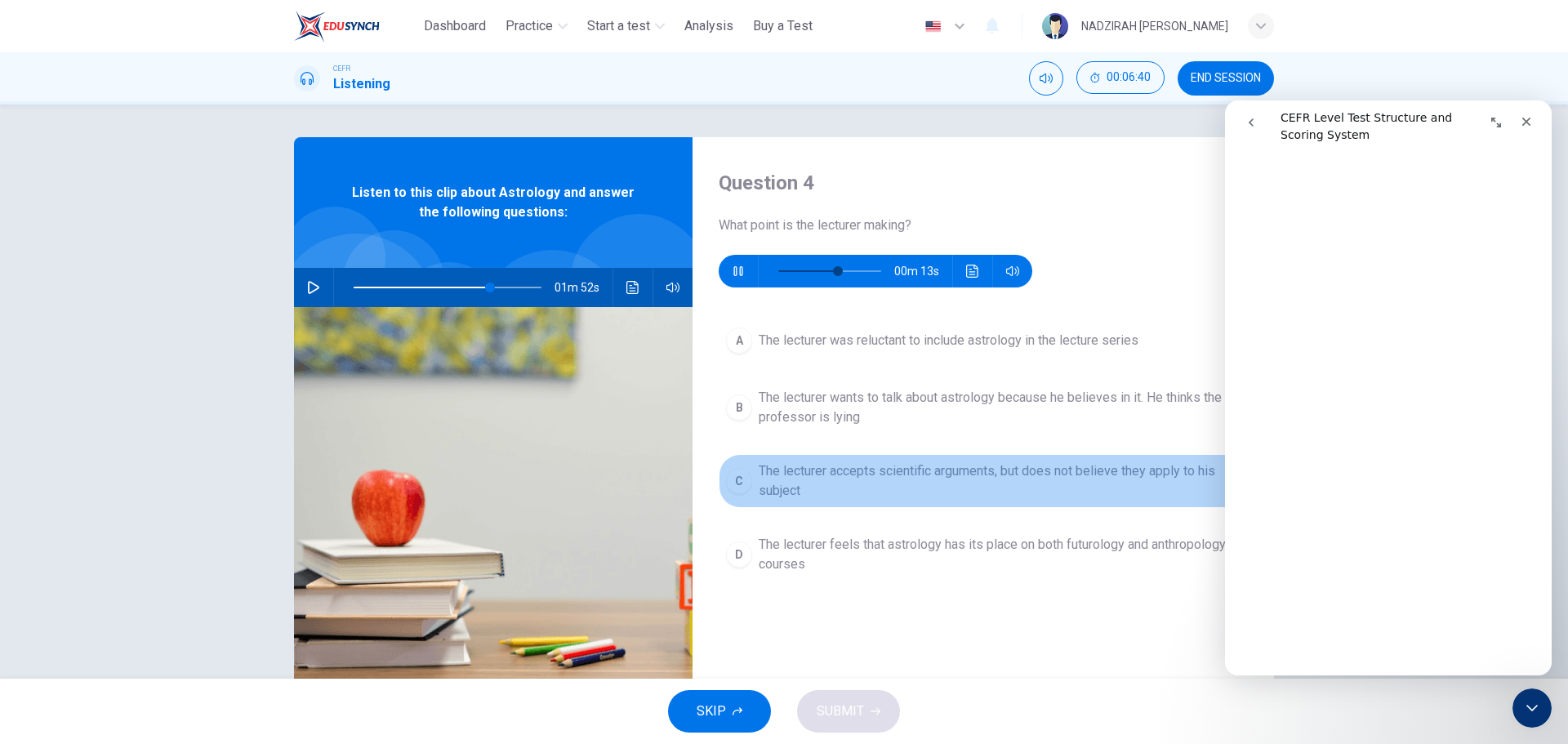
click at [836, 488] on span "The lecturer accepts scientific arguments, but does not believe they apply to h…" at bounding box center [999, 481] width 482 height 39
type input "**"
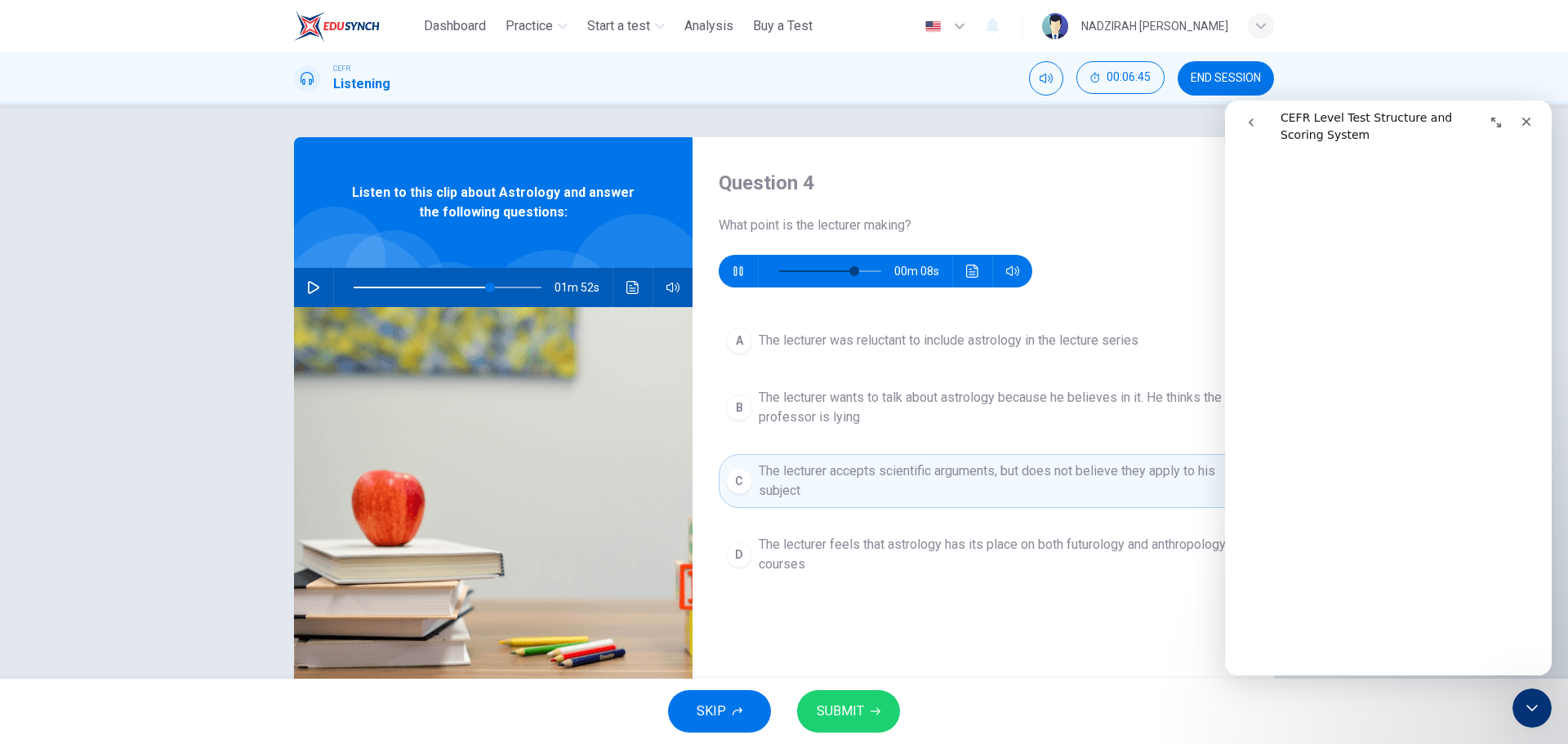
type input "**"
click at [856, 336] on span "The lecturer was reluctant to include astrology in the lecture series" at bounding box center [948, 340] width 380 height 19
type input "**"
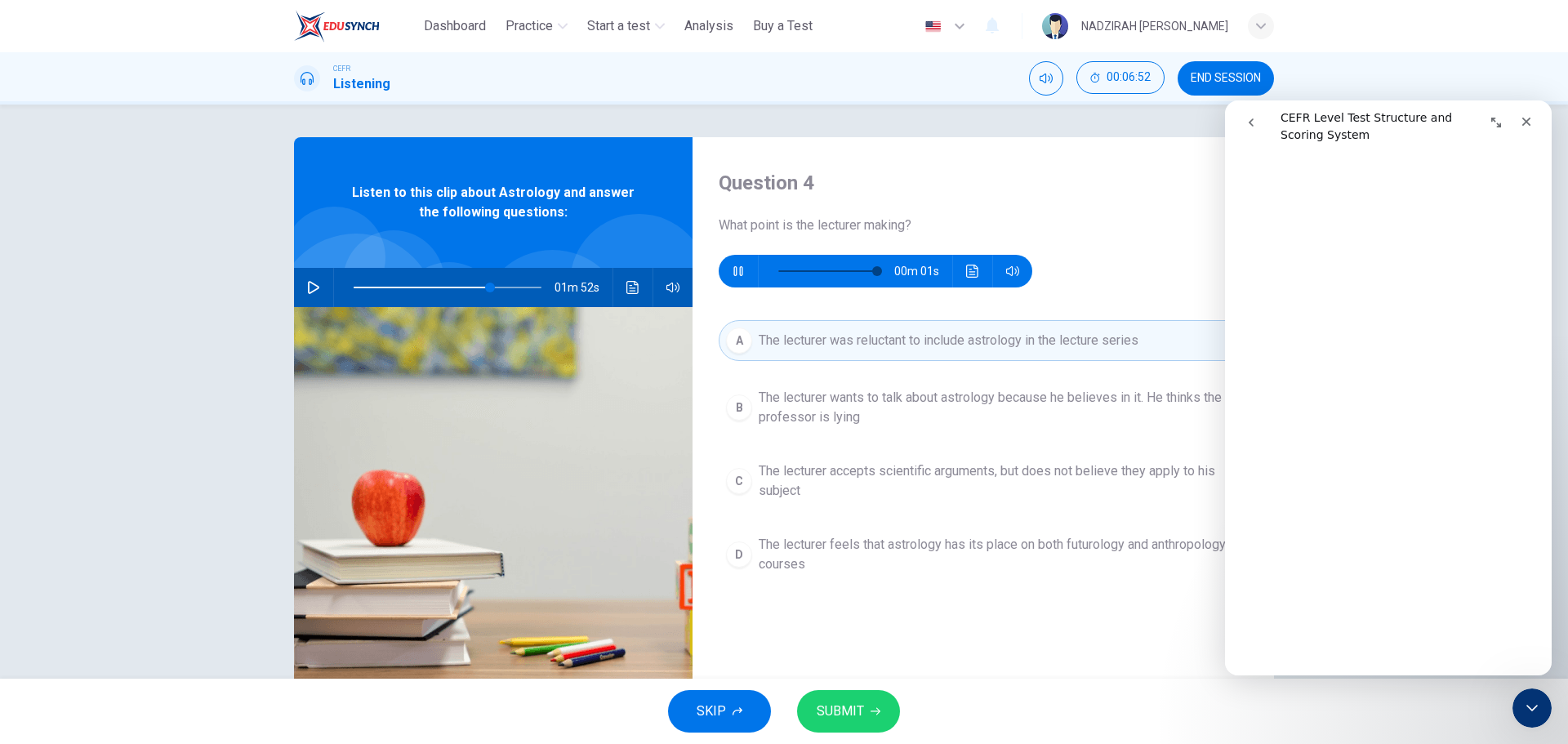
type input "*"
click at [868, 702] on button "SUBMIT" at bounding box center [848, 711] width 103 height 43
type input "**"
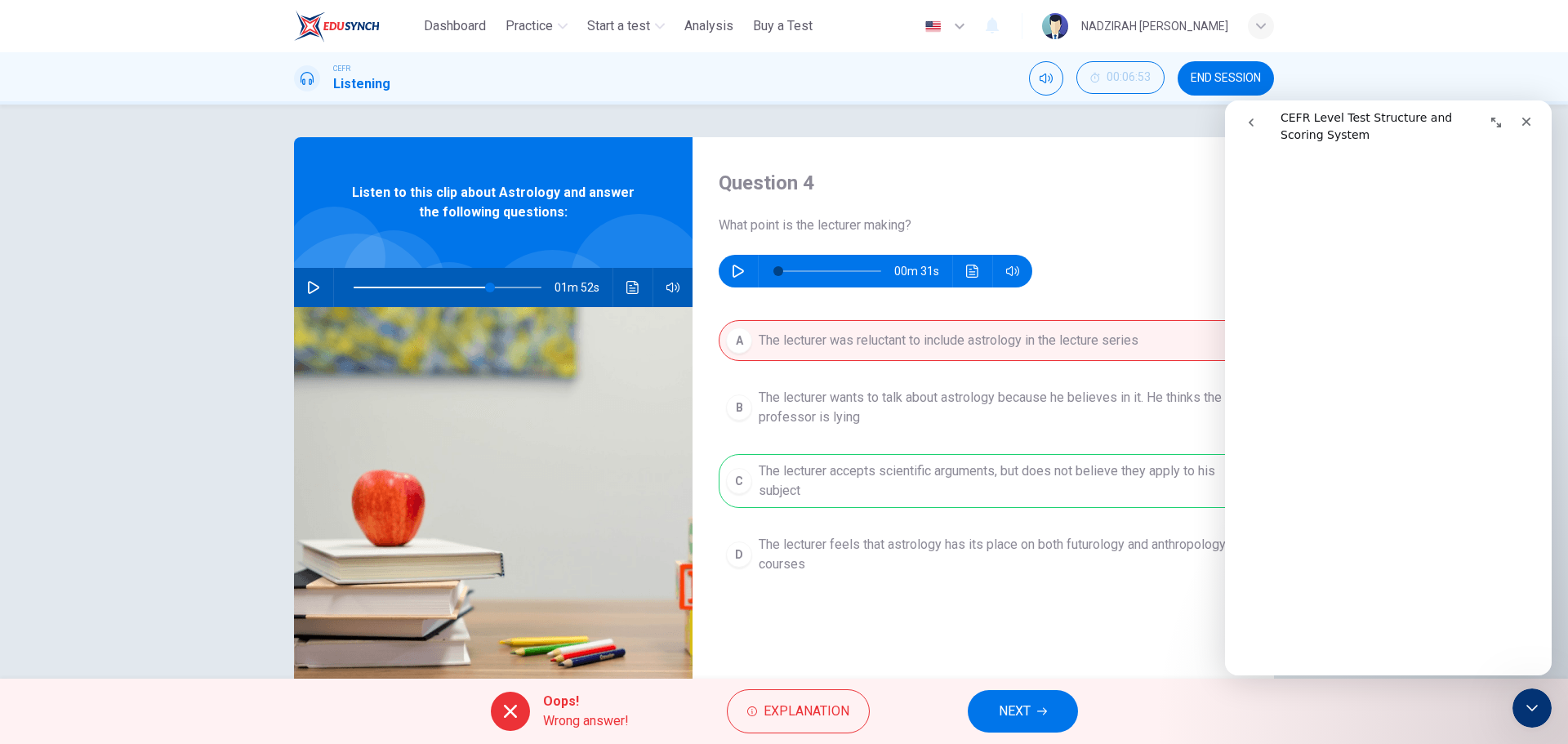
click at [888, 497] on div "A The lecturer was reluctant to include astrology in the lecture series B The l…" at bounding box center [983, 467] width 529 height 294
click at [890, 497] on div "A The lecturer was reluctant to include astrology in the lecture series B The l…" at bounding box center [983, 467] width 529 height 294
click at [1046, 715] on icon "button" at bounding box center [1042, 711] width 10 height 10
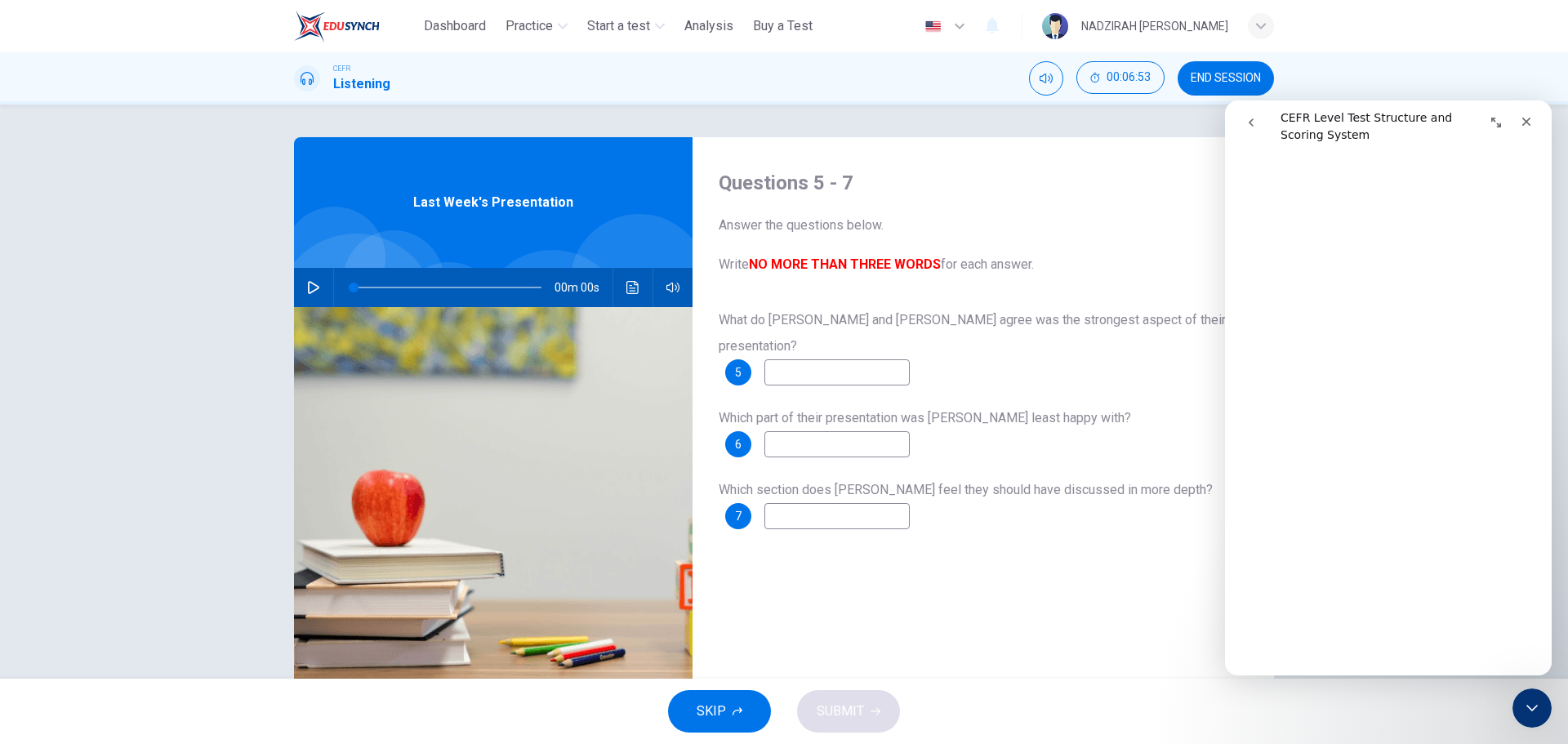
click at [308, 293] on icon "button" at bounding box center [314, 288] width 12 height 13
click at [730, 705] on button "SKIP" at bounding box center [719, 711] width 103 height 43
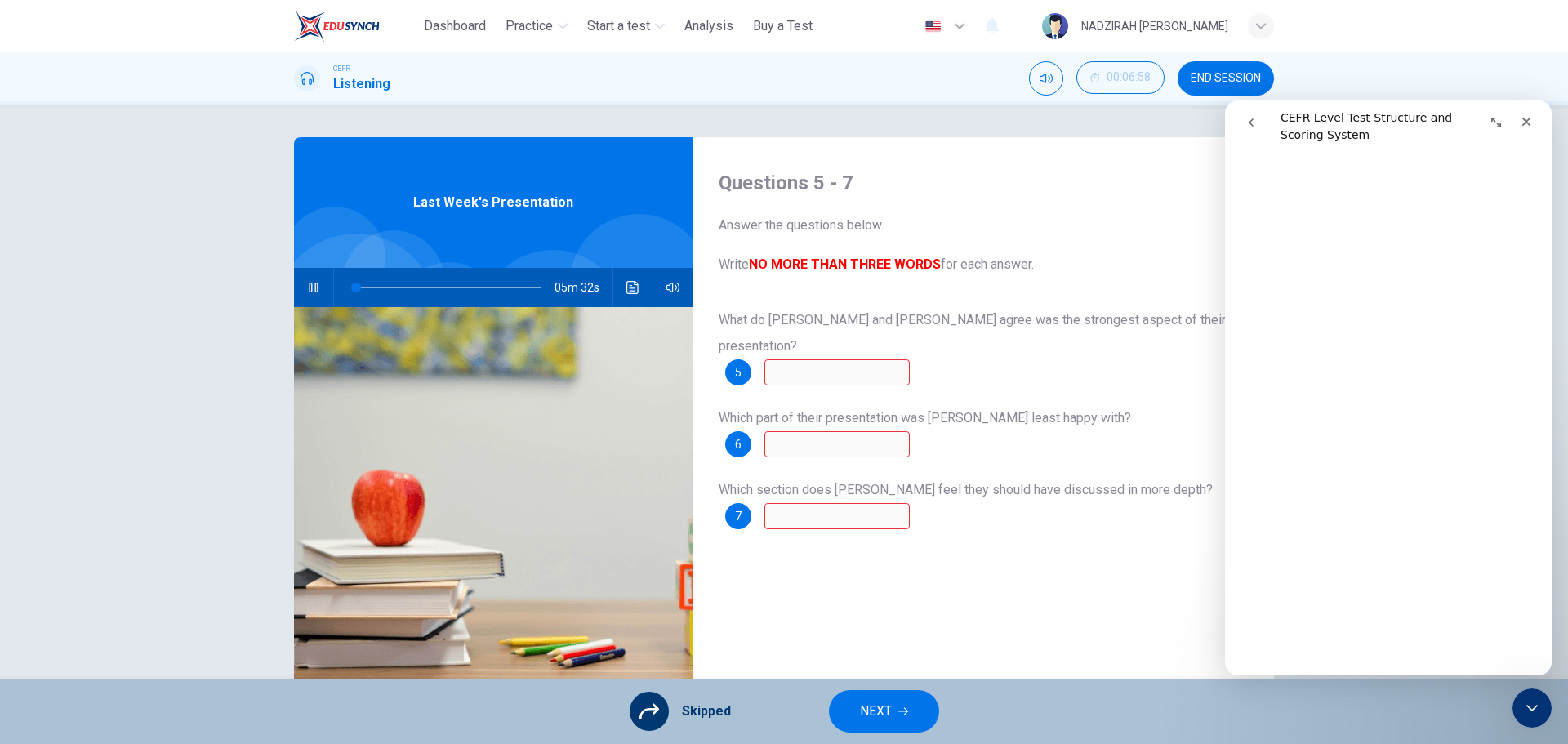
click at [860, 706] on span "NEXT" at bounding box center [876, 710] width 32 height 23
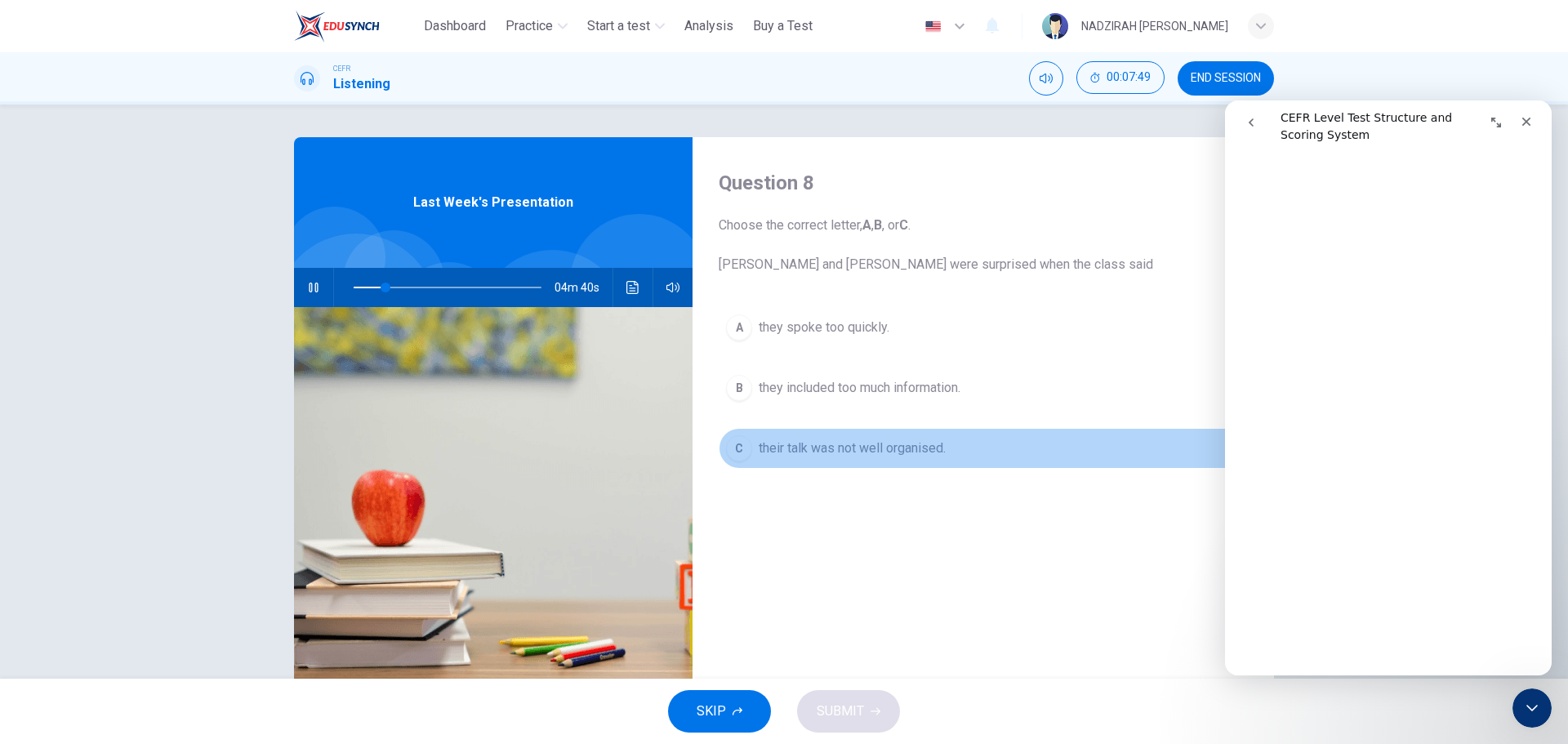
click at [865, 465] on button "C their talk was not well organised." at bounding box center [983, 448] width 529 height 41
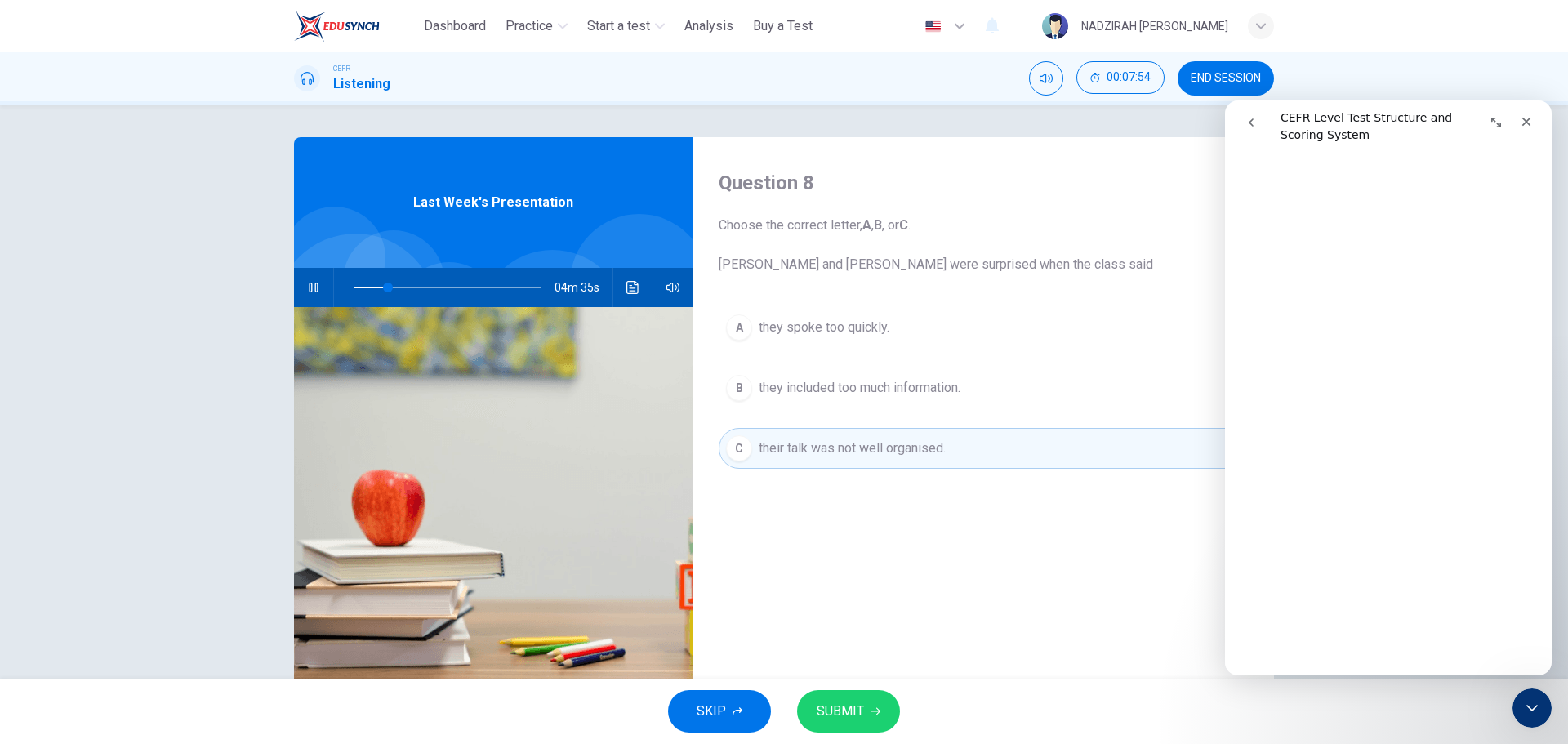
scroll to position [490, 0]
click at [934, 393] on span "they included too much information." at bounding box center [859, 388] width 201 height 19
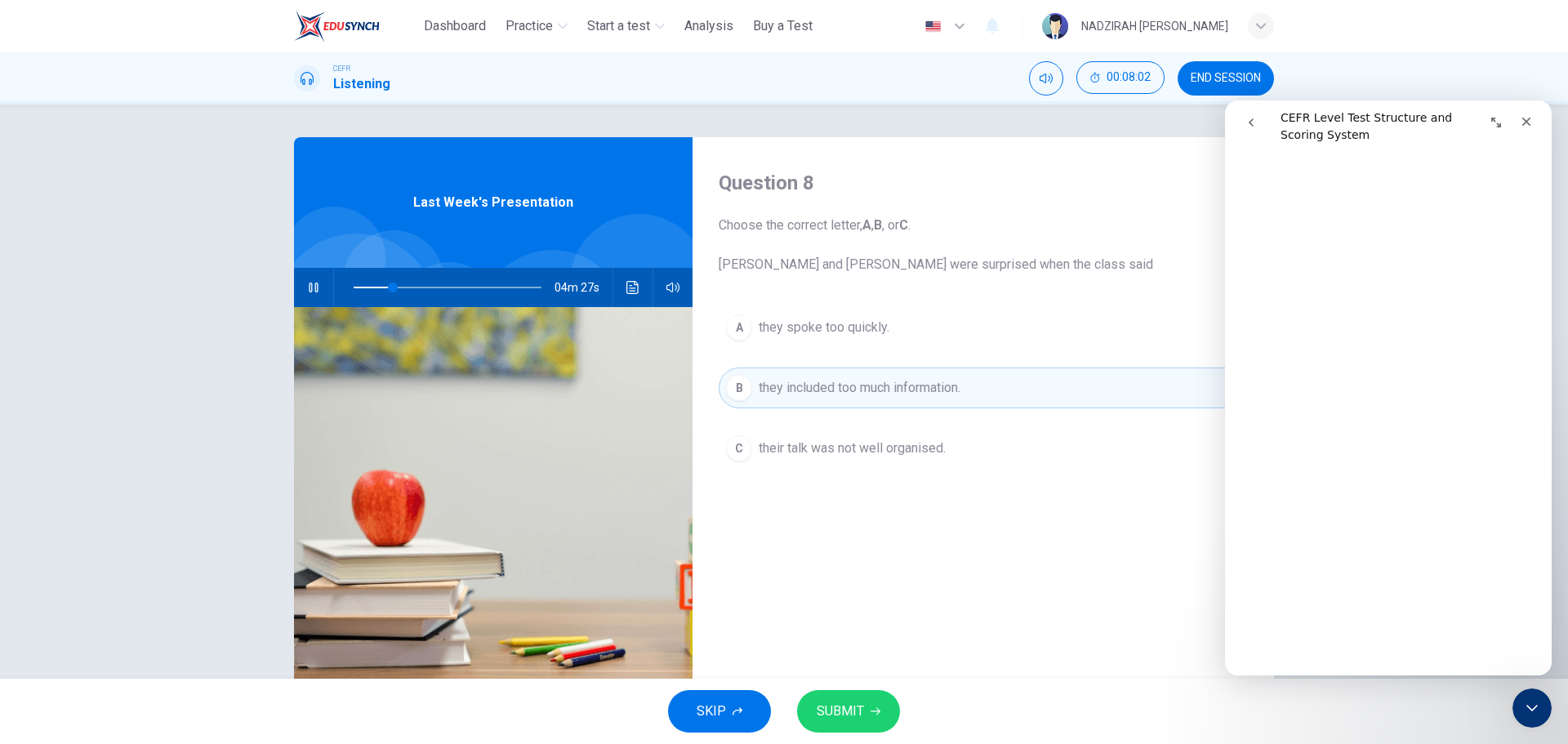
scroll to position [571, 0]
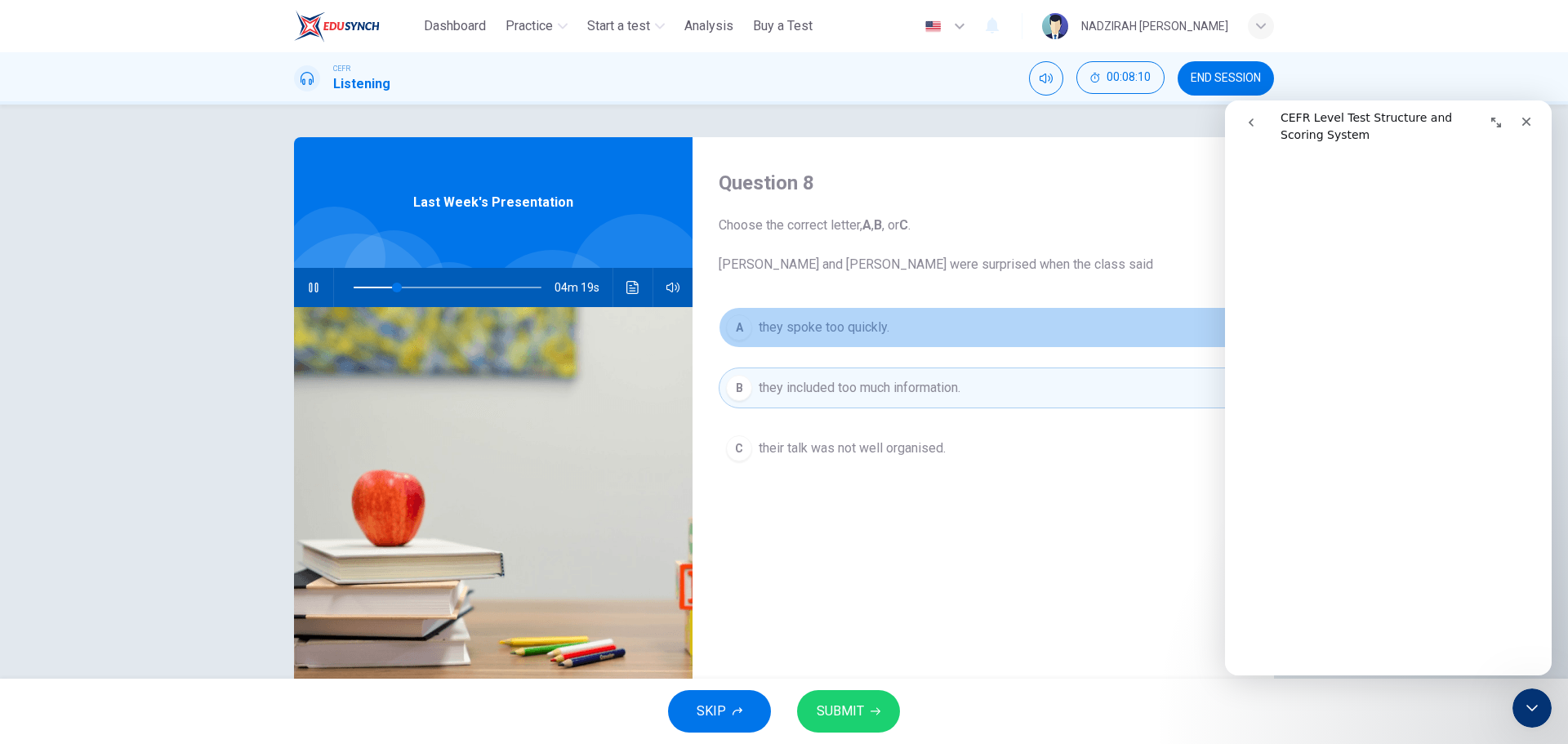
click at [1034, 338] on button "A they spoke too quickly." at bounding box center [983, 327] width 529 height 41
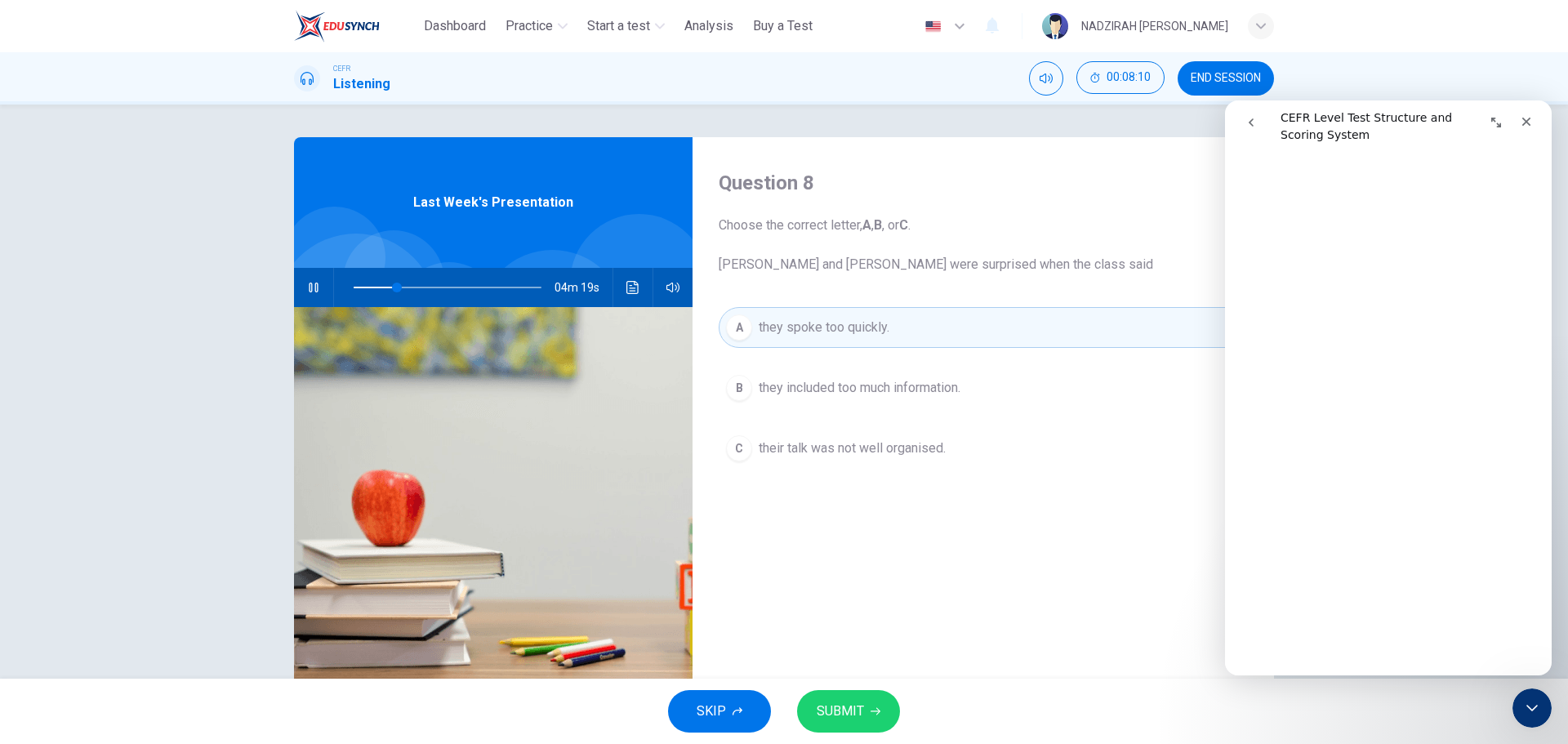
click at [1034, 387] on button "B they included too much information." at bounding box center [983, 388] width 529 height 41
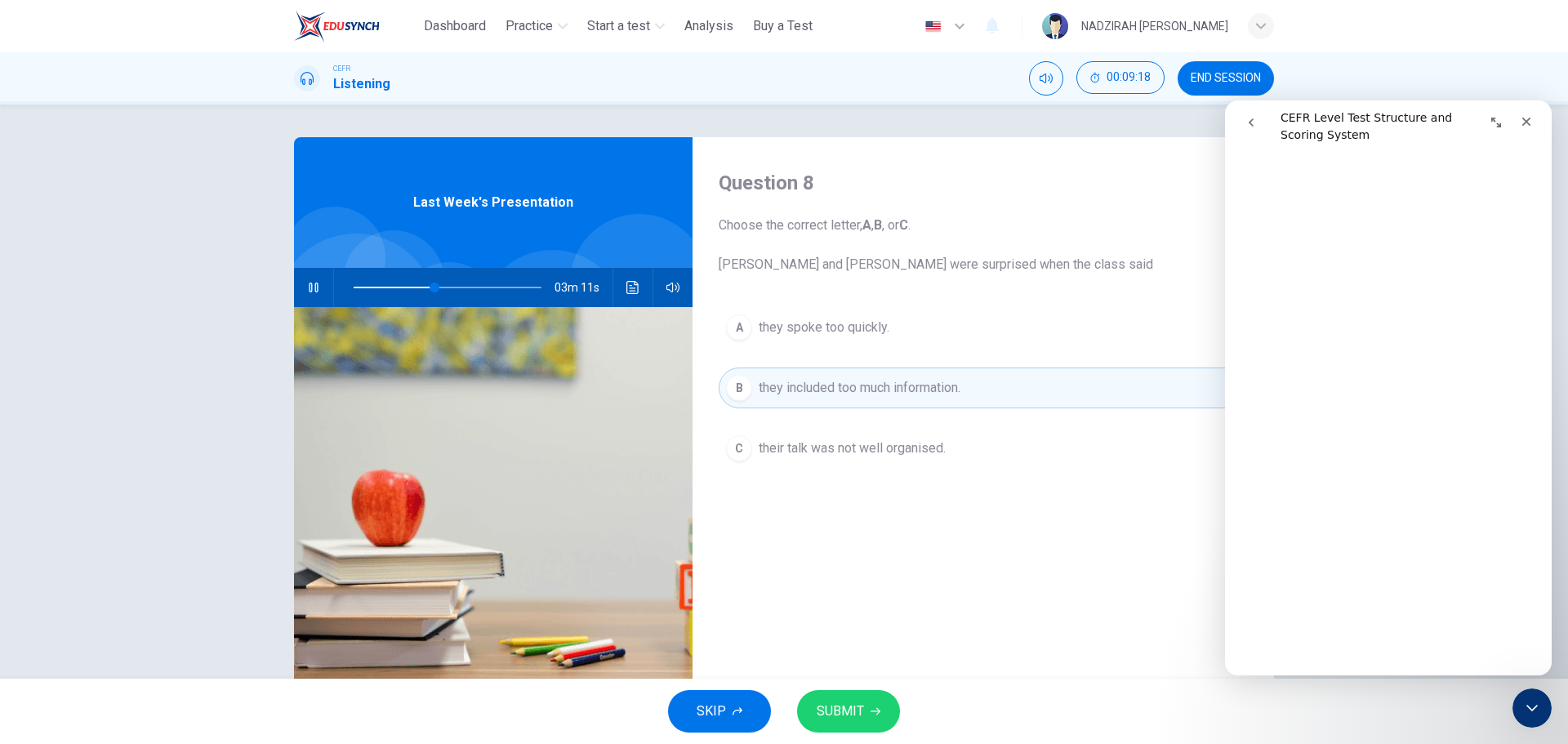
click at [903, 455] on span "their talk was not well organised." at bounding box center [852, 448] width 187 height 19
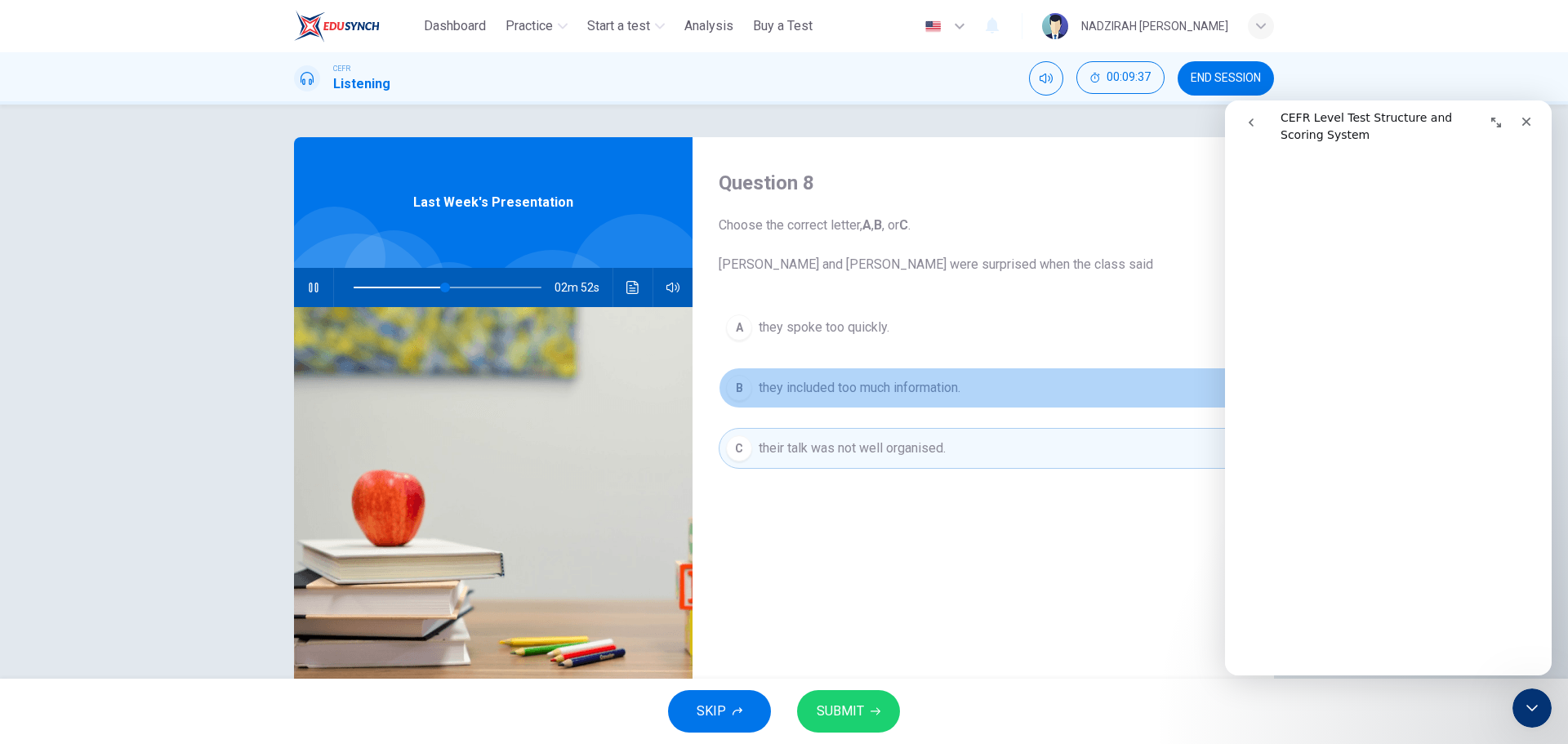
click at [894, 392] on span "they included too much information." at bounding box center [859, 388] width 201 height 19
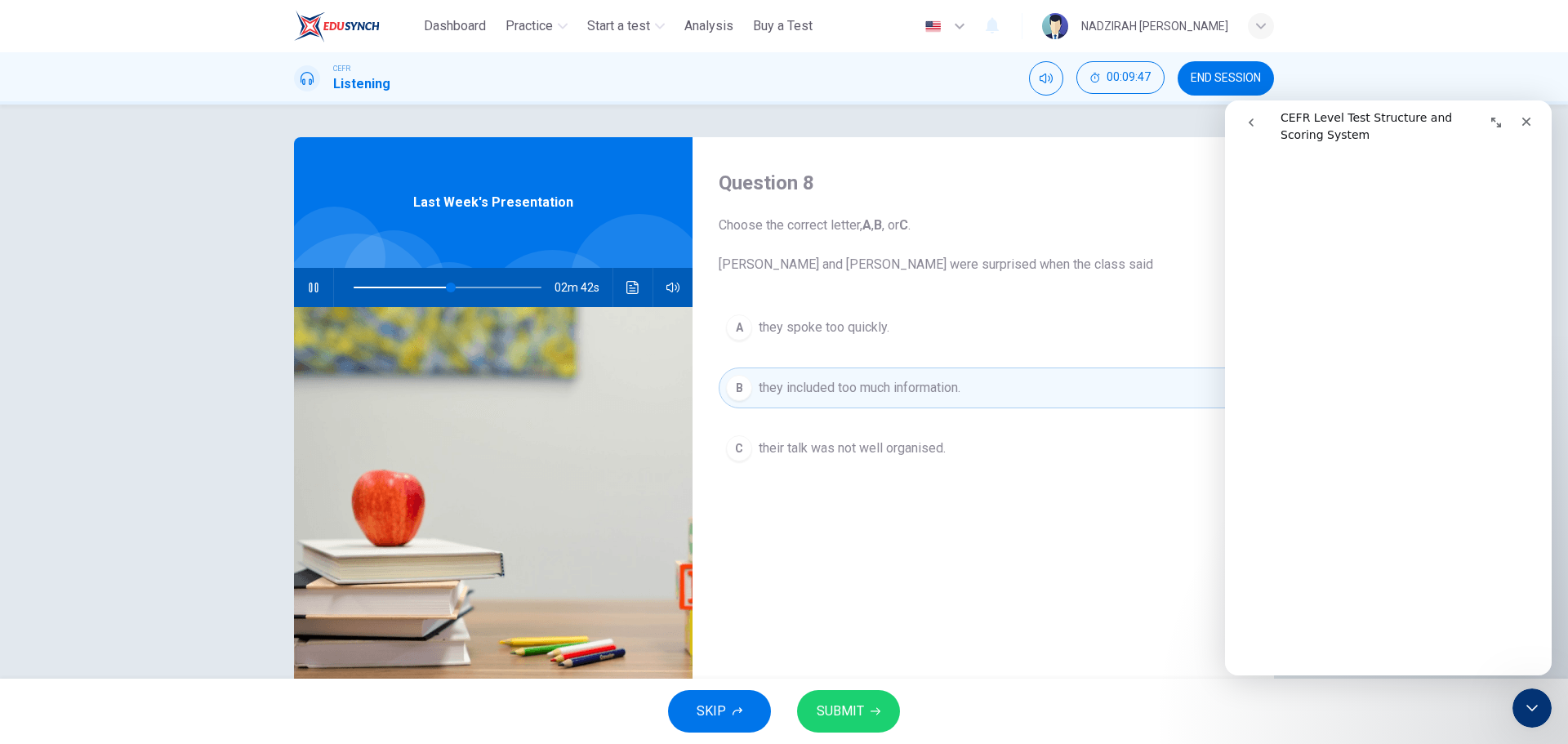
click at [890, 346] on button "A they spoke too quickly." at bounding box center [983, 327] width 529 height 41
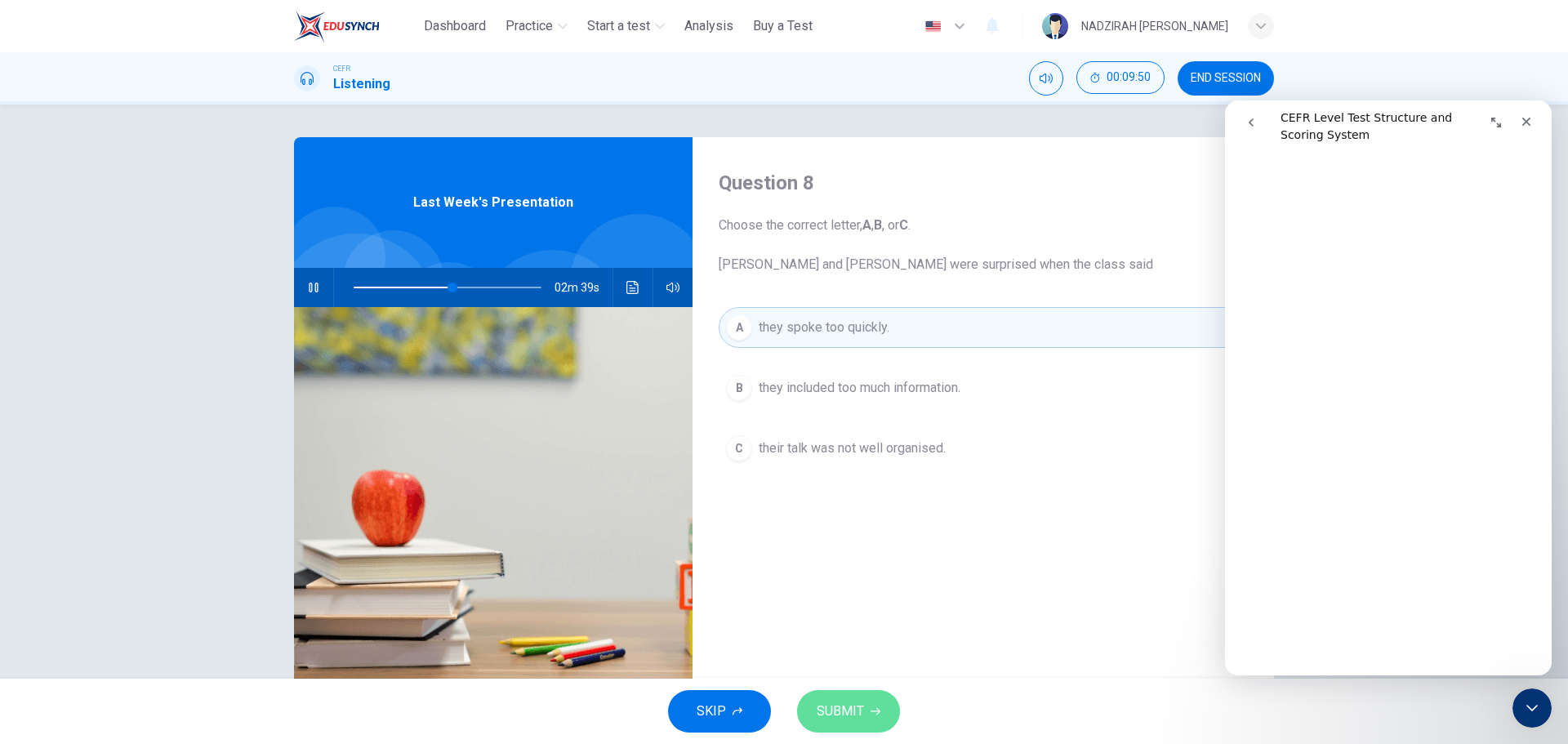
click at [874, 710] on icon "button" at bounding box center [876, 711] width 10 height 10
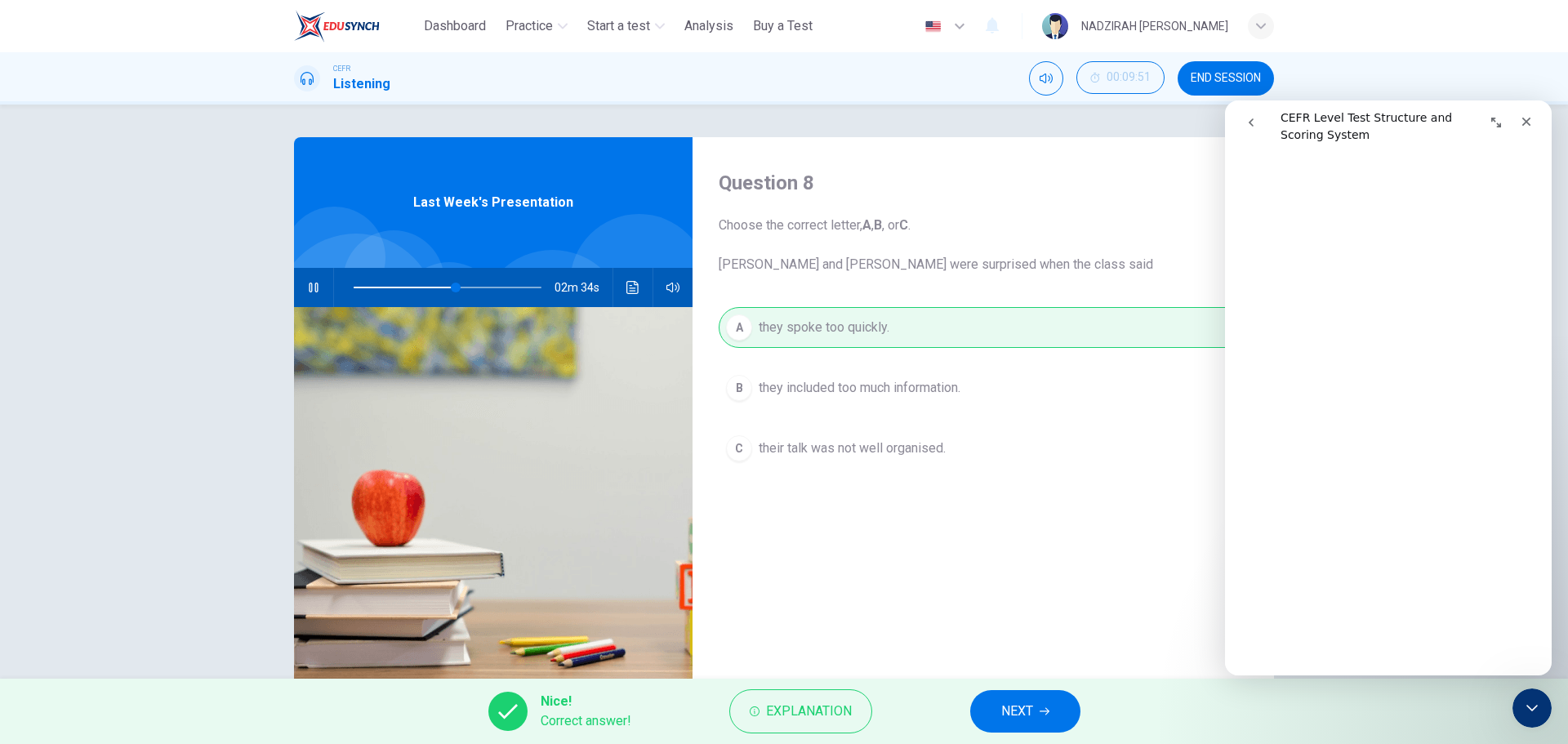
click at [998, 705] on button "NEXT" at bounding box center [1025, 711] width 110 height 43
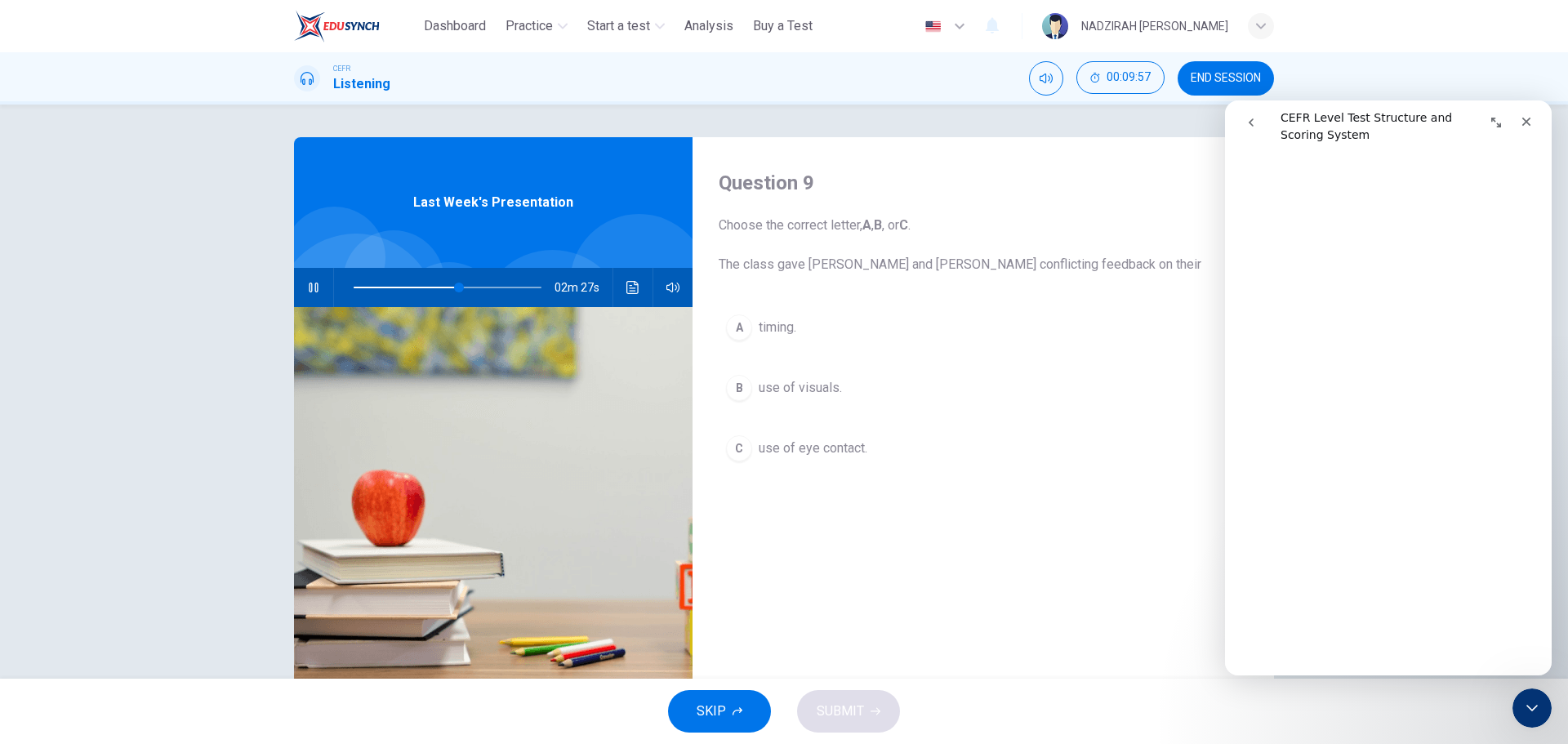
click at [852, 447] on span "use of eye contact." at bounding box center [812, 448] width 108 height 19
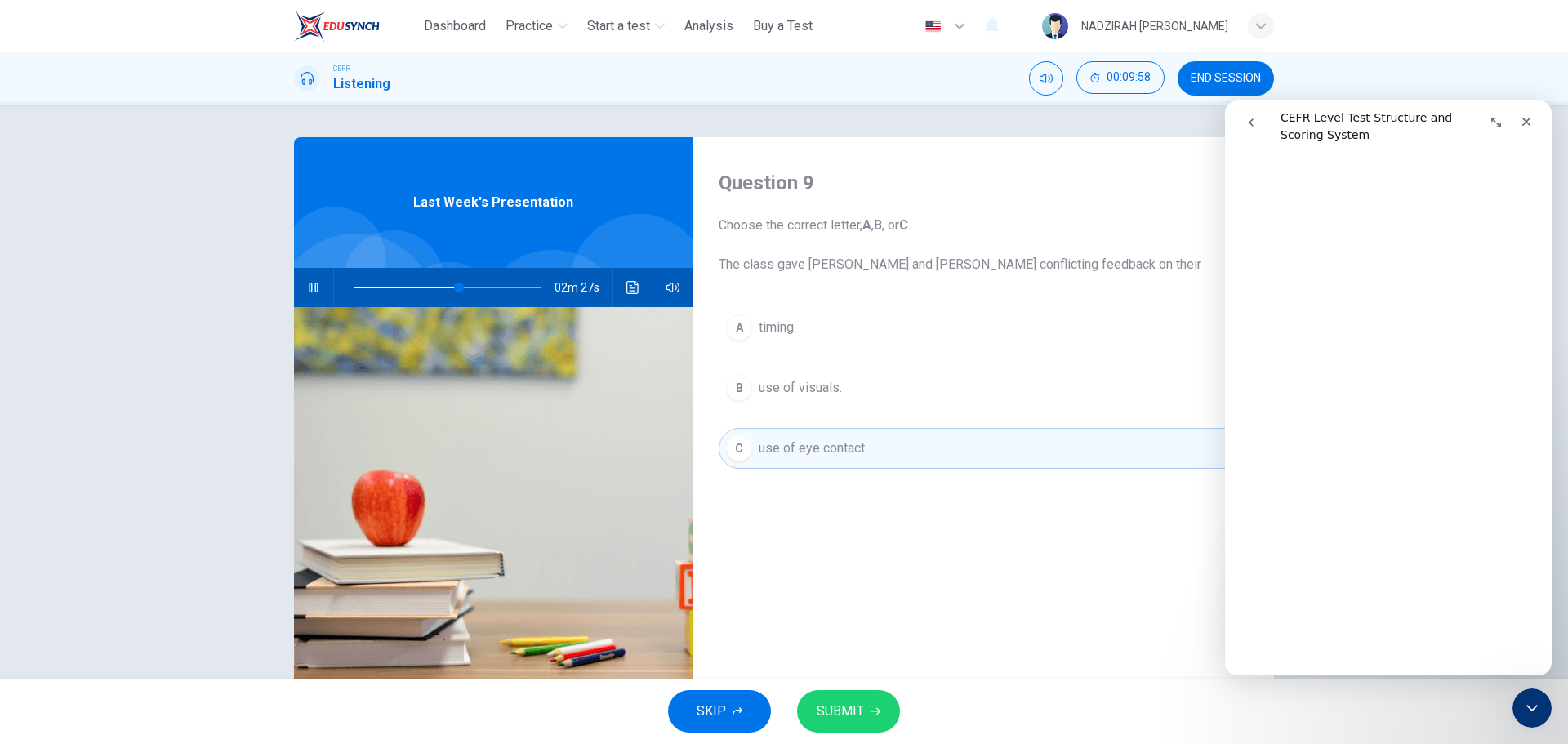
click at [858, 690] on button "SUBMIT" at bounding box center [848, 711] width 103 height 43
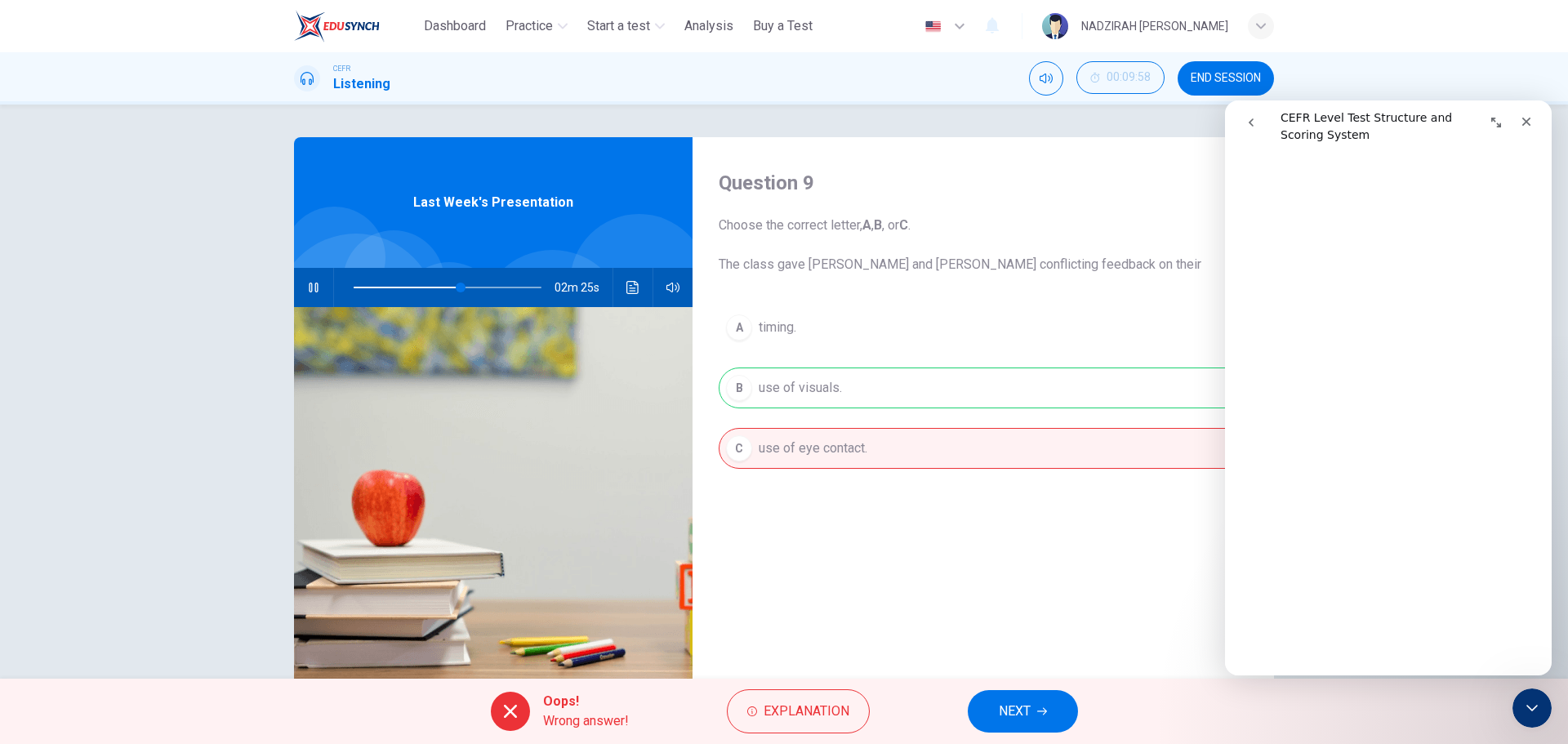
click at [844, 387] on div "A timing. B use of visuals. C use of eye contact." at bounding box center [983, 404] width 529 height 195
click at [1025, 715] on span "NEXT" at bounding box center [1015, 710] width 32 height 23
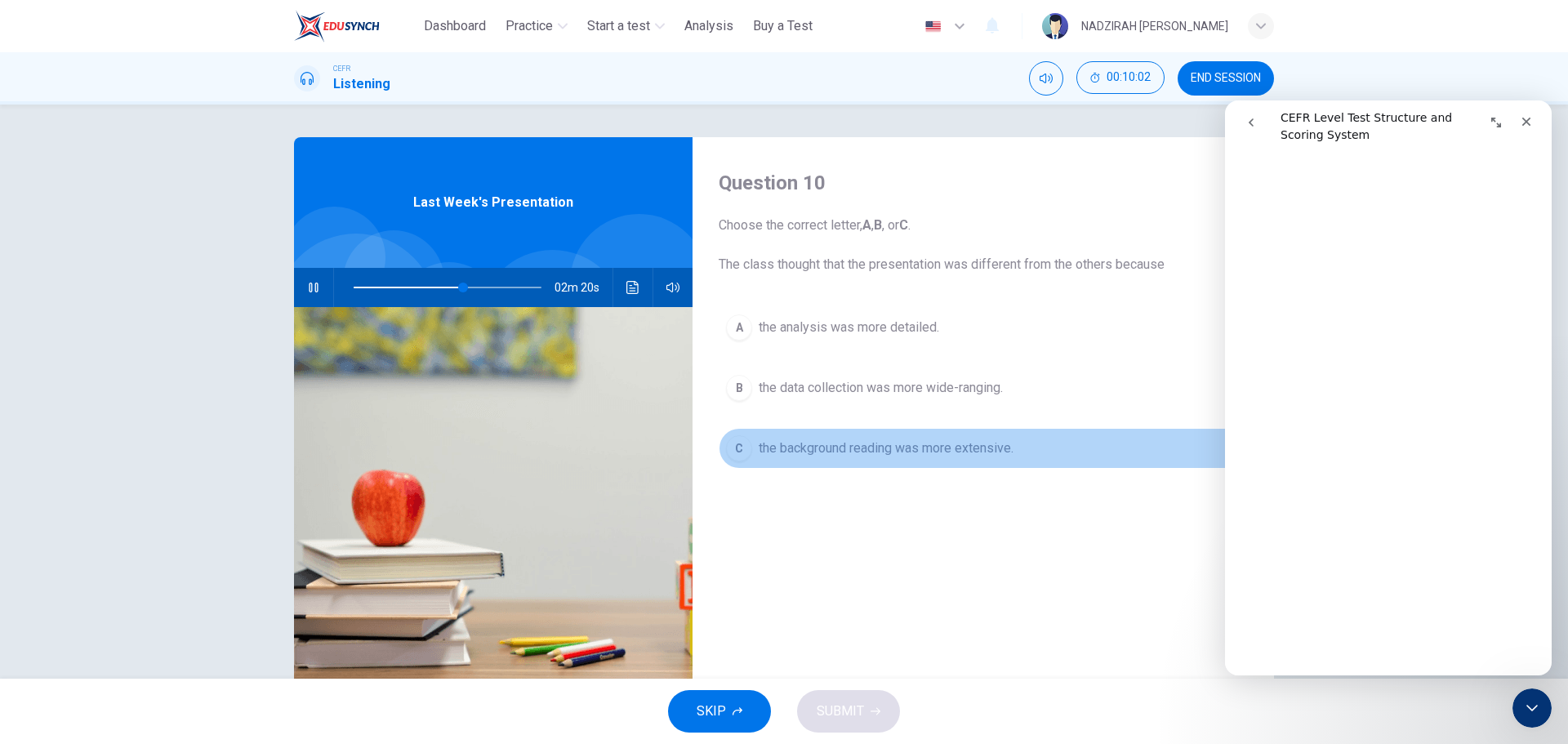
click at [812, 458] on button "C the background reading was more extensive." at bounding box center [983, 448] width 529 height 41
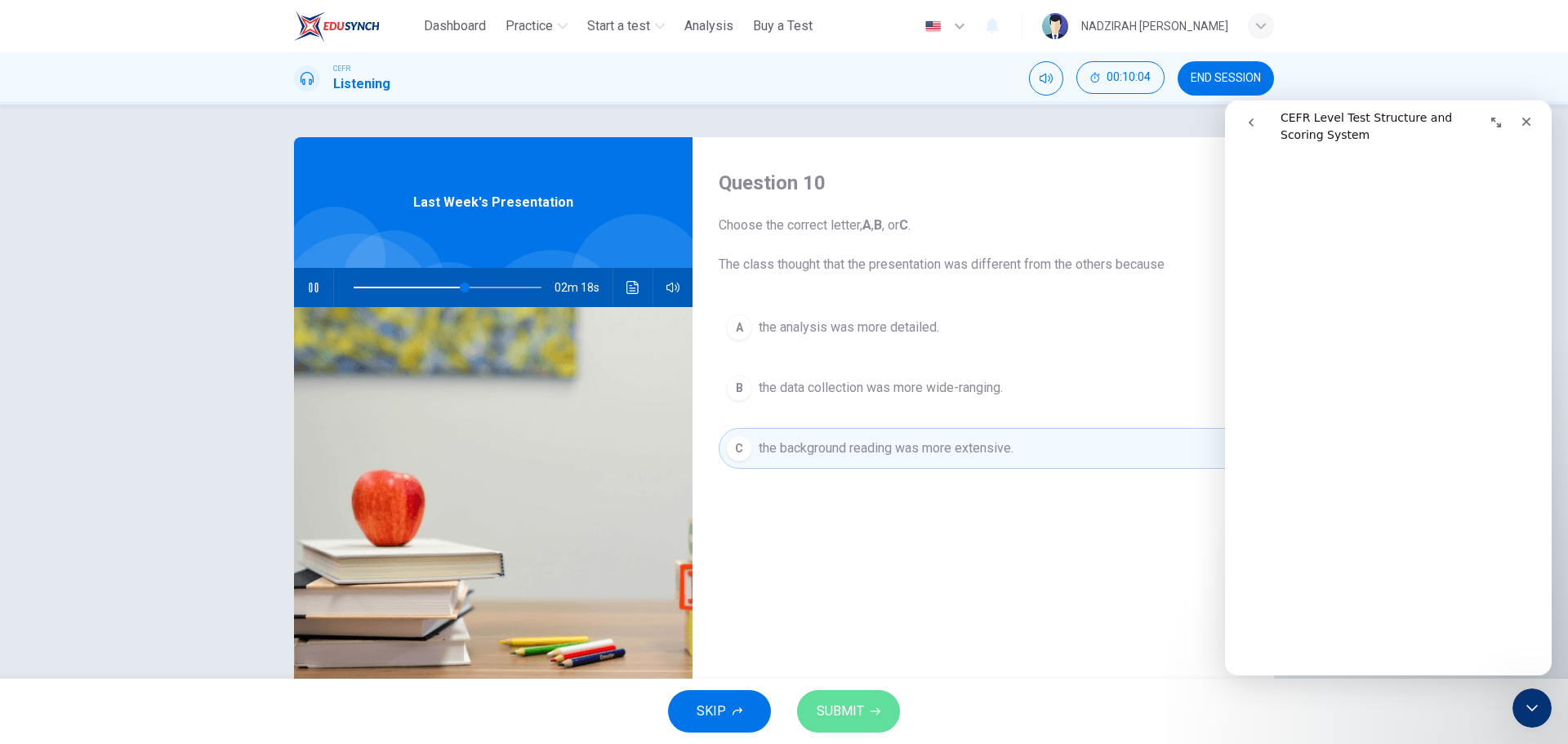
click at [879, 695] on button "SUBMIT" at bounding box center [848, 711] width 103 height 43
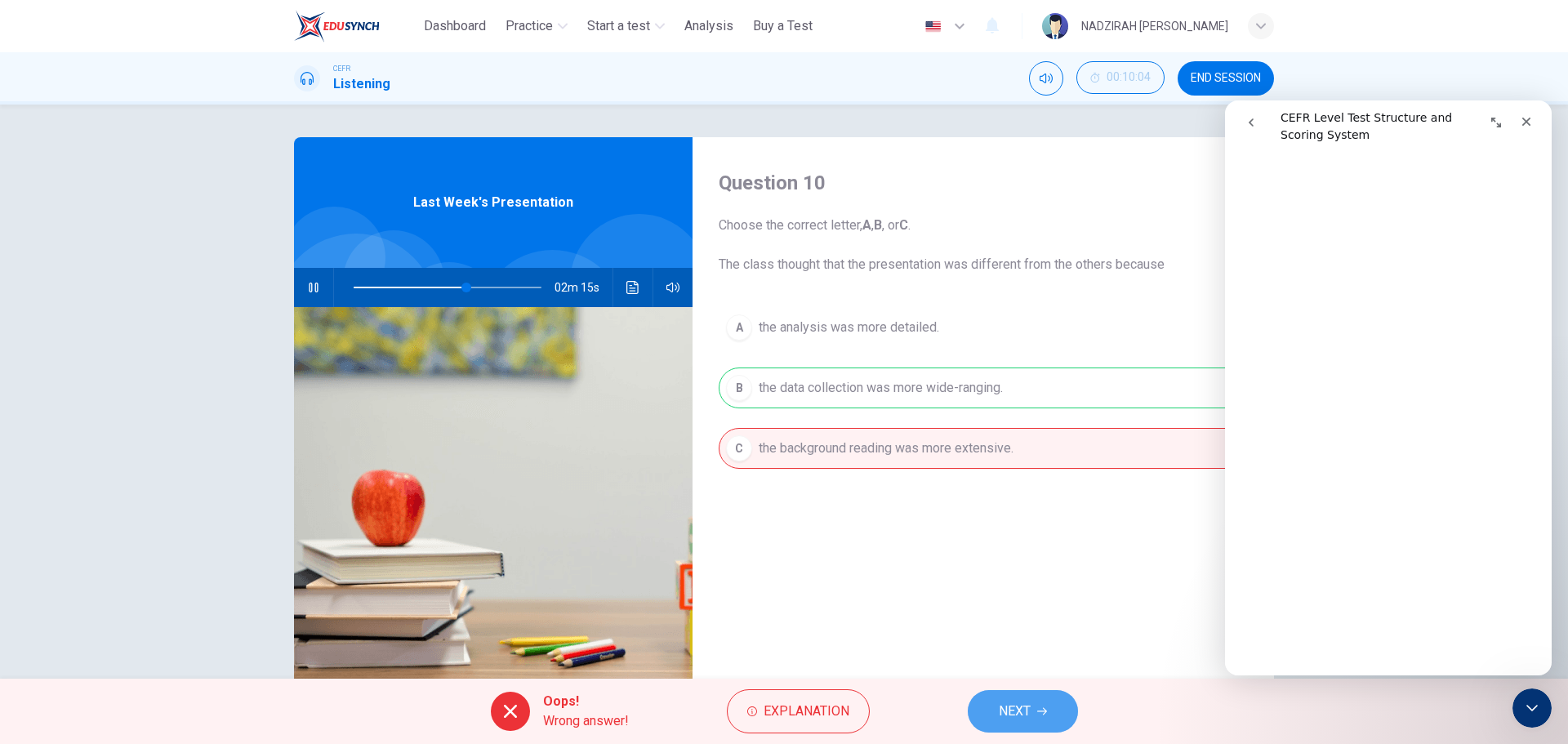
click at [1032, 695] on button "NEXT" at bounding box center [1023, 711] width 110 height 43
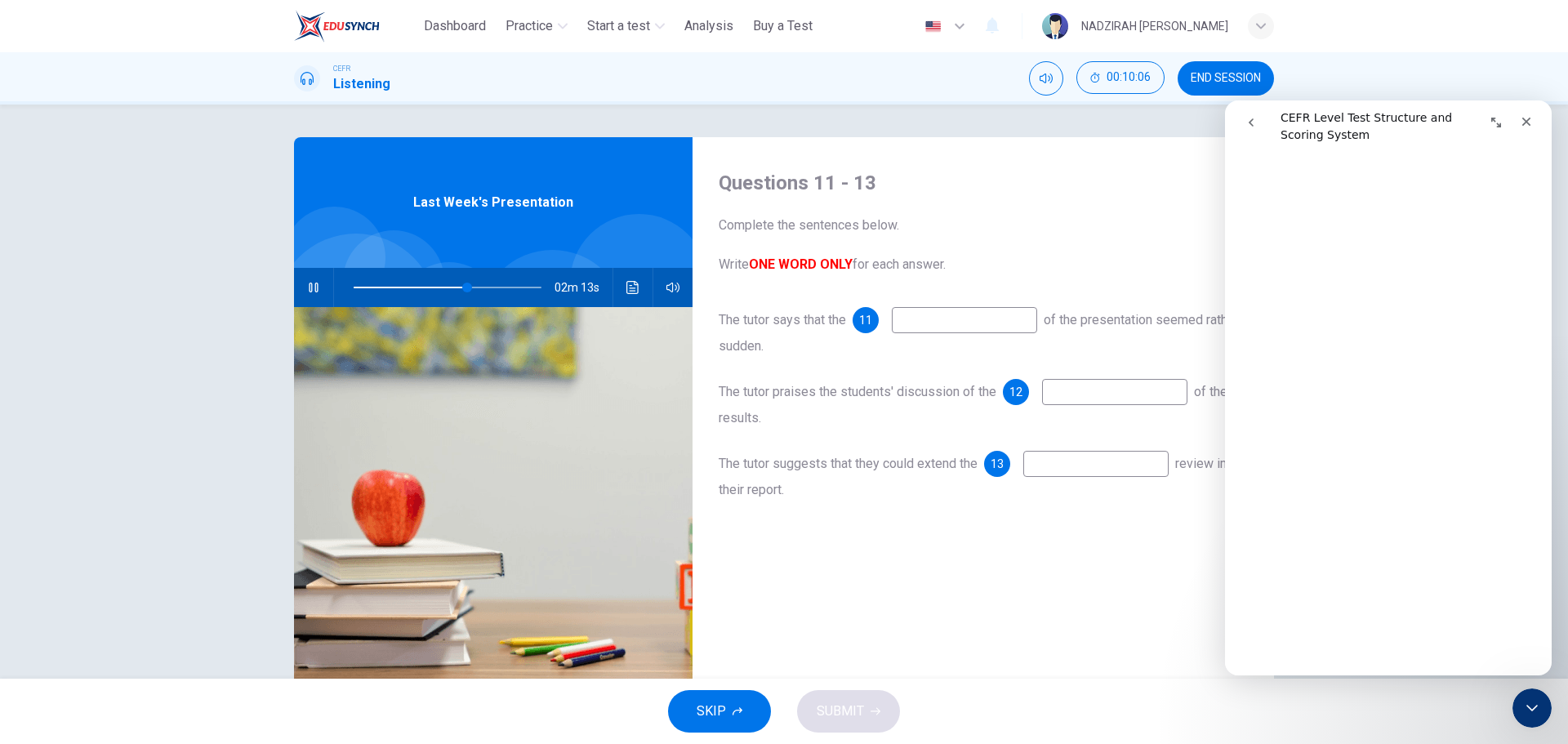
click at [998, 320] on input at bounding box center [964, 320] width 145 height 26
click at [1527, 702] on icon "Close Intercom Messenger" at bounding box center [1529, 705] width 19 height 19
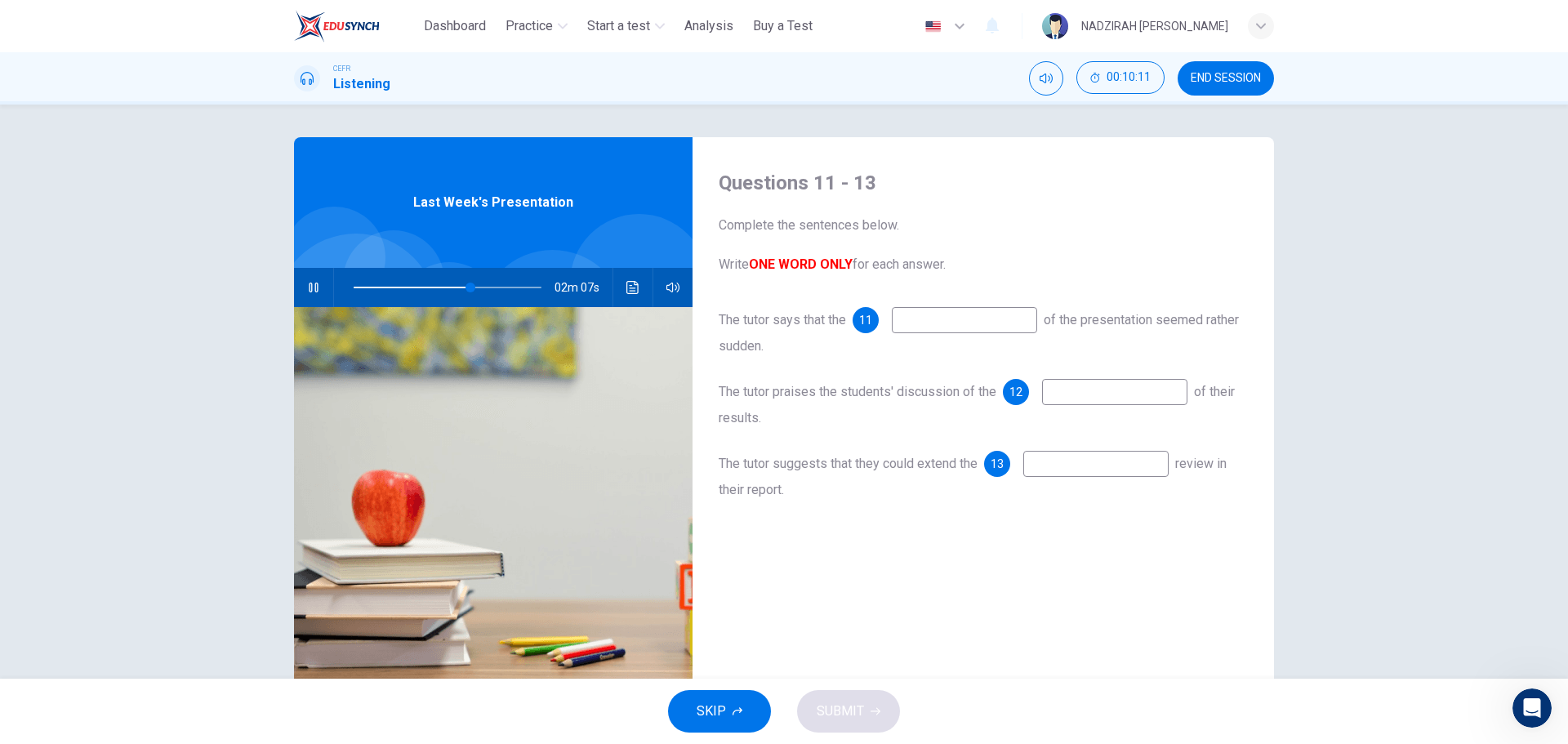
click at [1102, 396] on input at bounding box center [1114, 392] width 145 height 26
click at [728, 717] on button "SKIP" at bounding box center [719, 711] width 103 height 43
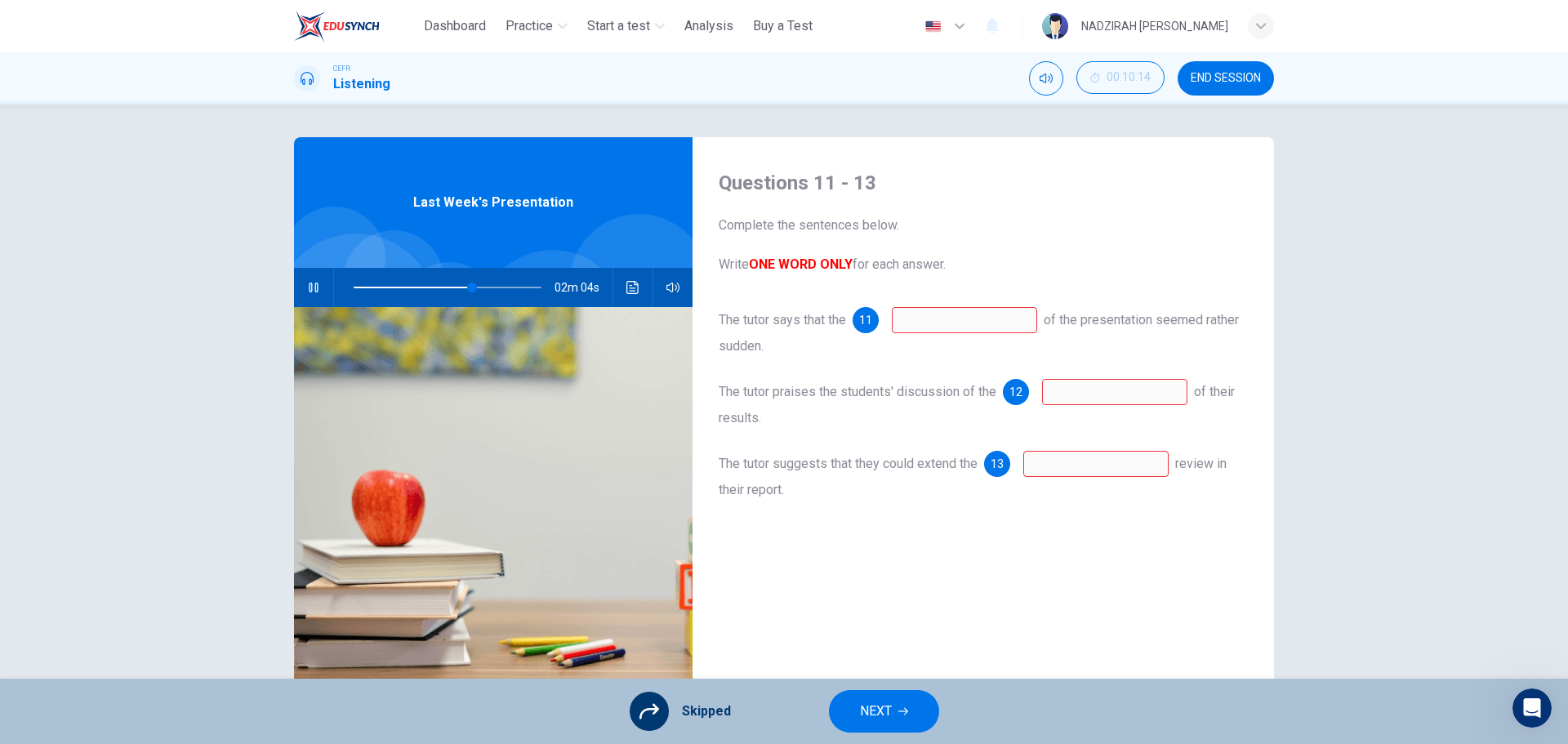
type input "**"
click at [886, 730] on button "NEXT" at bounding box center [883, 711] width 110 height 43
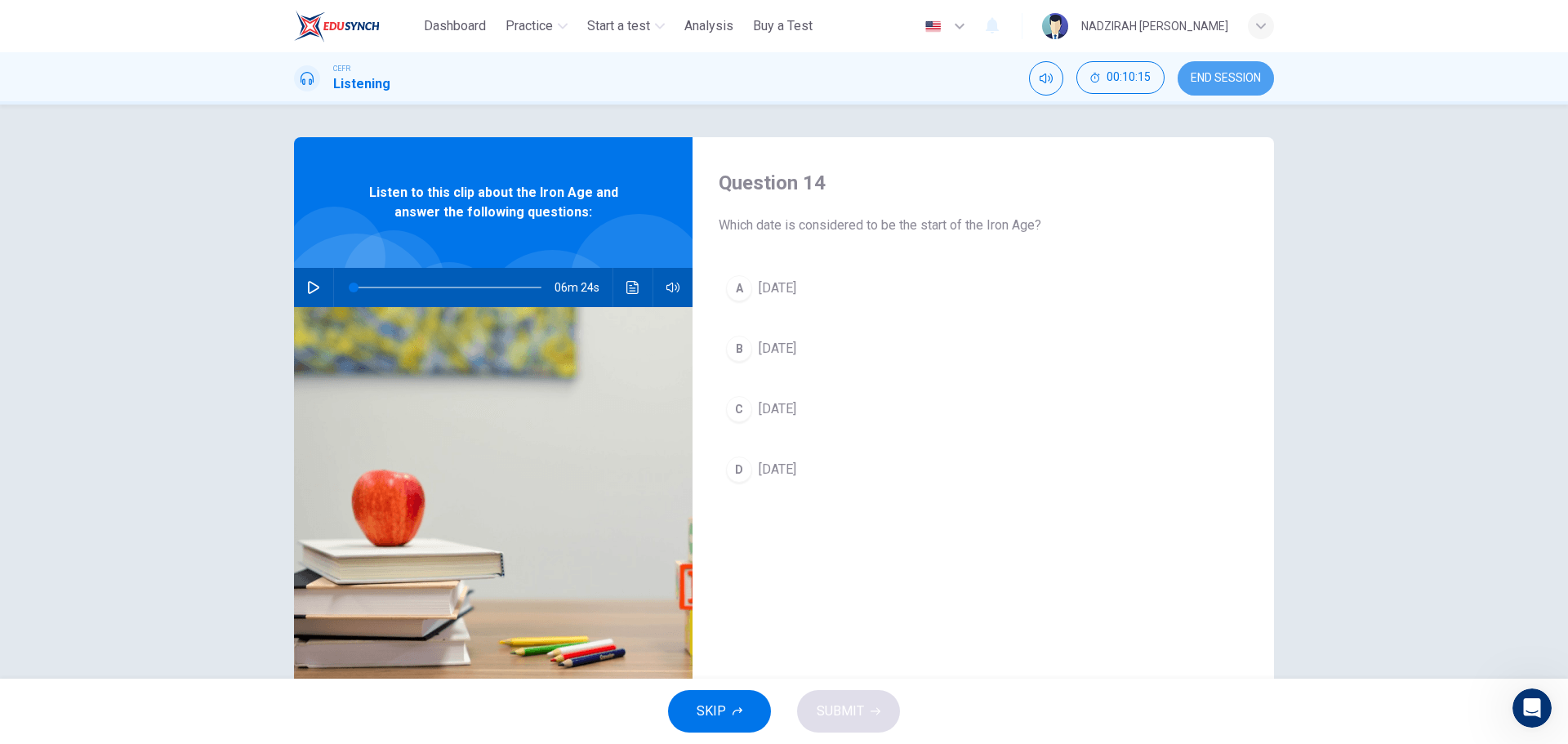
click at [1259, 91] on button "END SESSION" at bounding box center [1226, 78] width 96 height 34
